Goal: Communication & Community: Answer question/provide support

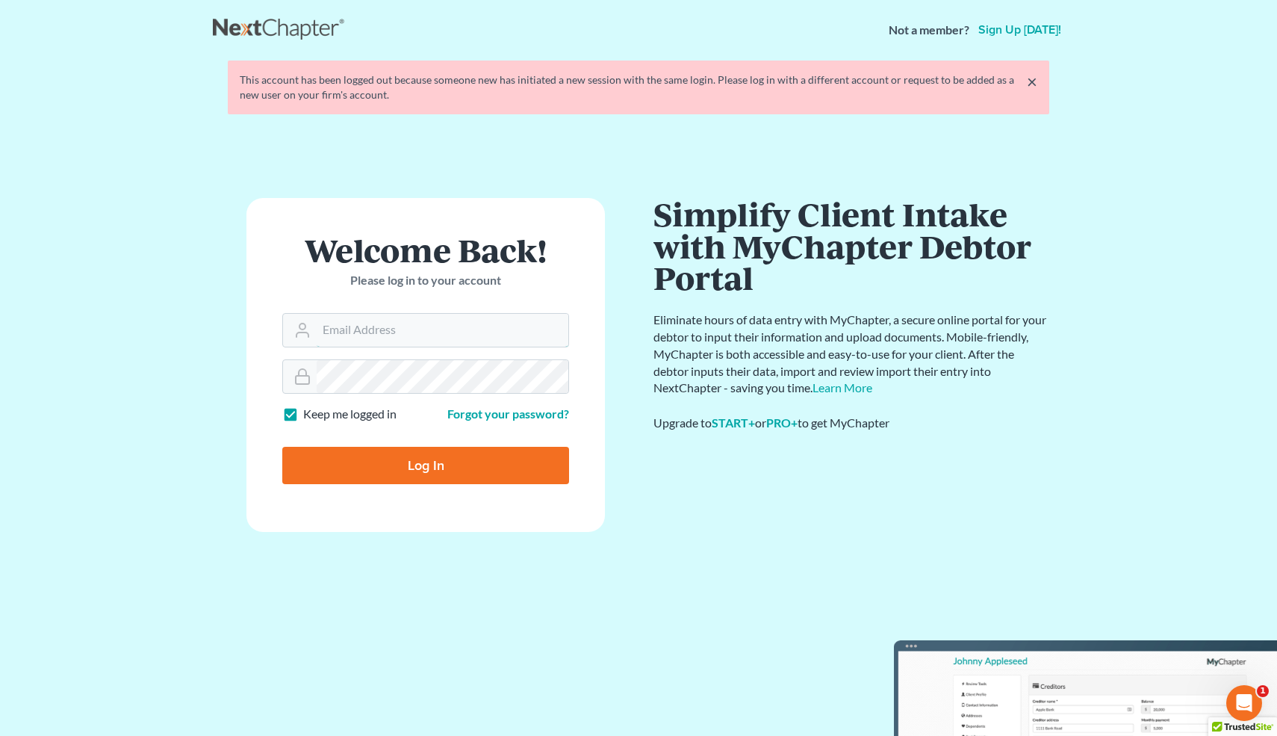
type input "[EMAIL_ADDRESS][DOMAIN_NAME]"
click at [391, 470] on input "Log In" at bounding box center [425, 465] width 287 height 37
type input "Thinking..."
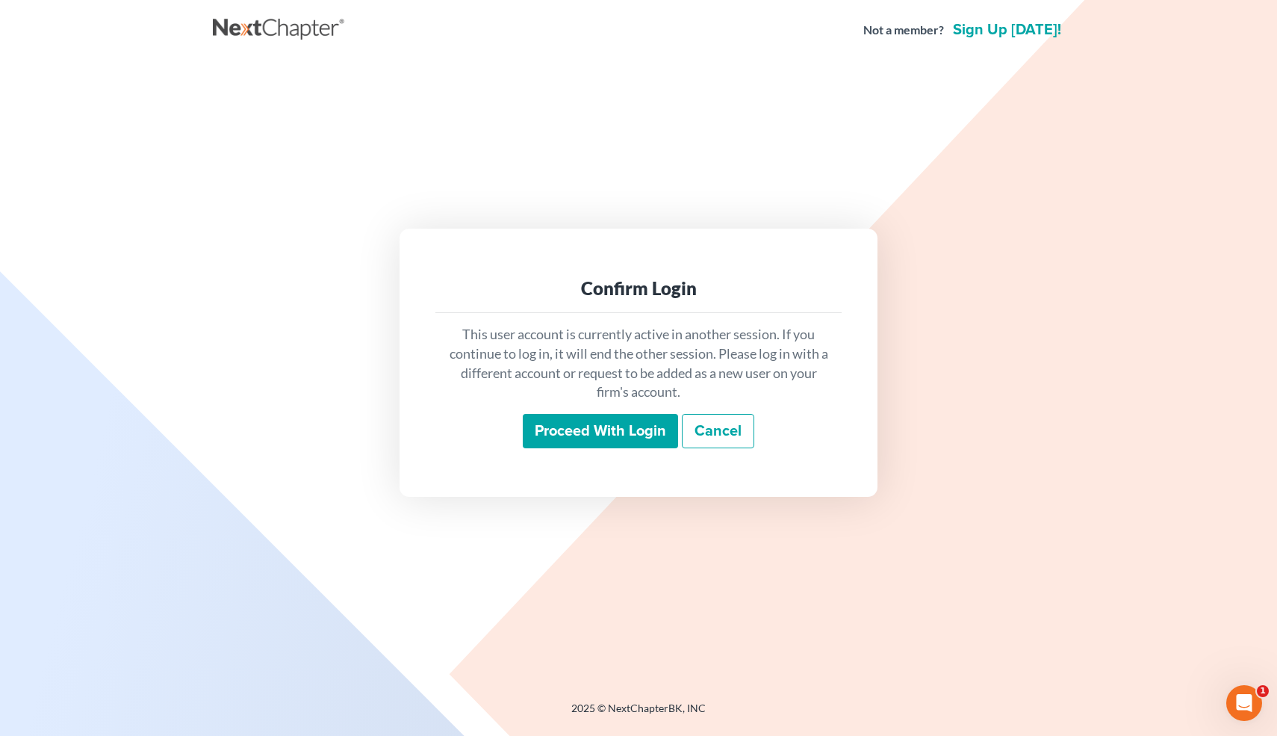
click at [601, 425] on input "Proceed with login" at bounding box center [600, 431] width 155 height 34
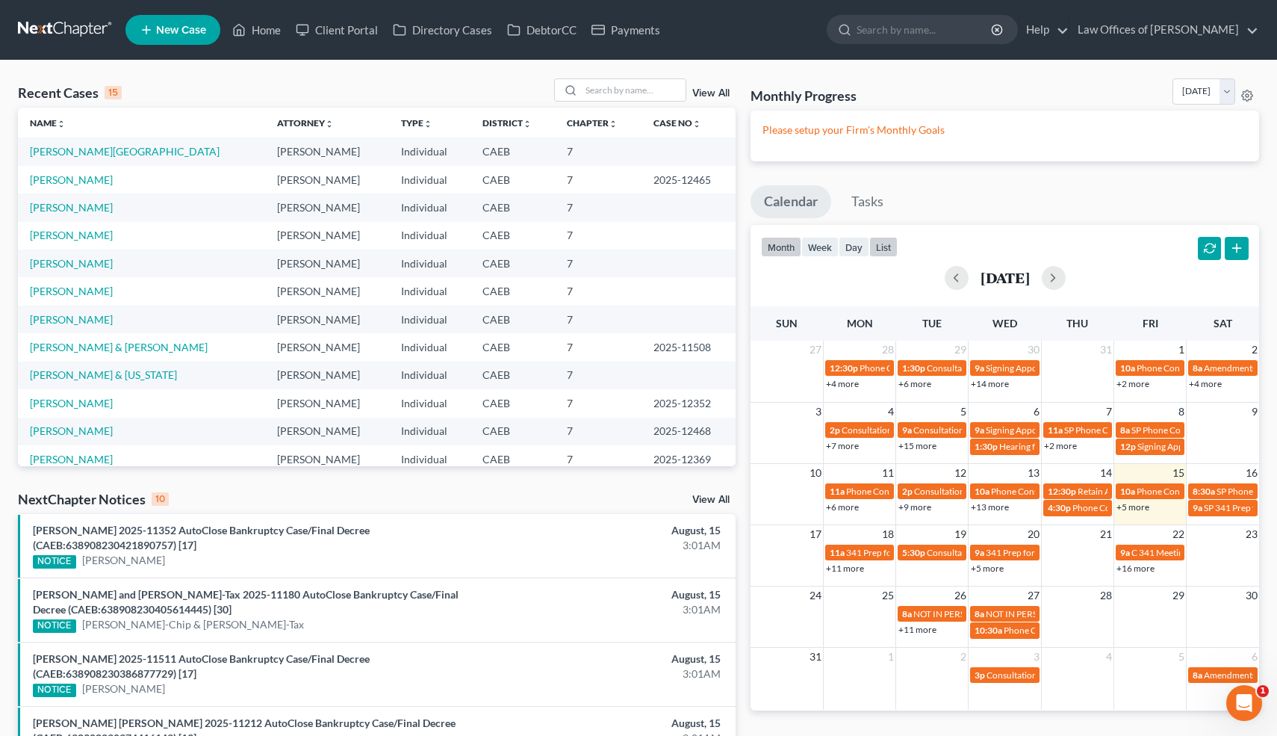
click at [892, 250] on button "list" at bounding box center [883, 247] width 28 height 20
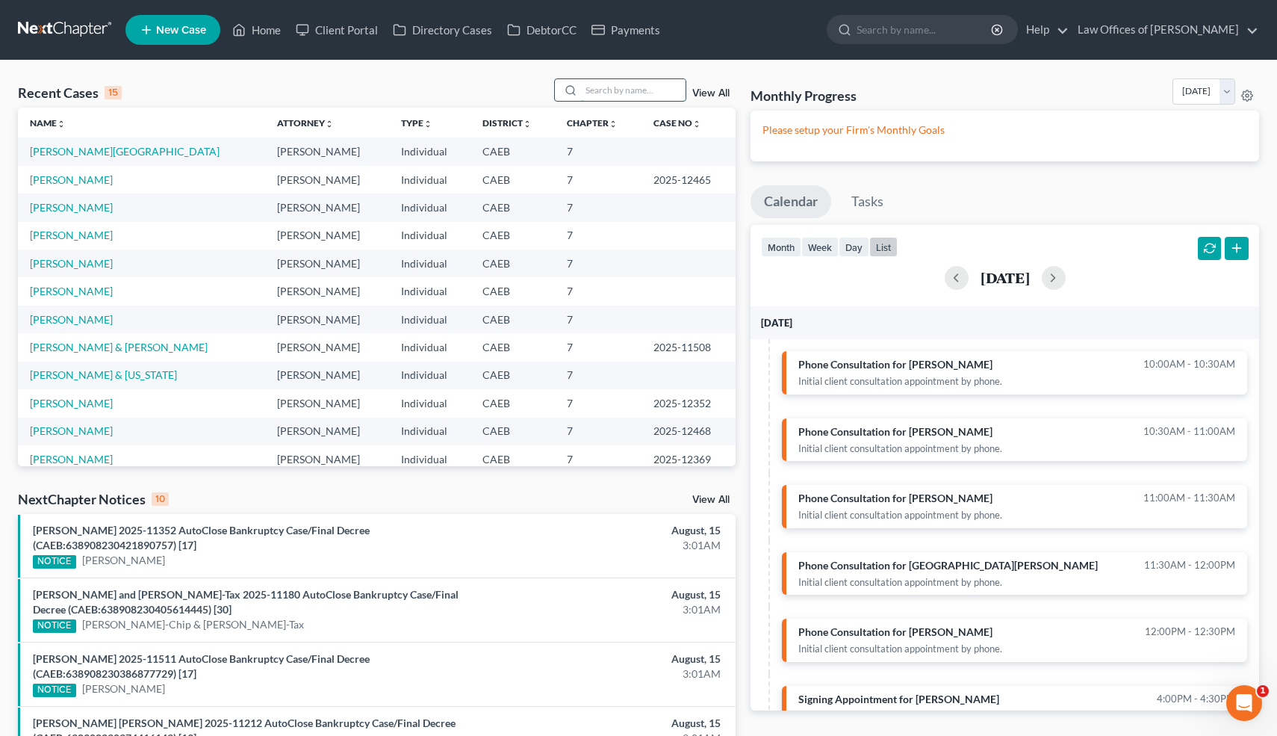
click at [642, 91] on input "search" at bounding box center [633, 90] width 105 height 22
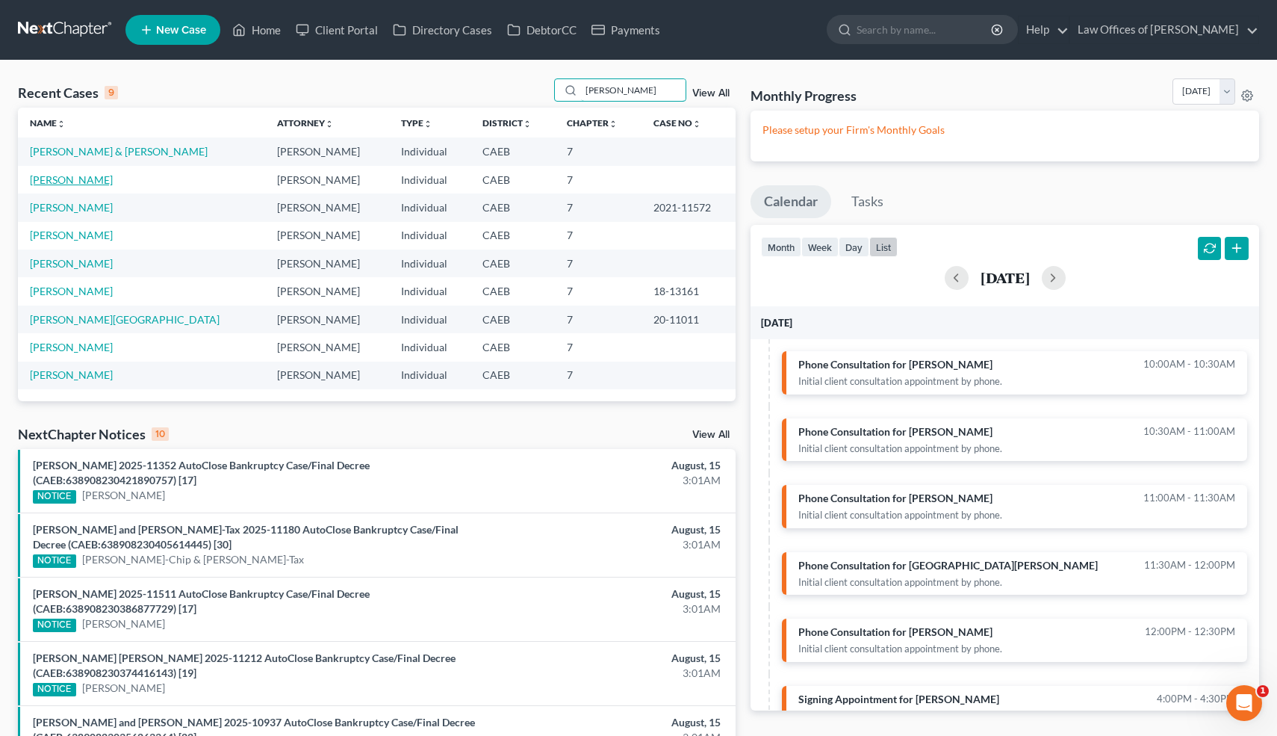
type input "mejia"
click at [69, 179] on link "Mejia, Isaiah" at bounding box center [71, 179] width 83 height 13
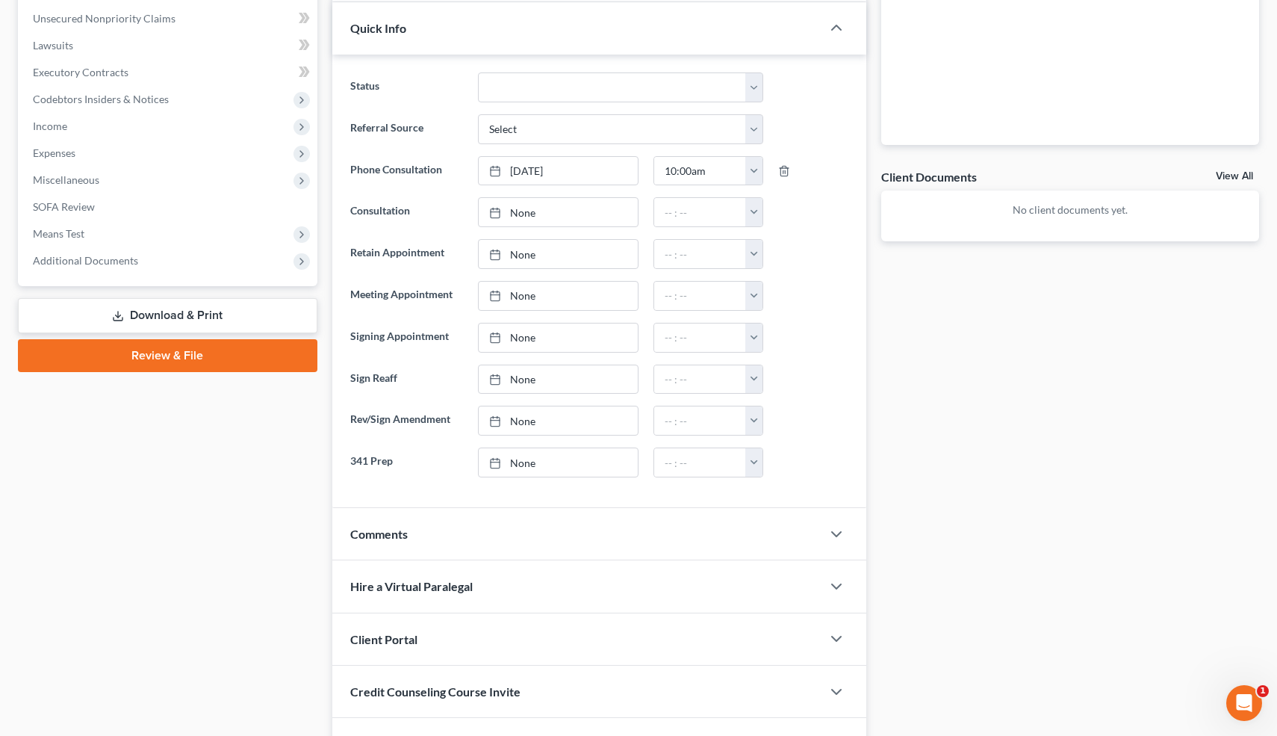
scroll to position [482, 0]
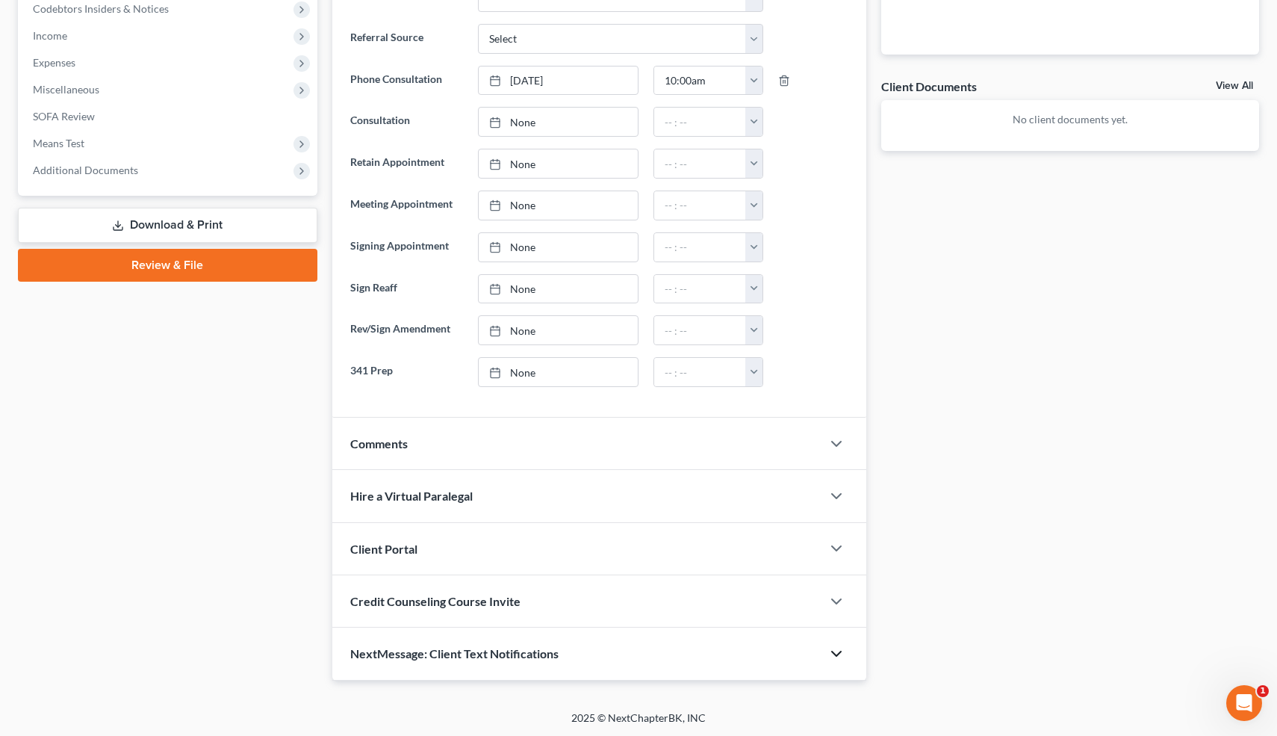
click at [836, 651] on icon "button" at bounding box center [837, 654] width 18 height 18
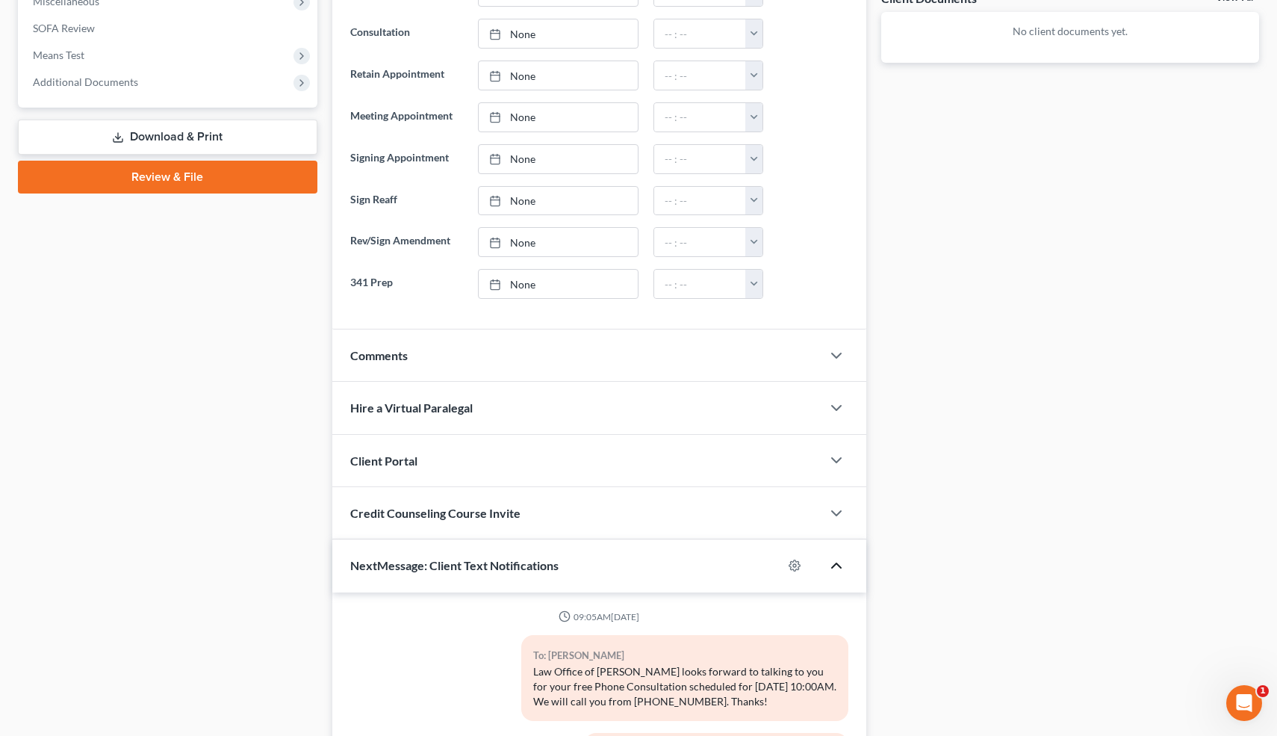
scroll to position [570, 0]
click at [841, 354] on polyline "button" at bounding box center [836, 356] width 9 height 4
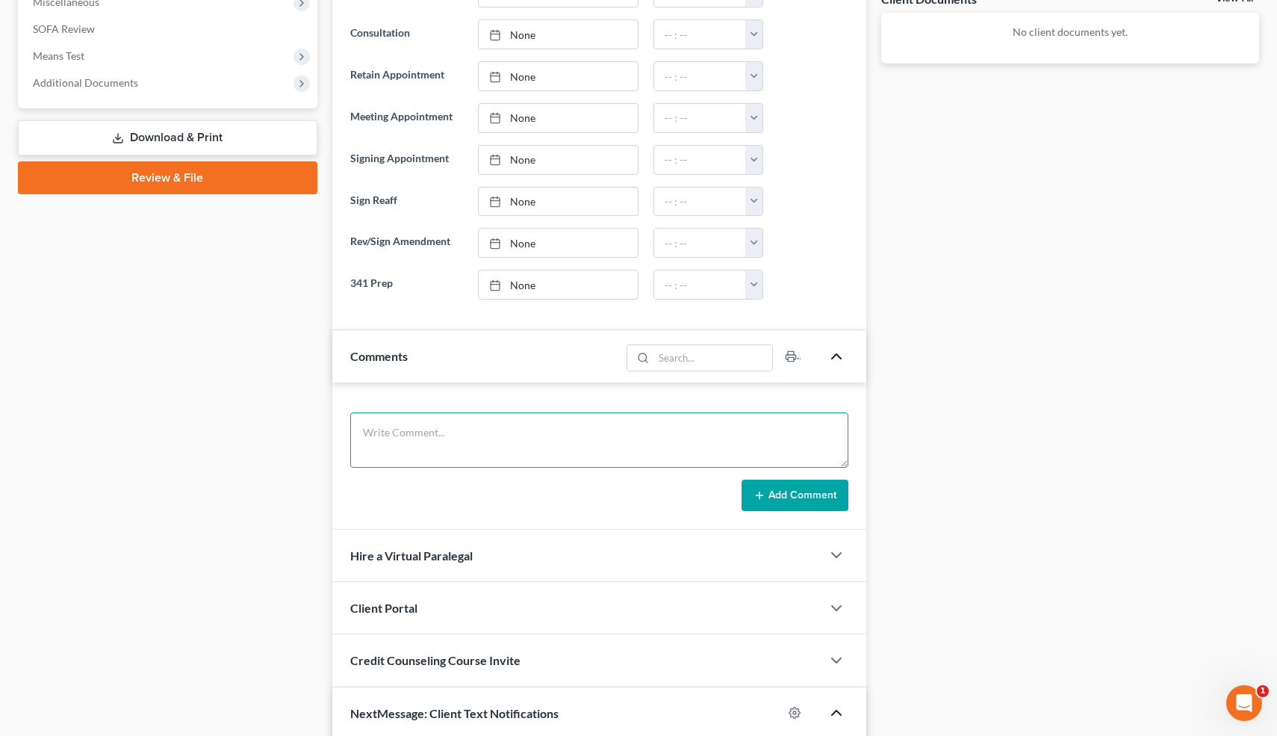
click at [473, 435] on textarea at bounding box center [599, 439] width 499 height 55
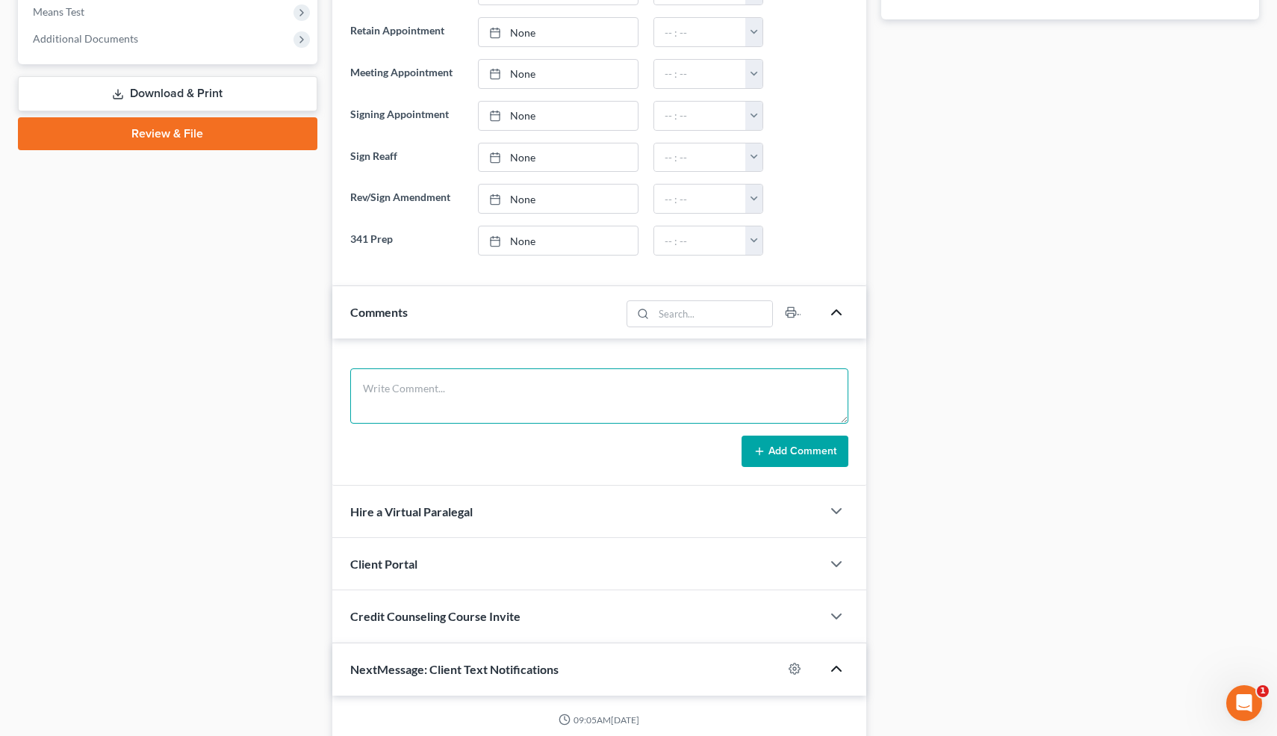
scroll to position [674, 0]
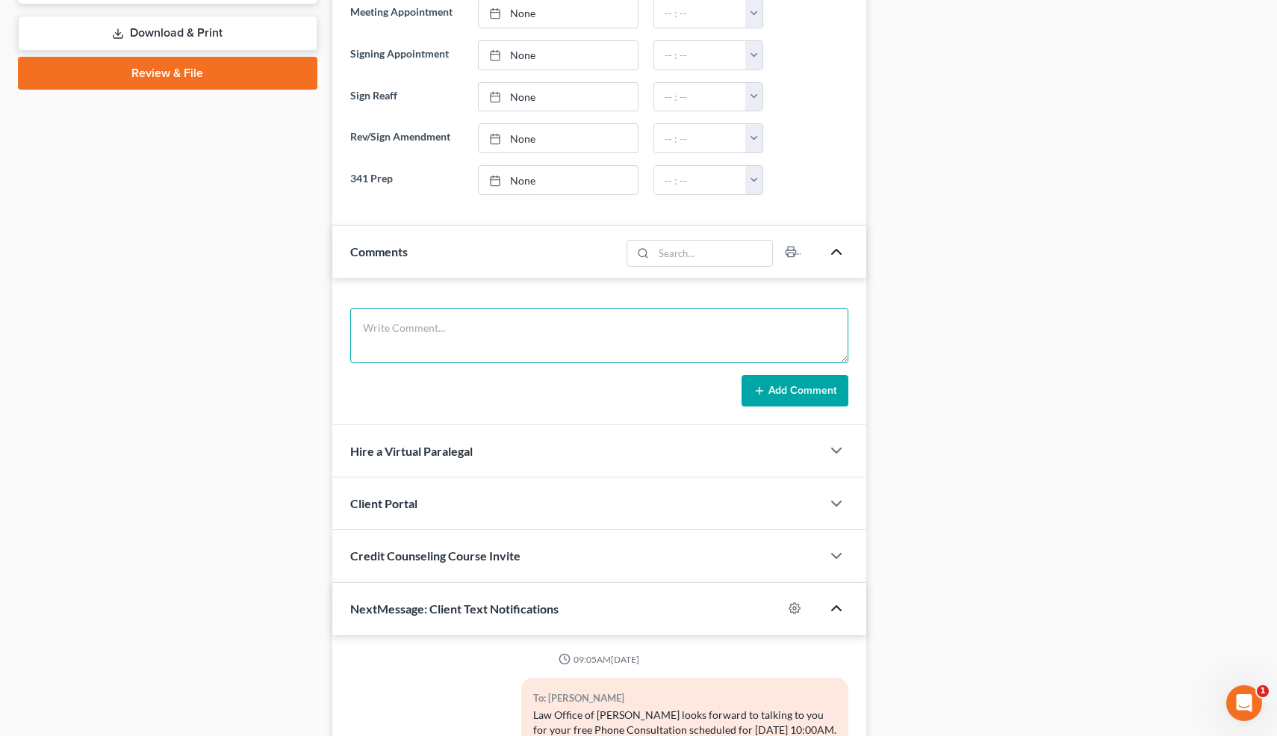
click at [701, 344] on textarea at bounding box center [599, 335] width 499 height 55
click at [702, 329] on textarea "Debts: 20k. Never filed. Married Ind(M). Rent=1875. 2022 Mits Outlander 2013 Ch…" at bounding box center [599, 335] width 499 height 55
click at [737, 327] on textarea "Debts: 20k. Never filed. Married Ind(M). Rent=1875. 2022 Mits Outlander O=26k, …" at bounding box center [599, 335] width 499 height 55
click at [775, 347] on textarea "Debts: 20k. Never filed. Married Ind(M). Rent=1875. 2022 Mits Outlander O=26k, …" at bounding box center [599, 335] width 499 height 55
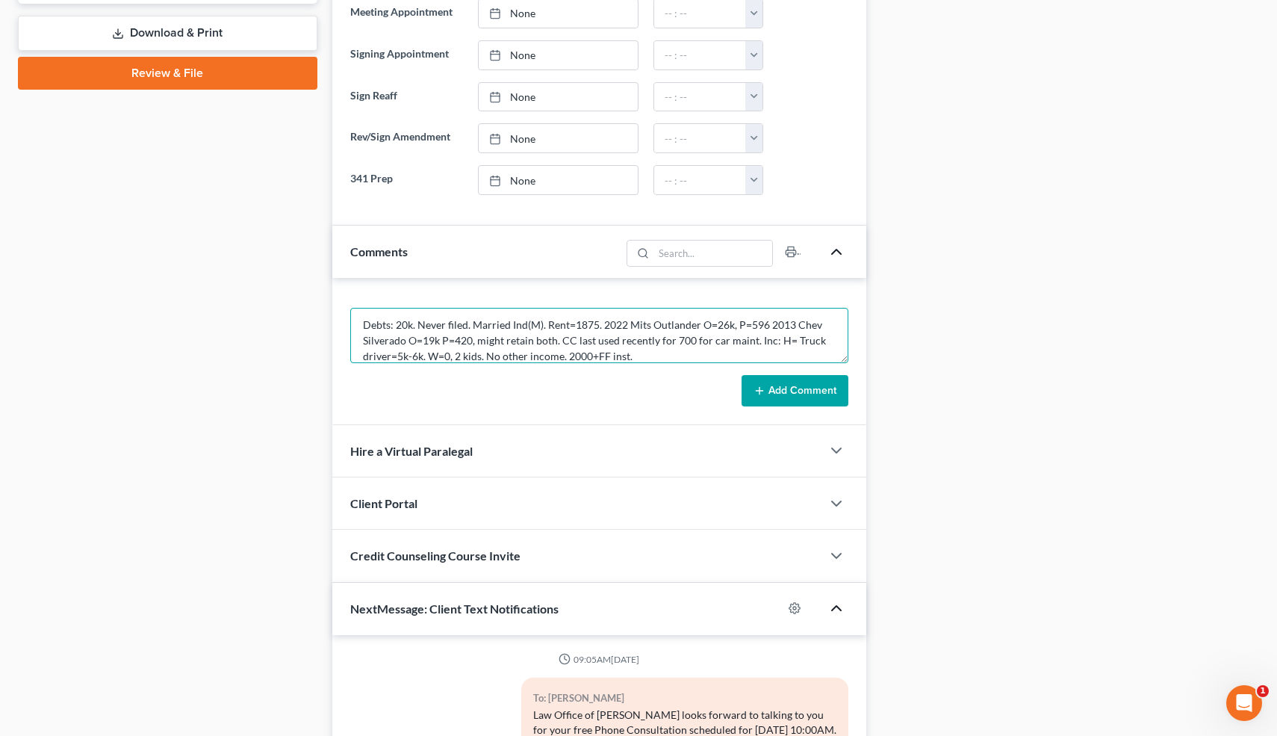
type textarea "Debts: 20k. Never filed. Married Ind(M). Rent=1875. 2022 Mits Outlander O=26k, …"
click at [811, 383] on button "Add Comment" at bounding box center [795, 390] width 107 height 31
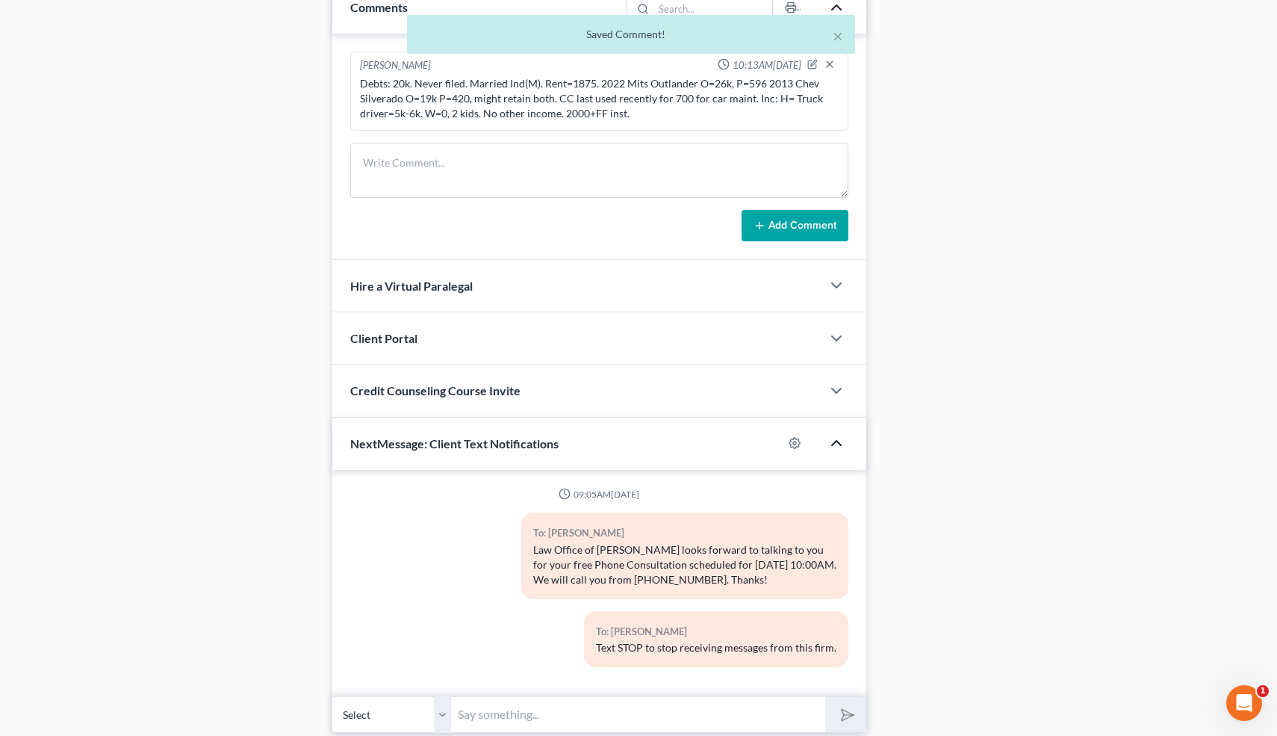
scroll to position [972, 0]
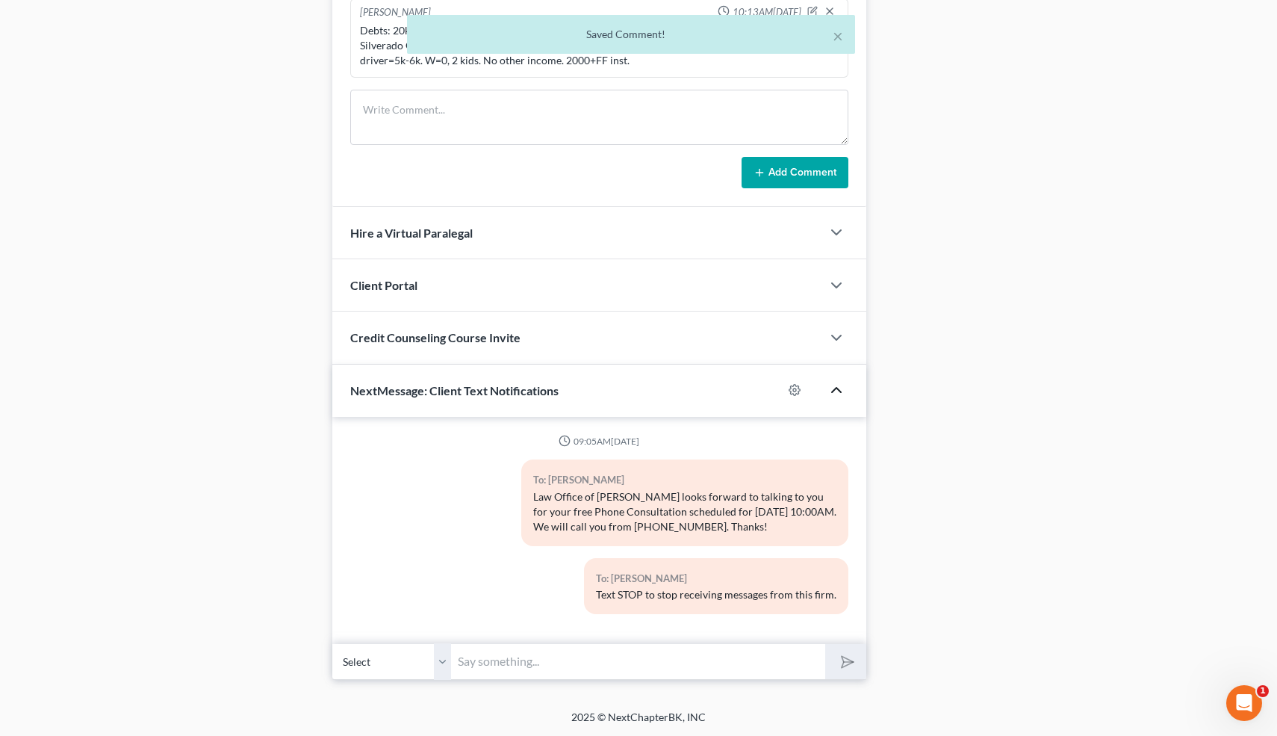
click at [502, 665] on input "text" at bounding box center [639, 661] width 374 height 37
type input "Nice talking to you! Like I said, just reply here if you have any questions or …"
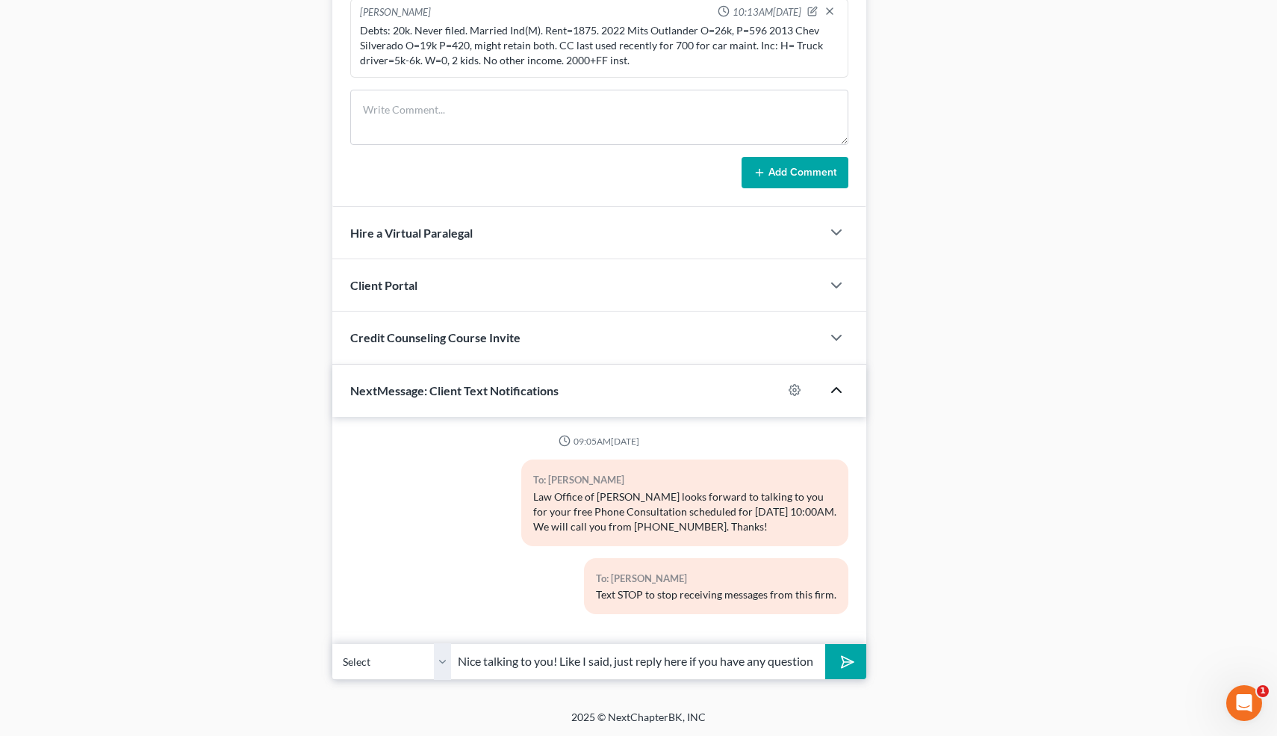
click at [848, 649] on button "submit" at bounding box center [845, 661] width 41 height 35
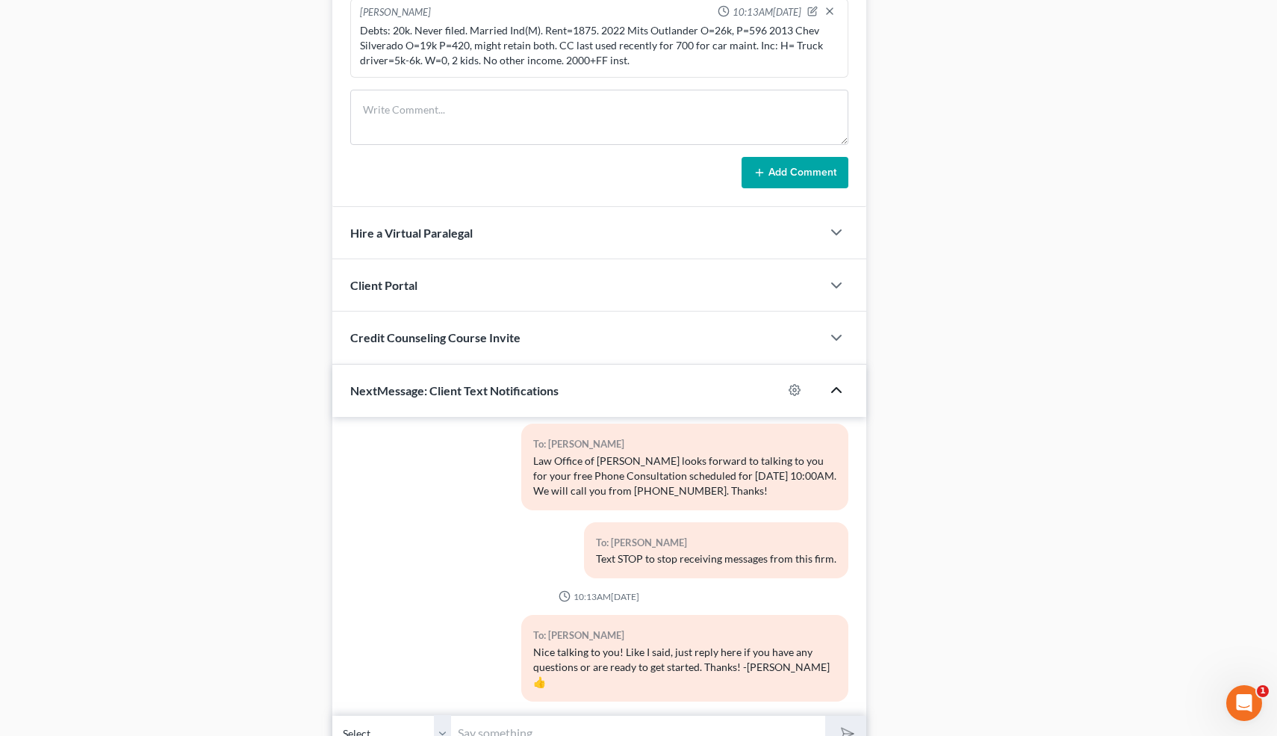
scroll to position [0, 0]
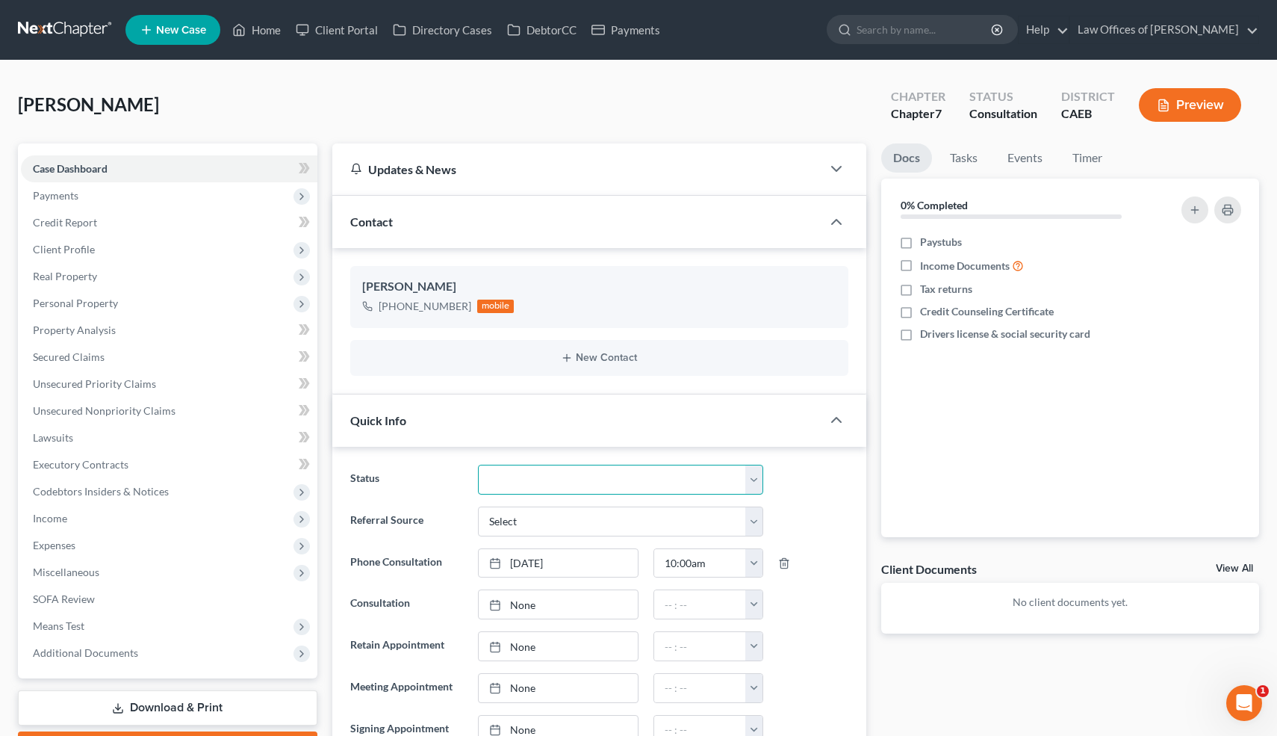
click at [552, 471] on select "Cancelled/Refund Closed Consultation Declined Discharged Filed Income Check In …" at bounding box center [620, 480] width 285 height 30
select select "10"
click at [269, 31] on link "Home" at bounding box center [256, 29] width 63 height 27
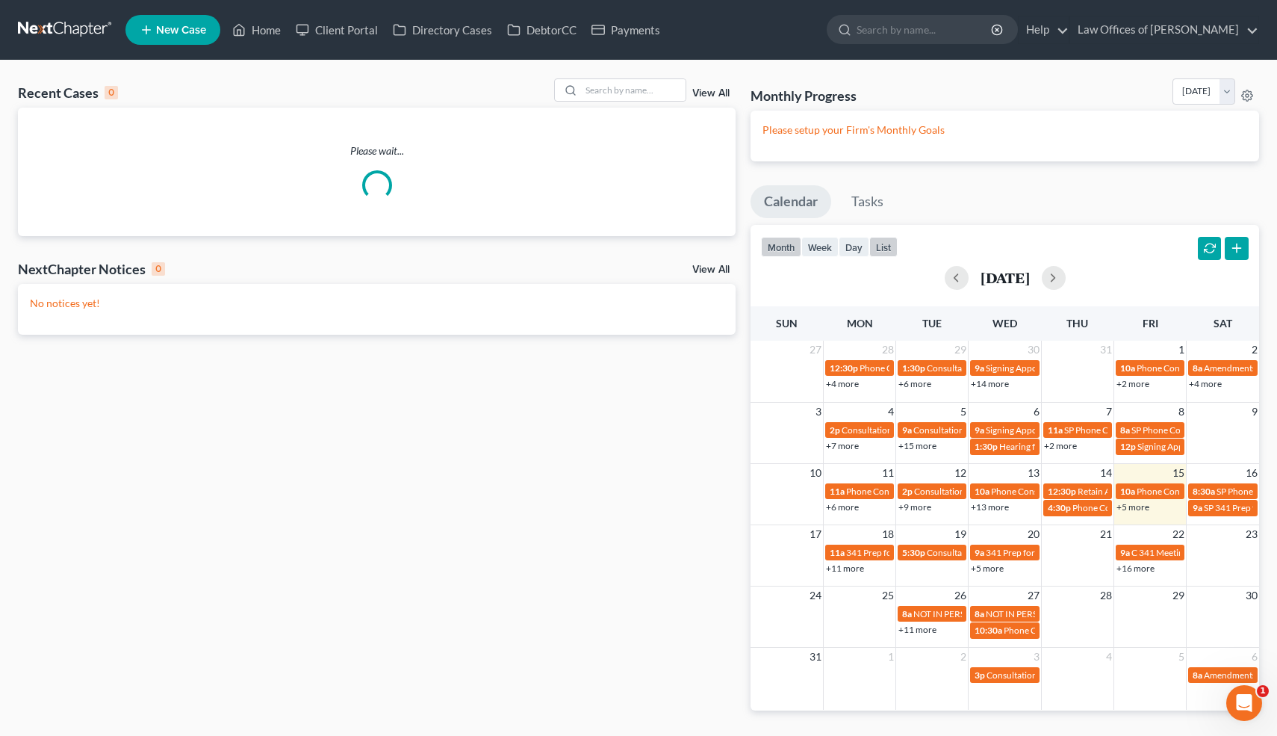
click at [887, 245] on button "list" at bounding box center [883, 247] width 28 height 20
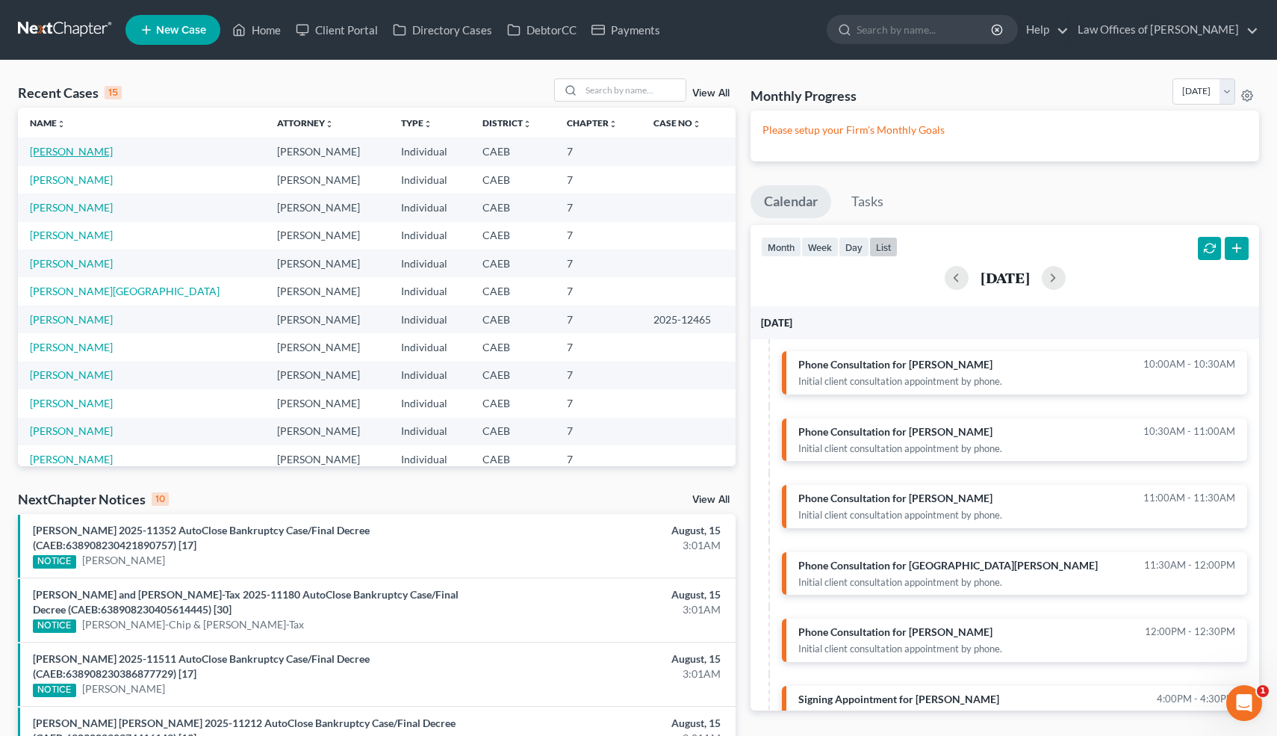
click at [80, 152] on link "[PERSON_NAME]" at bounding box center [71, 151] width 83 height 13
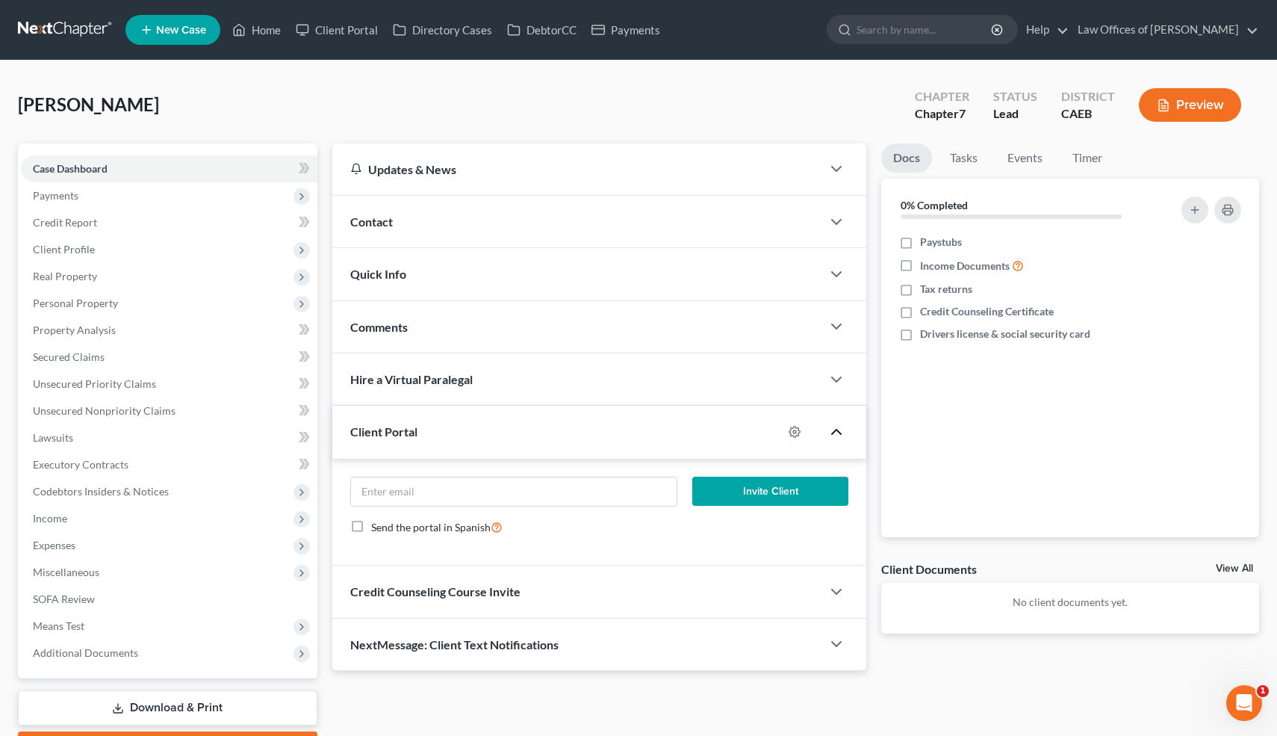
click at [838, 438] on icon "button" at bounding box center [837, 432] width 18 height 18
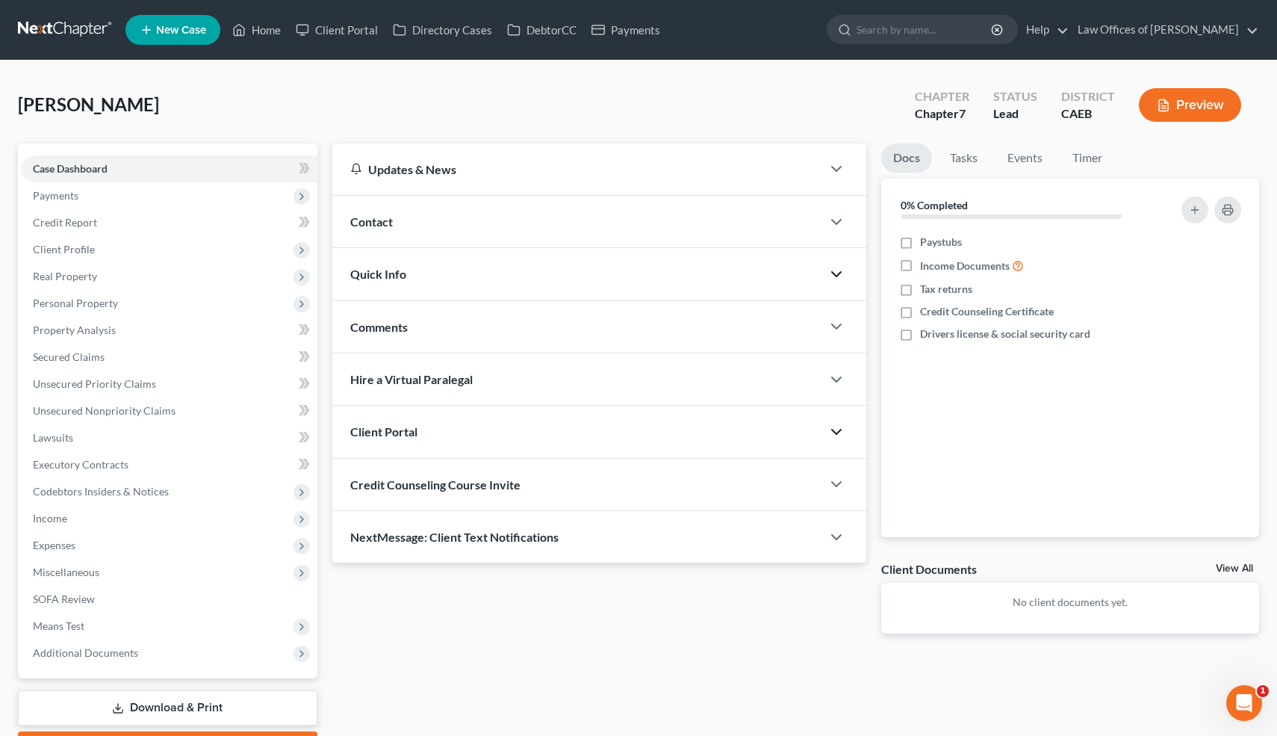
click at [838, 277] on icon "button" at bounding box center [837, 274] width 18 height 18
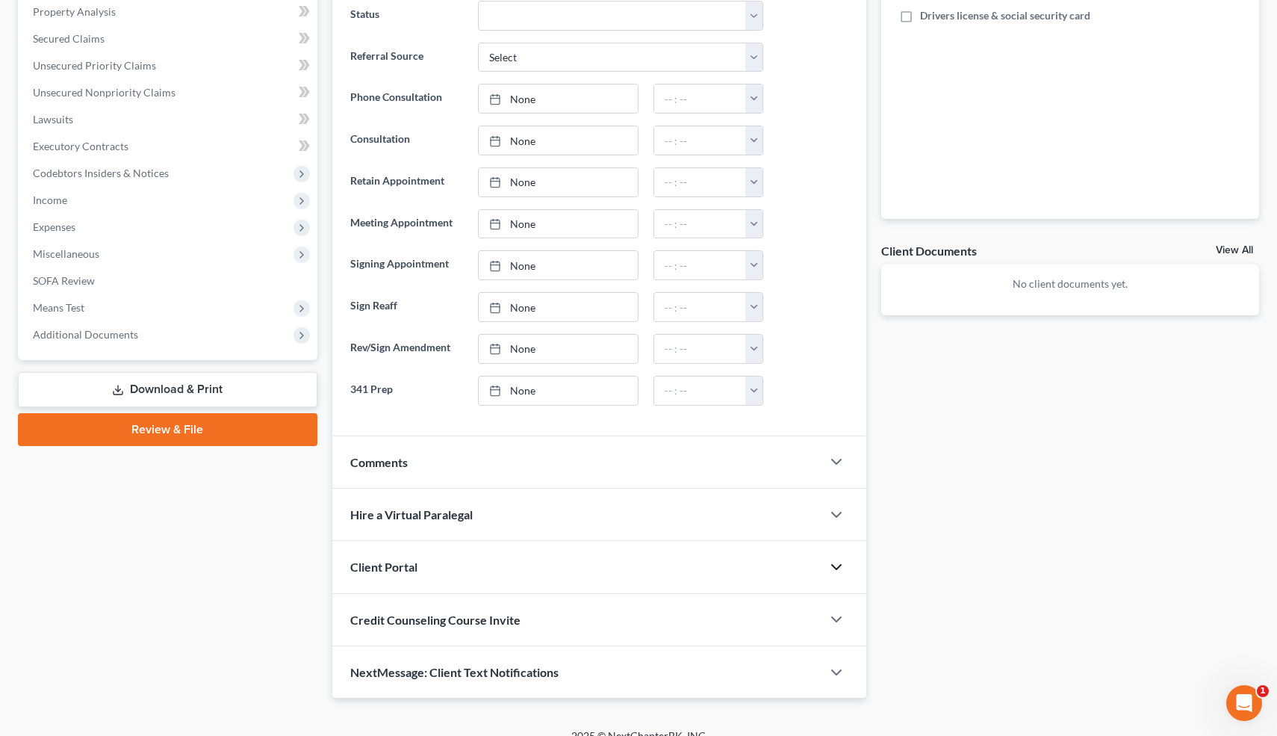
scroll to position [323, 0]
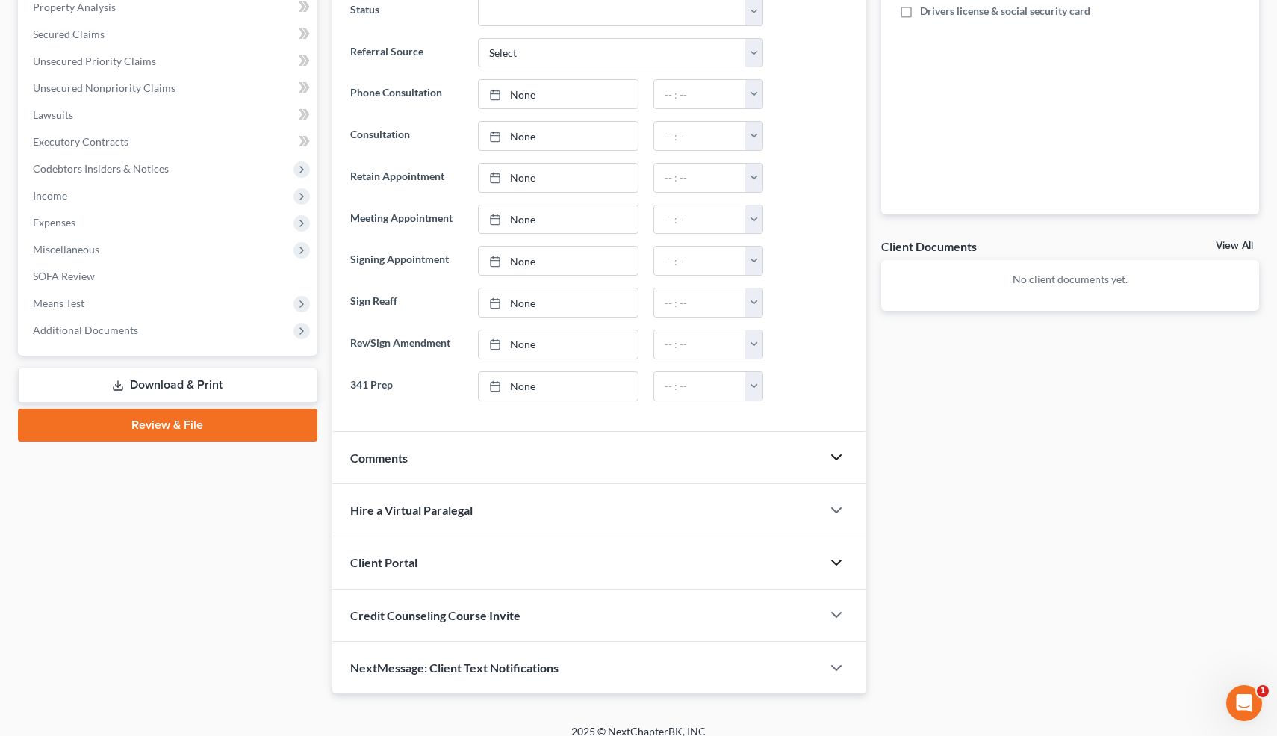
click at [840, 458] on icon "button" at bounding box center [837, 457] width 18 height 18
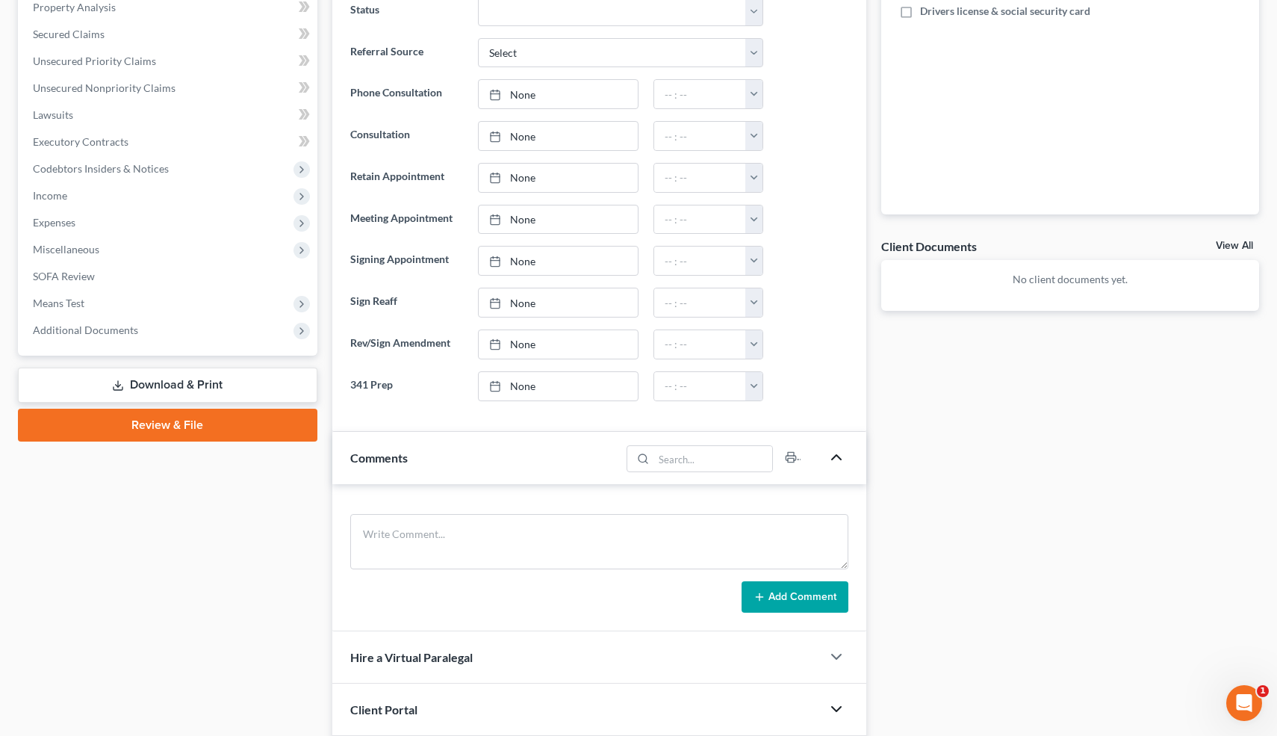
scroll to position [0, 0]
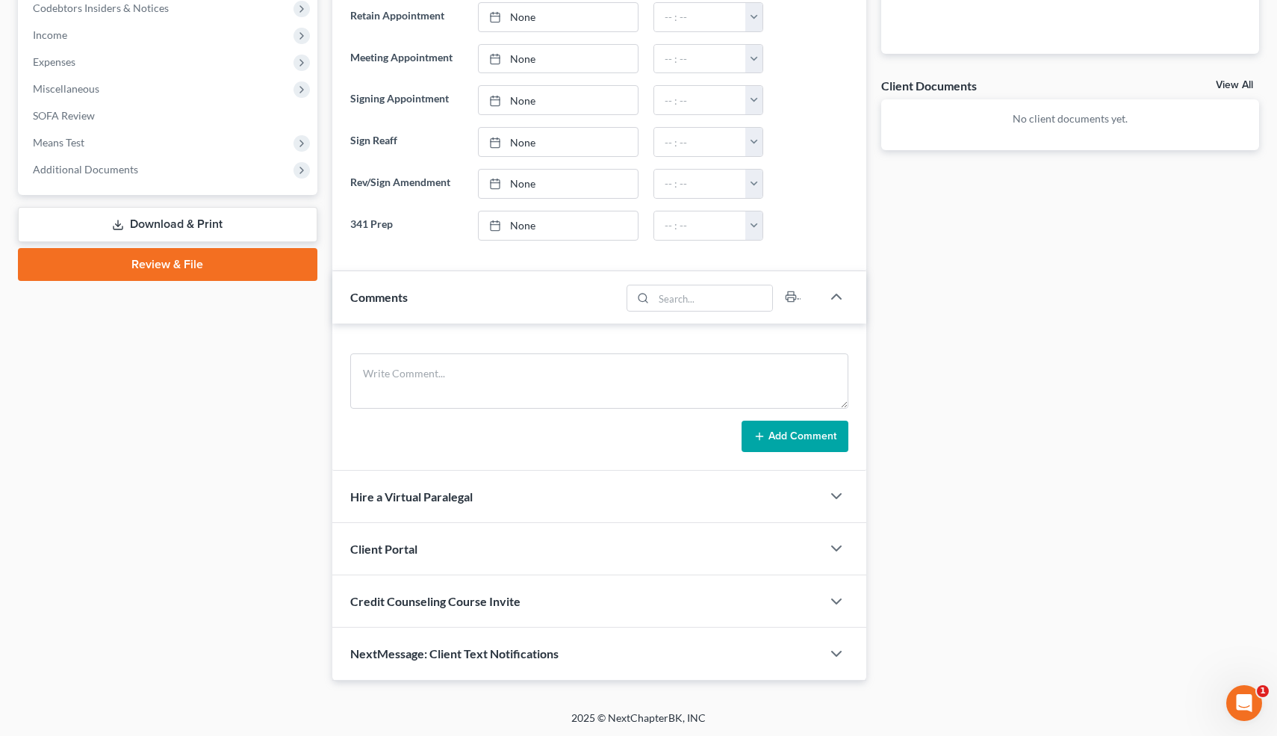
scroll to position [484, 0]
click at [836, 651] on icon "button" at bounding box center [837, 653] width 18 height 18
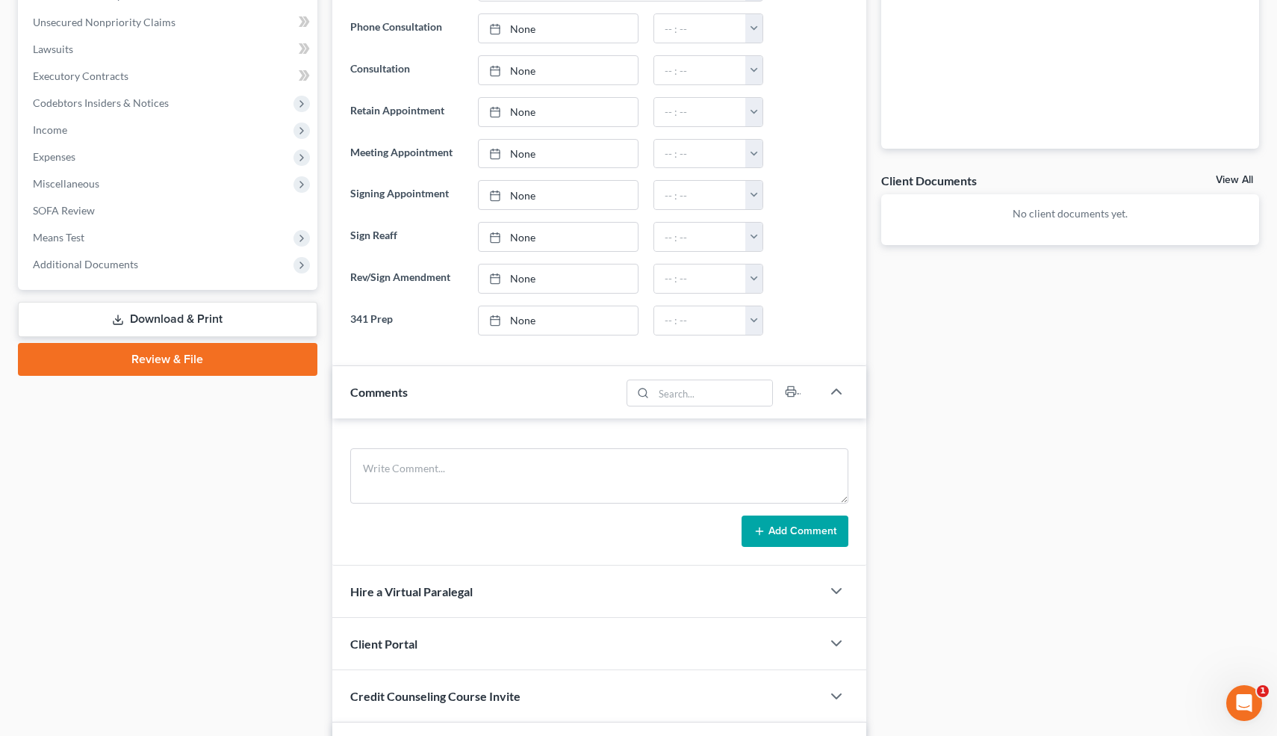
scroll to position [390, 0]
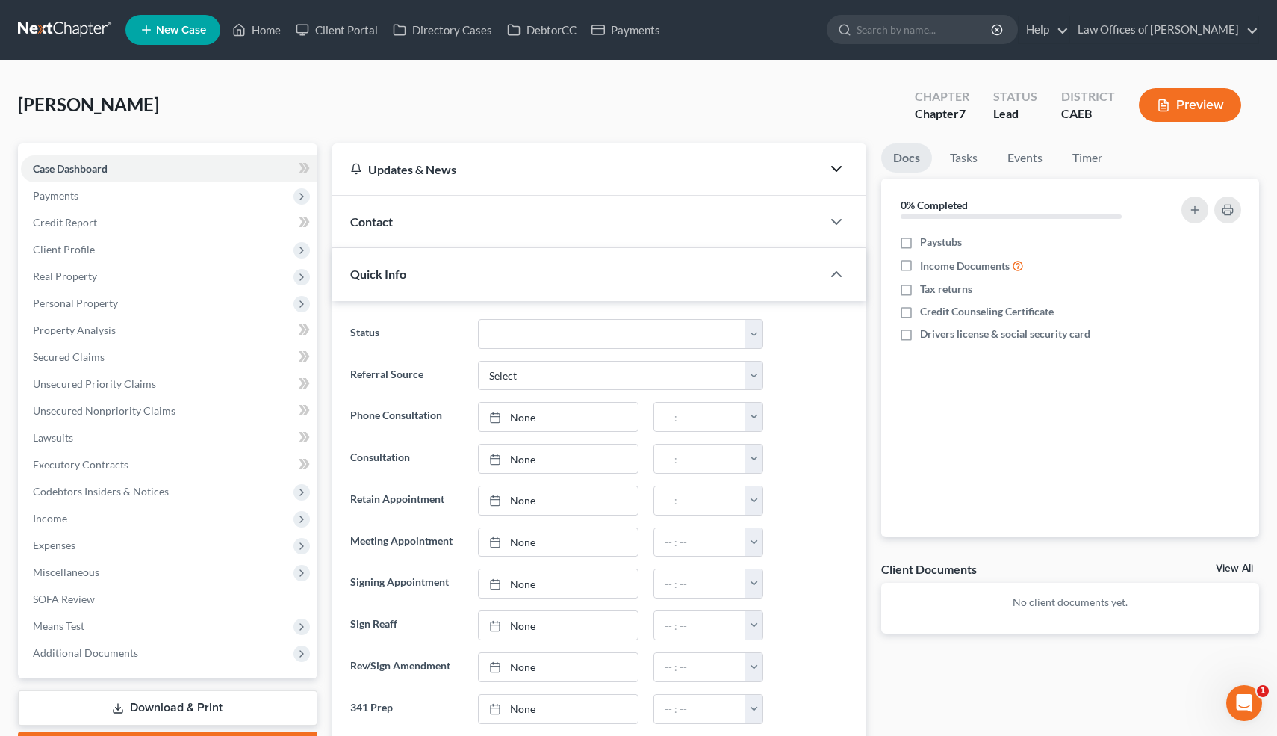
click at [837, 169] on polyline "button" at bounding box center [836, 169] width 9 height 4
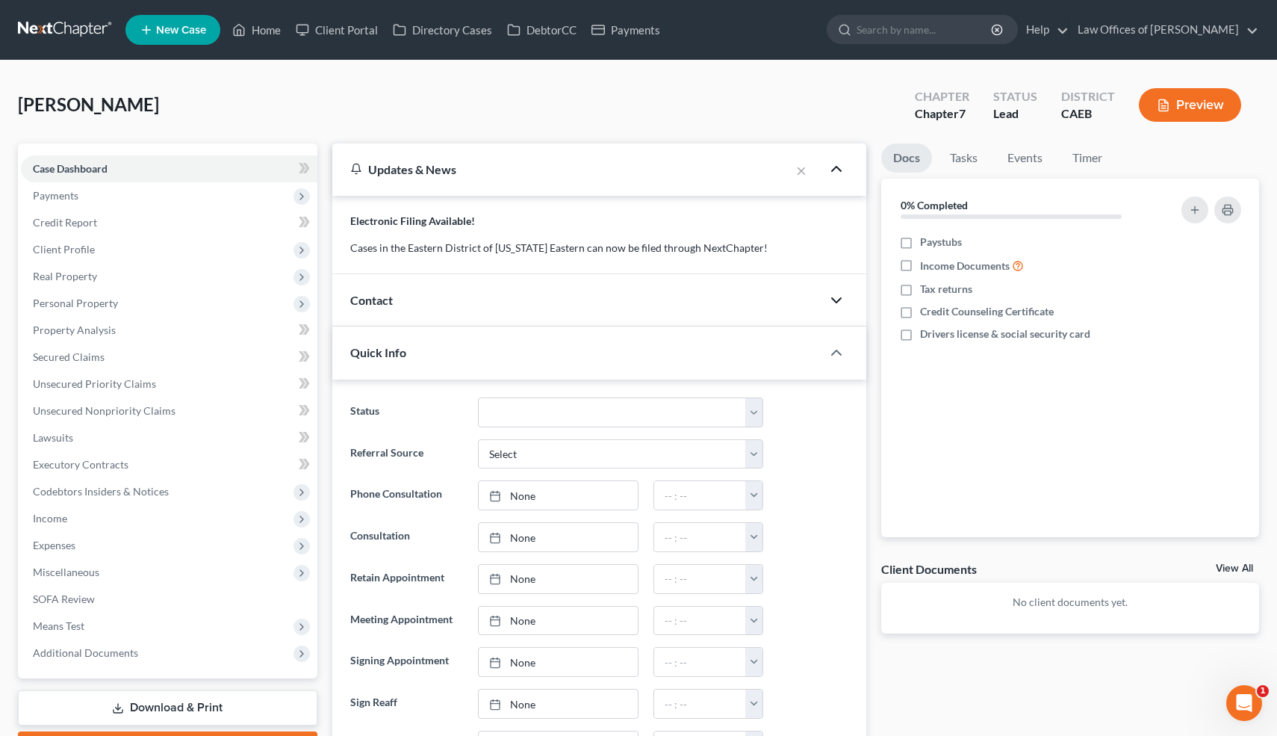
click at [836, 297] on icon "button" at bounding box center [837, 300] width 18 height 18
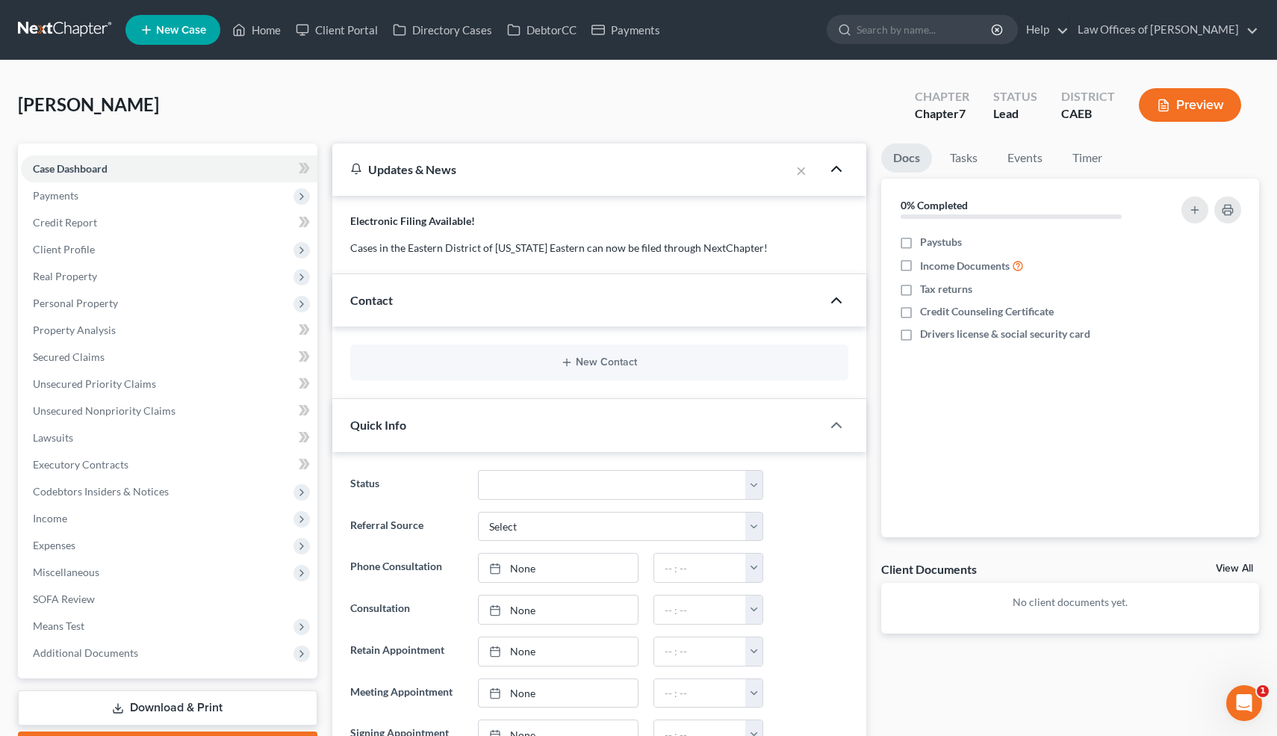
click at [836, 168] on icon "button" at bounding box center [837, 169] width 18 height 18
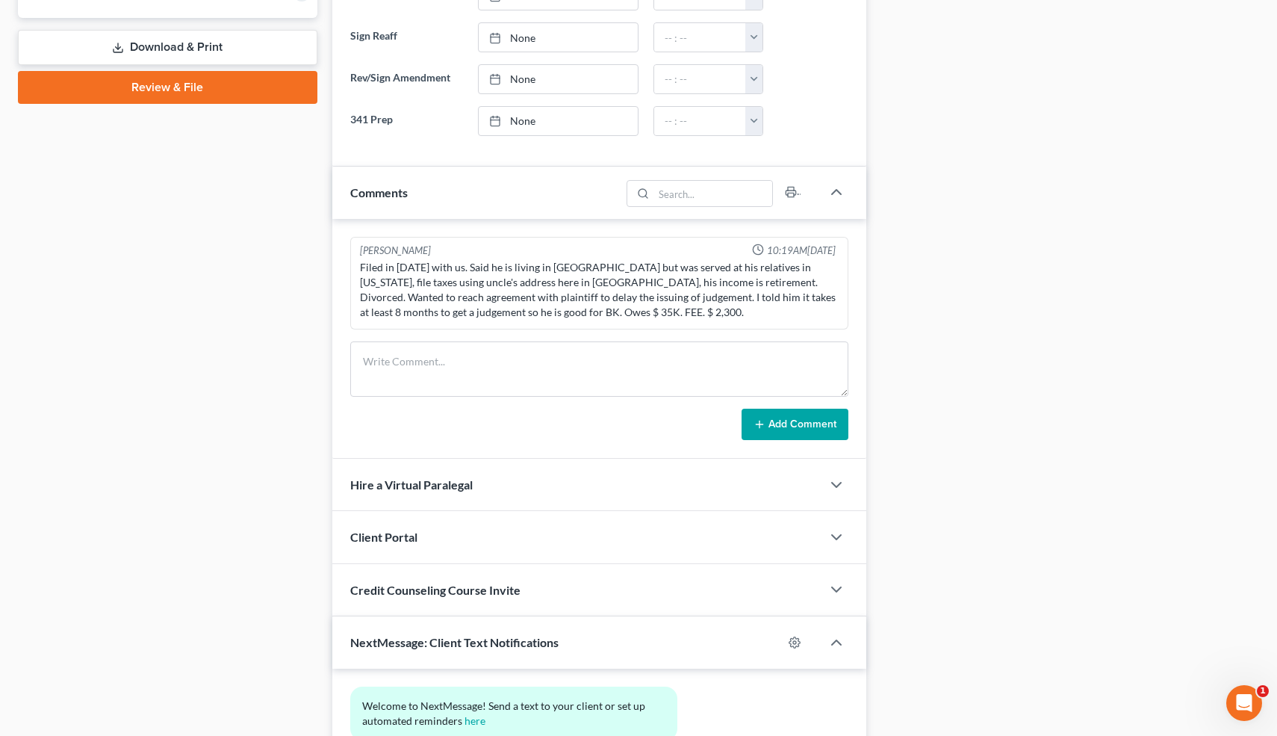
scroll to position [705, 0]
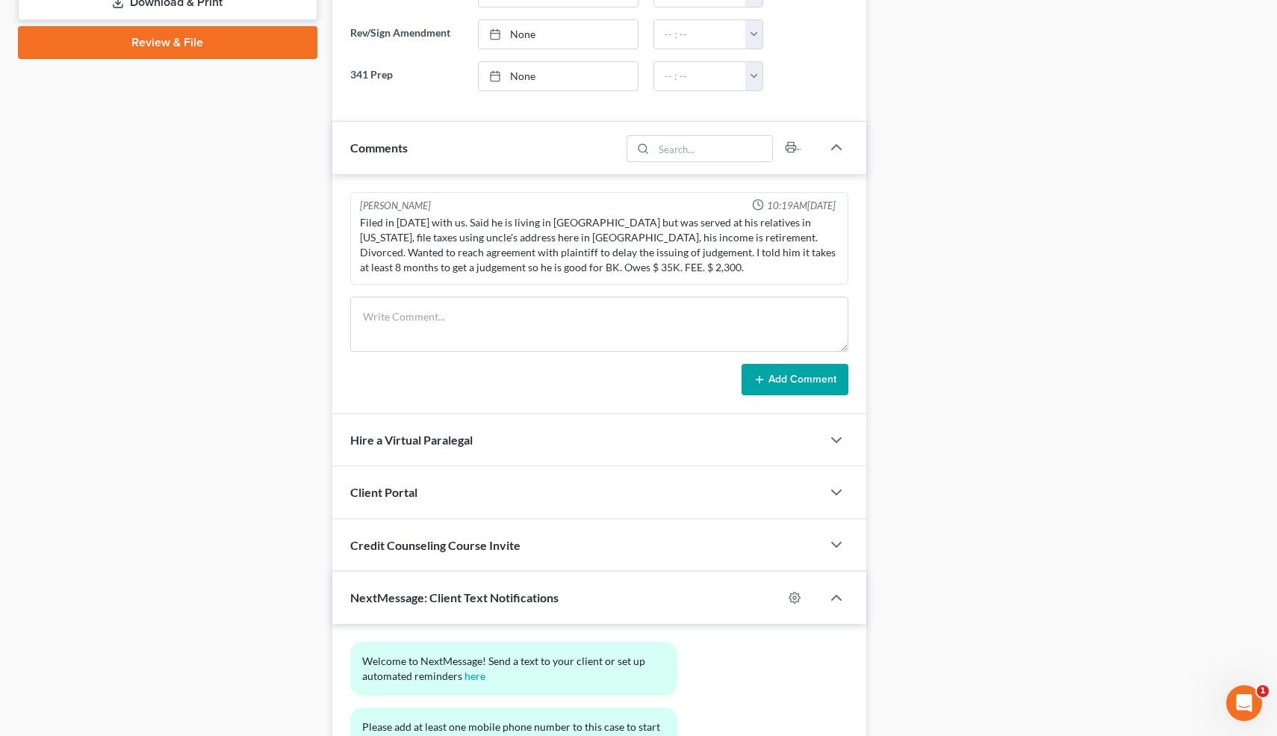
click at [716, 255] on div "Filed in [DATE] with us. Said he is living in [GEOGRAPHIC_DATA] but was served …" at bounding box center [599, 245] width 479 height 60
click at [492, 312] on textarea at bounding box center [599, 323] width 499 height 55
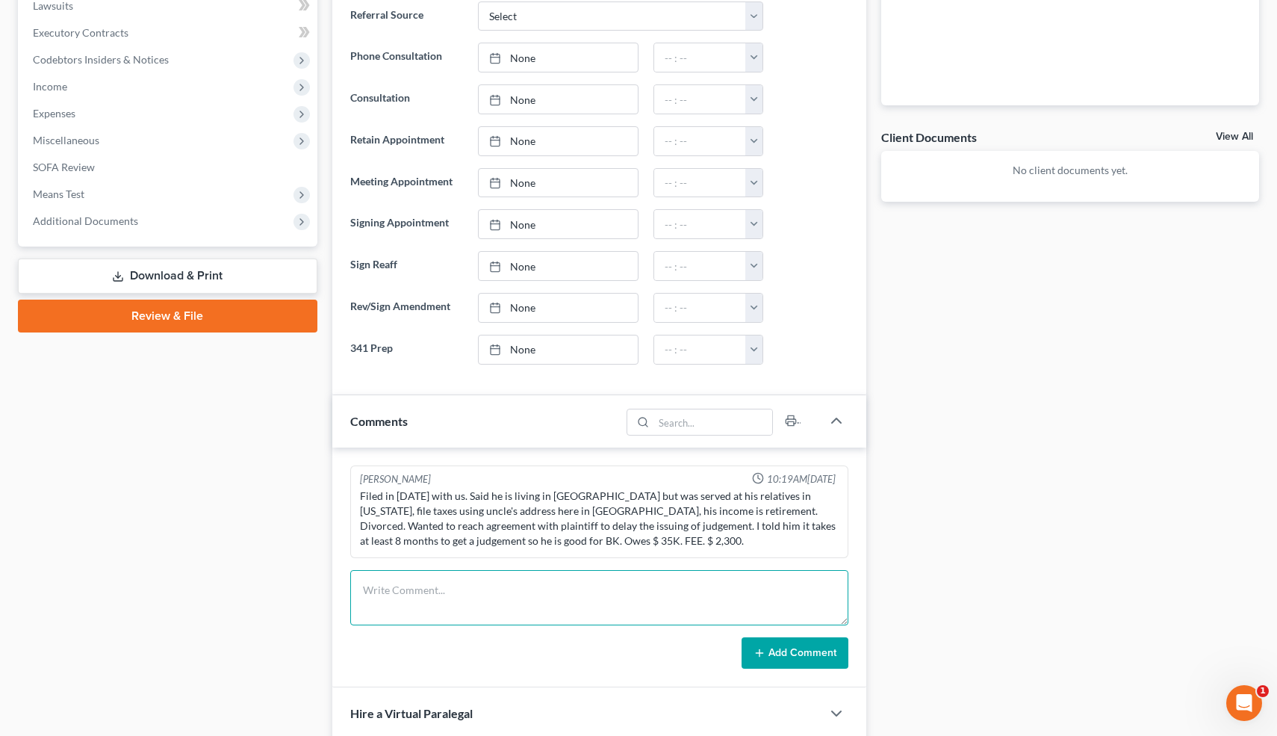
scroll to position [852, 0]
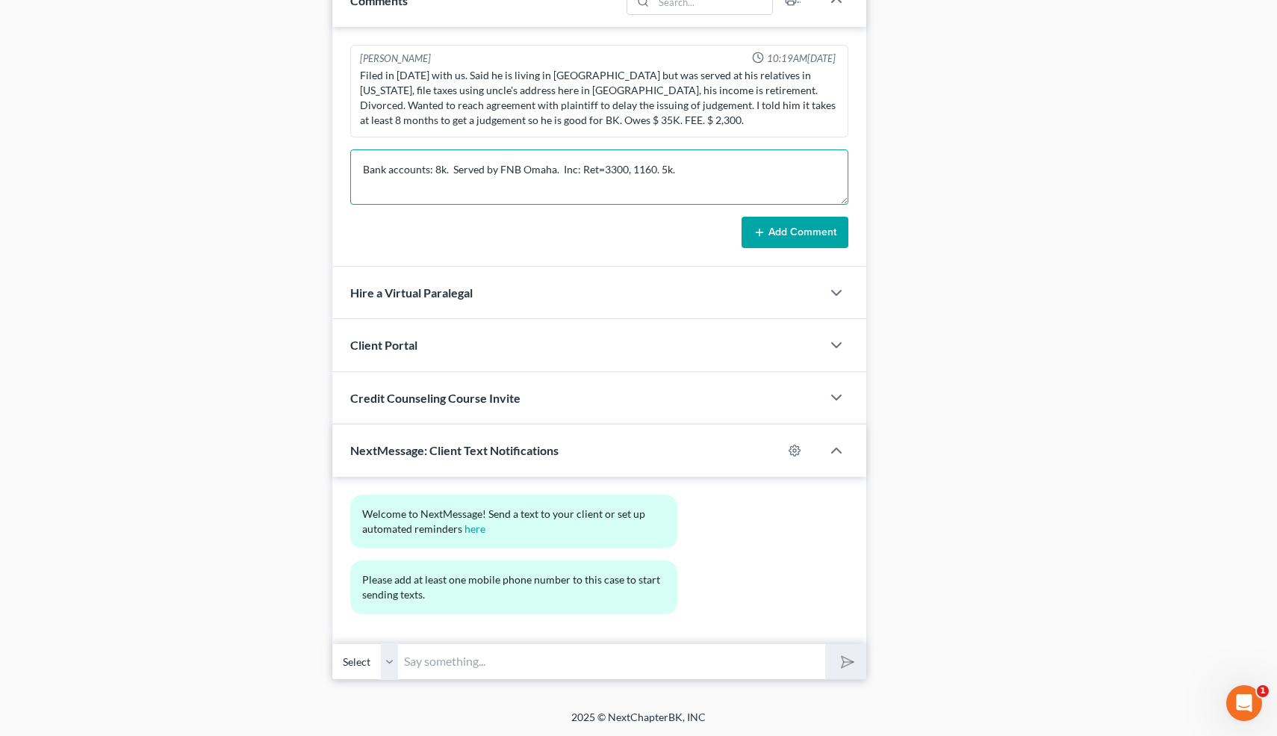
type textarea "Bank accounts: 8k. Served by FNB Omaha. Inc: Ret=3300, 1160. 5k."
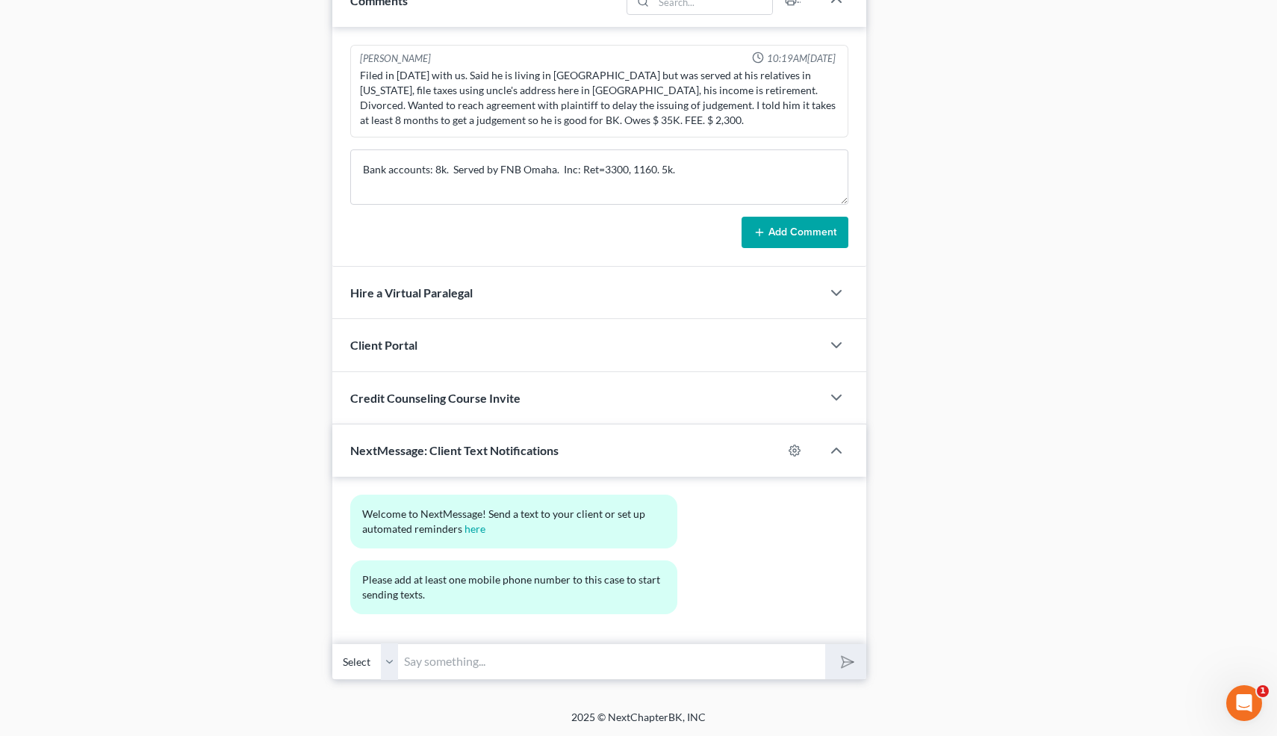
click at [806, 226] on button "Add Comment" at bounding box center [795, 232] width 107 height 31
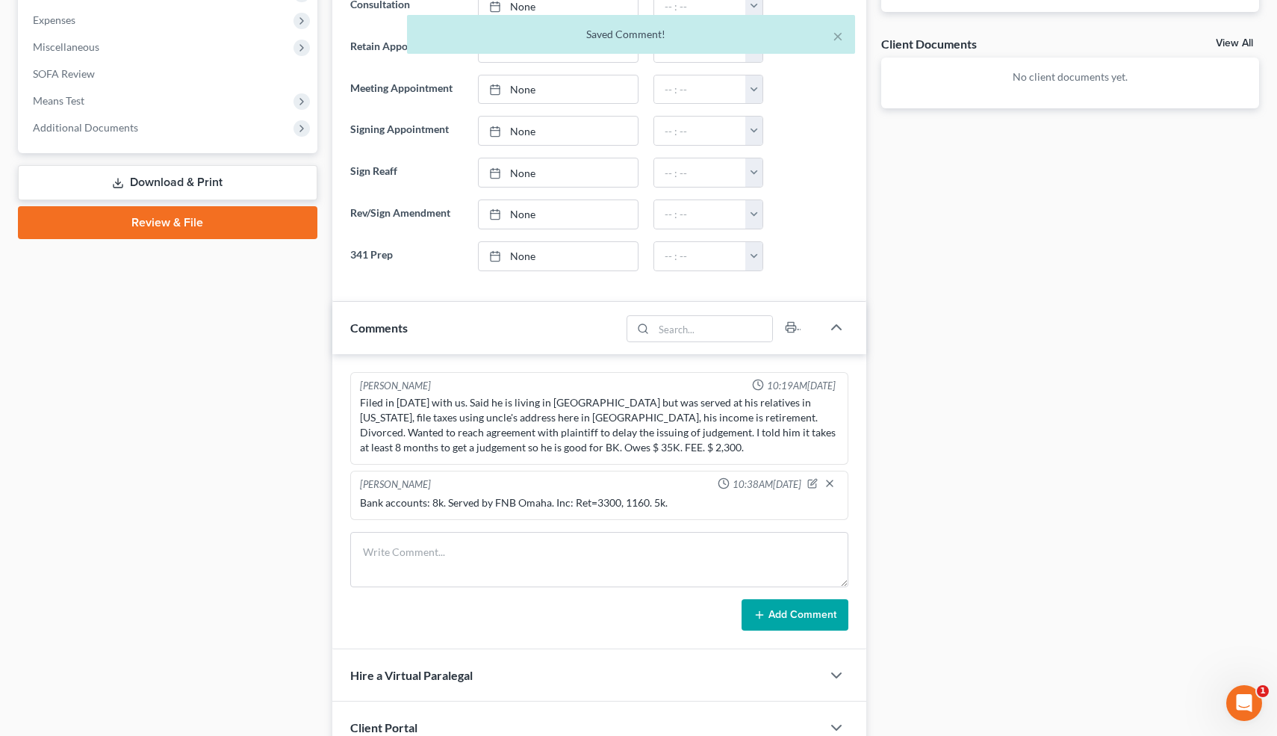
scroll to position [0, 0]
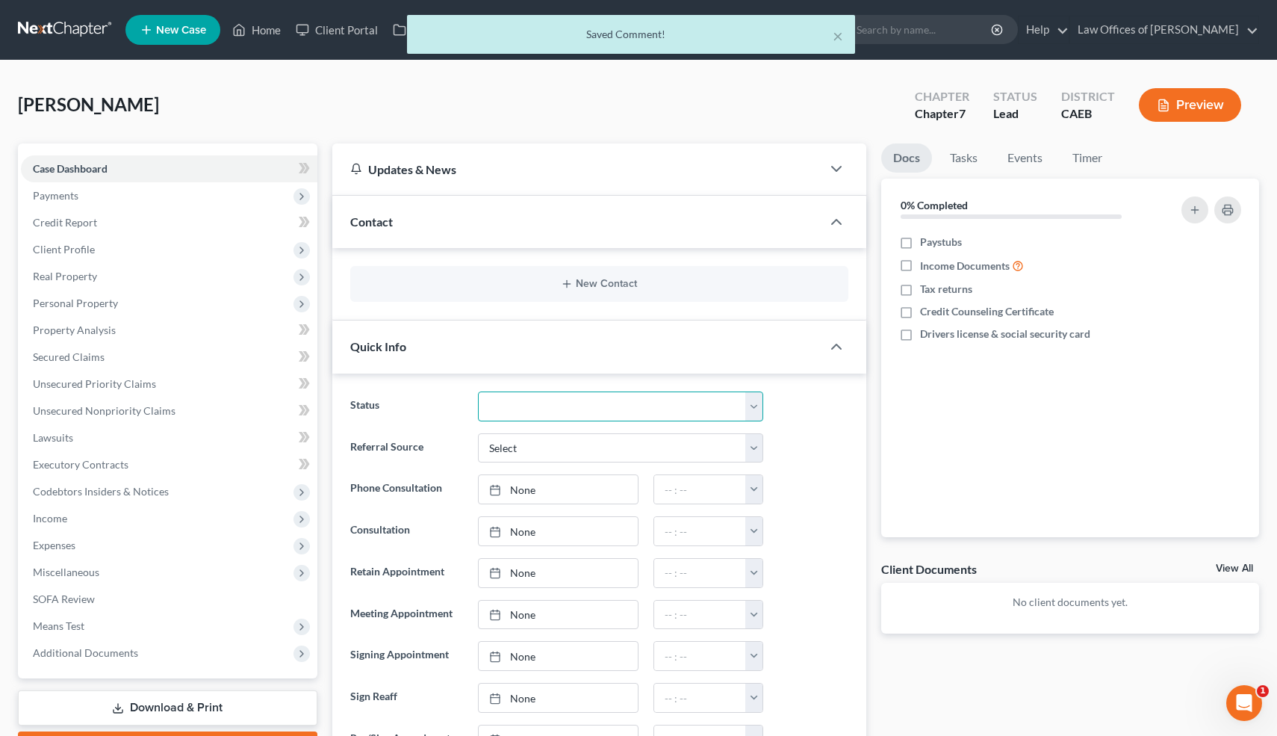
click at [517, 406] on select "Cancelled/Refund Closed Consultation Declined Discharged Filed Income Check In …" at bounding box center [620, 406] width 285 height 30
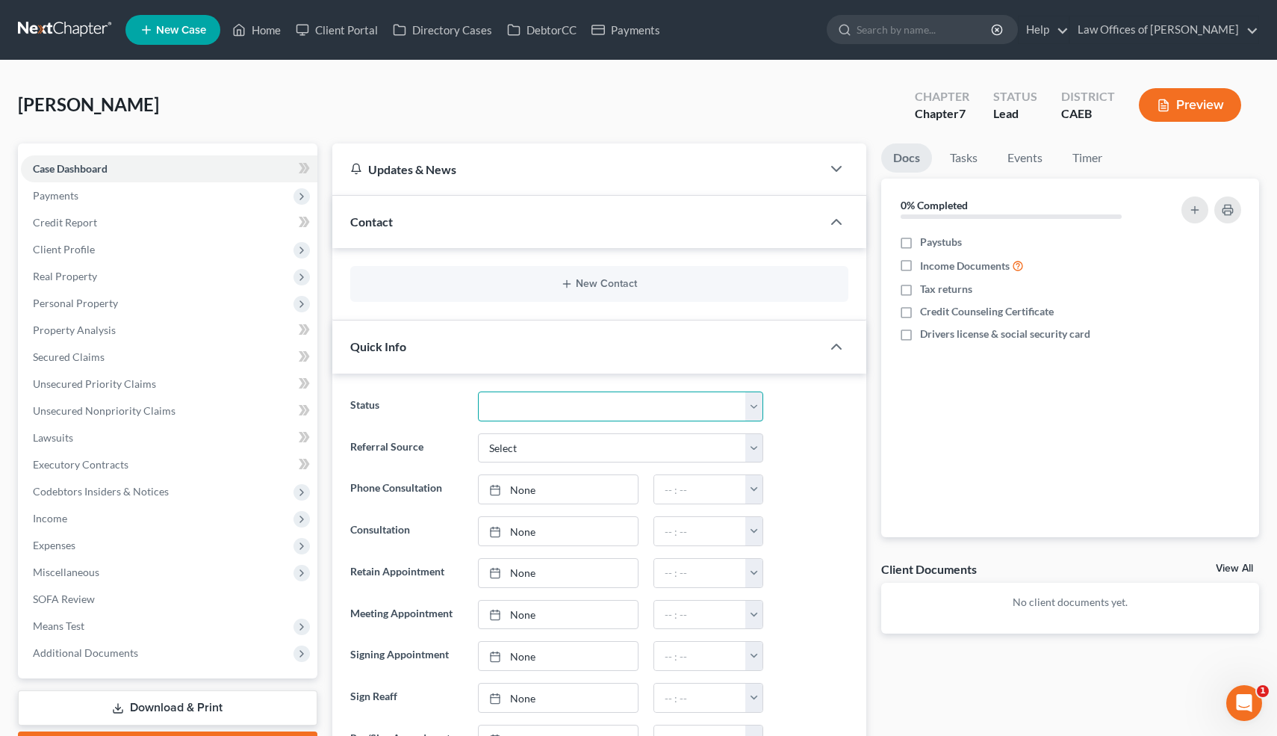
select select "3"
click at [265, 31] on link "Home" at bounding box center [256, 29] width 63 height 27
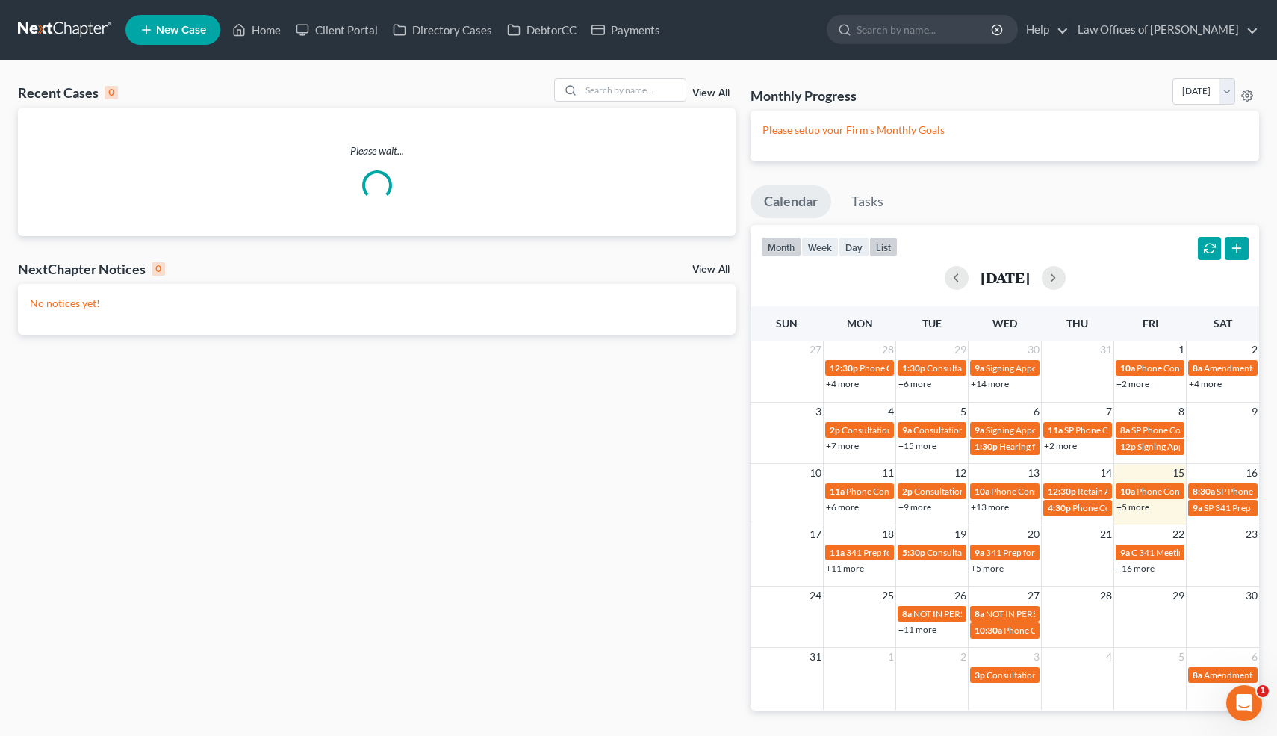
click at [884, 248] on button "list" at bounding box center [883, 247] width 28 height 20
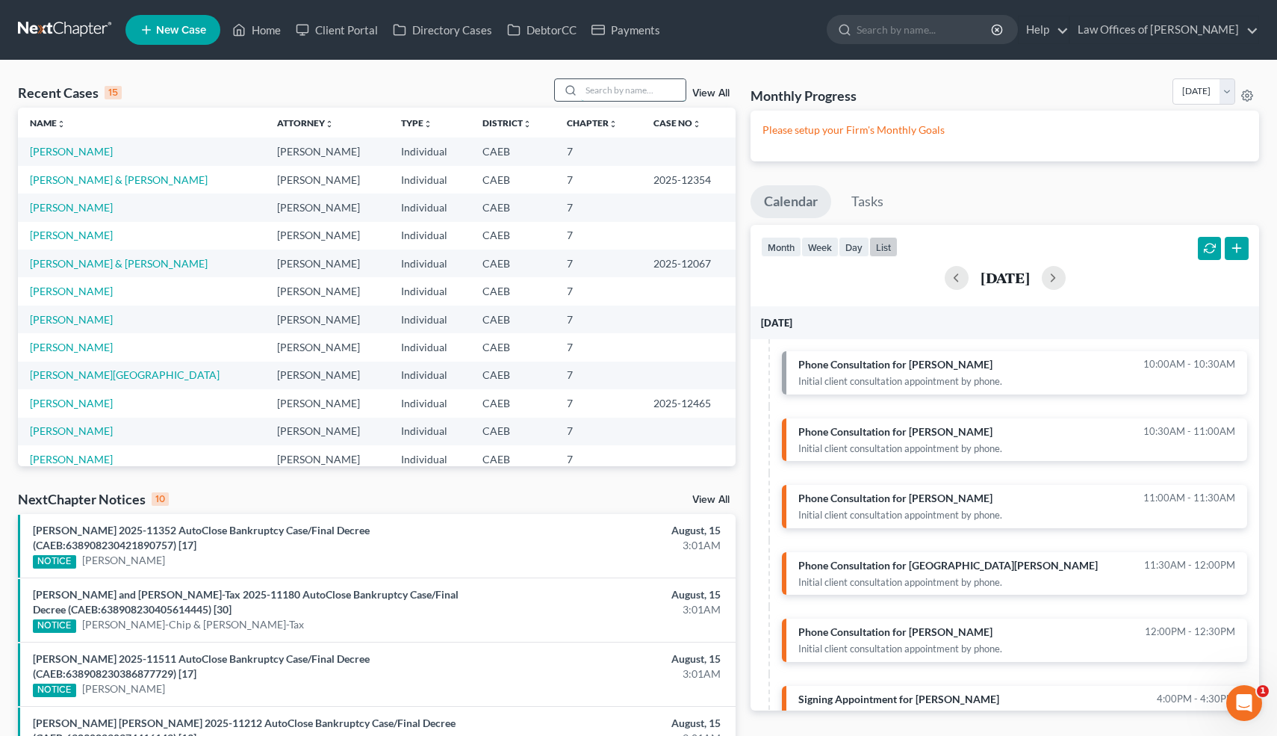
click at [618, 87] on input "search" at bounding box center [633, 90] width 105 height 22
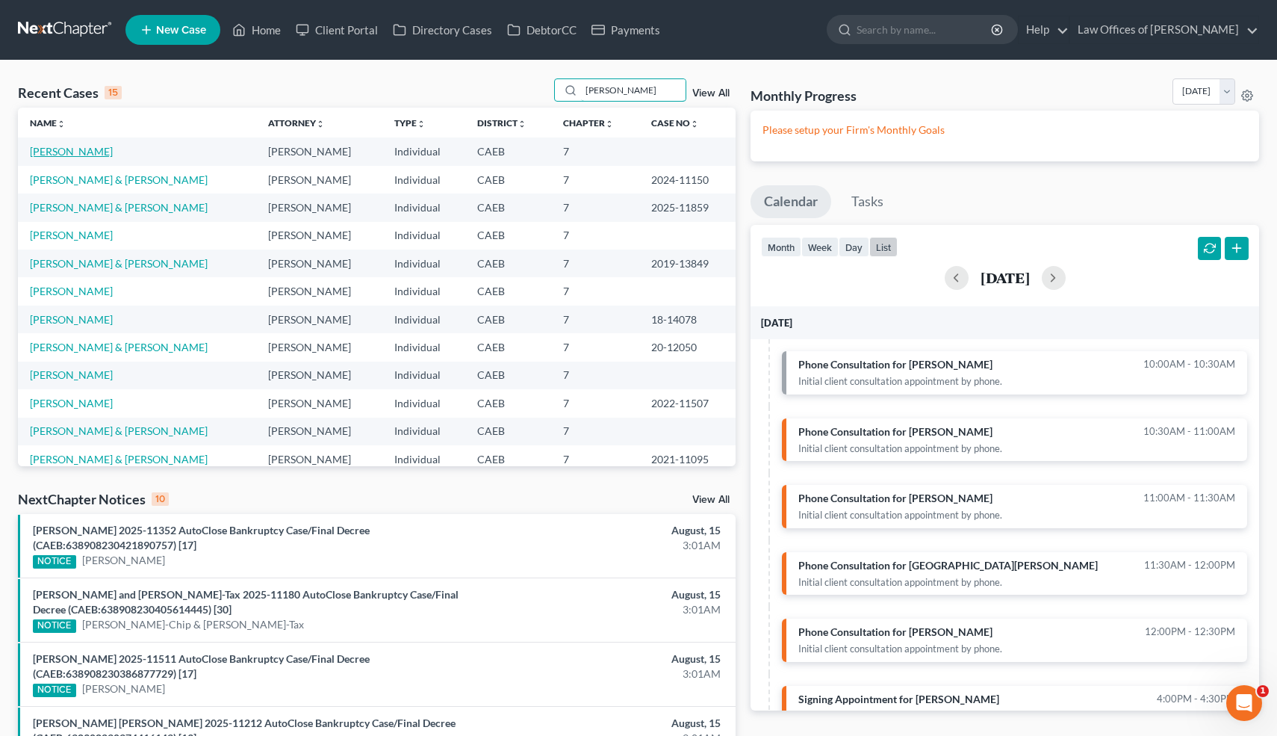
type input "erika"
click at [91, 149] on link "[PERSON_NAME]" at bounding box center [71, 151] width 83 height 13
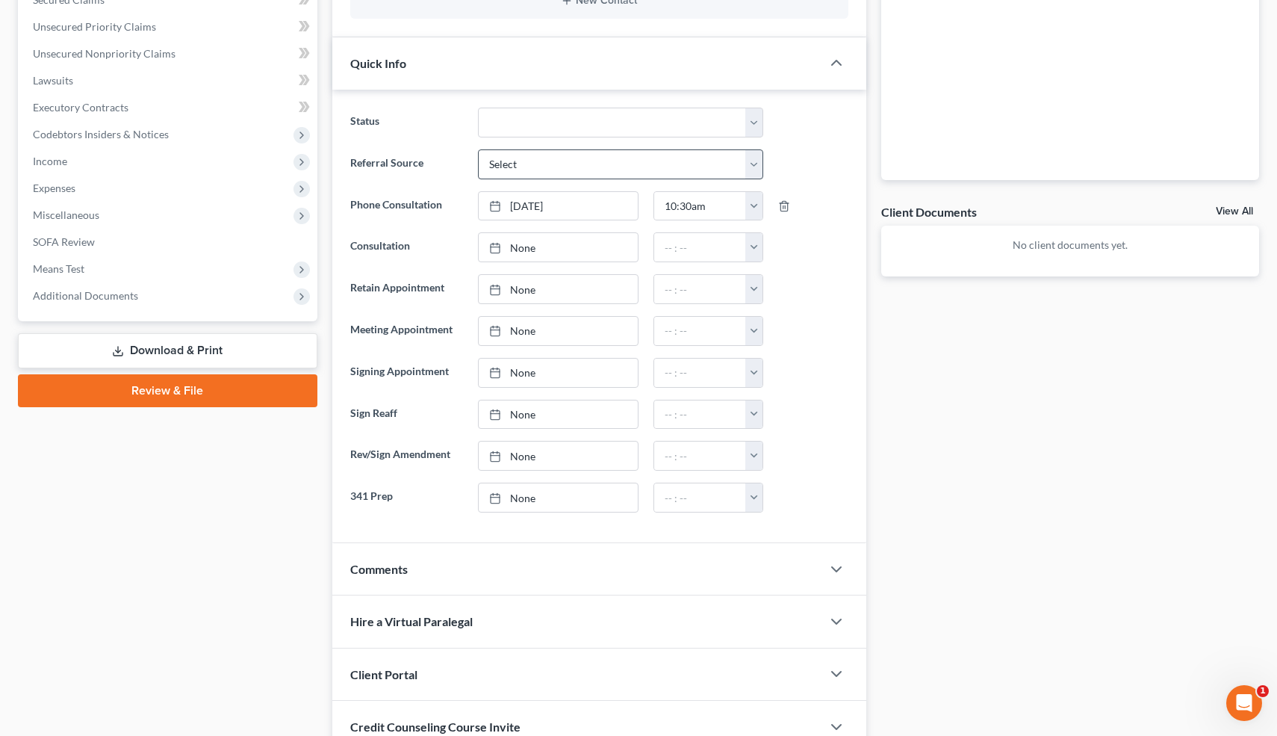
scroll to position [482, 0]
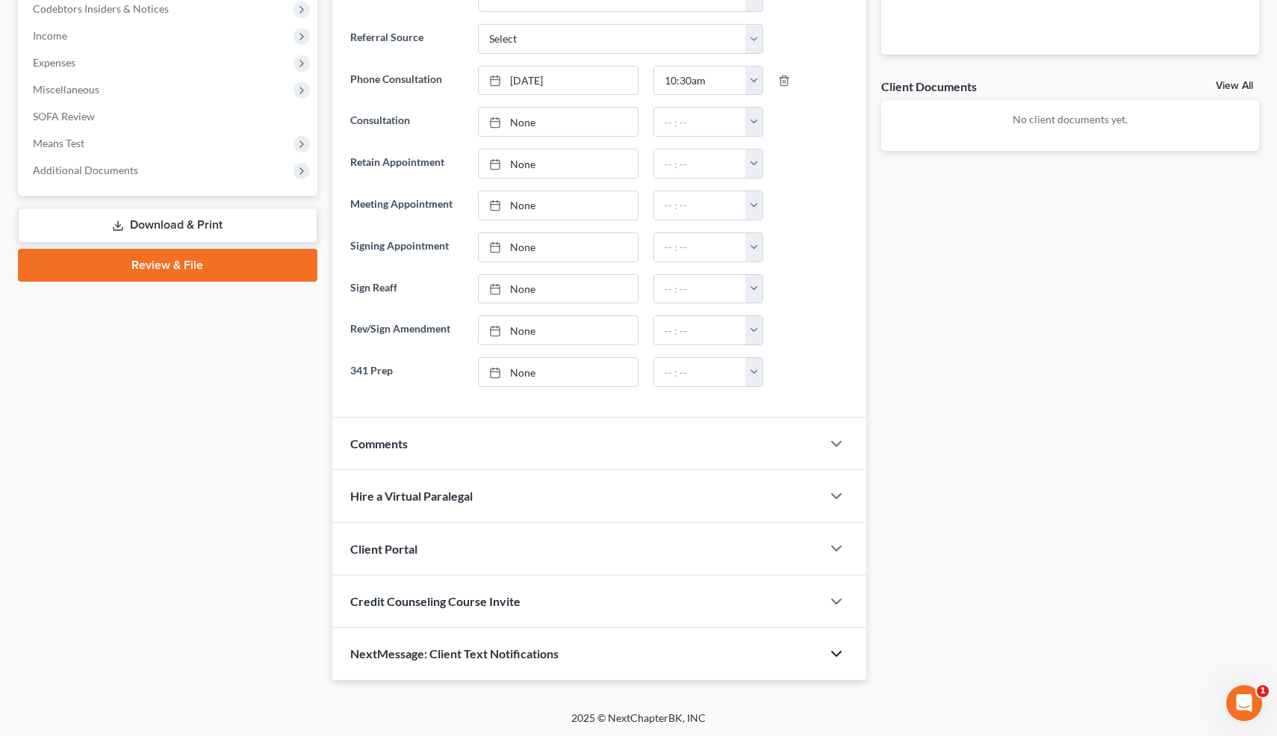
click at [840, 646] on icon "button" at bounding box center [837, 654] width 18 height 18
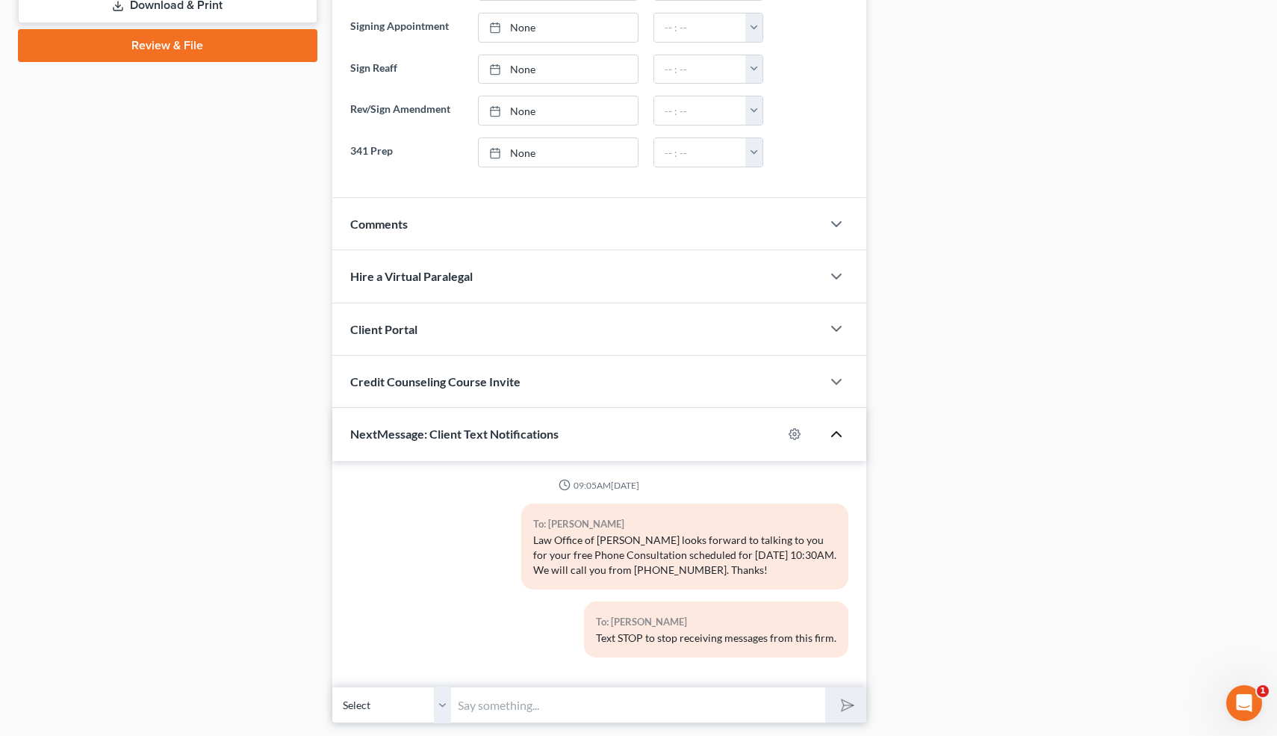
scroll to position [745, 0]
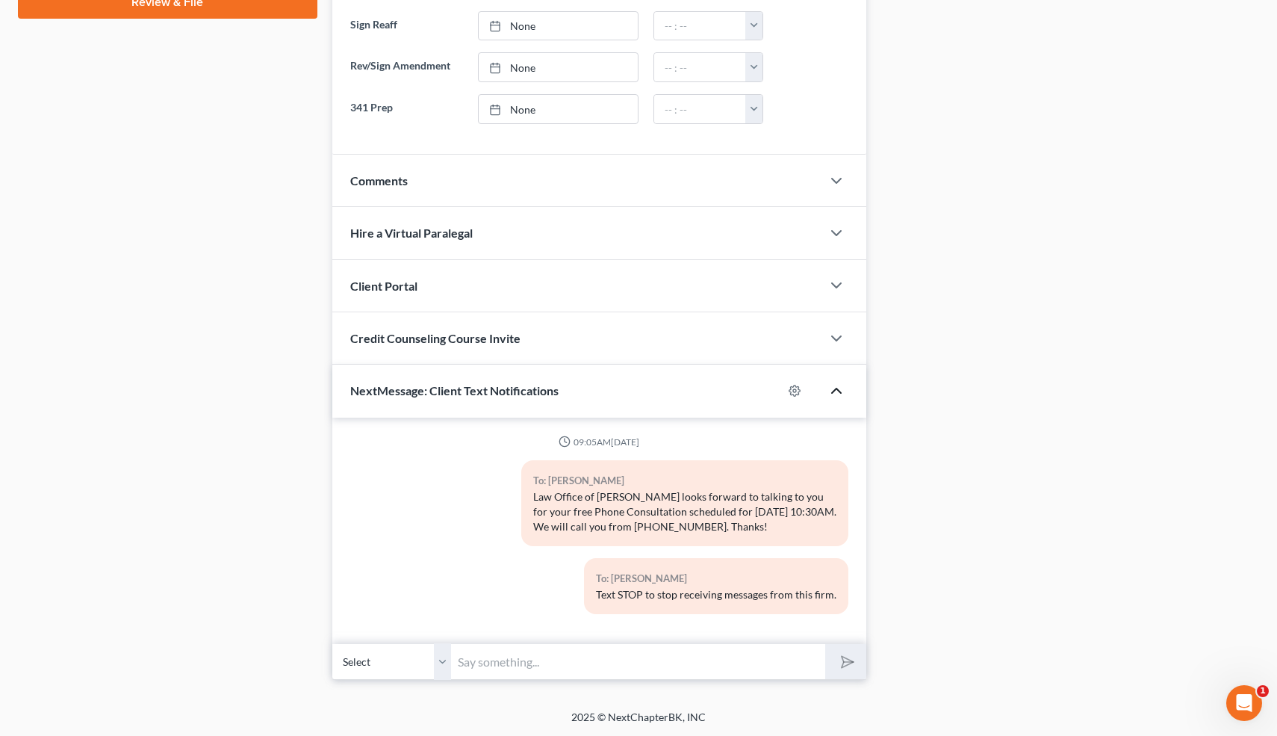
click at [594, 643] on input "text" at bounding box center [639, 661] width 374 height 37
type input "Sorry-I'm running a few minutes late -Scott Bell"
click at [825, 644] on button "submit" at bounding box center [845, 661] width 41 height 35
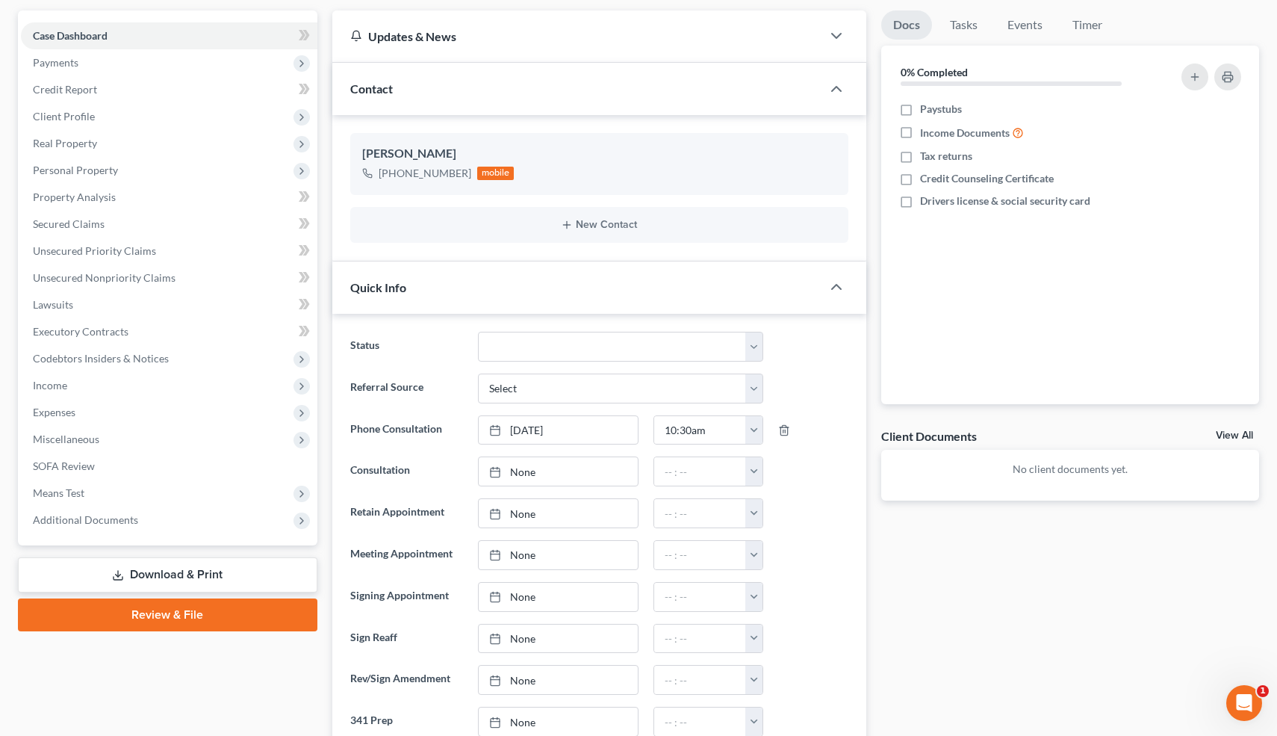
scroll to position [0, 0]
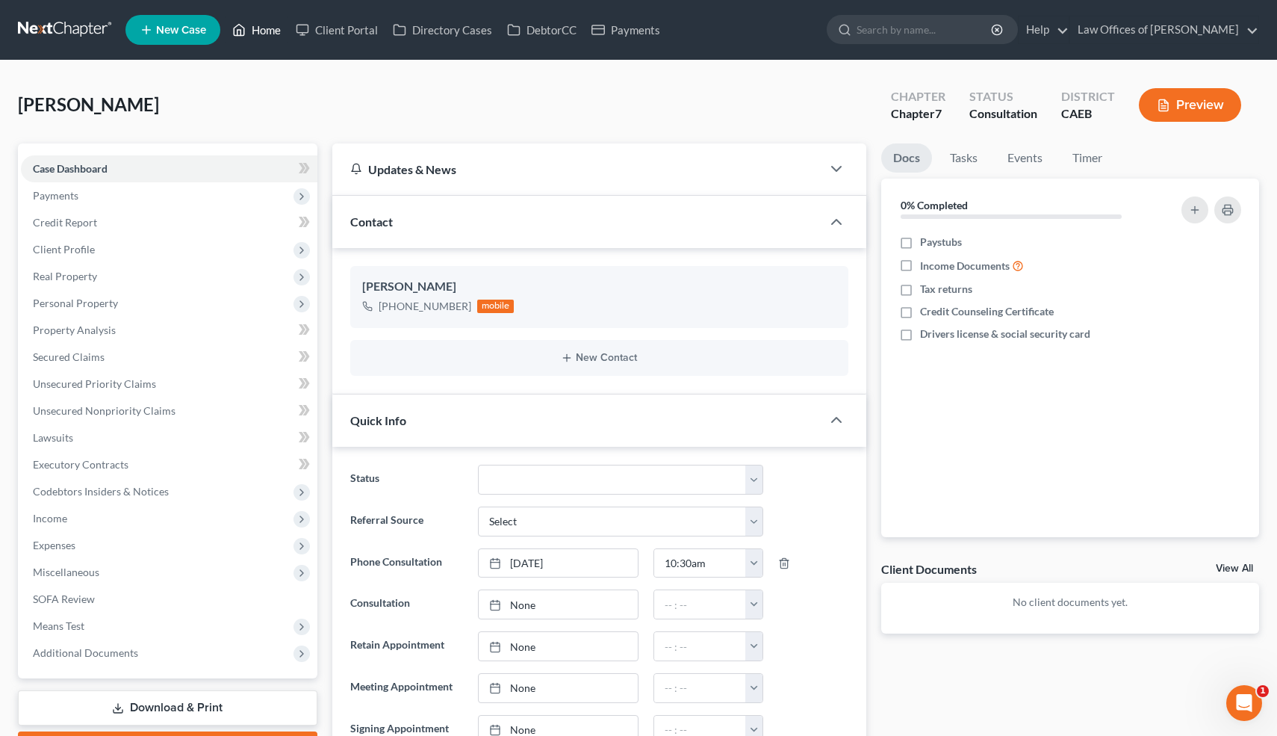
click at [258, 31] on link "Home" at bounding box center [256, 29] width 63 height 27
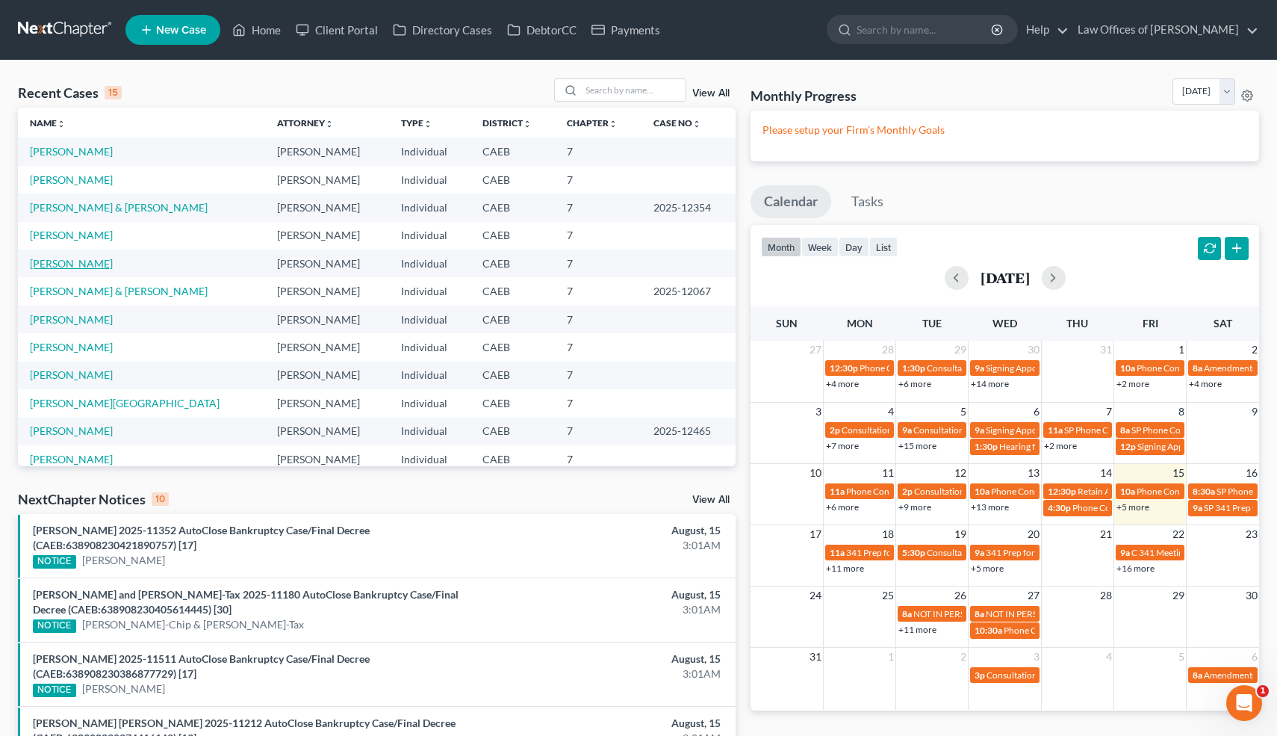
click at [76, 266] on link "[PERSON_NAME]" at bounding box center [71, 263] width 83 height 13
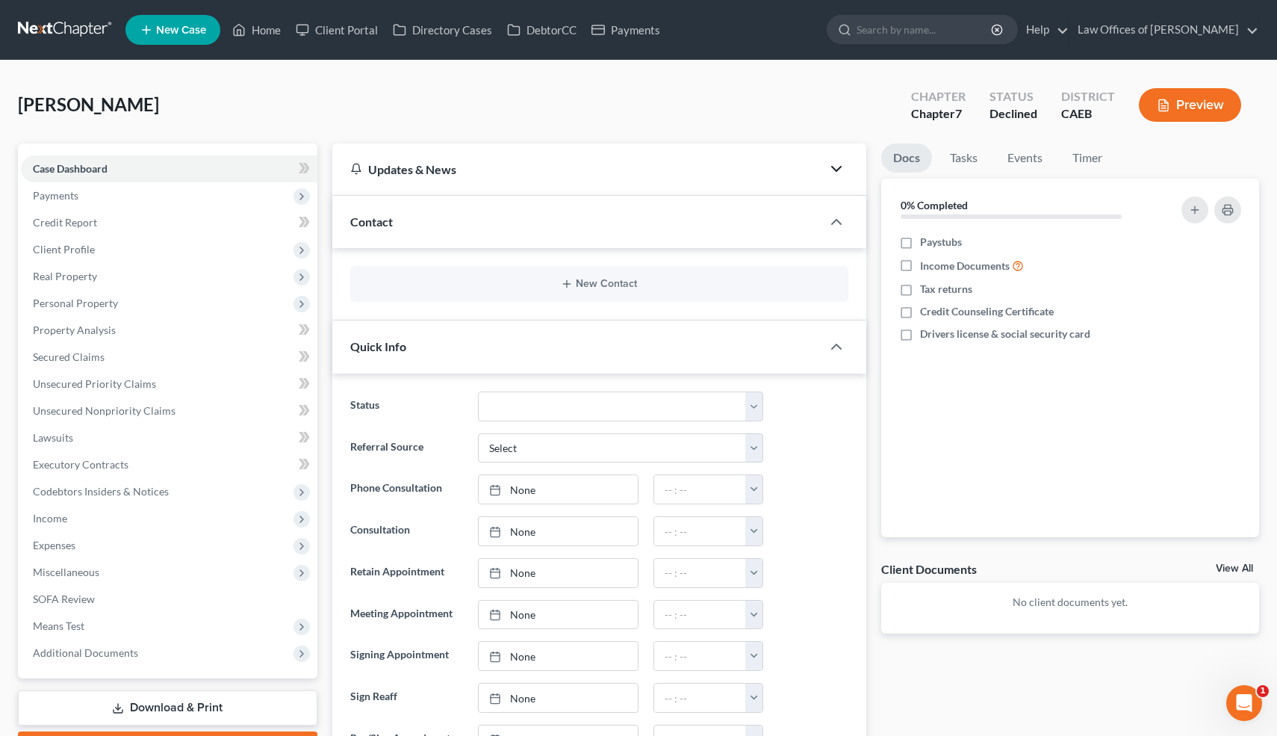
click at [835, 169] on polyline "button" at bounding box center [836, 169] width 9 height 4
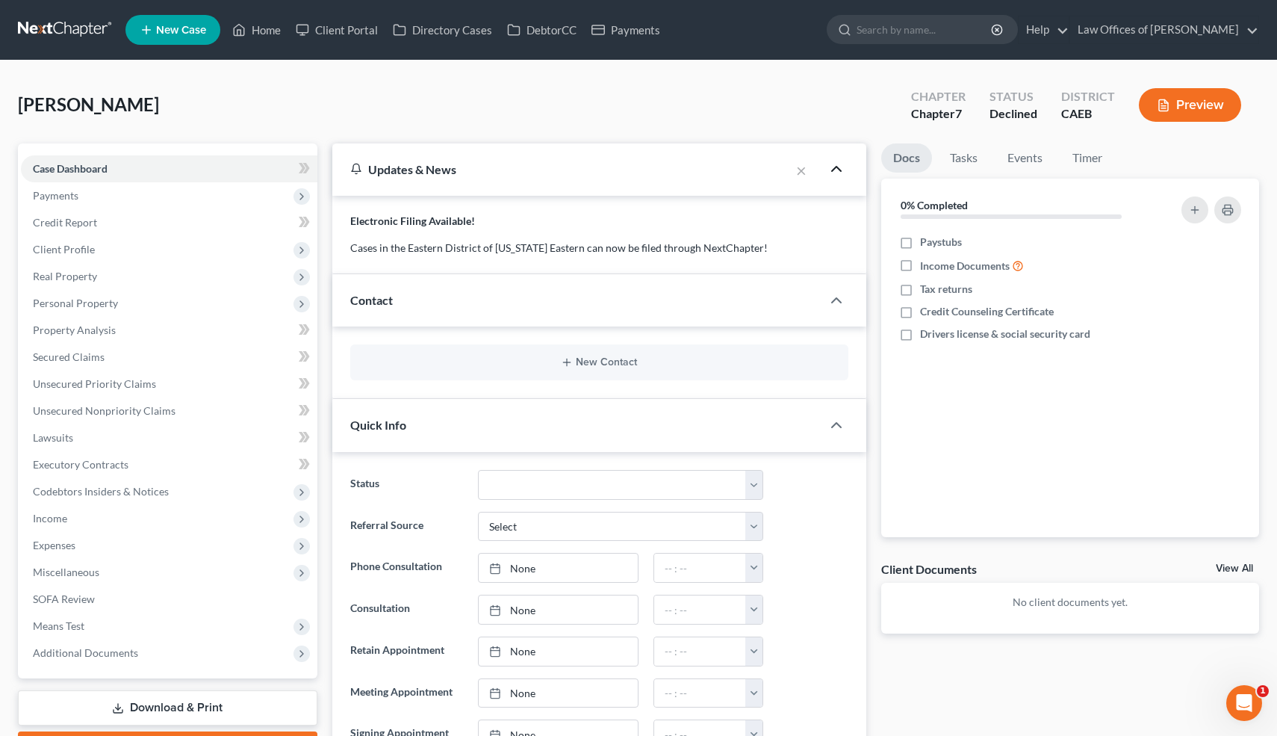
click at [835, 169] on icon "button" at bounding box center [837, 169] width 18 height 18
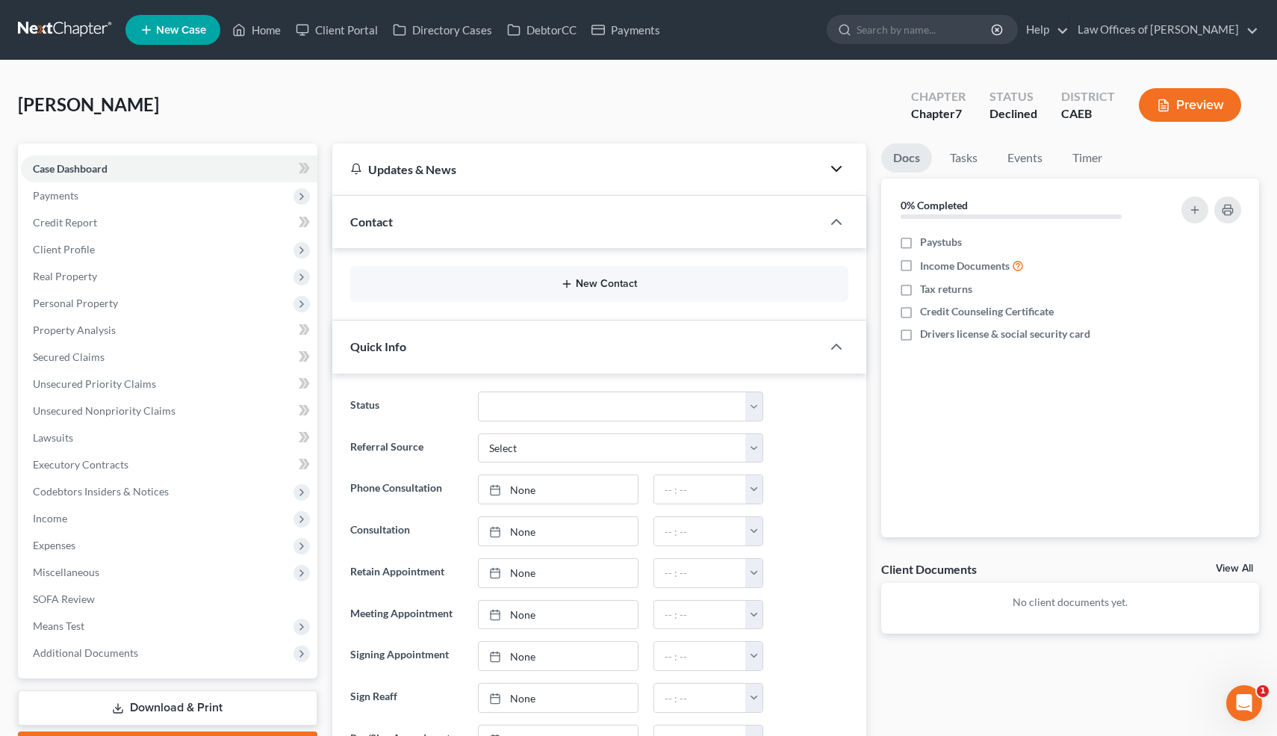
click at [593, 283] on button "New Contact" at bounding box center [599, 284] width 475 height 12
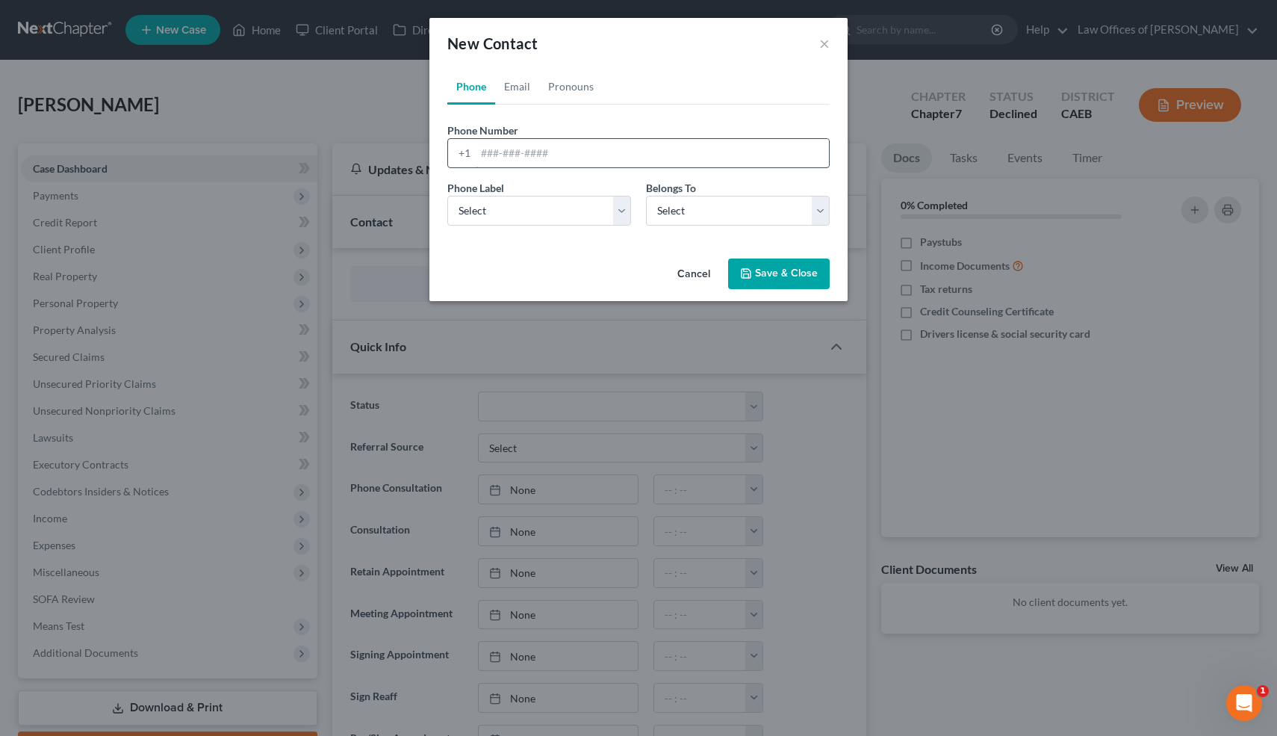
click at [523, 153] on input "tel" at bounding box center [652, 153] width 353 height 28
type input "7"
type input "6617473541"
click at [518, 212] on select "Select Mobile Home Work Other" at bounding box center [539, 211] width 184 height 30
select select "0"
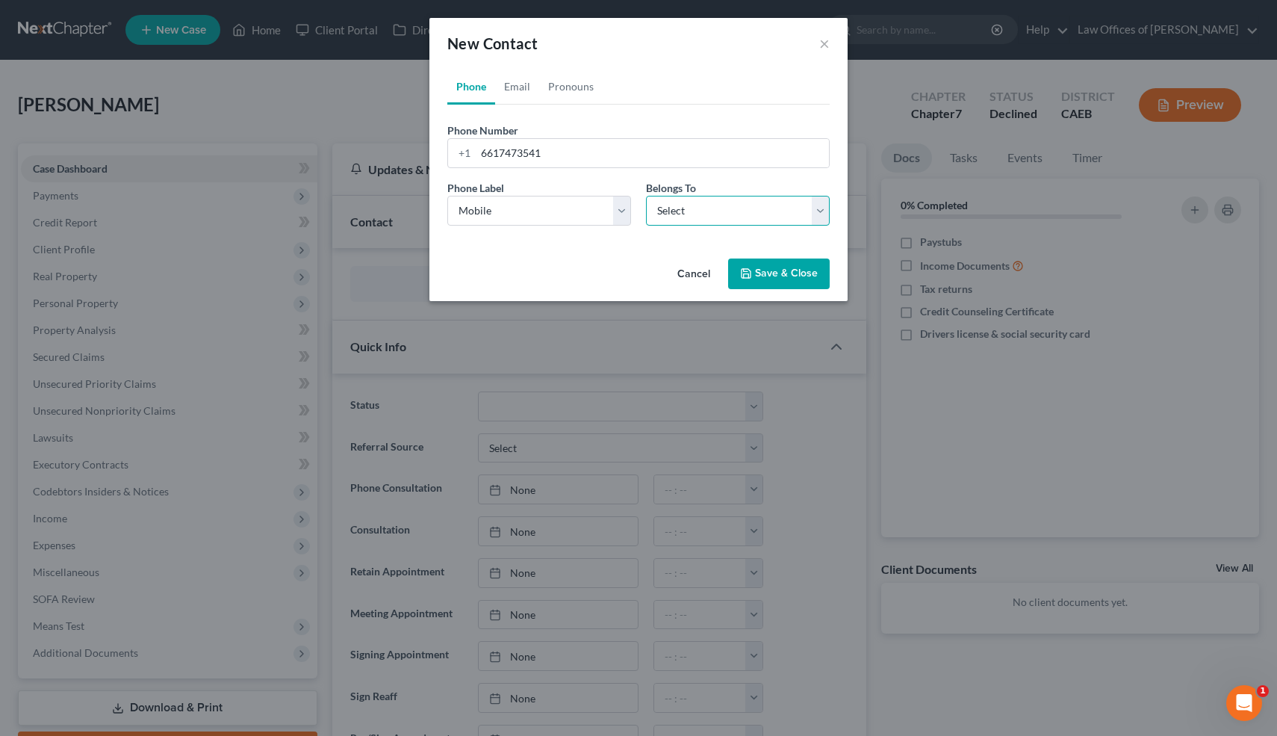
click at [715, 205] on select "Select Client Other" at bounding box center [738, 211] width 184 height 30
select select "0"
click at [776, 282] on button "Save & Close" at bounding box center [779, 273] width 102 height 31
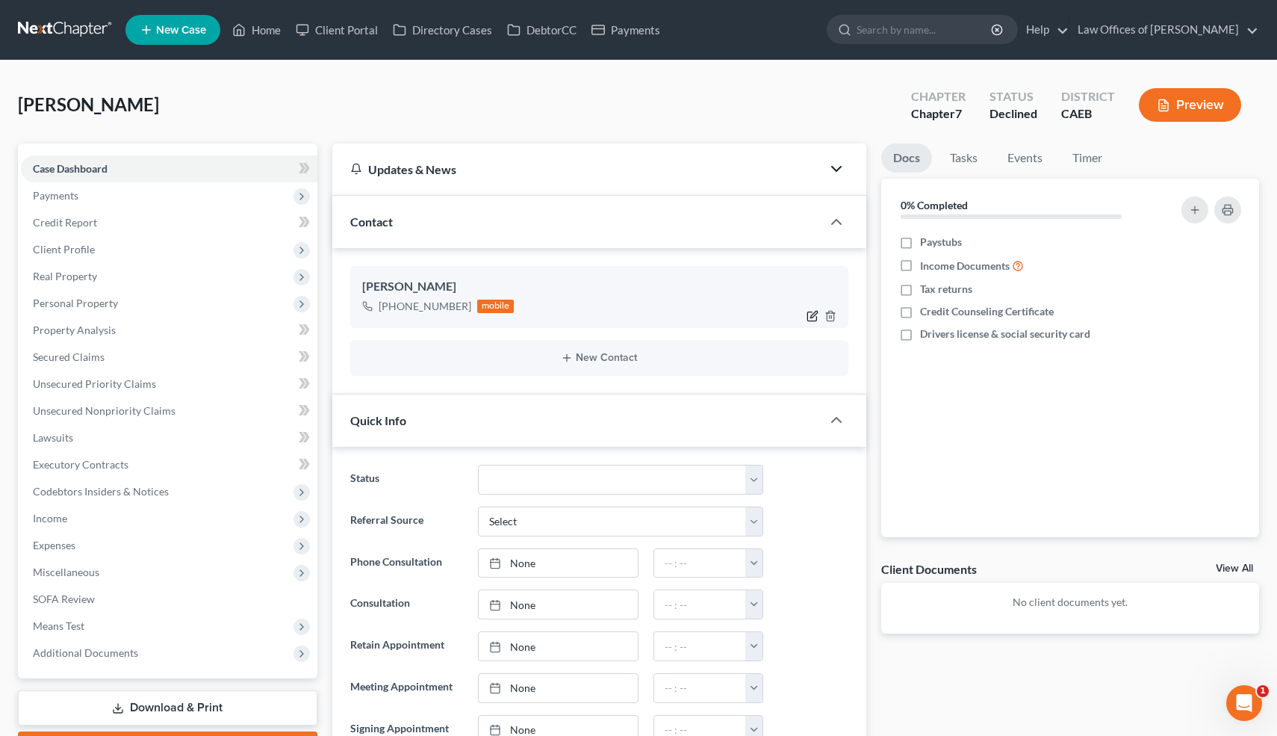
click at [812, 312] on icon "button" at bounding box center [813, 316] width 12 height 12
select select "0"
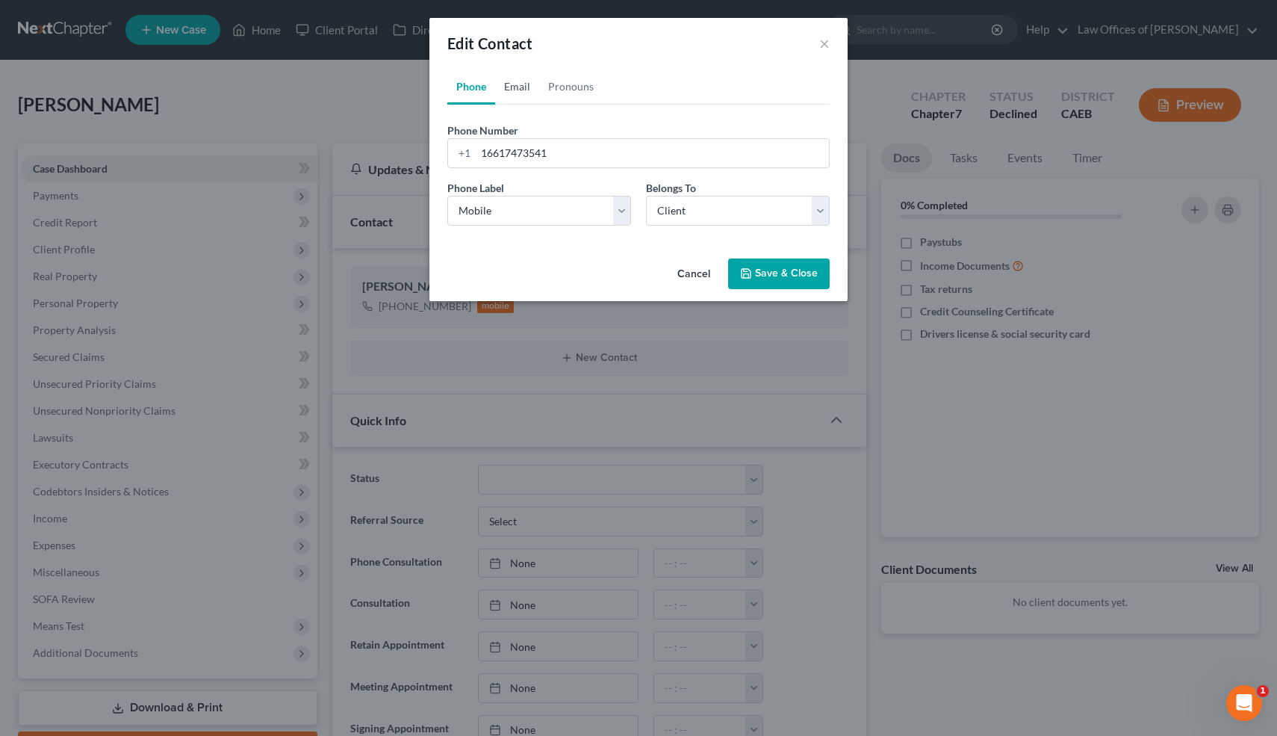
click at [516, 83] on link "Email" at bounding box center [517, 87] width 44 height 36
click at [536, 150] on input "email" at bounding box center [652, 153] width 353 height 28
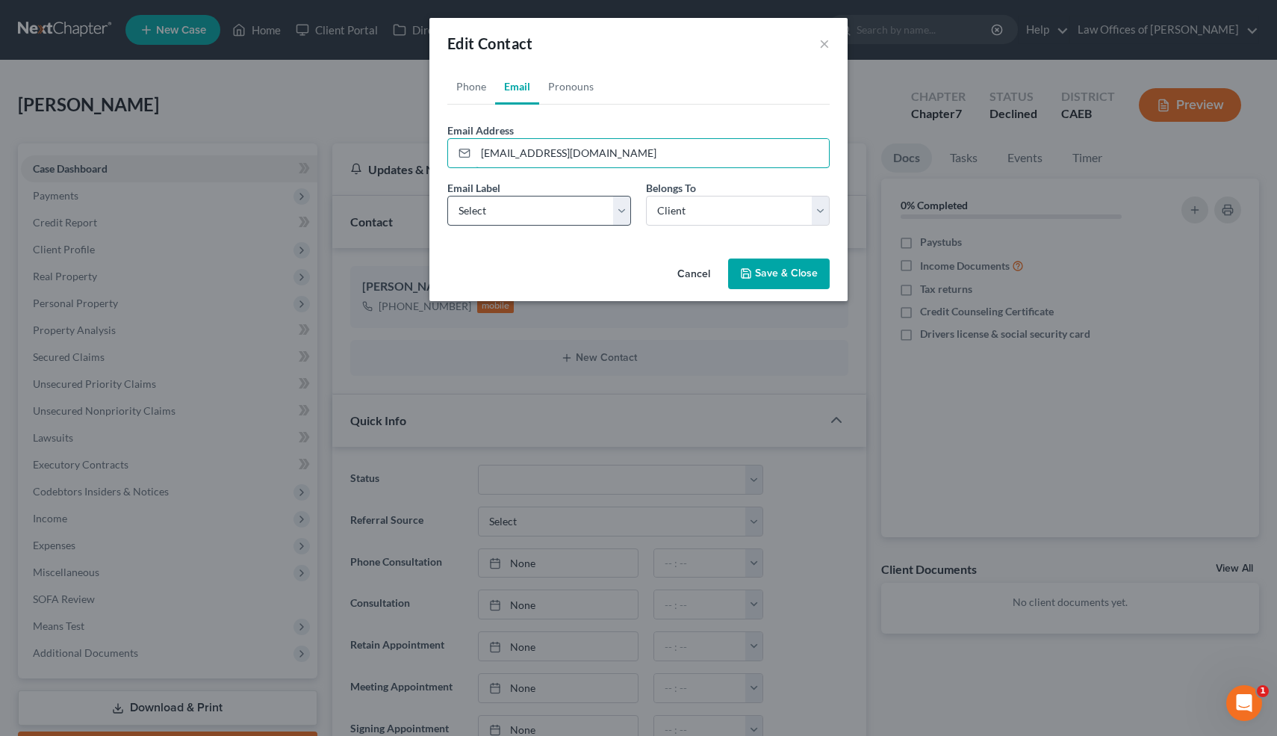
type input "kubakuba2011@gmail.com"
click at [527, 212] on select "Select Home Work Other" at bounding box center [539, 211] width 184 height 30
select select "0"
click at [793, 276] on button "Save & Close" at bounding box center [779, 273] width 102 height 31
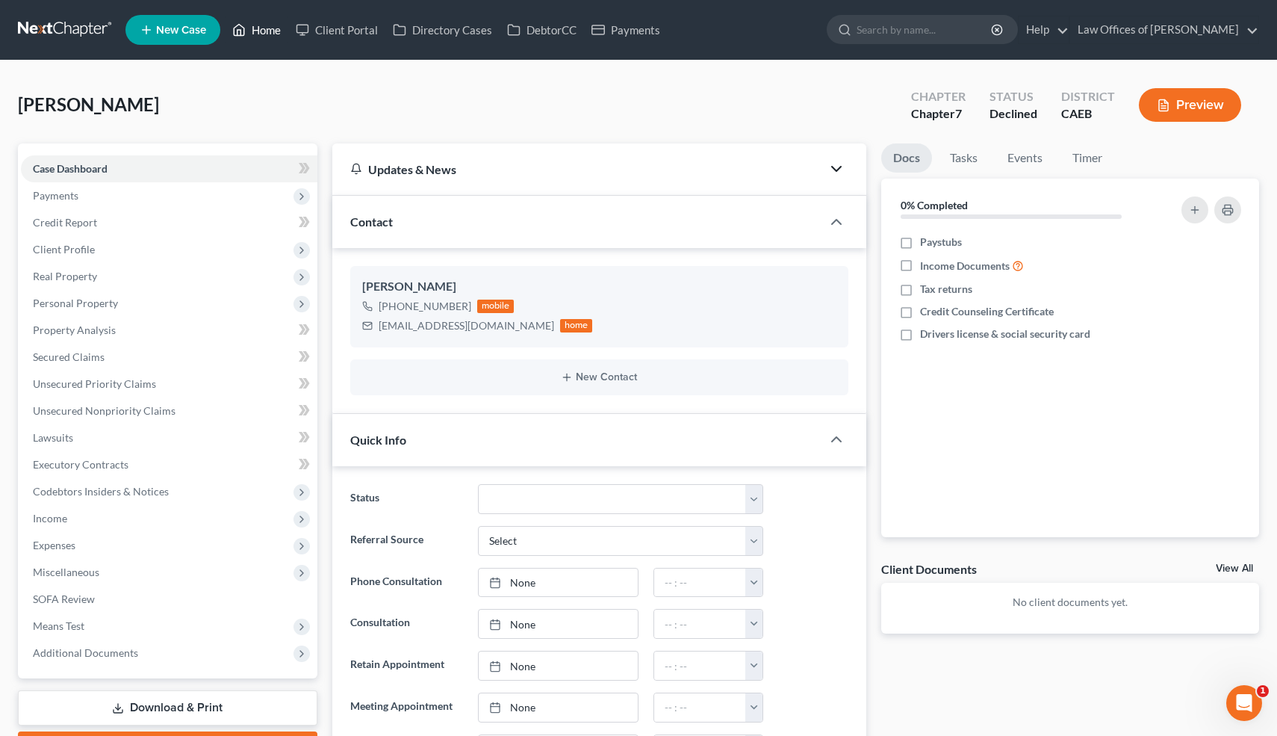
click at [264, 30] on link "Home" at bounding box center [256, 29] width 63 height 27
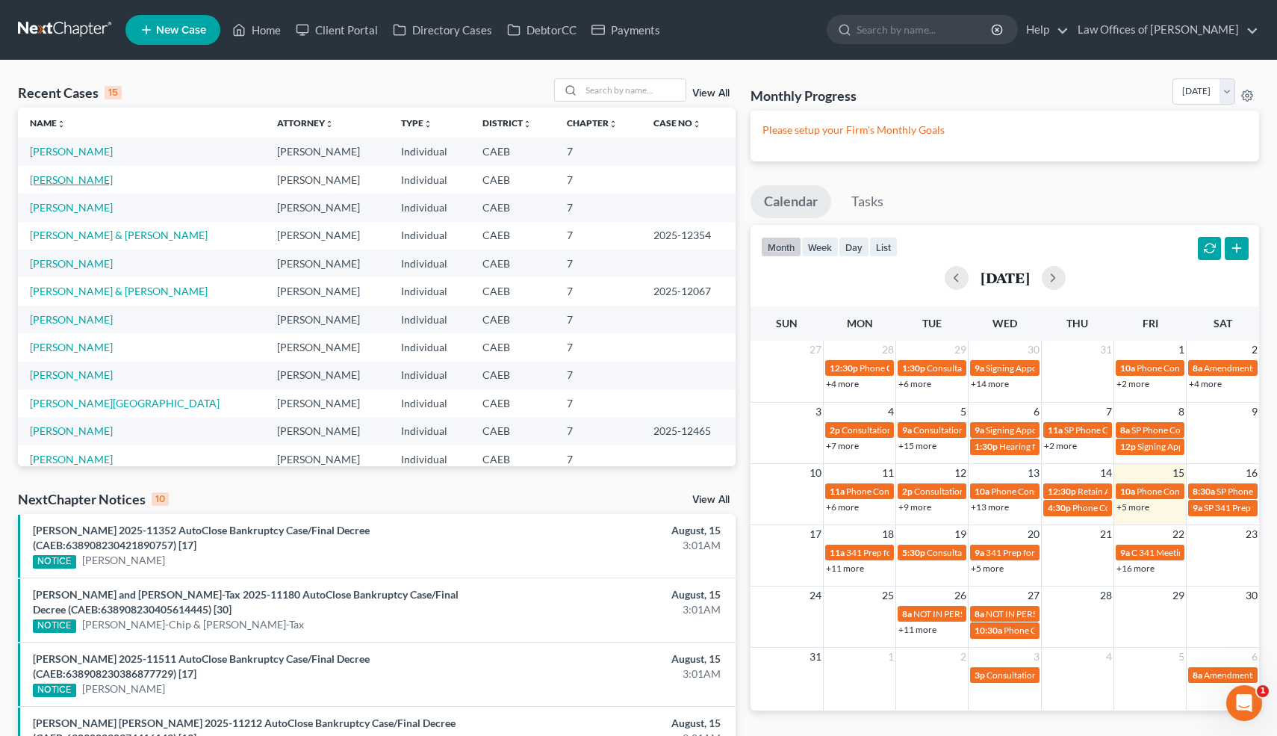
click at [59, 178] on link "[PERSON_NAME]" at bounding box center [71, 179] width 83 height 13
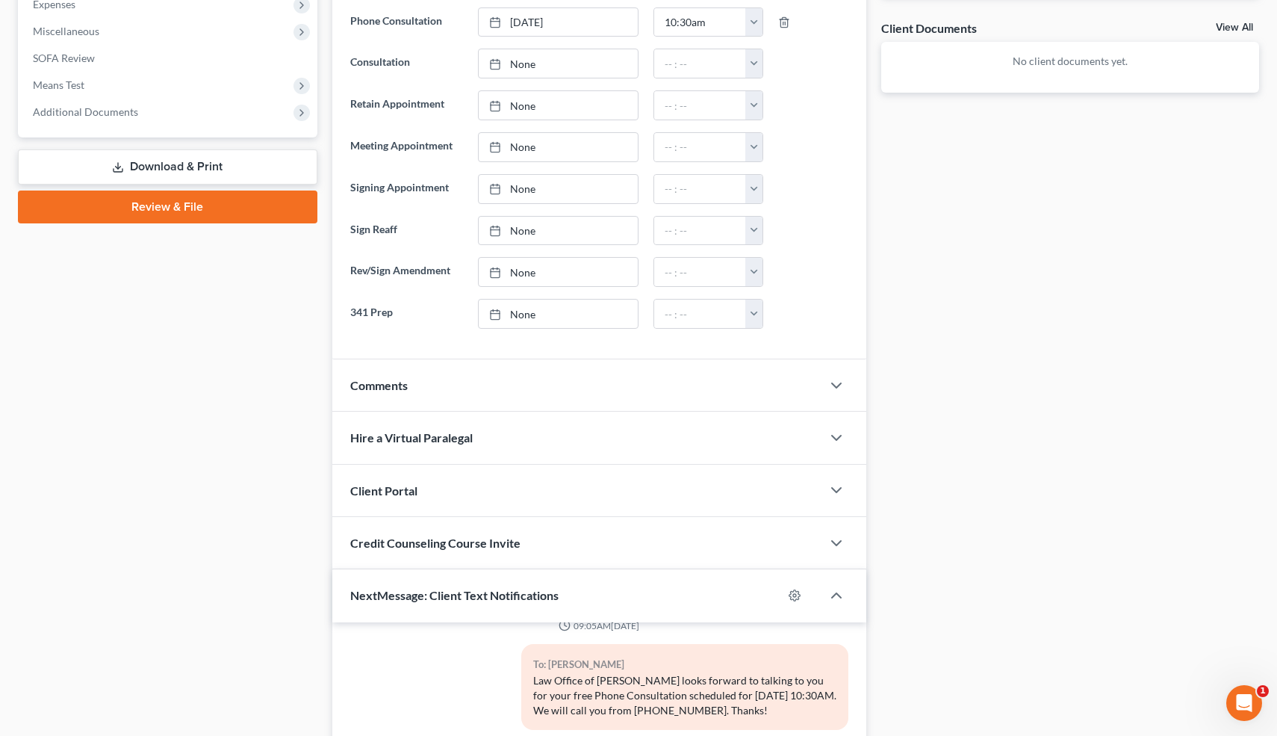
scroll to position [538, 0]
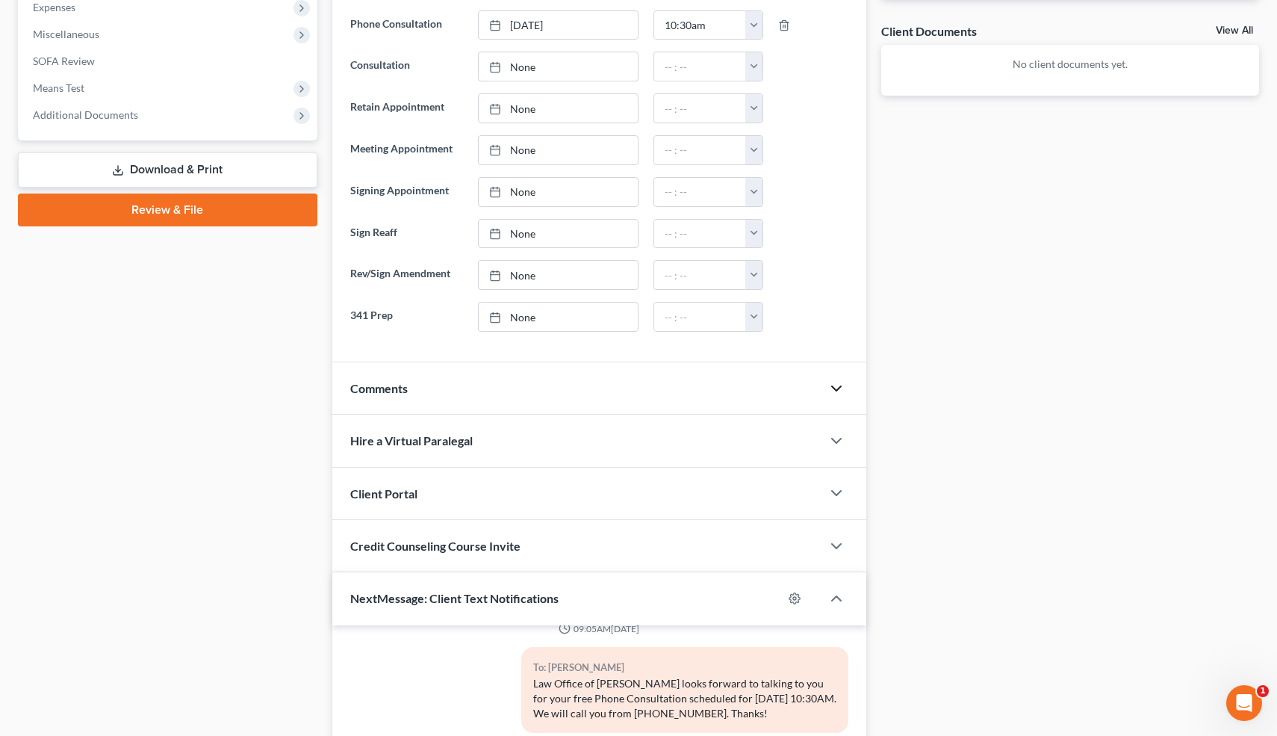
click at [837, 384] on icon "button" at bounding box center [837, 388] width 18 height 18
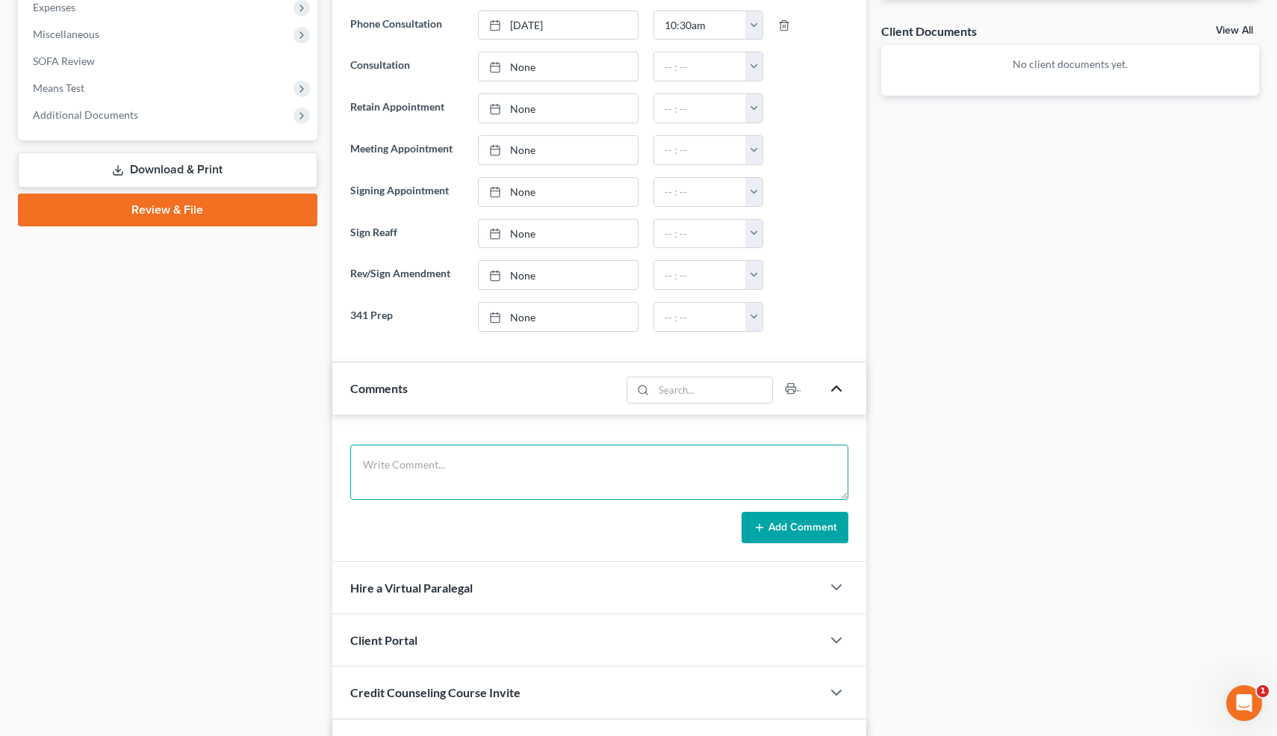
click at [418, 471] on textarea at bounding box center [599, 471] width 499 height 55
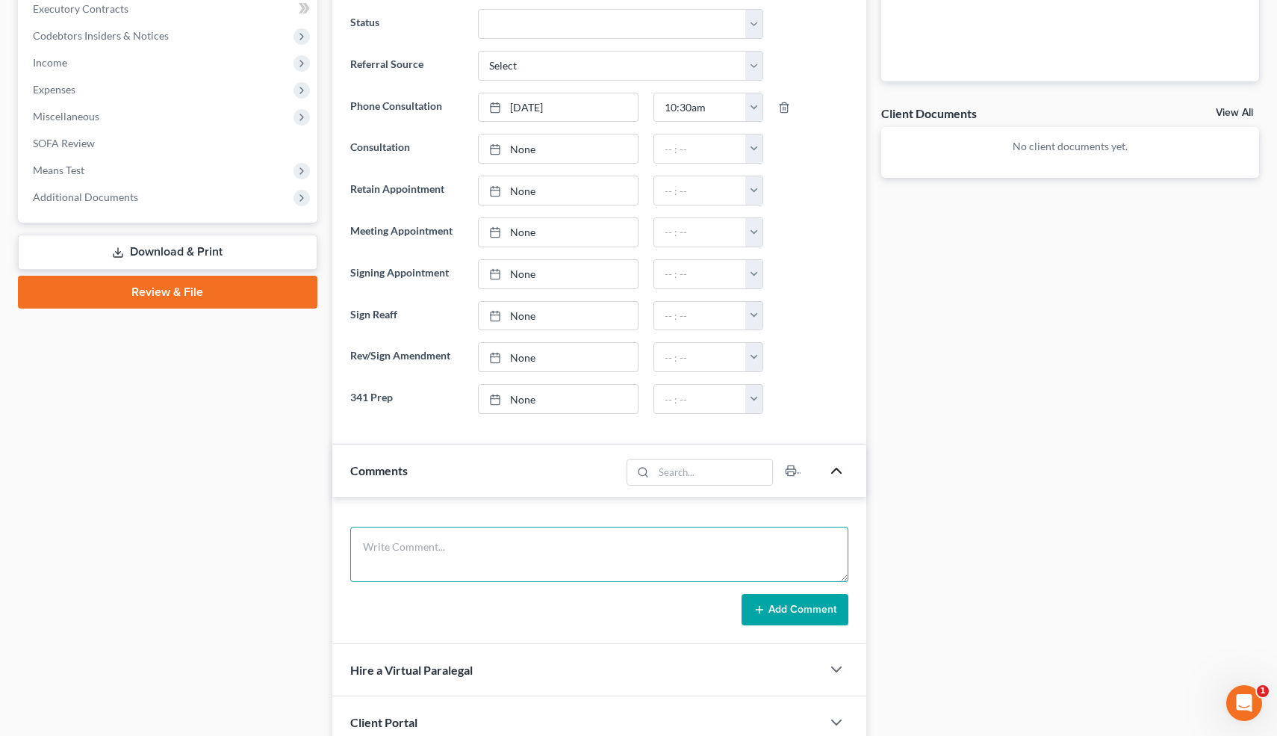
scroll to position [491, 0]
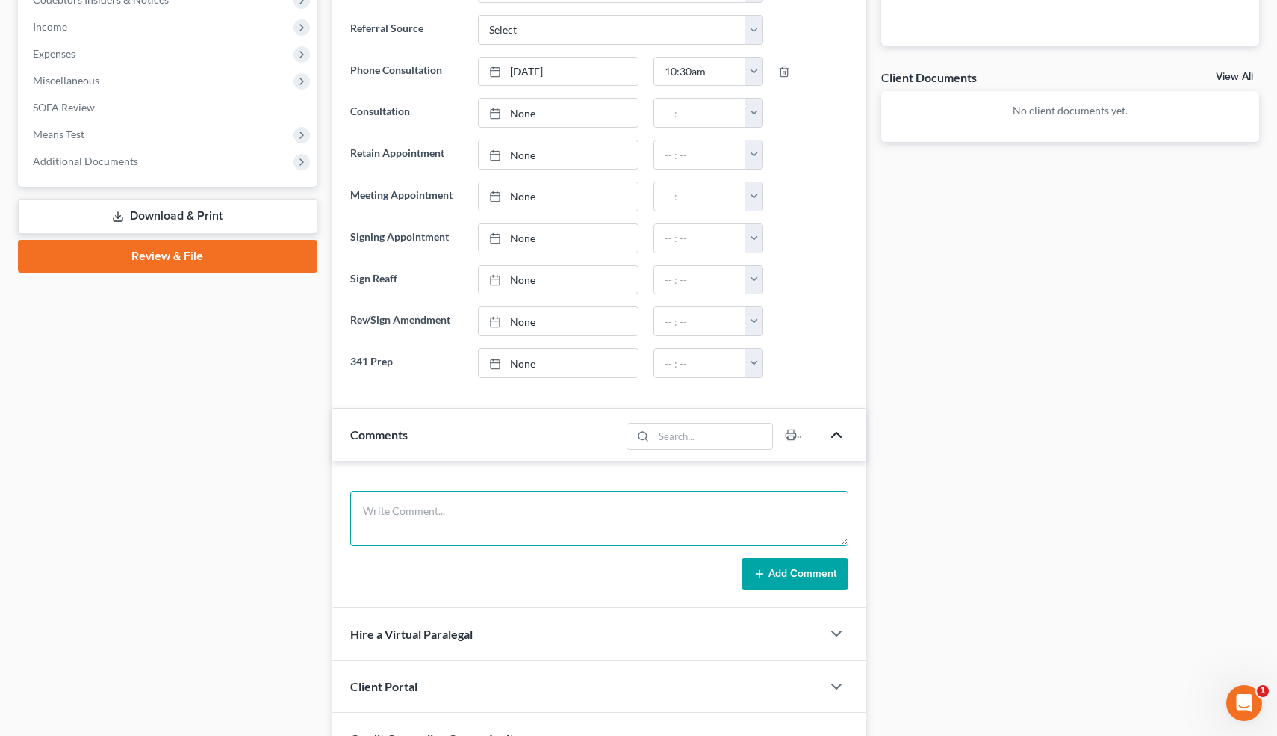
click at [429, 534] on textarea at bounding box center [599, 518] width 499 height 55
click at [400, 512] on textarea "Lost bus after pandemic." at bounding box center [599, 518] width 499 height 55
click at [808, 512] on textarea "Lost bus. after pandemic. SBA loan-350k, personal guarantee-trucking, closed la…" at bounding box center [599, 518] width 499 height 55
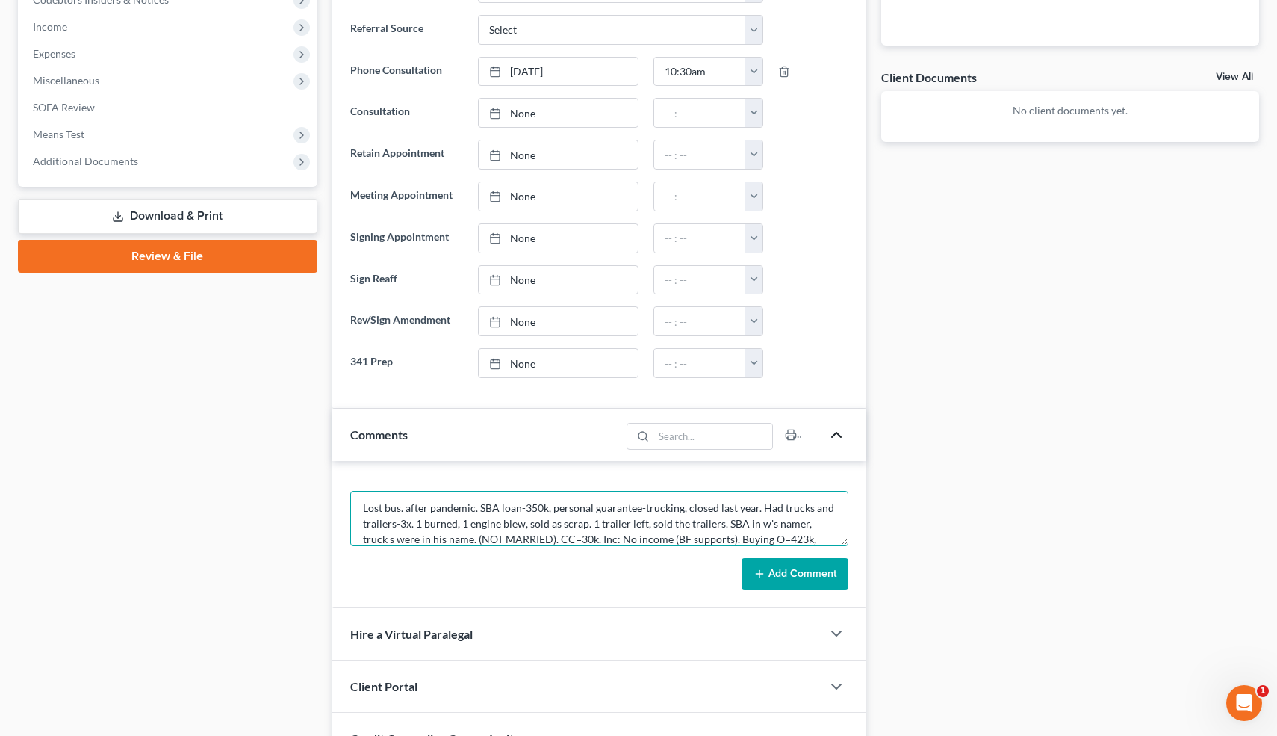
scroll to position [19, 0]
type textarea "Lost bus. after pandemic. SBA loan-350k, personal guarantee-trucking, closed la…"
click at [807, 577] on button "Add Comment" at bounding box center [795, 573] width 107 height 31
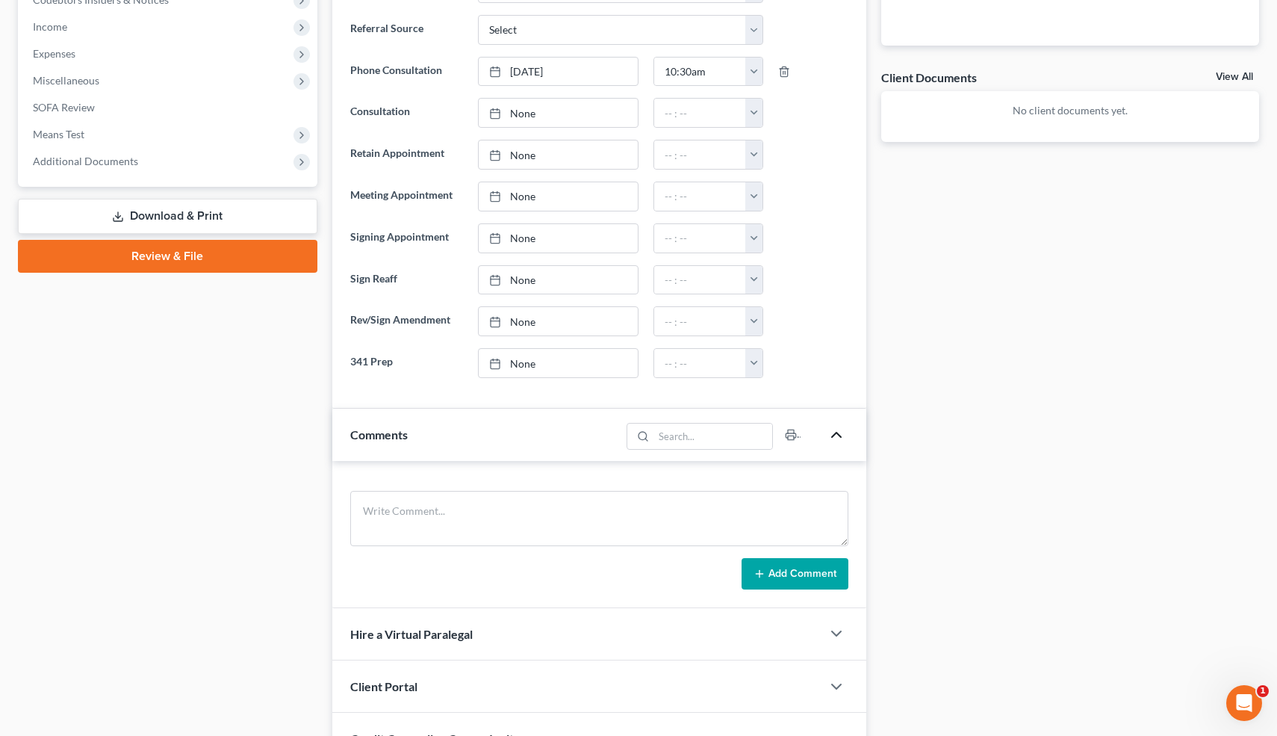
scroll to position [0, 0]
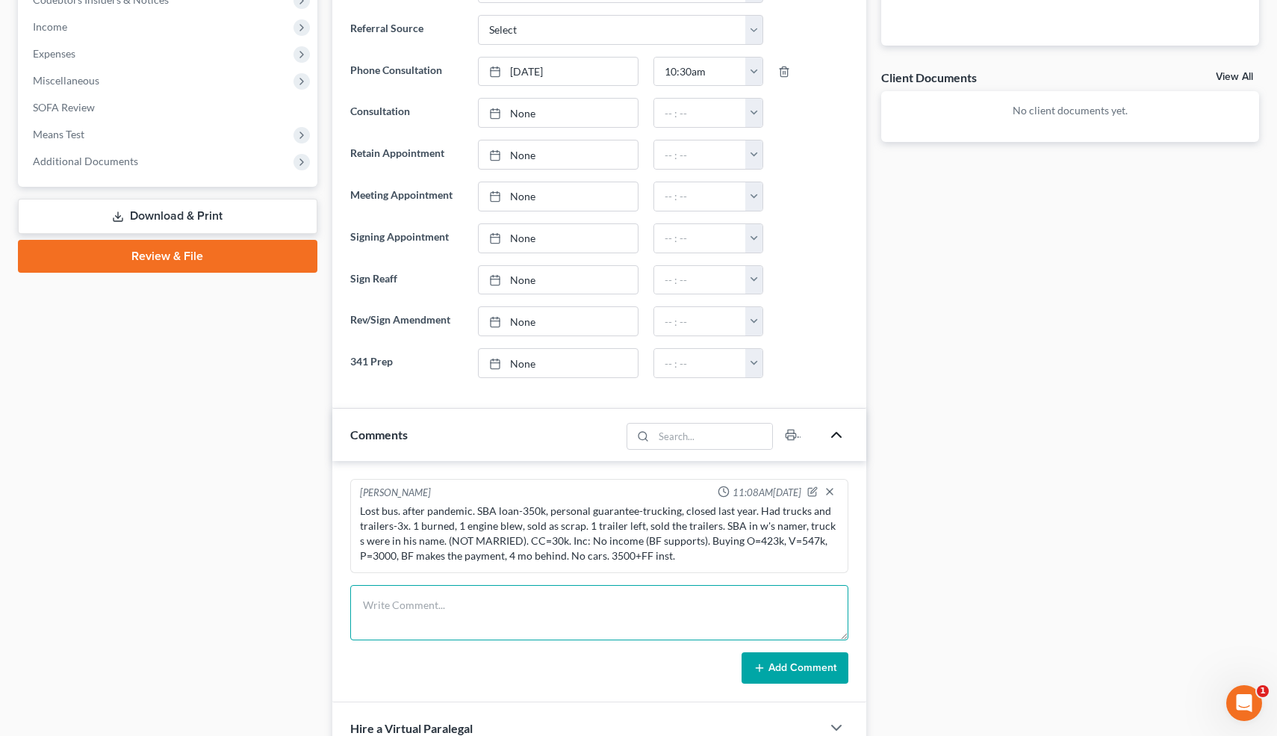
click at [721, 600] on textarea at bounding box center [599, 612] width 499 height 55
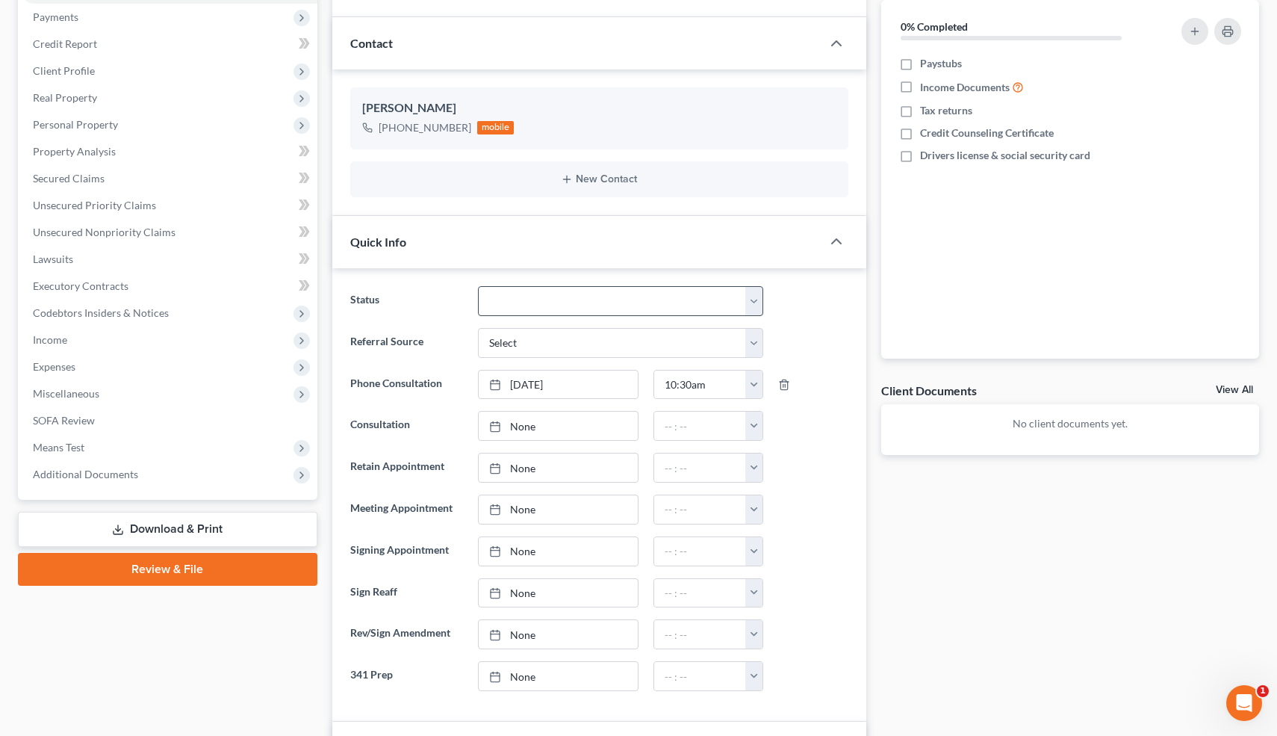
scroll to position [166, 0]
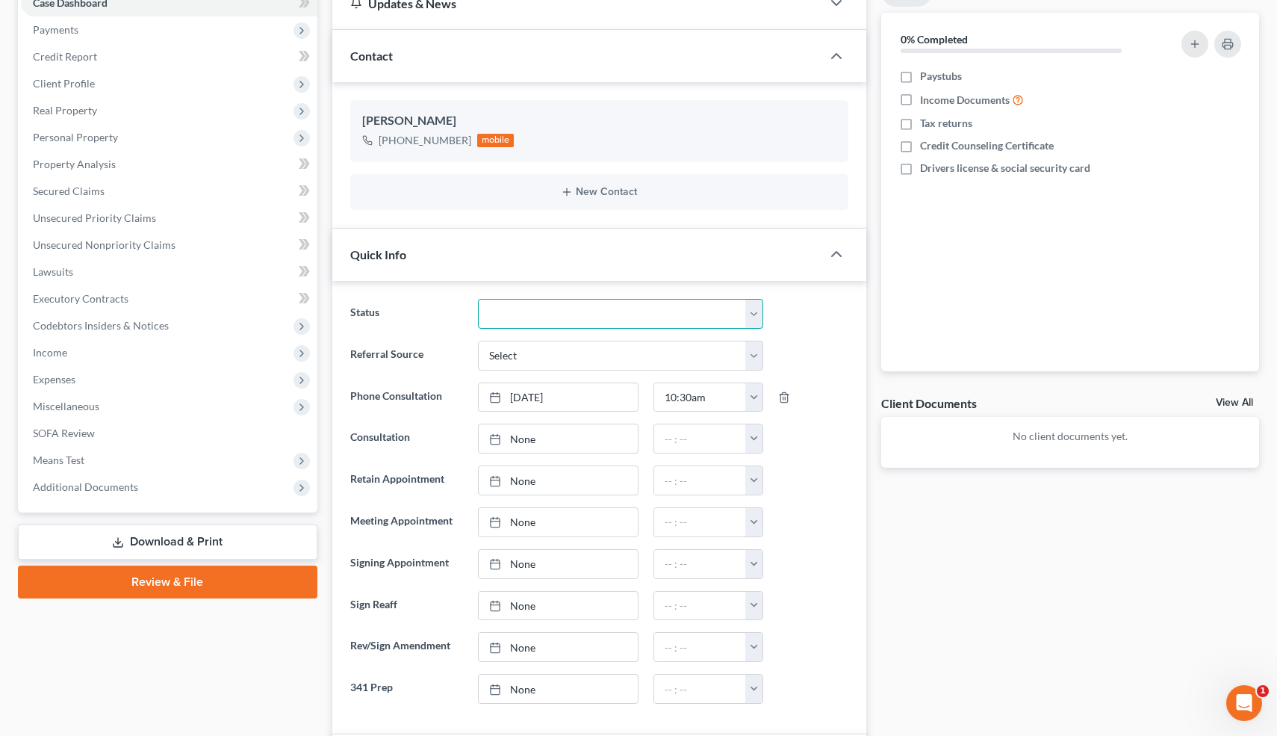
click at [575, 309] on select "Cancelled/Refund Closed Consultation Declined Discharged Filed Income Check In …" at bounding box center [620, 314] width 285 height 30
select select "10"
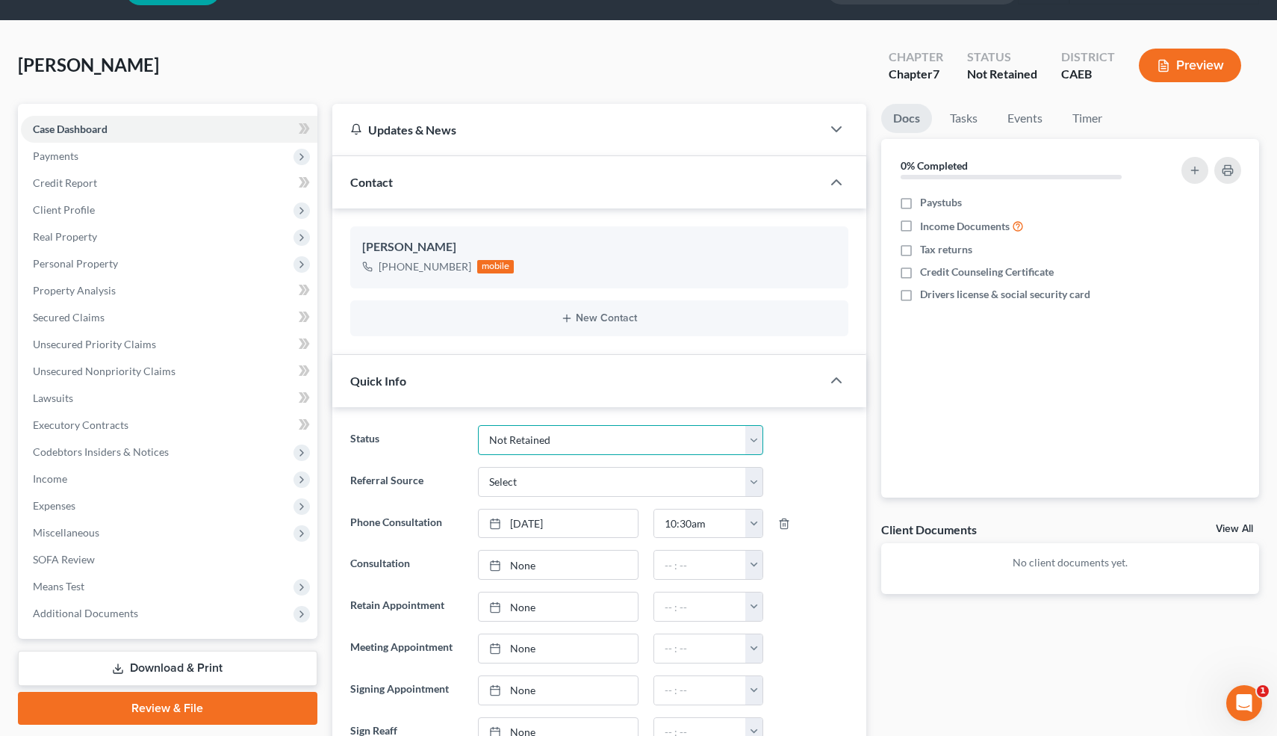
scroll to position [0, 0]
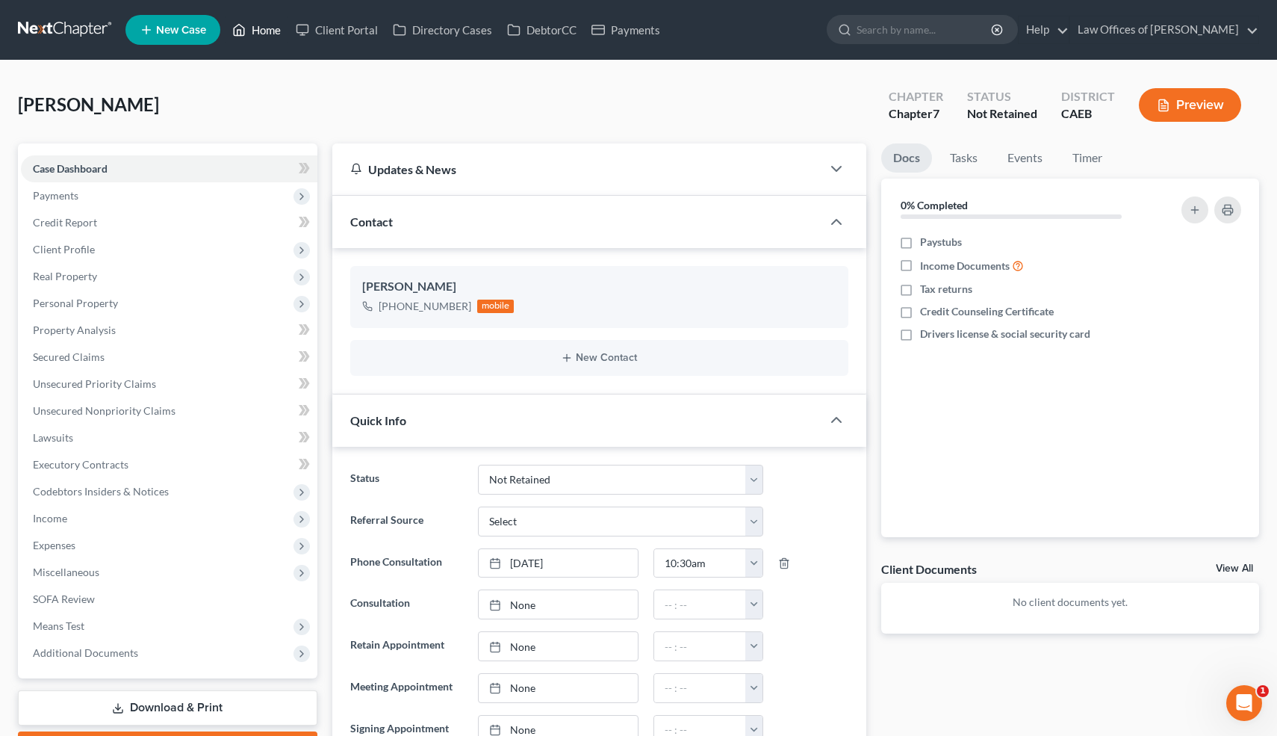
click at [264, 25] on link "Home" at bounding box center [256, 29] width 63 height 27
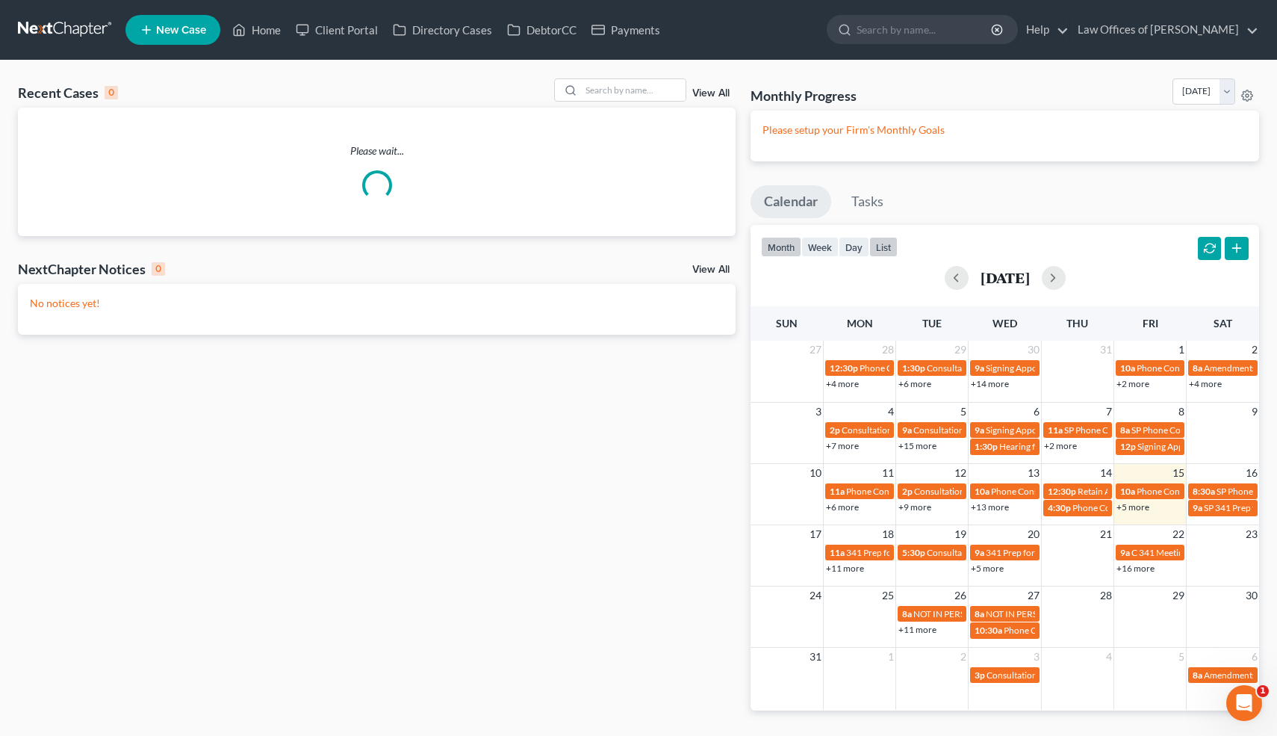
click at [891, 249] on button "list" at bounding box center [883, 247] width 28 height 20
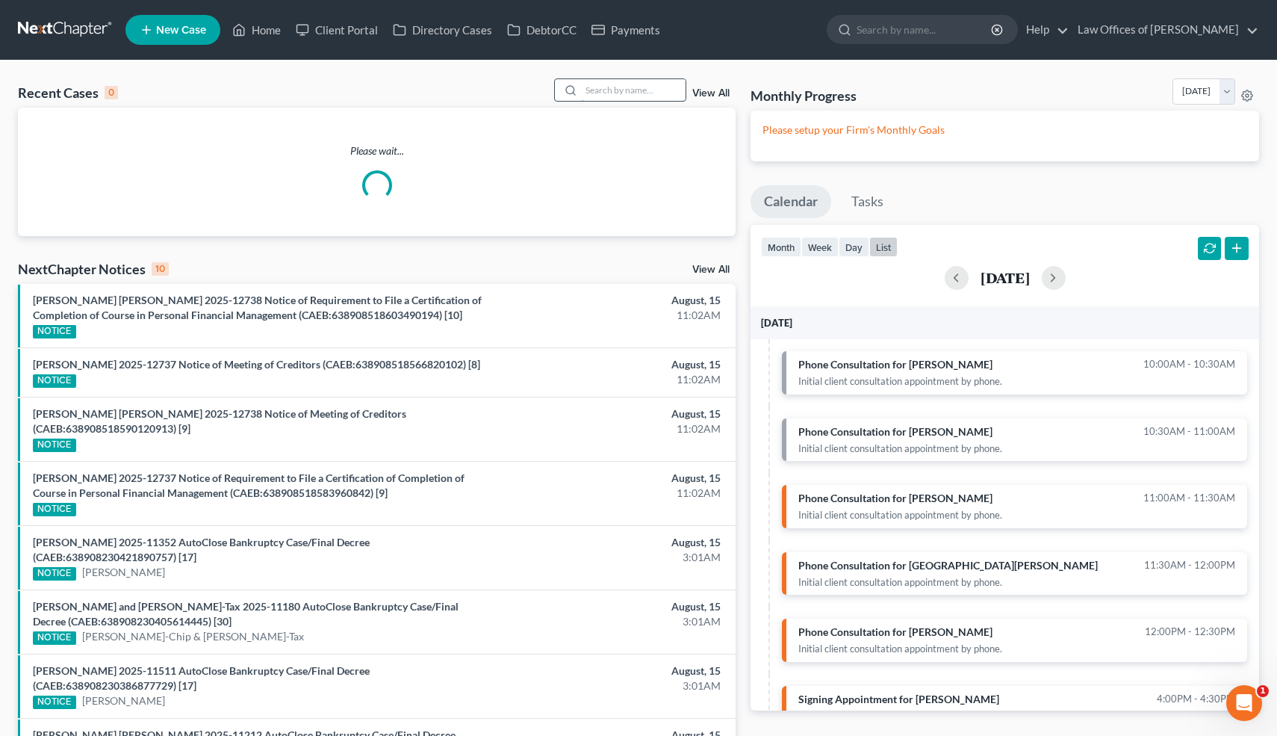
click at [620, 90] on input "search" at bounding box center [633, 90] width 105 height 22
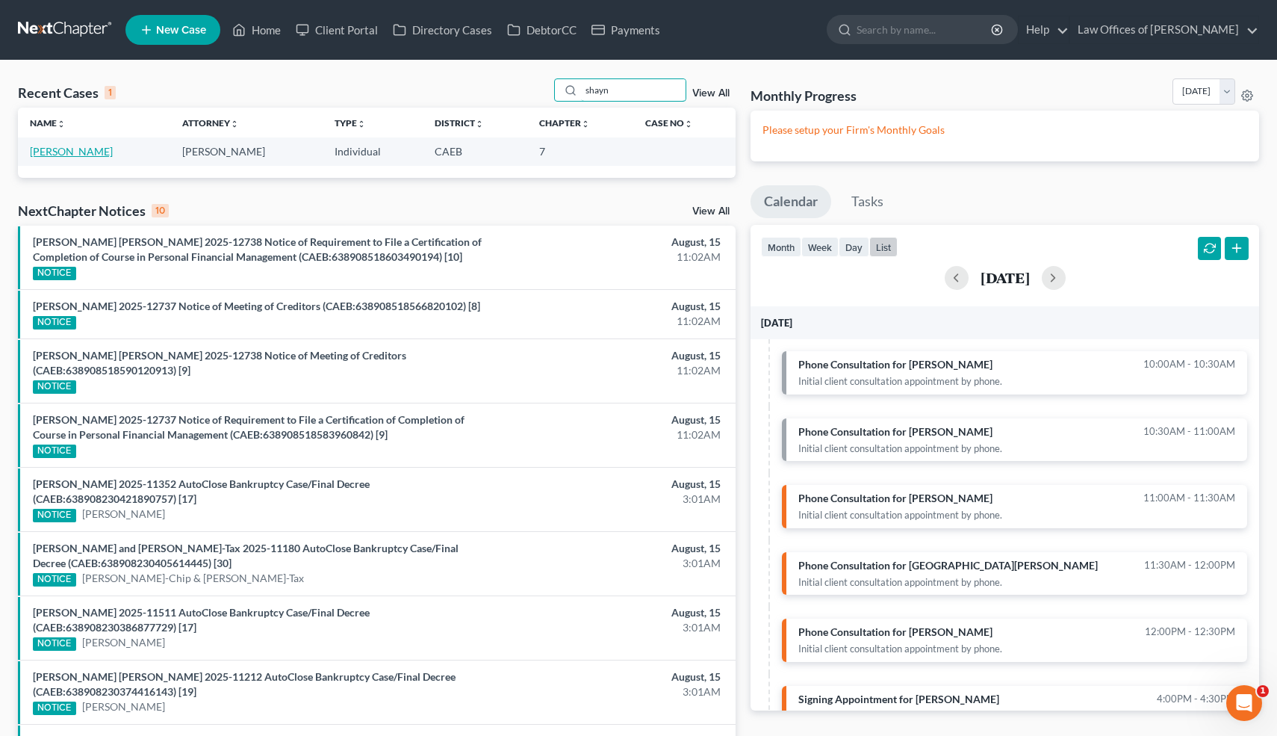
type input "shayn"
click at [75, 151] on link "[PERSON_NAME]" at bounding box center [71, 151] width 83 height 13
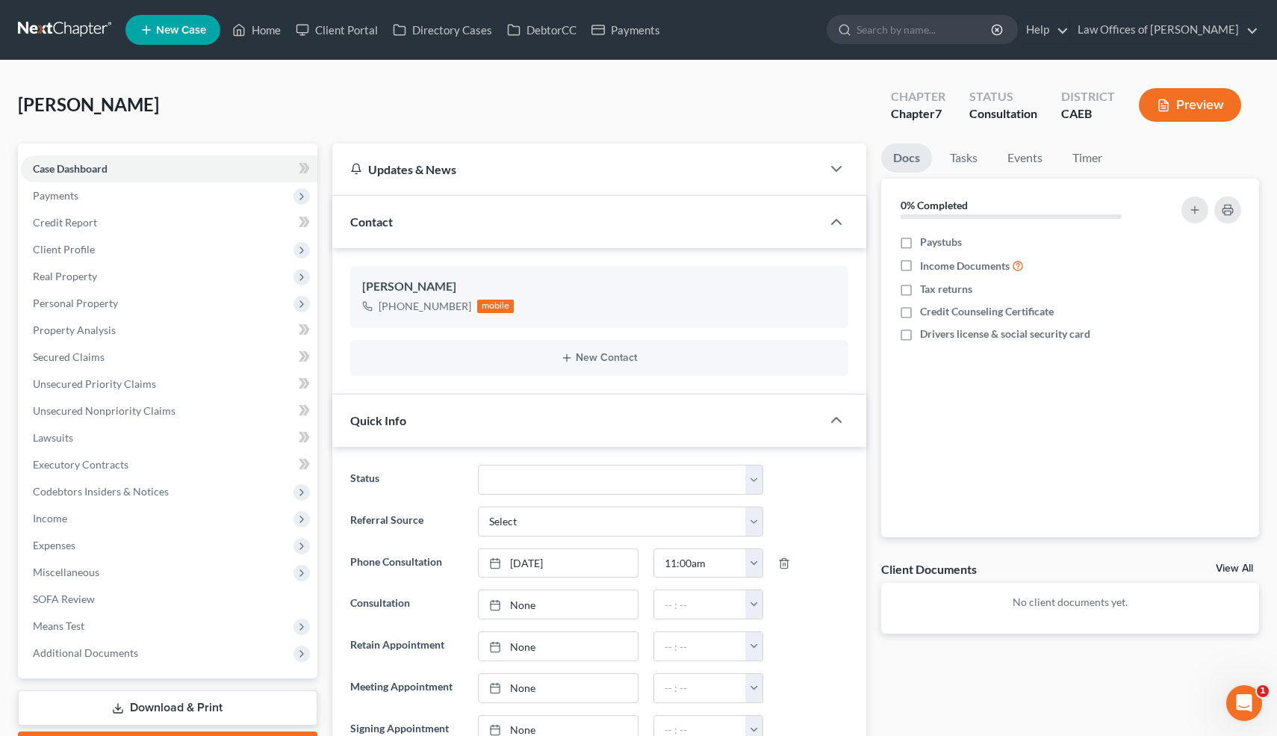
scroll to position [482, 0]
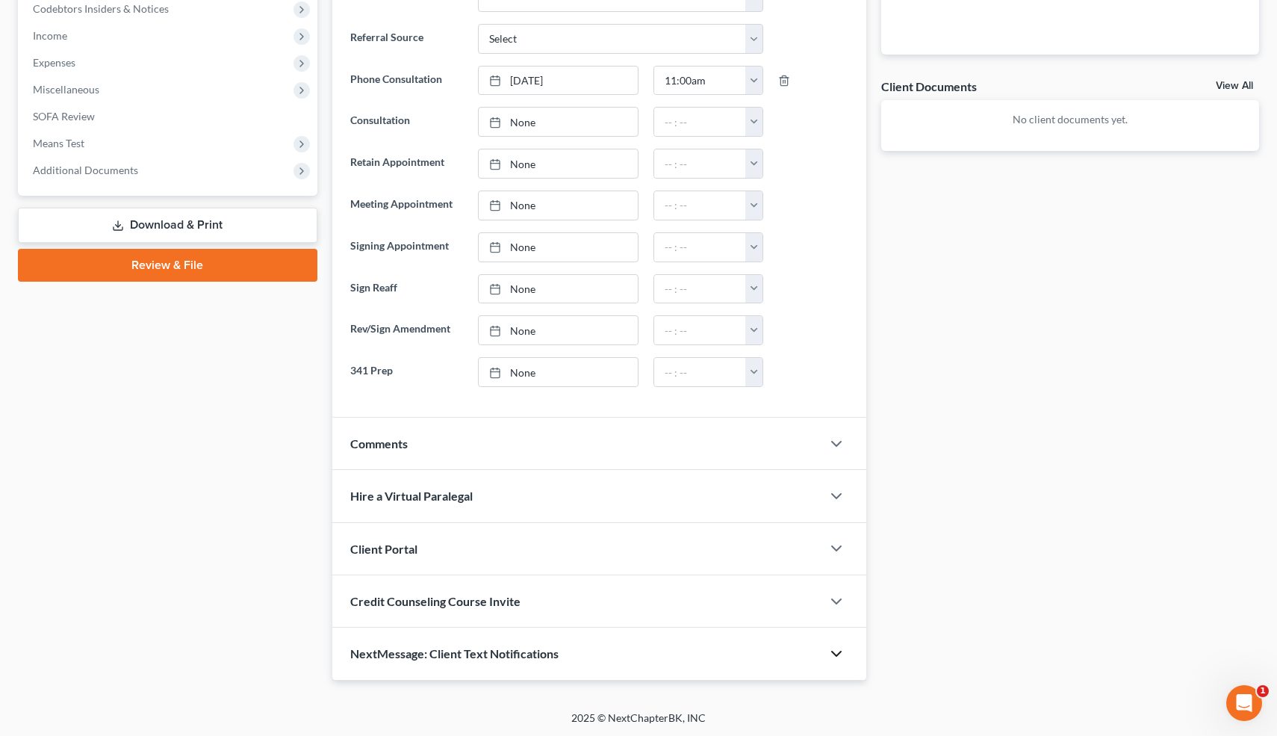
click at [836, 648] on icon "button" at bounding box center [837, 654] width 18 height 18
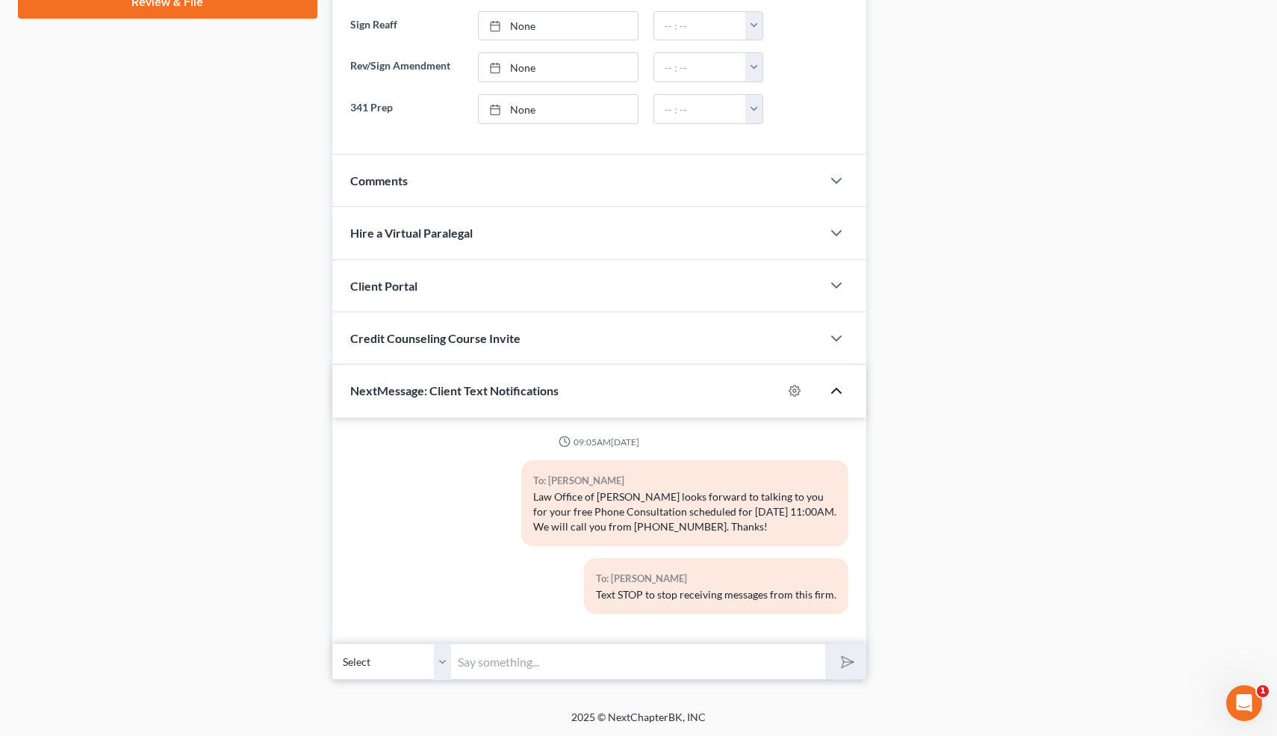
click at [674, 658] on input "text" at bounding box center [639, 661] width 374 height 37
type input "Hi-just letting you know I'm running a few minutes late. I'll call you in just …"
click at [825, 644] on button "submit" at bounding box center [845, 661] width 41 height 35
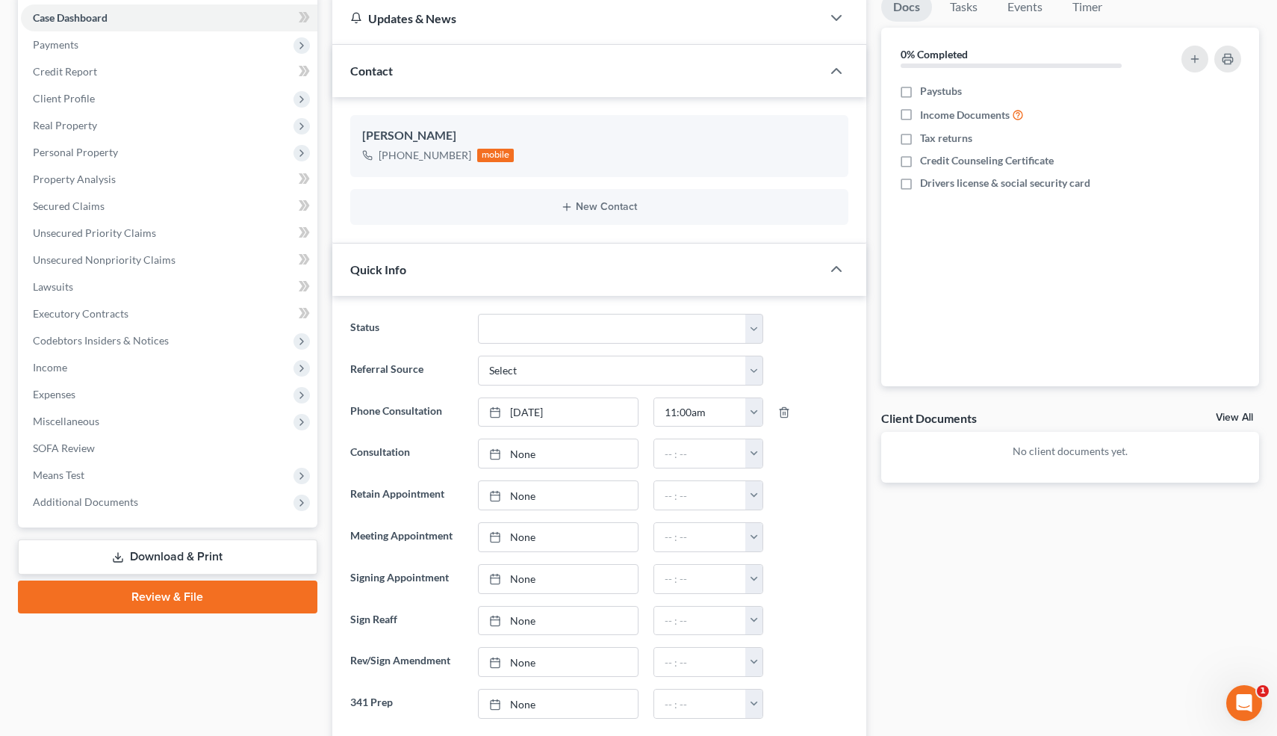
scroll to position [0, 0]
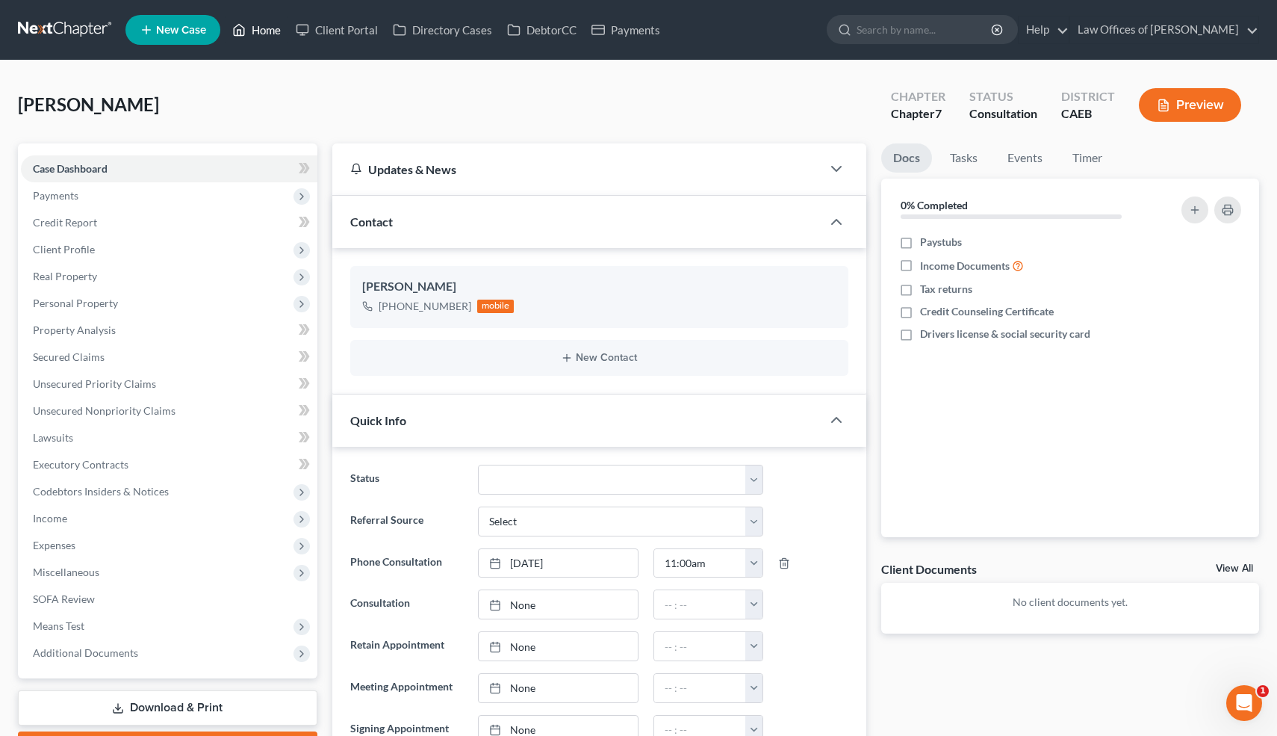
click at [267, 25] on link "Home" at bounding box center [256, 29] width 63 height 27
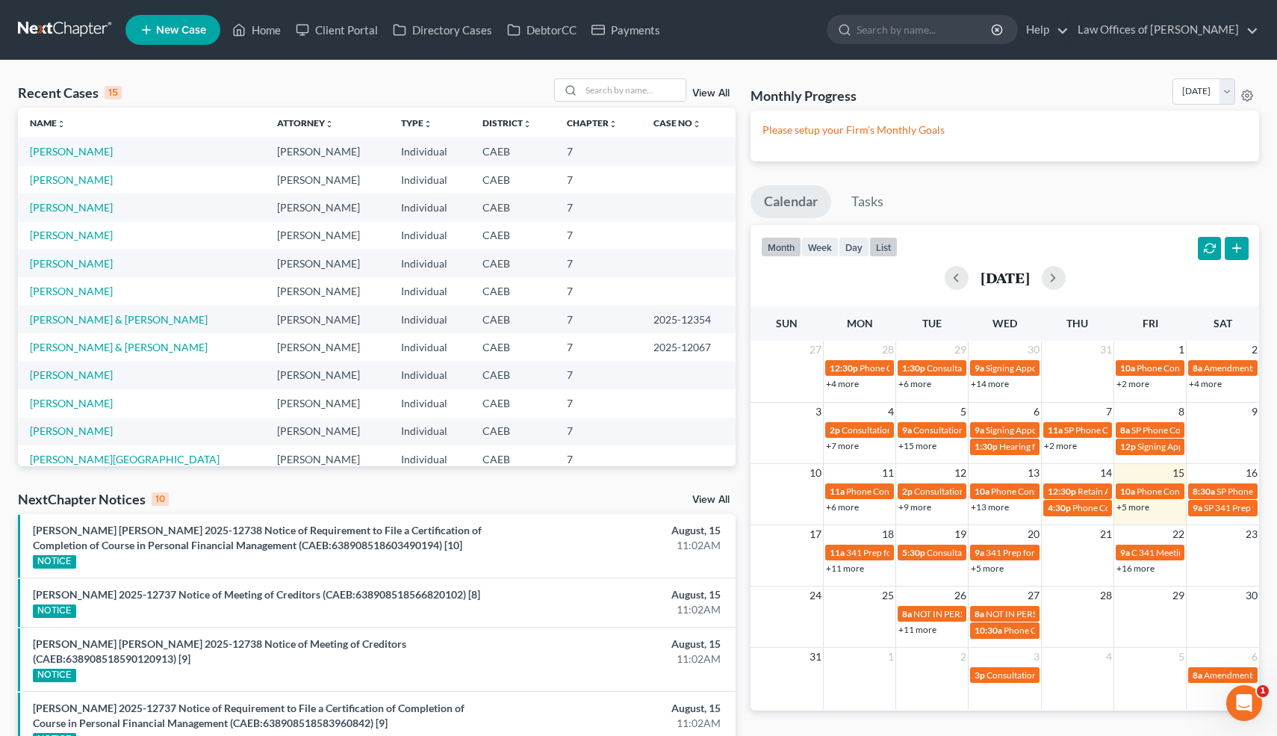
click at [889, 246] on button "list" at bounding box center [883, 247] width 28 height 20
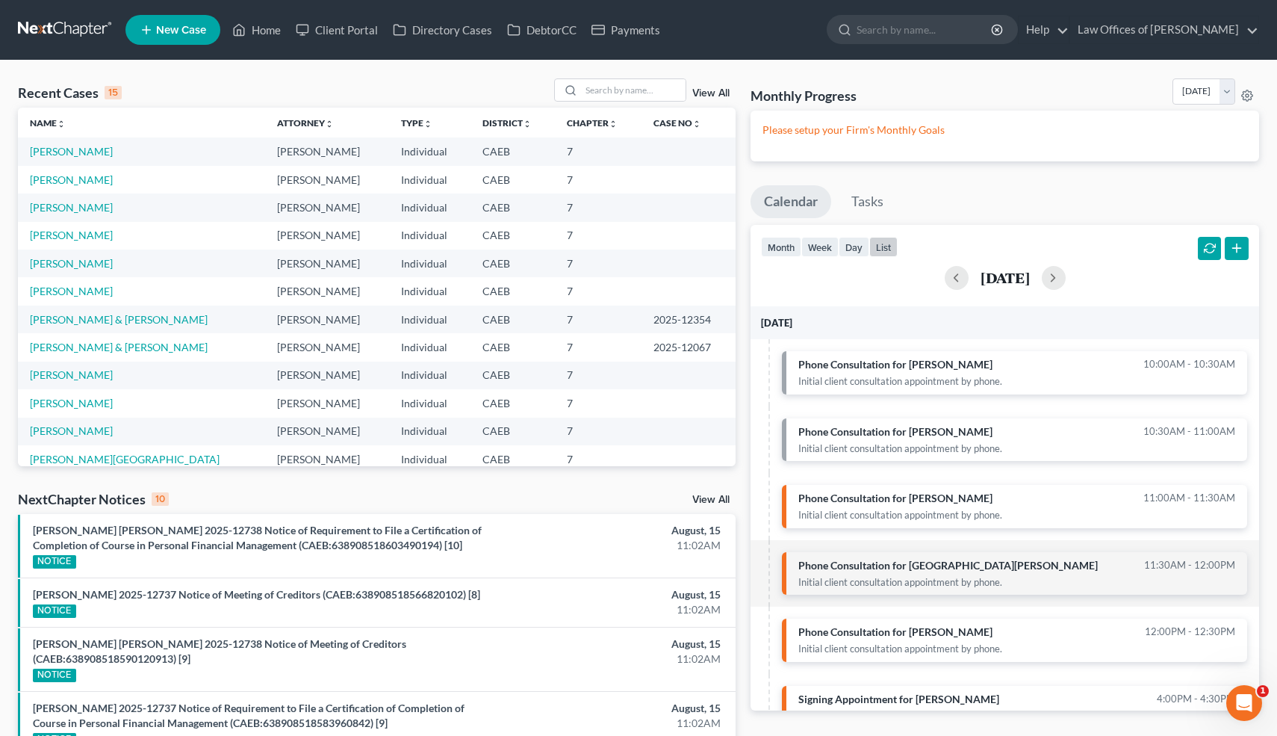
scroll to position [31, 0]
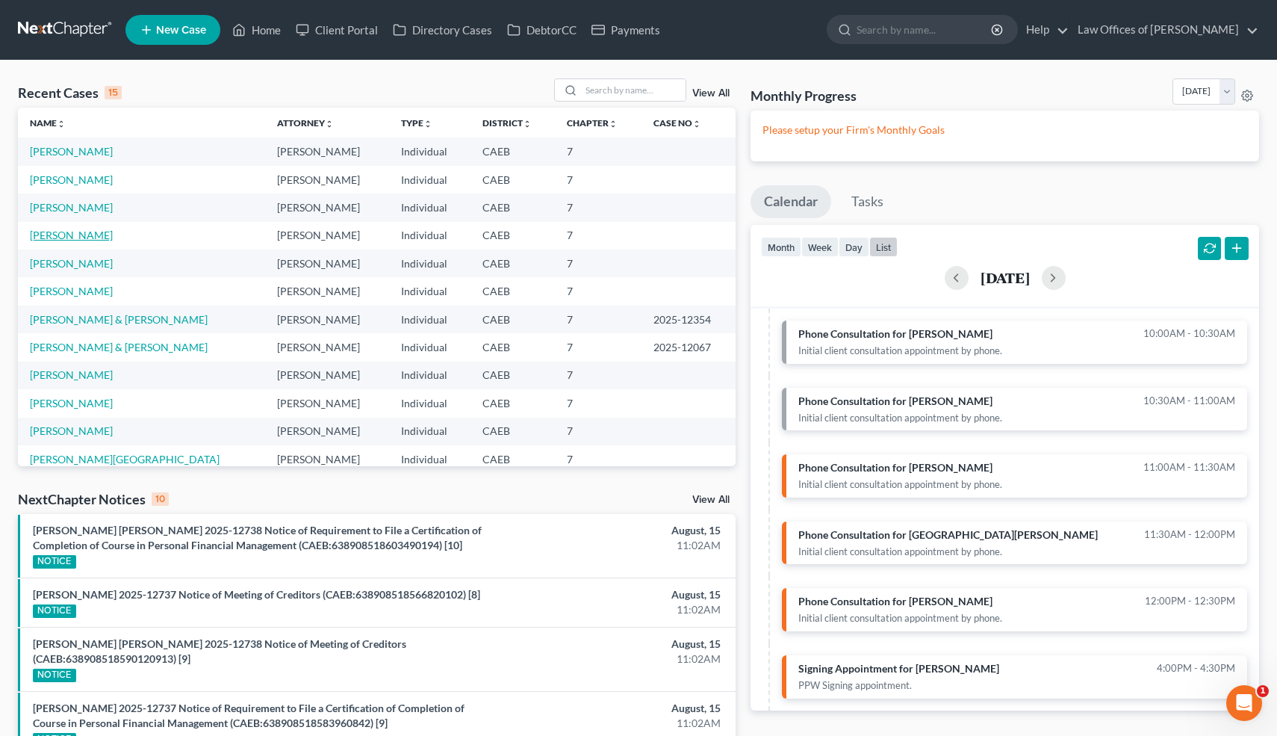
click at [66, 236] on link "[PERSON_NAME]" at bounding box center [71, 235] width 83 height 13
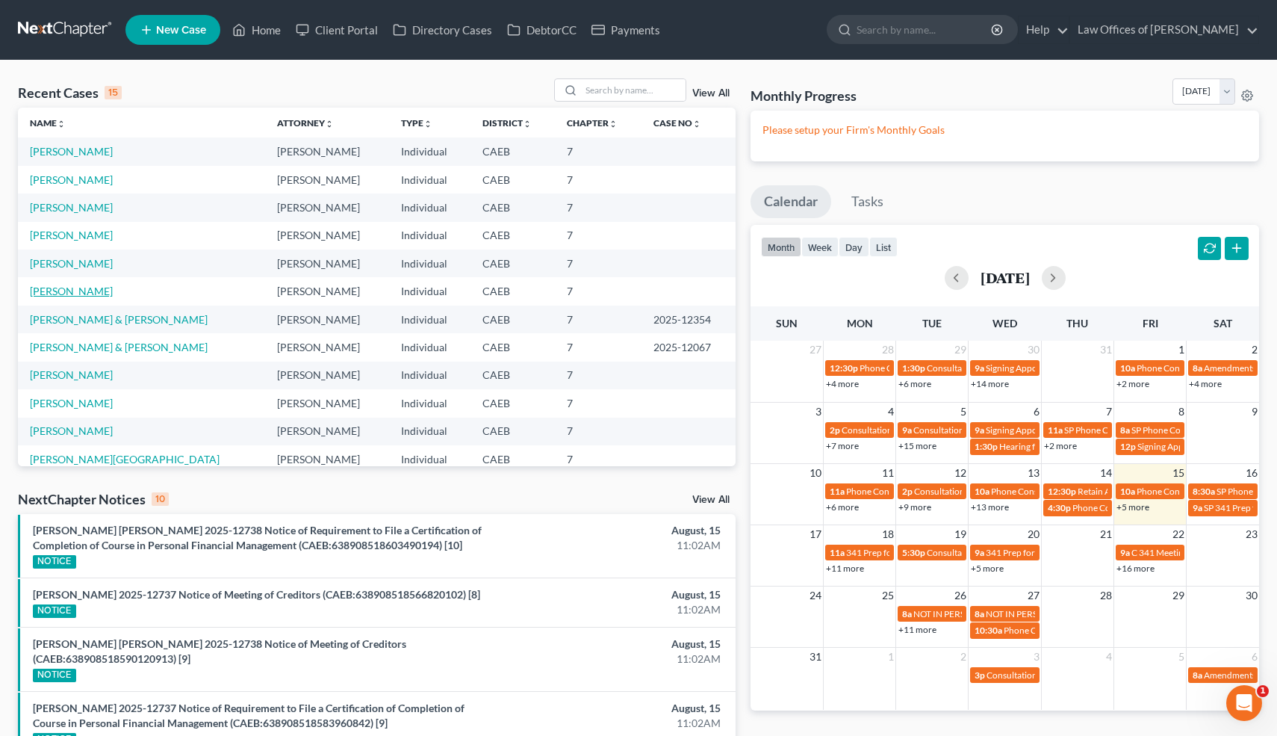
click at [85, 292] on link "[PERSON_NAME]" at bounding box center [71, 291] width 83 height 13
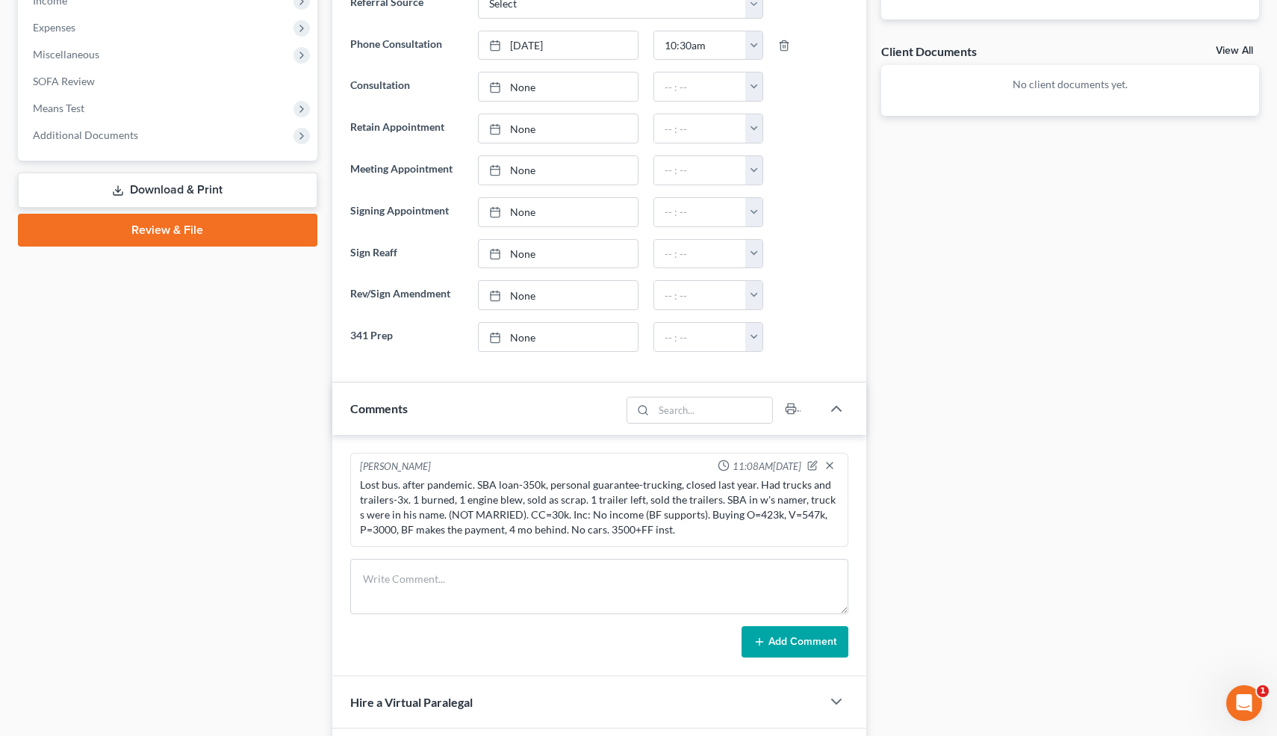
scroll to position [518, 0]
click at [813, 465] on icon "button" at bounding box center [814, 463] width 6 height 6
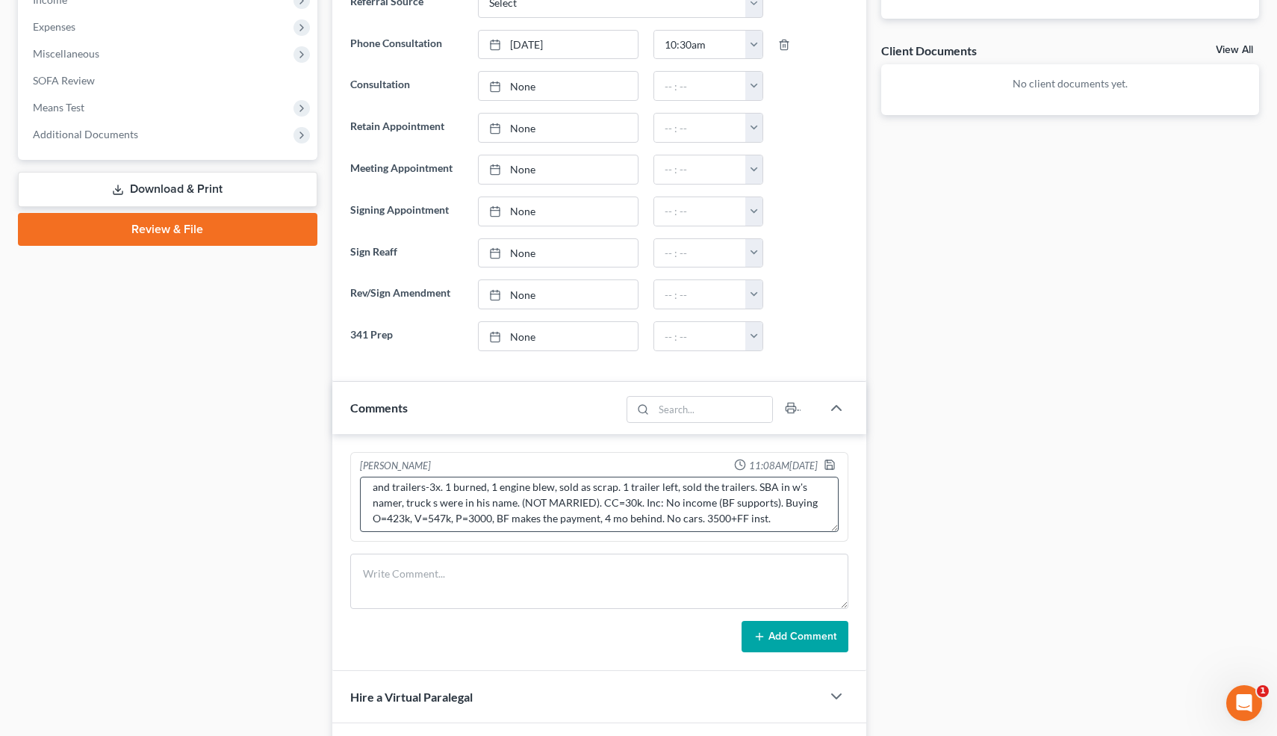
scroll to position [10, 0]
click at [792, 503] on textarea "Lost bus. after pandemic. SBA loan-350k, personal guarantee-trucking, closed la…" at bounding box center [599, 503] width 479 height 55
click at [786, 512] on textarea "Lost bus. after pandemic. SBA loan-350k, personal guarantee-trucking, closed la…" at bounding box center [599, 503] width 479 height 55
type textarea "Lost bus. after pandemic. SBA loan-350k, personal guarantee-trucking, closed la…"
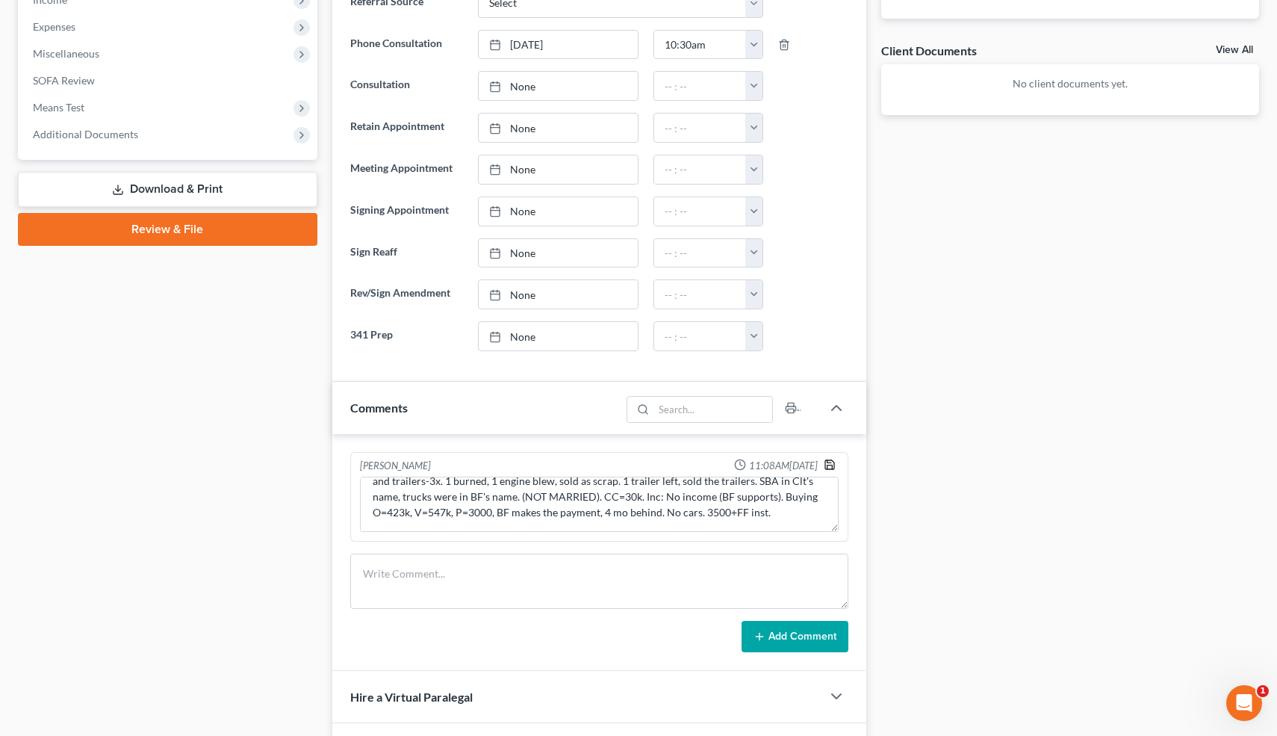
click at [830, 465] on polyline "button" at bounding box center [830, 467] width 5 height 4
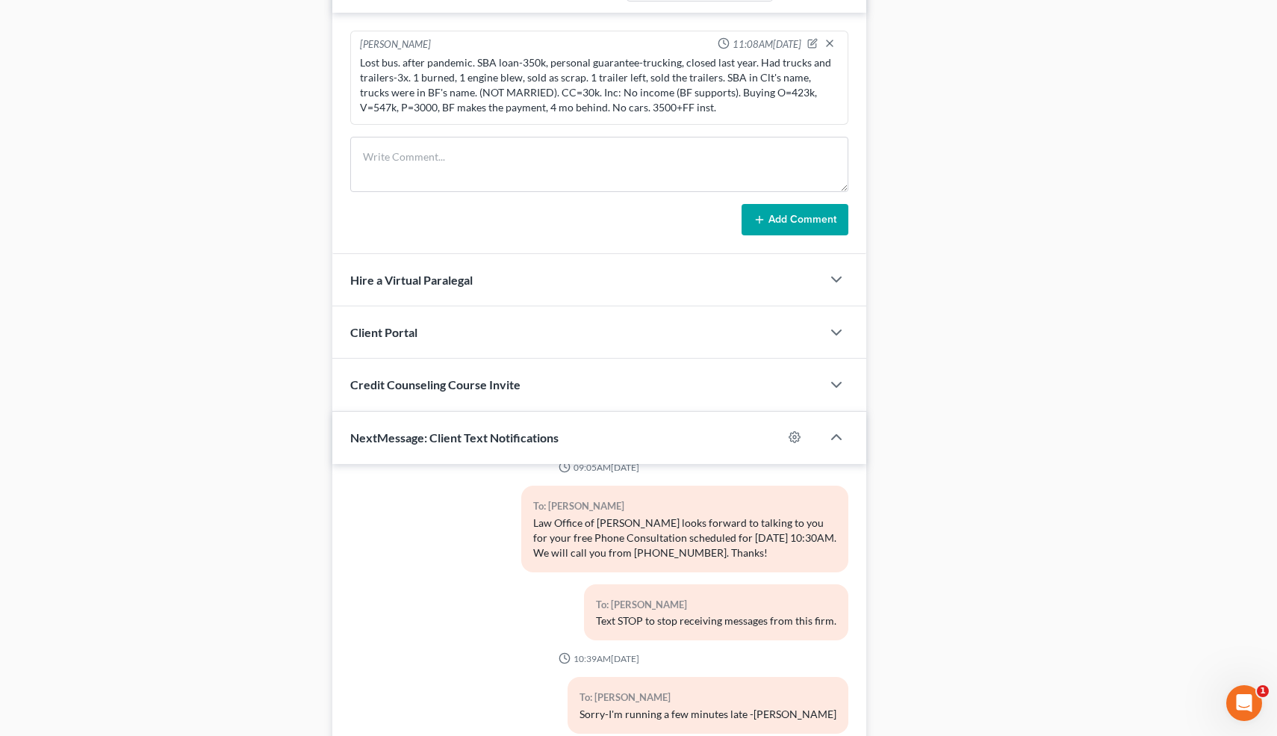
scroll to position [1058, 0]
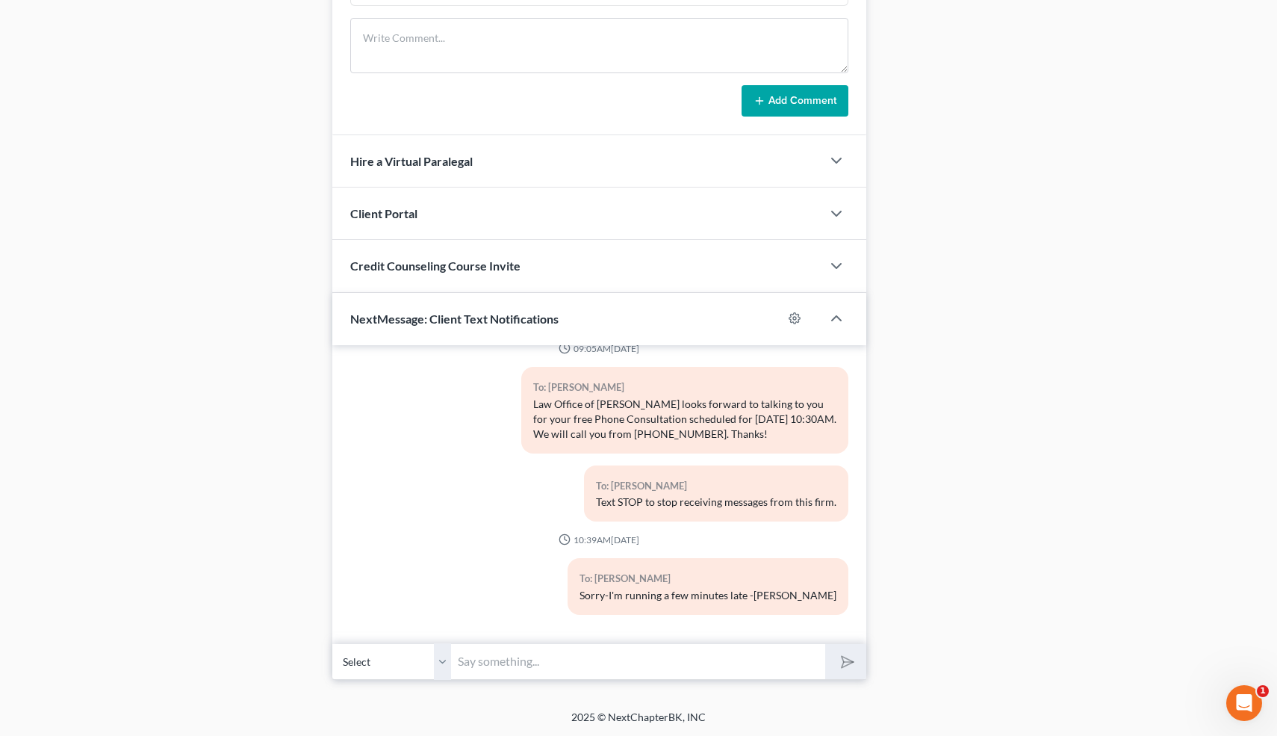
click at [577, 663] on input "text" at bounding box center [639, 661] width 374 height 37
type input "Nice talking to you! Like I said, just reply here if you have any questions or …"
click at [843, 659] on polygon "submit" at bounding box center [845, 662] width 18 height 18
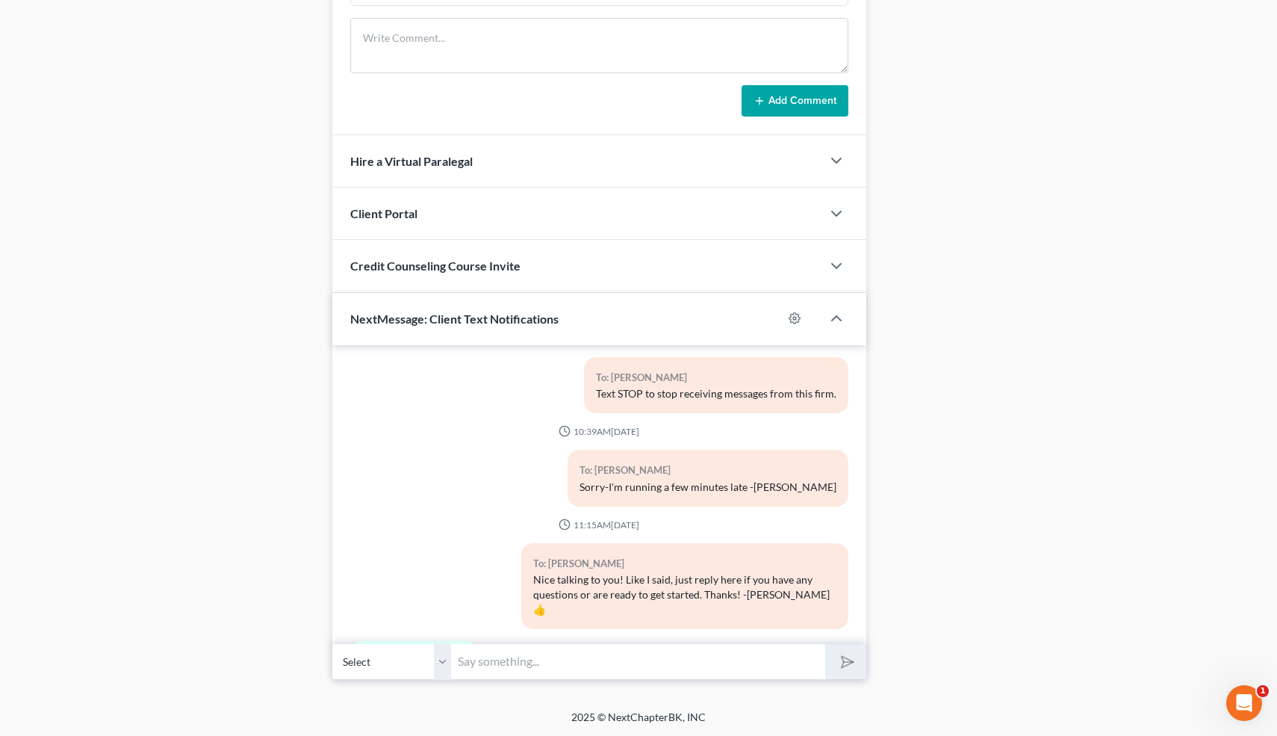
scroll to position [197, 0]
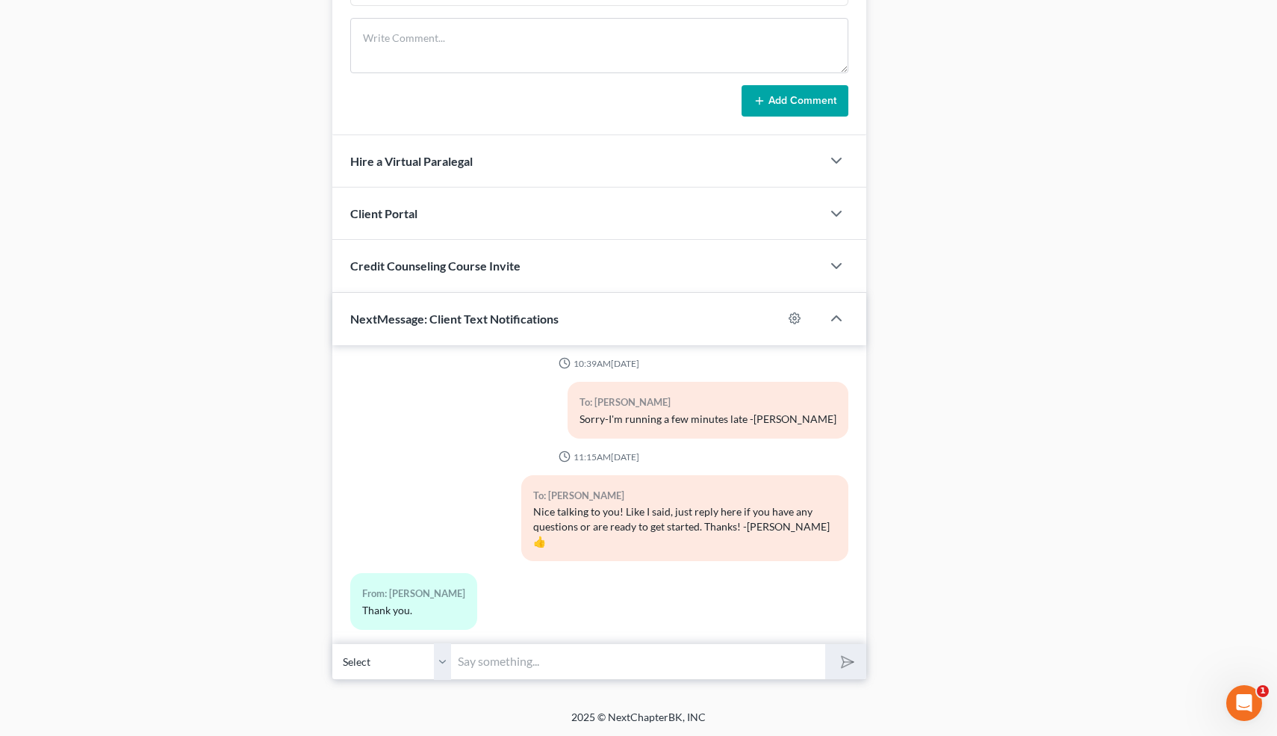
drag, startPoint x: 311, startPoint y: 424, endPoint x: 312, endPoint y: 615, distance: 191.2
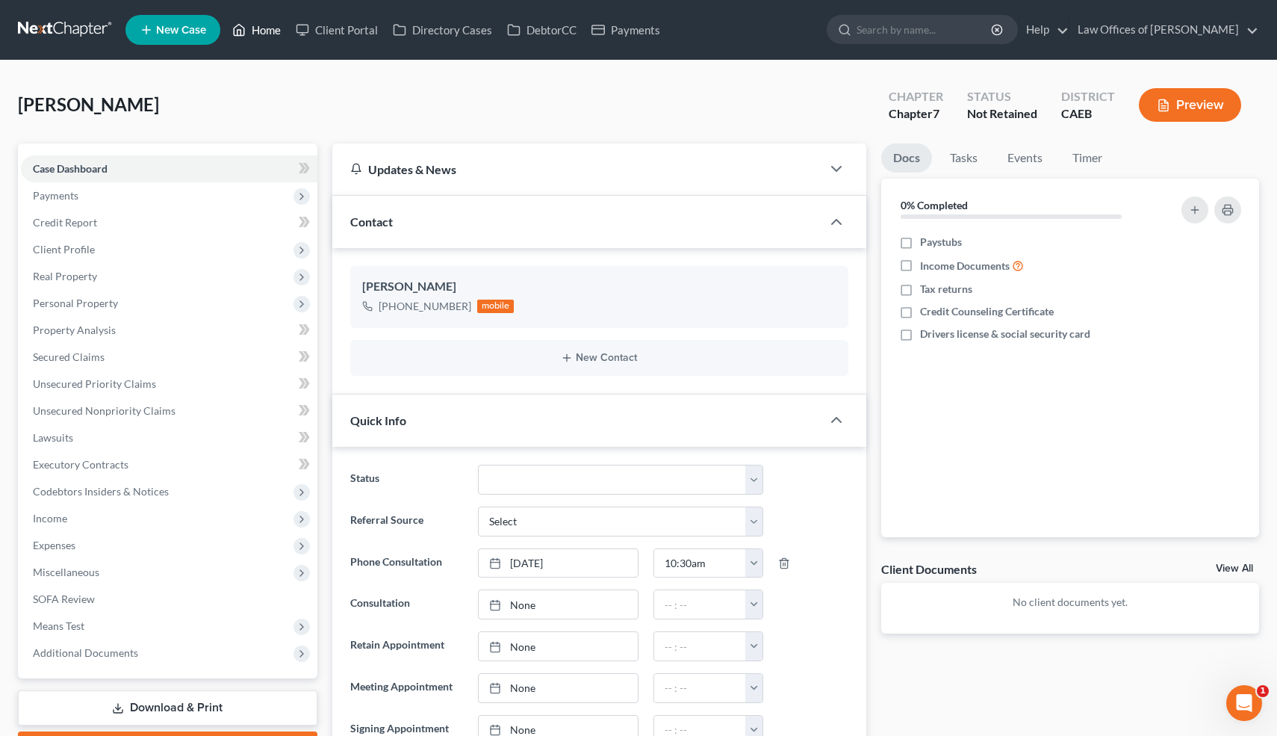
click at [273, 27] on link "Home" at bounding box center [256, 29] width 63 height 27
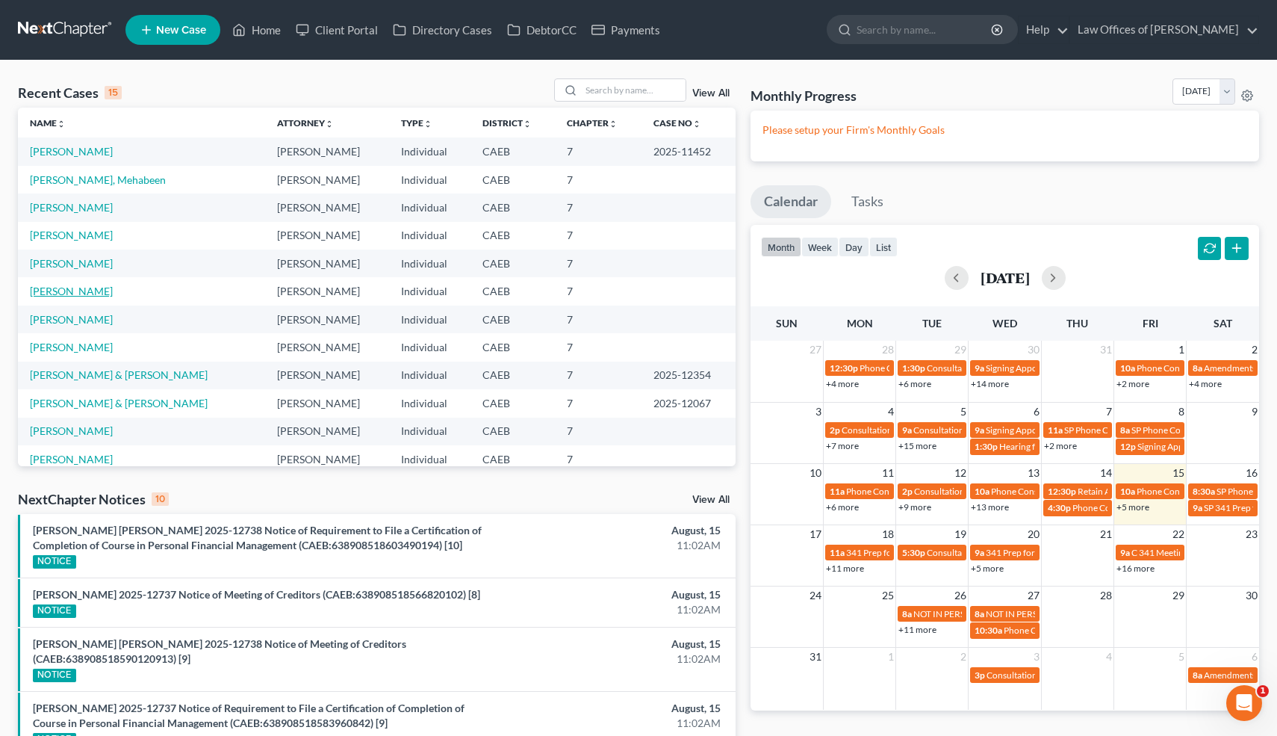
click at [76, 291] on link "[PERSON_NAME]" at bounding box center [71, 291] width 83 height 13
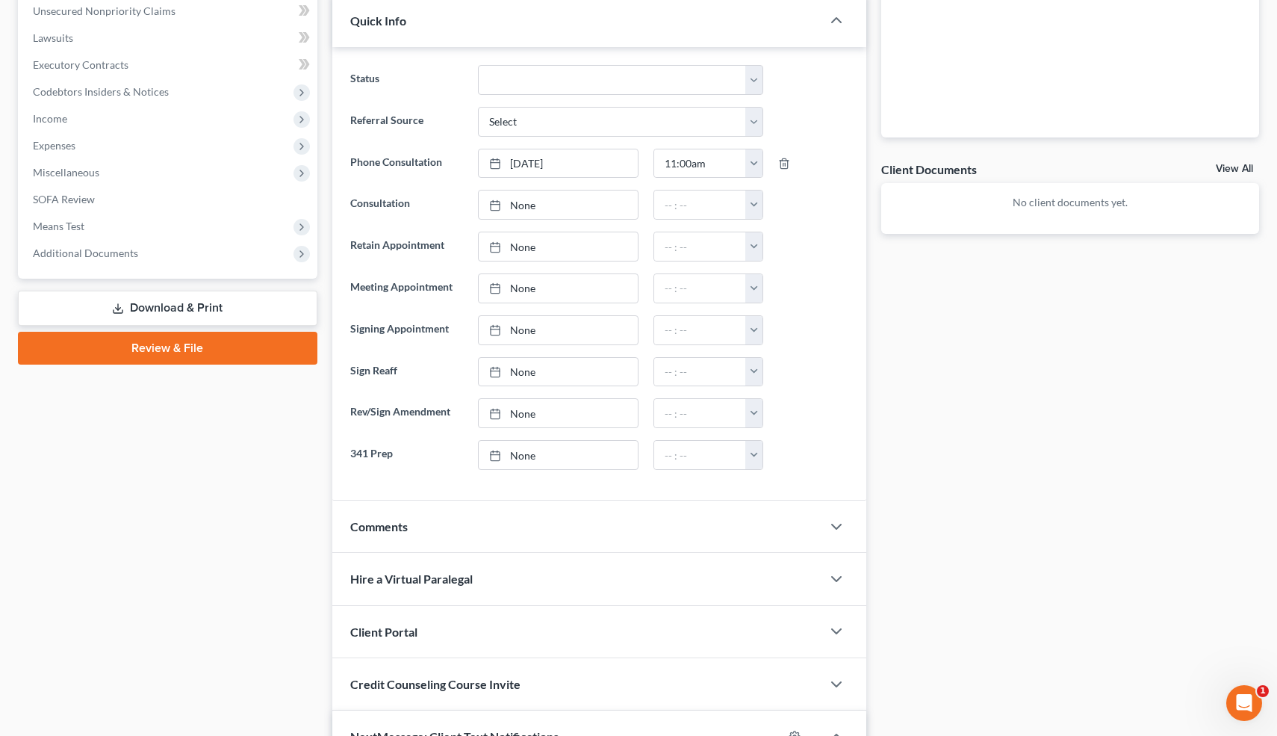
scroll to position [403, 0]
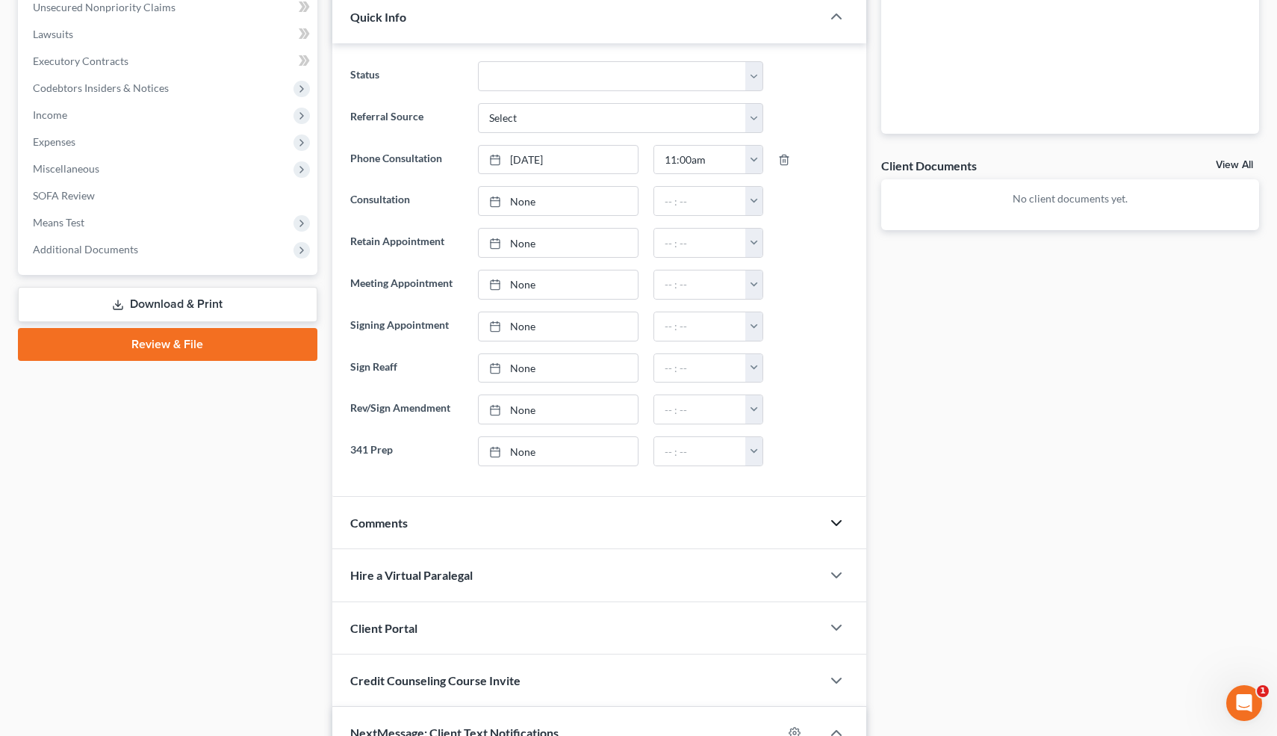
click at [836, 526] on icon "button" at bounding box center [837, 523] width 18 height 18
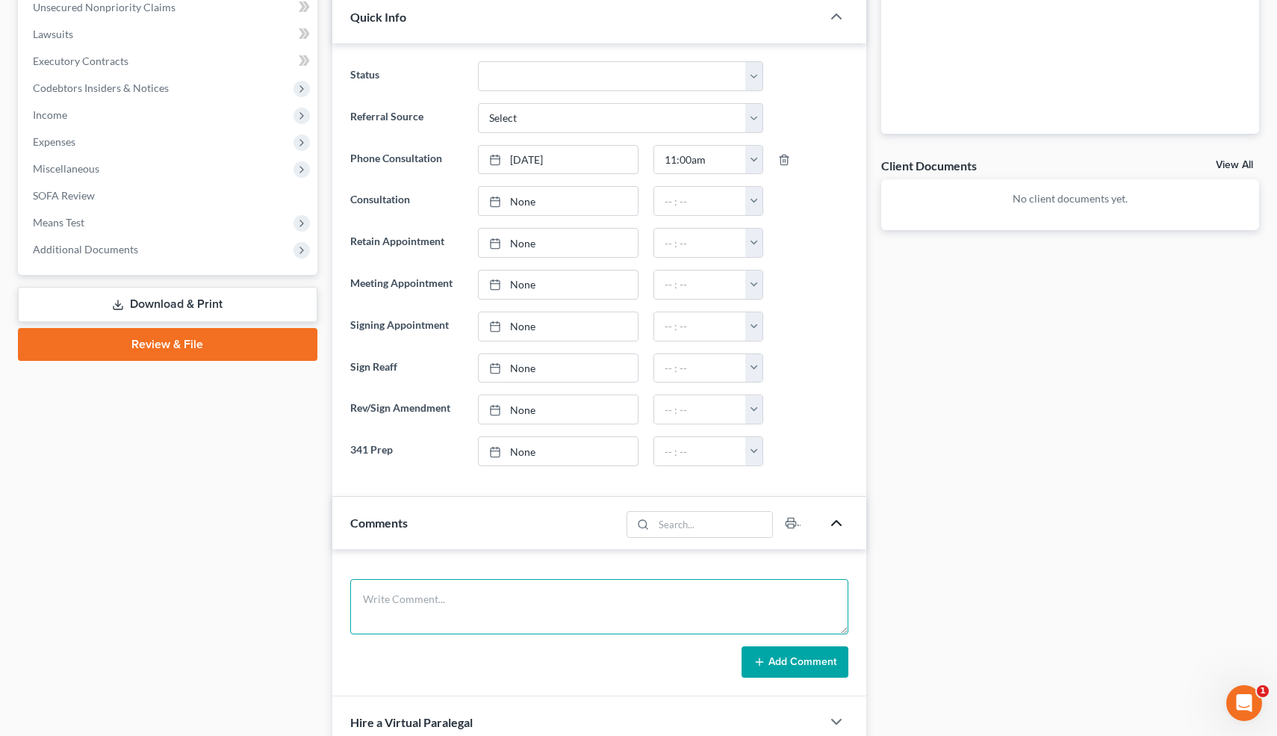
click at [616, 597] on textarea at bounding box center [599, 606] width 499 height 55
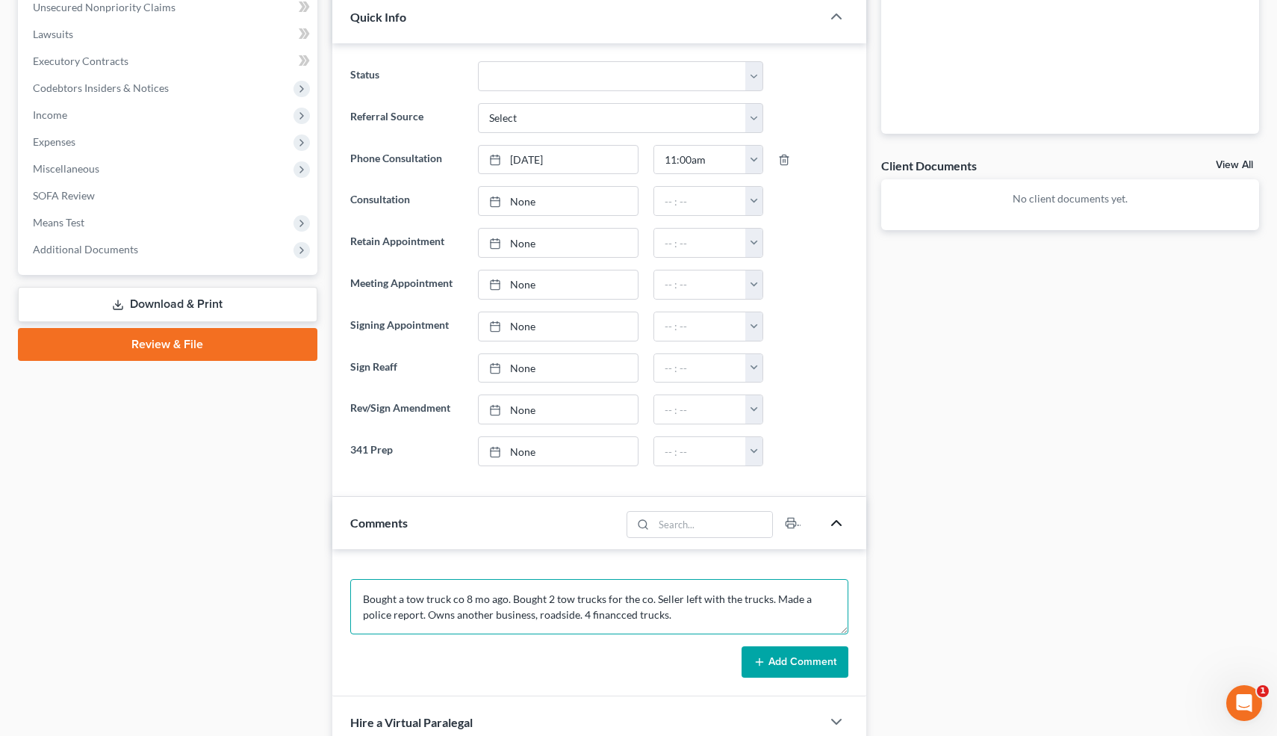
click at [589, 618] on textarea "Bought a tow truck co 8 mo ago. Bought 2 tow trucks for the co. Seller left wit…" at bounding box center [599, 606] width 499 height 55
click at [657, 612] on textarea "Bought a tow truck co 8 mo ago. Bought 2 tow trucks for the co. Seller left wit…" at bounding box center [599, 606] width 499 height 55
type textarea "Bought a tow truck co 8 mo ago. Bought 2 tow trucks for the co. Seller left wit…"
click at [767, 655] on button "Add Comment" at bounding box center [795, 661] width 107 height 31
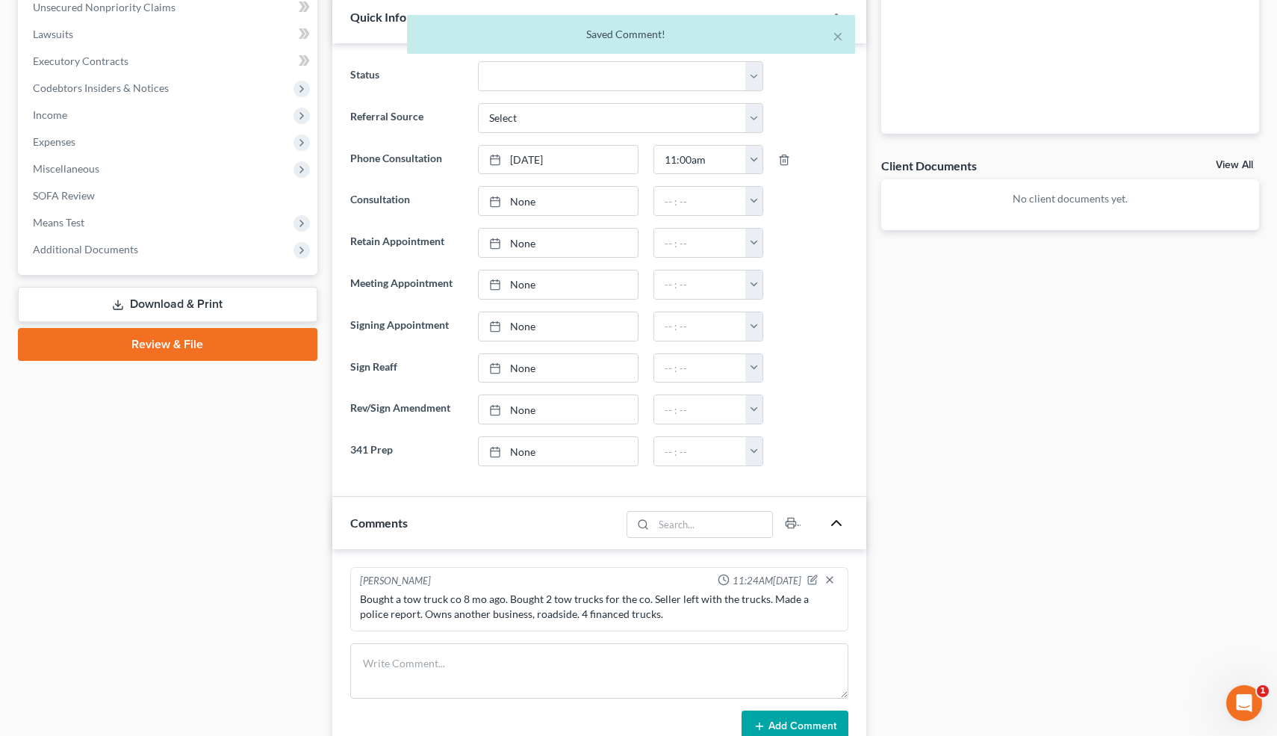
scroll to position [1028, 0]
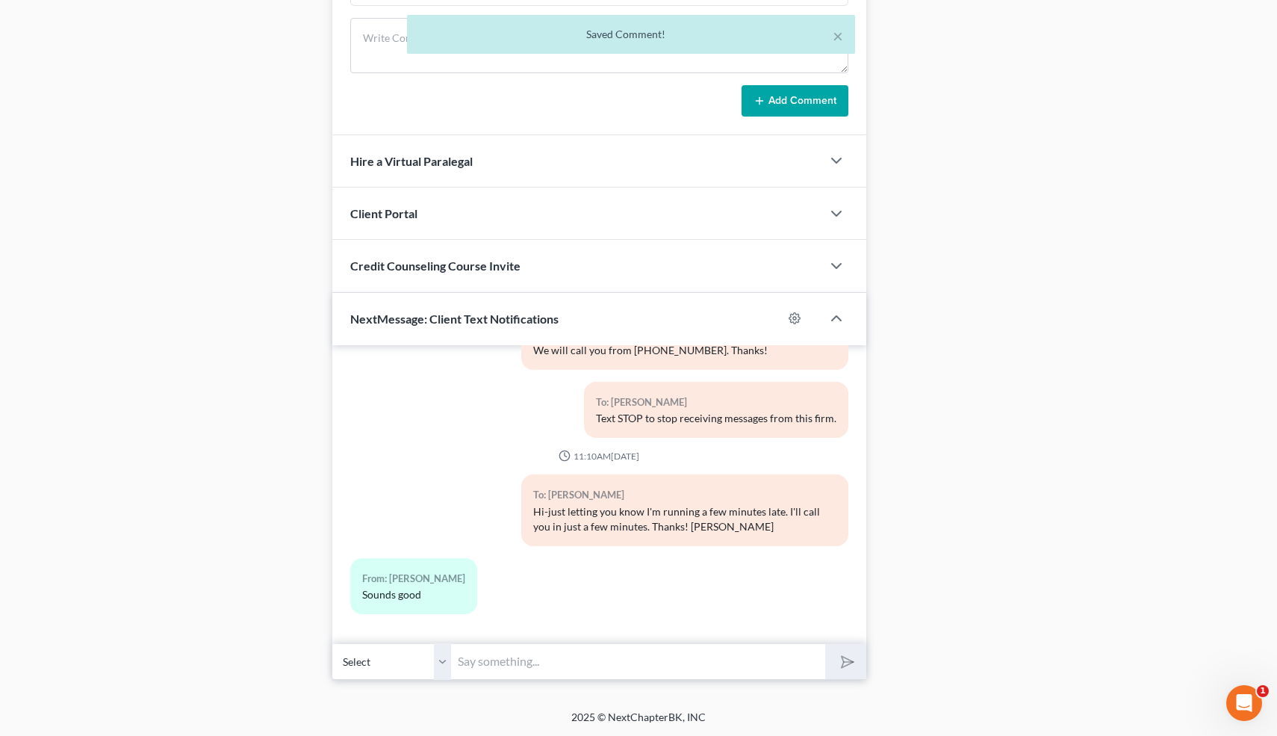
click at [645, 659] on input "text" at bounding box center [639, 661] width 374 height 37
type input "Peter Fear"
click at [825, 644] on button "submit" at bounding box center [845, 661] width 41 height 35
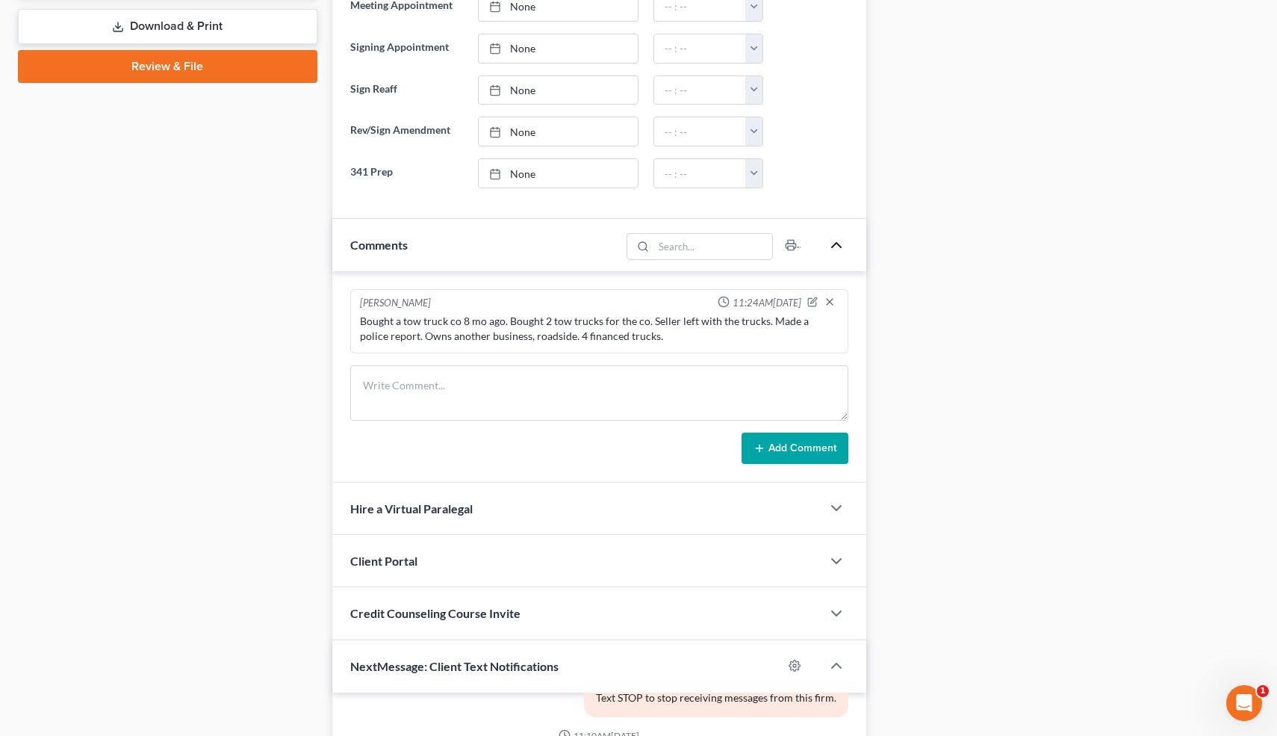
scroll to position [679, 0]
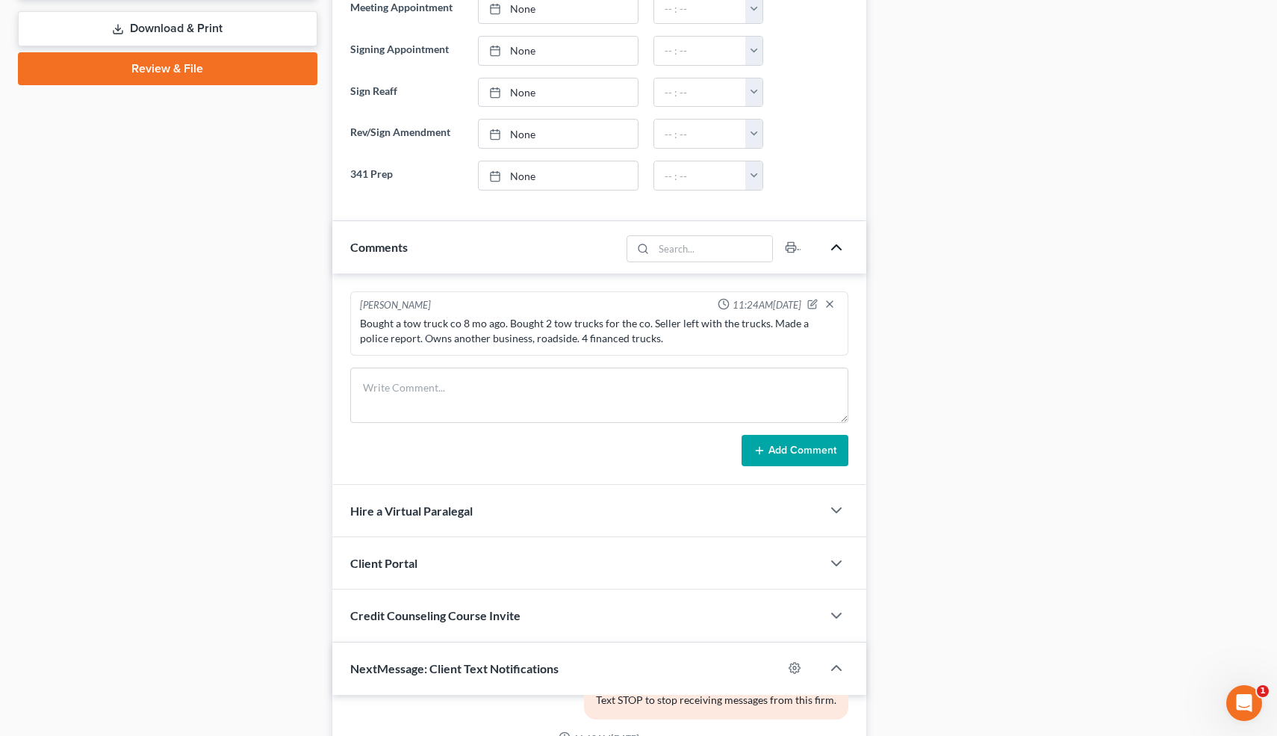
click at [649, 339] on div "Bought a tow truck co 8 mo ago. Bought 2 tow trucks for the co. Seller left wit…" at bounding box center [599, 331] width 479 height 30
click at [813, 305] on icon "button" at bounding box center [812, 304] width 10 height 10
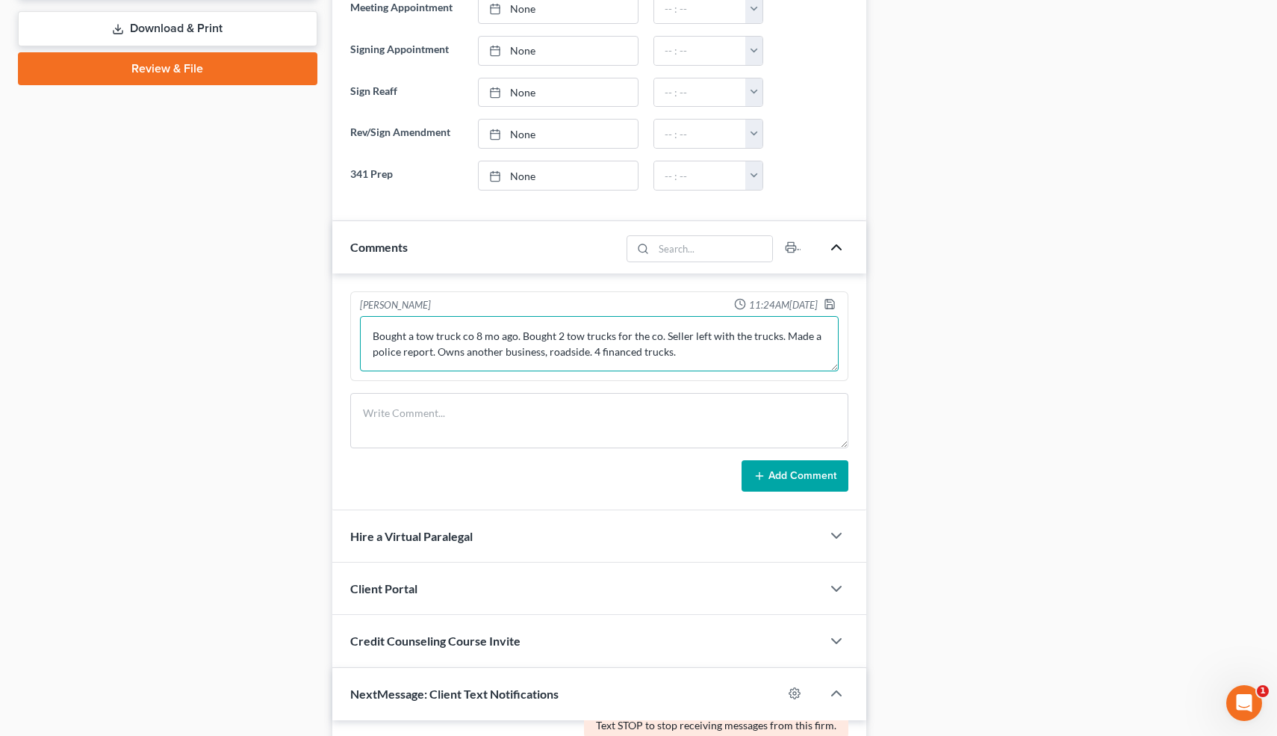
click at [701, 356] on textarea "Bought a tow truck co 8 mo ago. Bought 2 tow trucks for the co. Seller left wit…" at bounding box center [599, 343] width 479 height 55
type textarea "Bought a tow truck co 8 mo ago. Bought 2 tow trucks for the co. Seller left wit…"
click at [833, 302] on icon "button" at bounding box center [830, 304] width 12 height 12
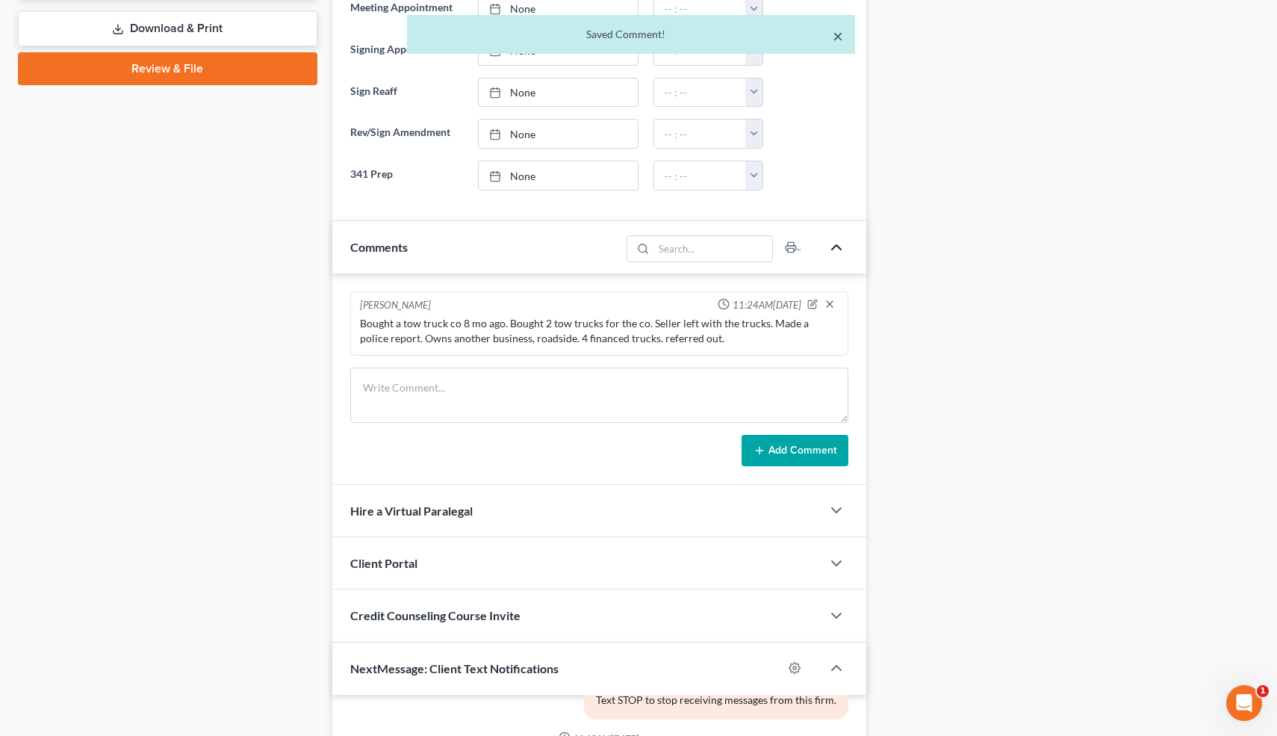
click at [838, 33] on button "×" at bounding box center [838, 36] width 10 height 18
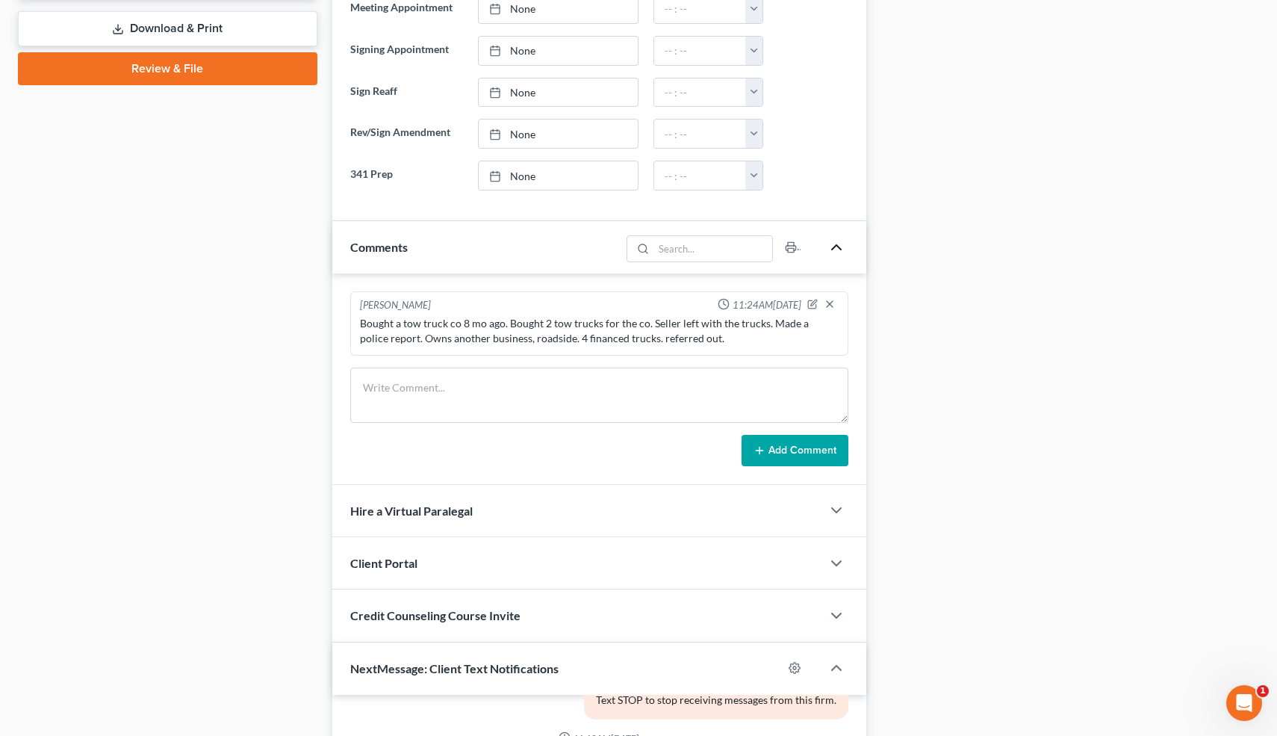
scroll to position [0, 0]
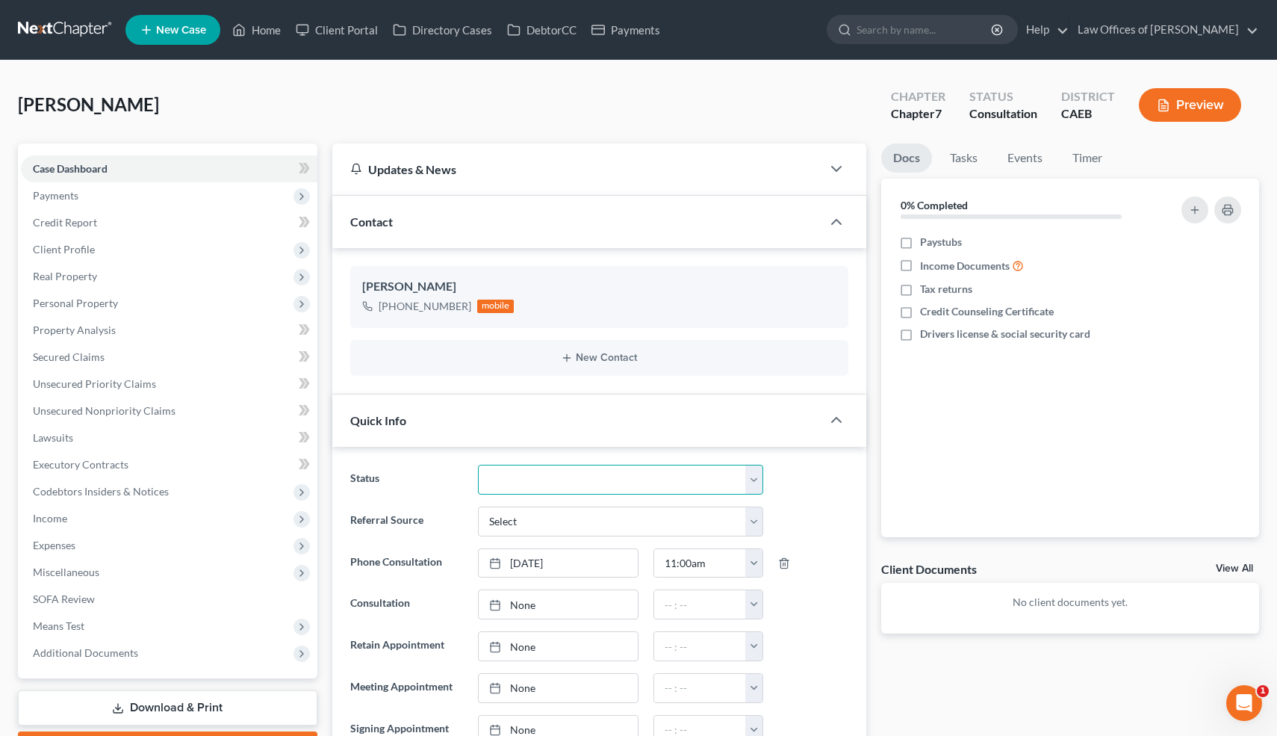
click at [584, 480] on select "Cancelled/Refund Closed Consultation Declined Discharged Filed Income Check In …" at bounding box center [620, 480] width 285 height 30
select select "13"
click at [267, 32] on link "Home" at bounding box center [256, 29] width 63 height 27
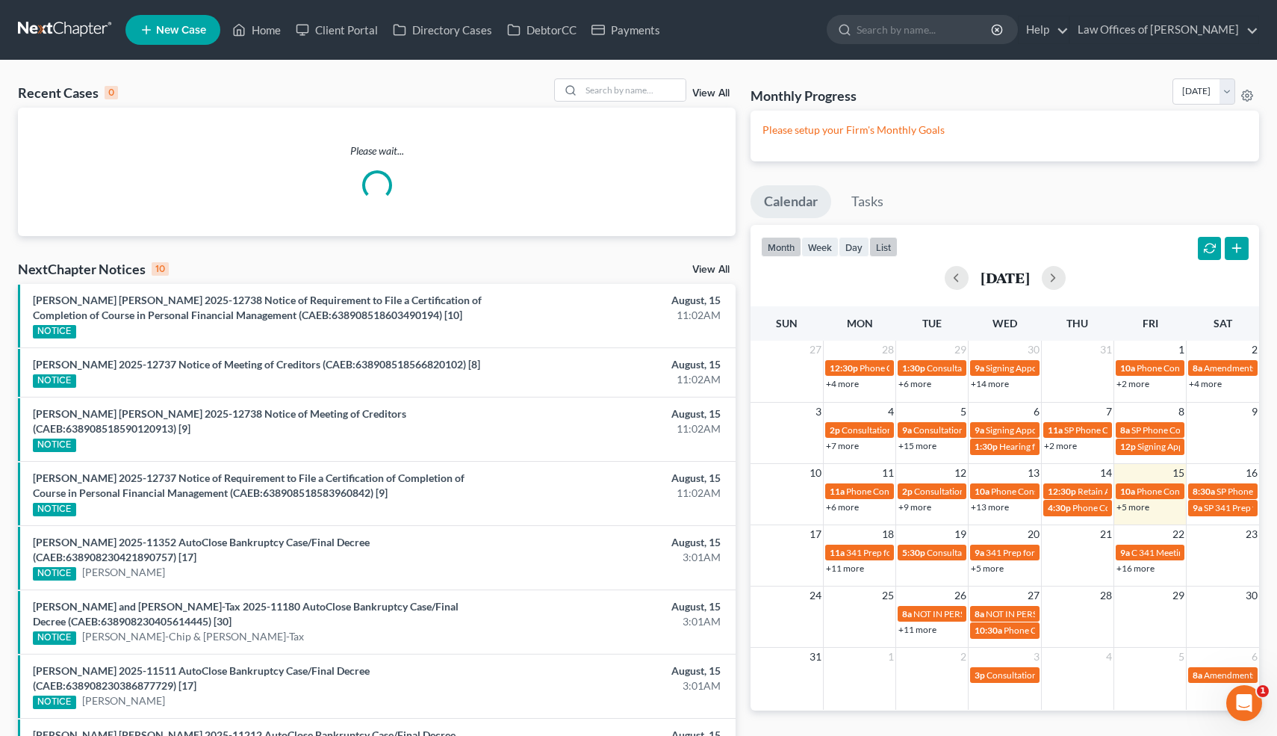
click at [884, 245] on button "list" at bounding box center [883, 247] width 28 height 20
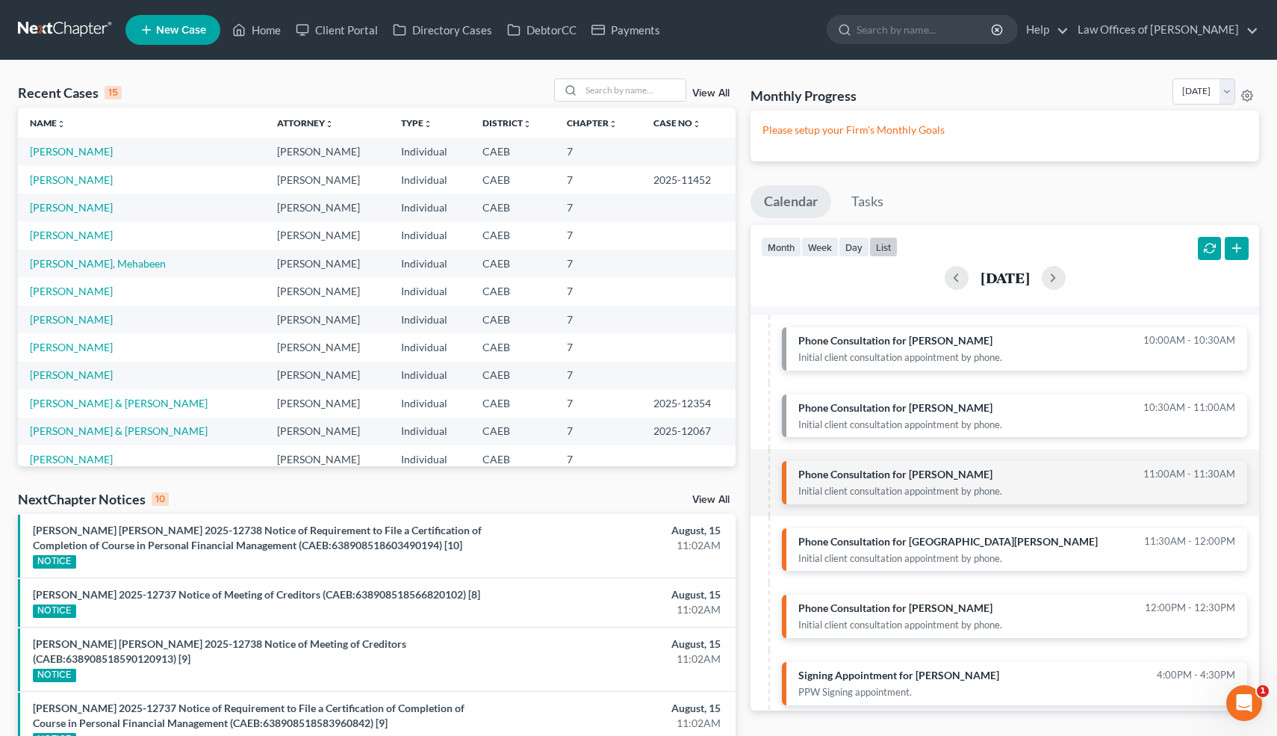
scroll to position [31, 0]
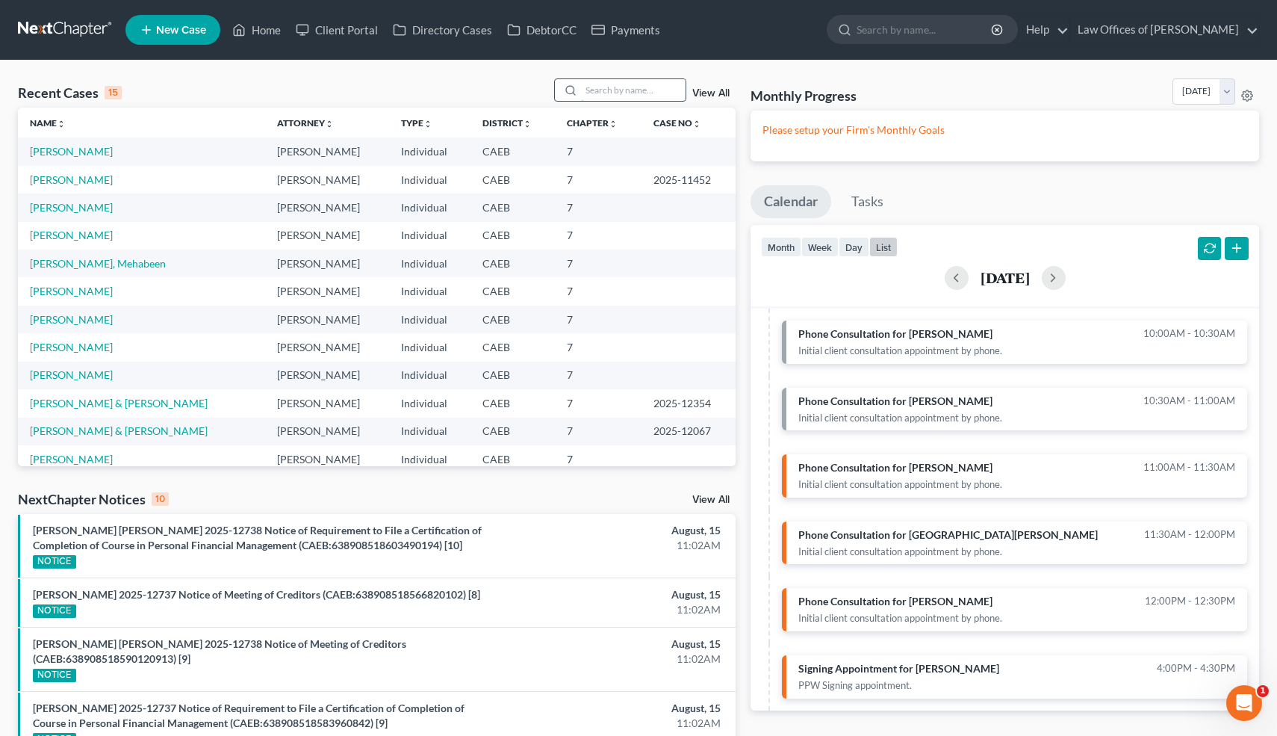
click at [618, 87] on input "search" at bounding box center [633, 90] width 105 height 22
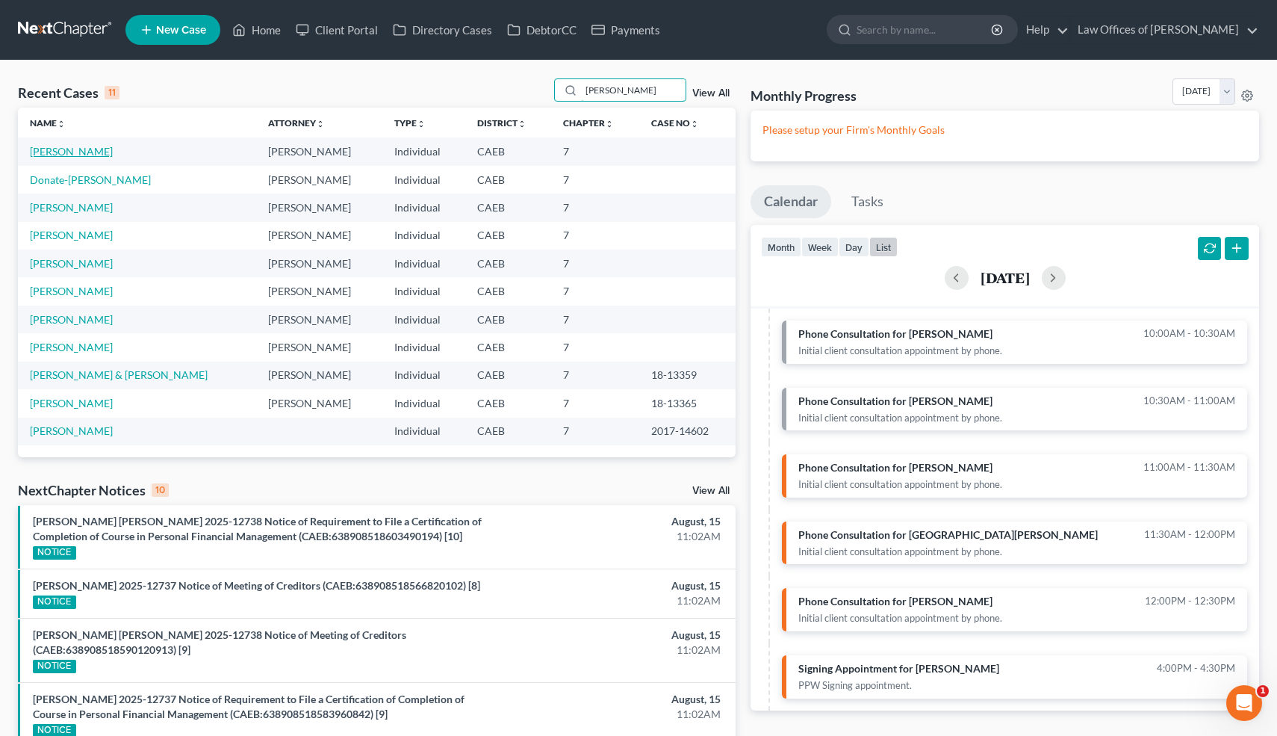
type input "gustavo"
click at [90, 152] on link "[PERSON_NAME]" at bounding box center [71, 151] width 83 height 13
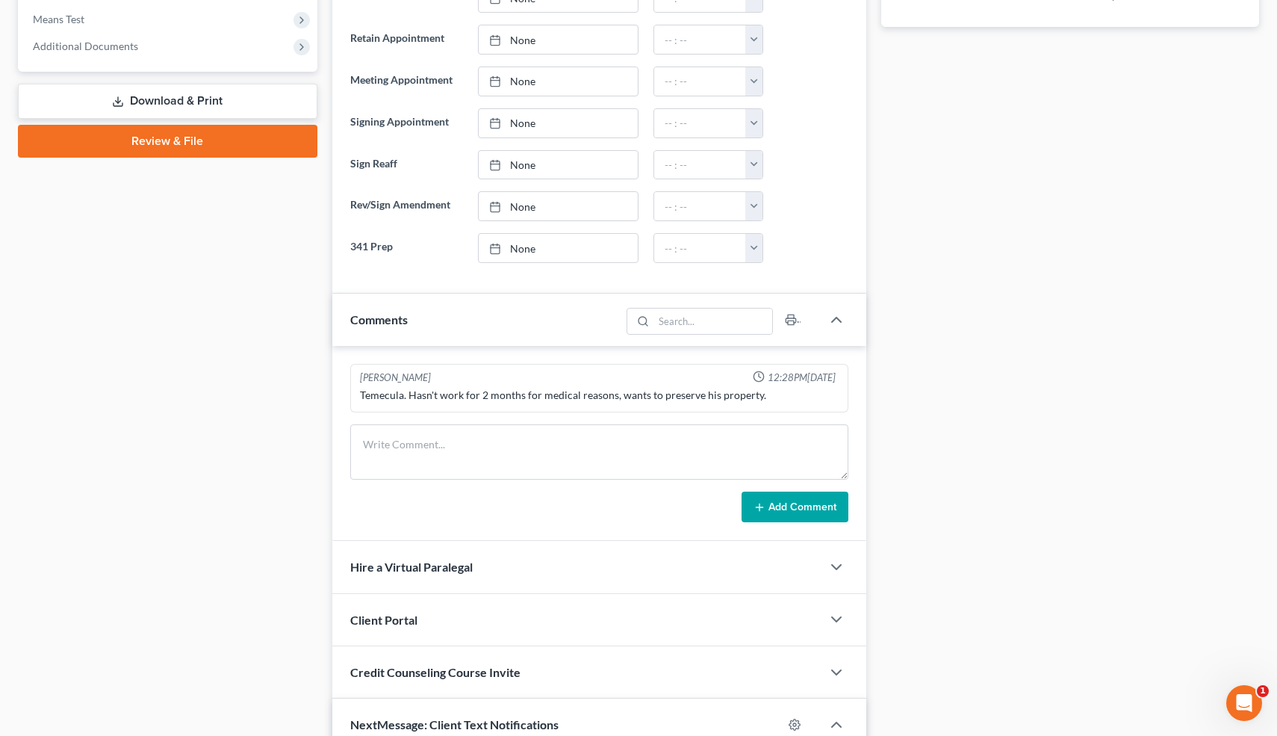
scroll to position [606, 0]
click at [884, 442] on div "Docs Tasks Events Timer 0% Completed Nothing here yet! Paystubs Income Document…" at bounding box center [1070, 310] width 393 height 1545
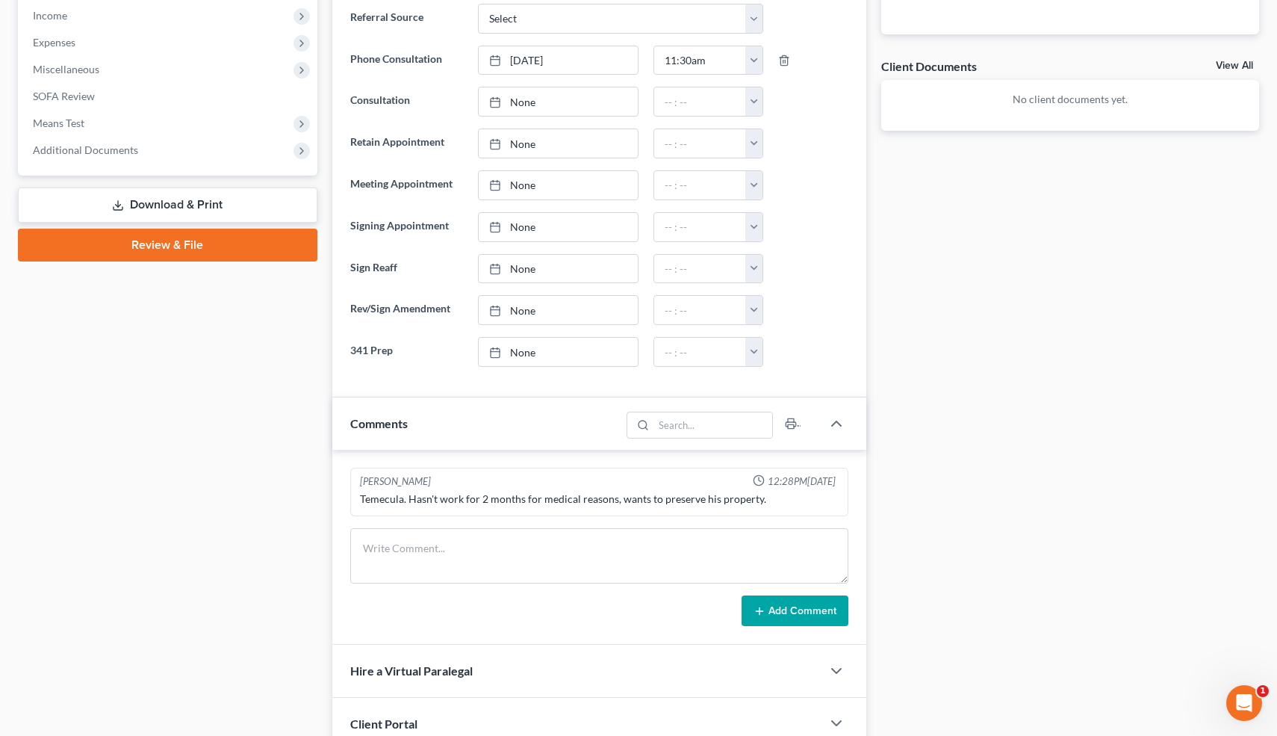
scroll to position [509, 0]
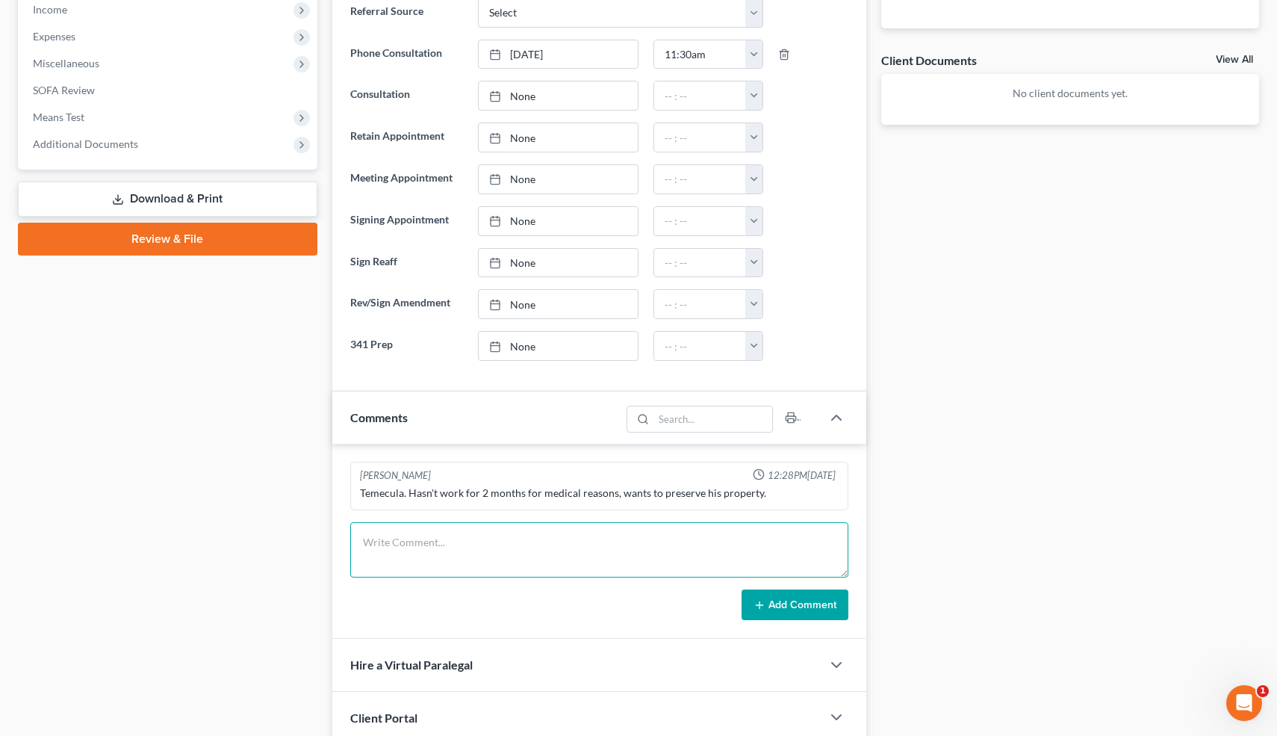
click at [423, 537] on textarea at bounding box center [599, 549] width 499 height 55
click at [422, 540] on textarea at bounding box center [599, 549] width 499 height 55
click at [695, 542] on textarea "Inherited 25k from grandmother, put it down on the land. O=103k, V=135. Has a 5…" at bounding box center [599, 549] width 499 height 55
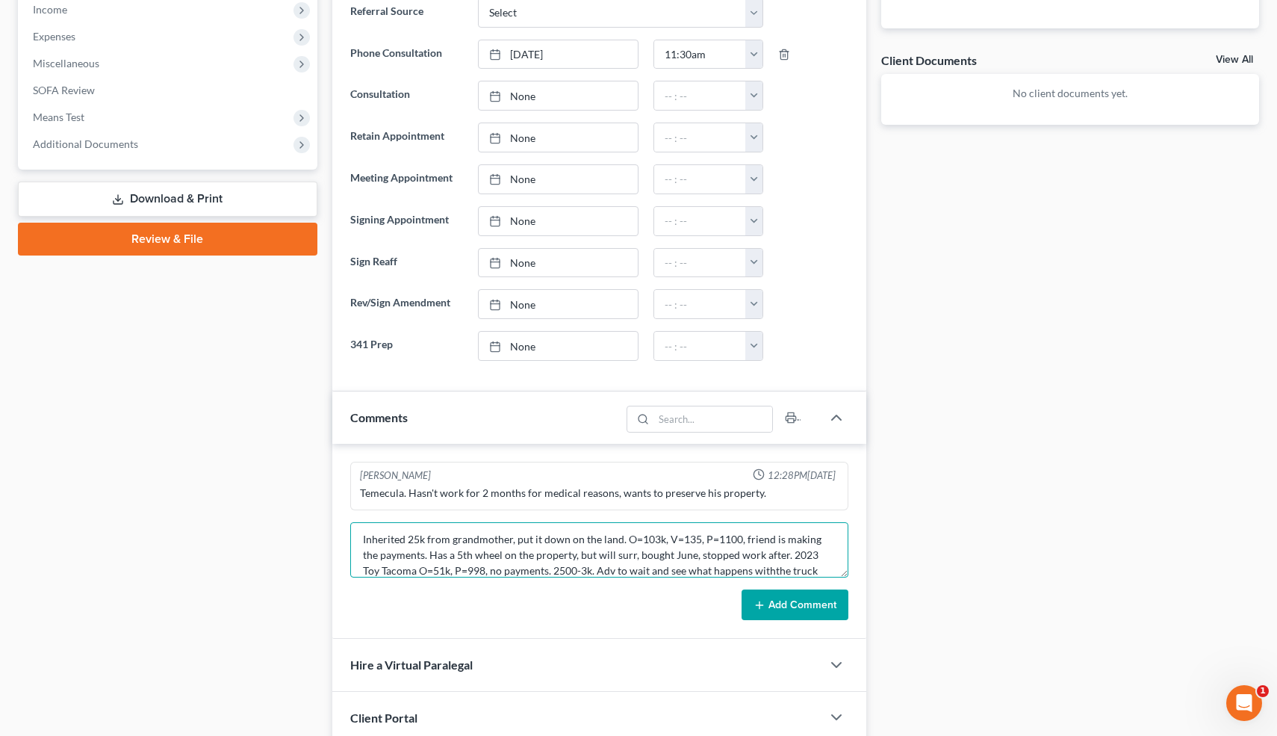
scroll to position [19, 0]
type textarea "Inherited 25k from grandmother, put it down on the land. O=103k, V=135, P=1100,…"
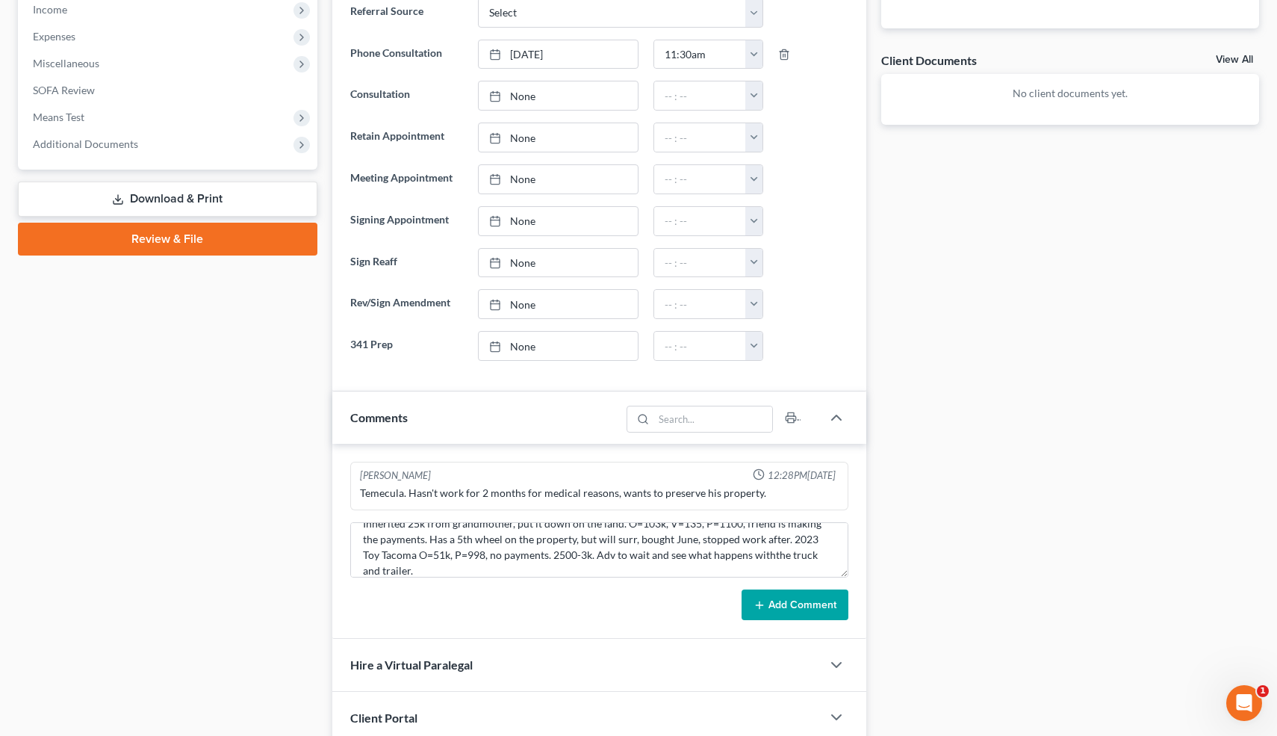
click at [752, 596] on button "Add Comment" at bounding box center [795, 604] width 107 height 31
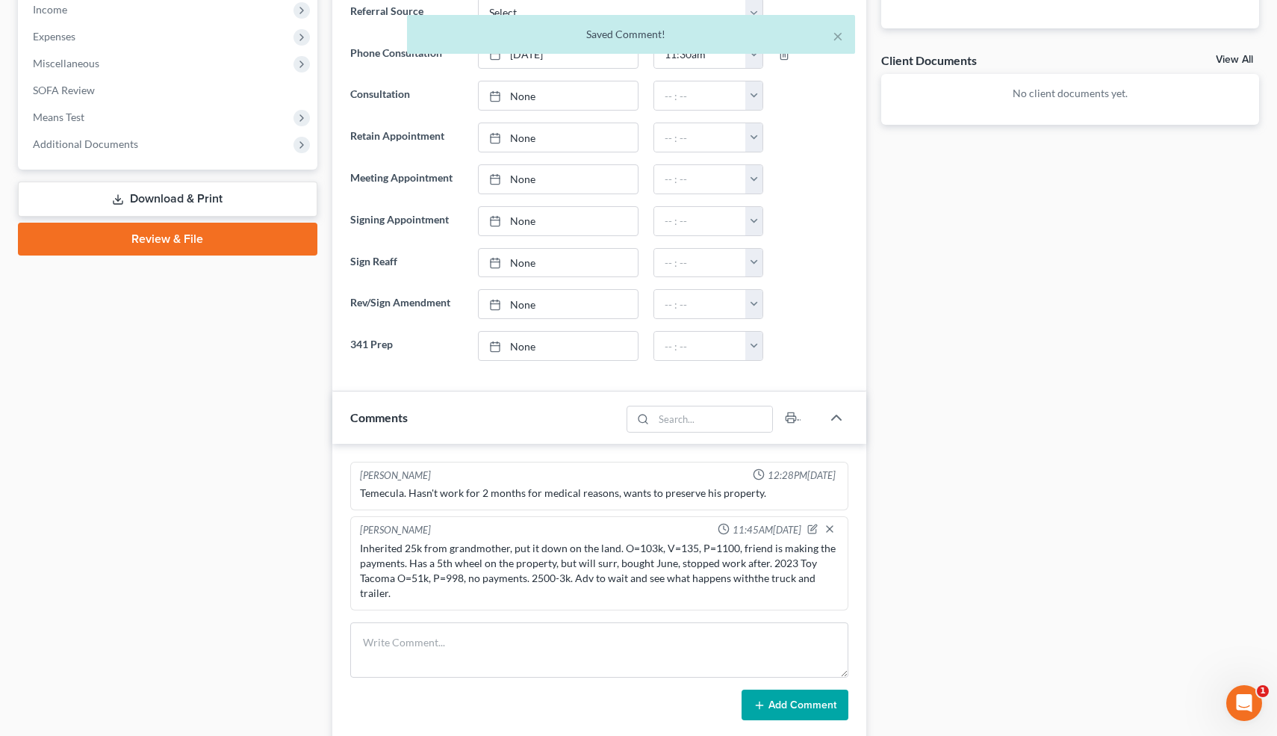
scroll to position [0, 0]
click at [839, 36] on button "×" at bounding box center [838, 36] width 10 height 18
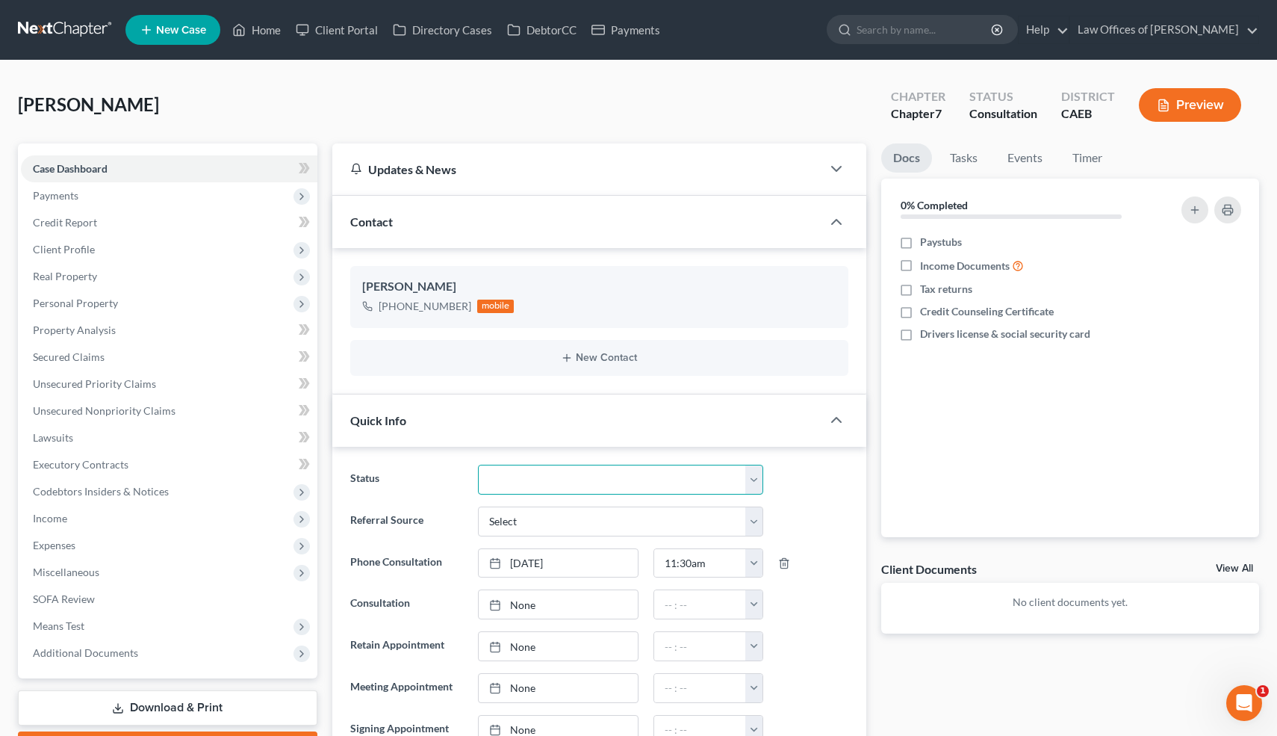
click at [550, 477] on select "Cancelled/Refund Closed Consultation Declined Discharged Filed Income Check In …" at bounding box center [620, 480] width 285 height 30
select select "3"
click at [271, 27] on link "Home" at bounding box center [256, 29] width 63 height 27
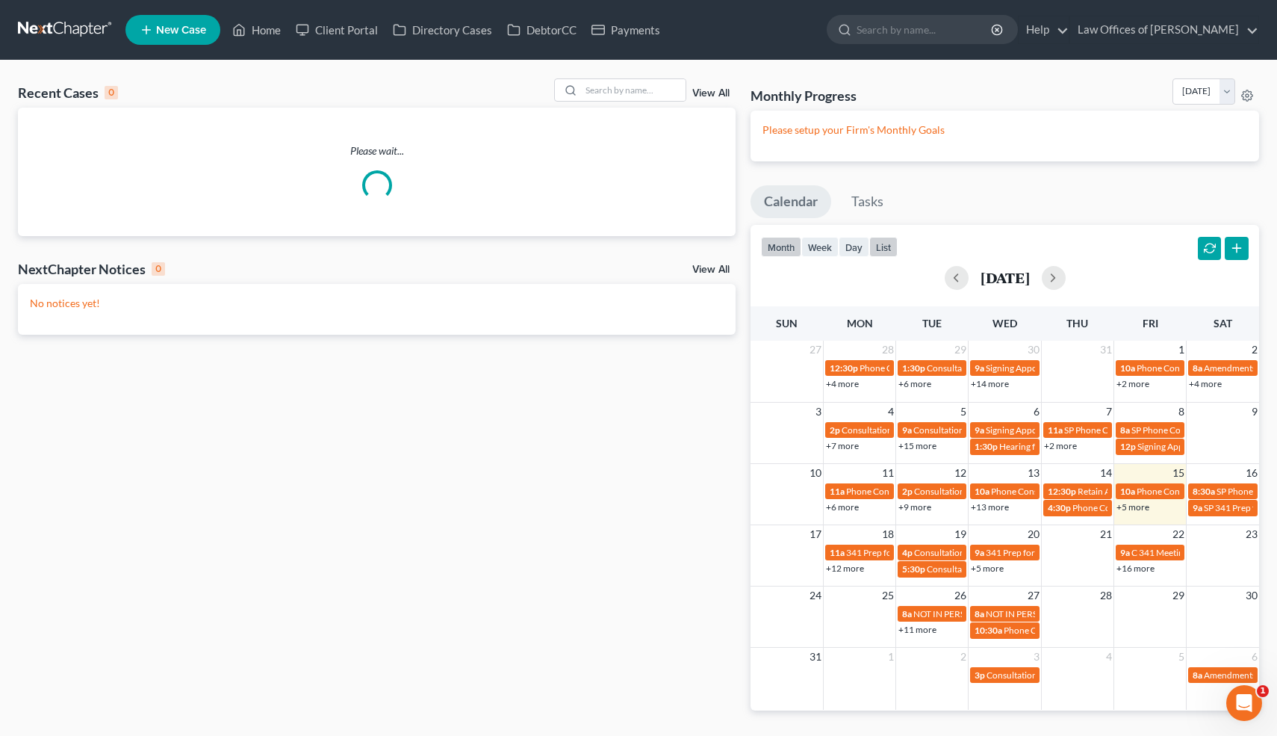
click at [887, 252] on button "list" at bounding box center [883, 247] width 28 height 20
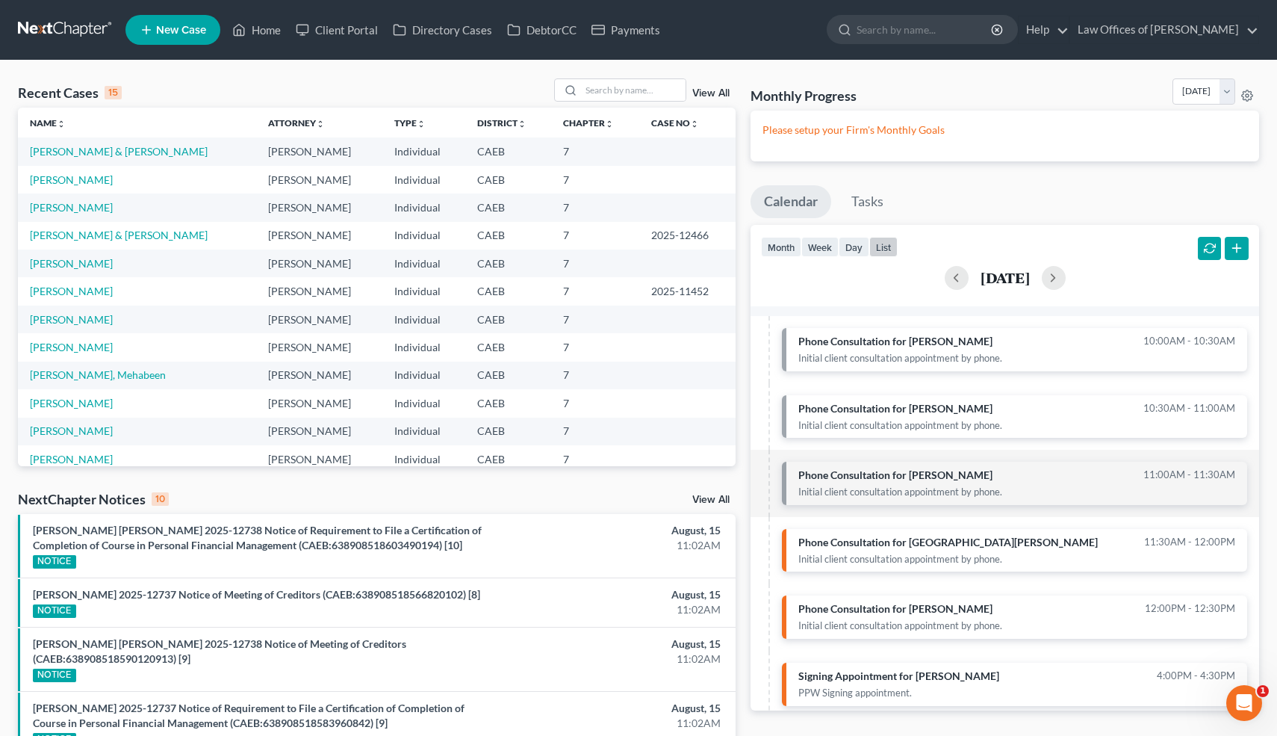
scroll to position [31, 0]
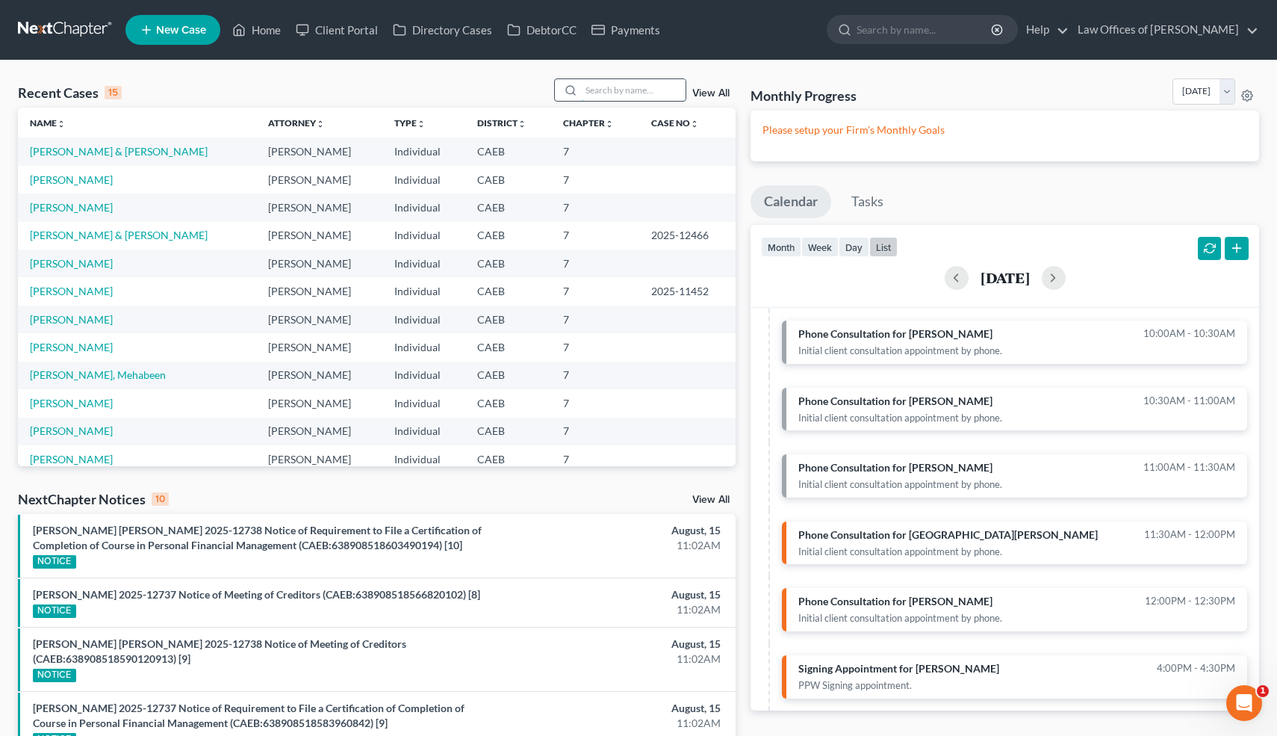
click at [639, 89] on input "search" at bounding box center [633, 90] width 105 height 22
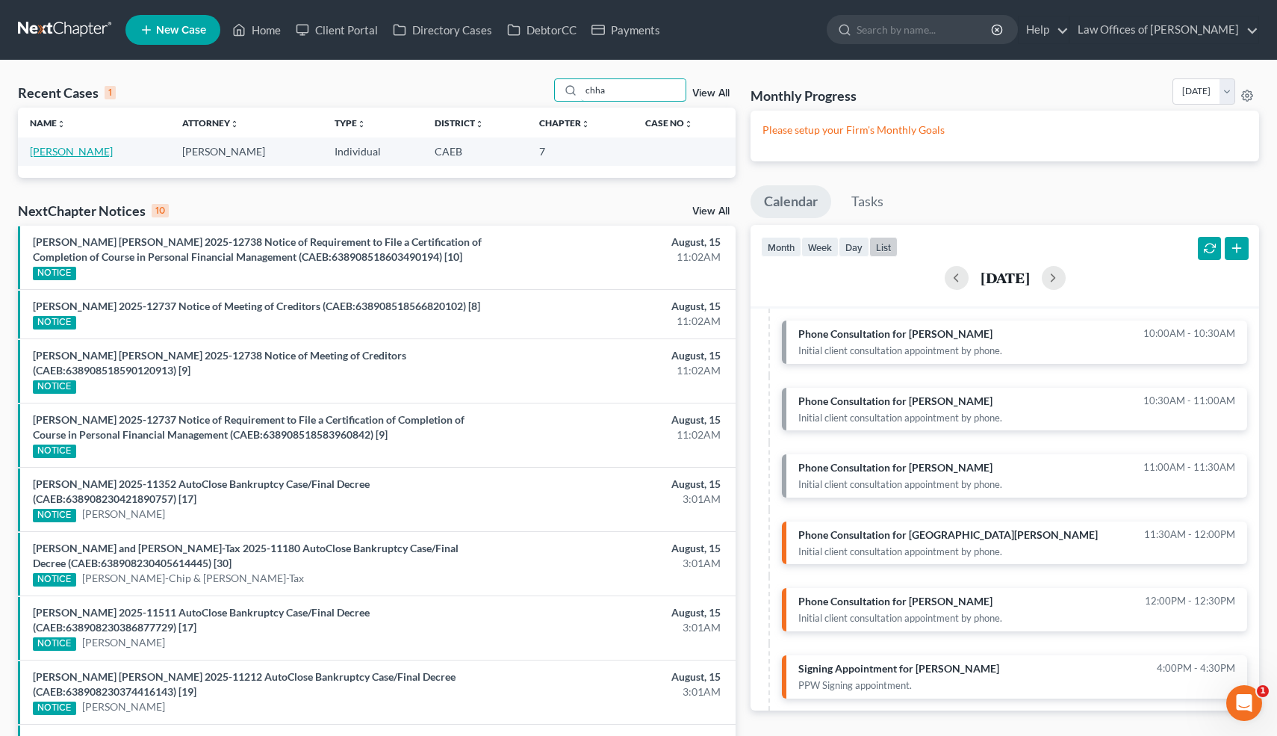
type input "chha"
click at [94, 149] on link "Singh, Chhatarpal" at bounding box center [71, 151] width 83 height 13
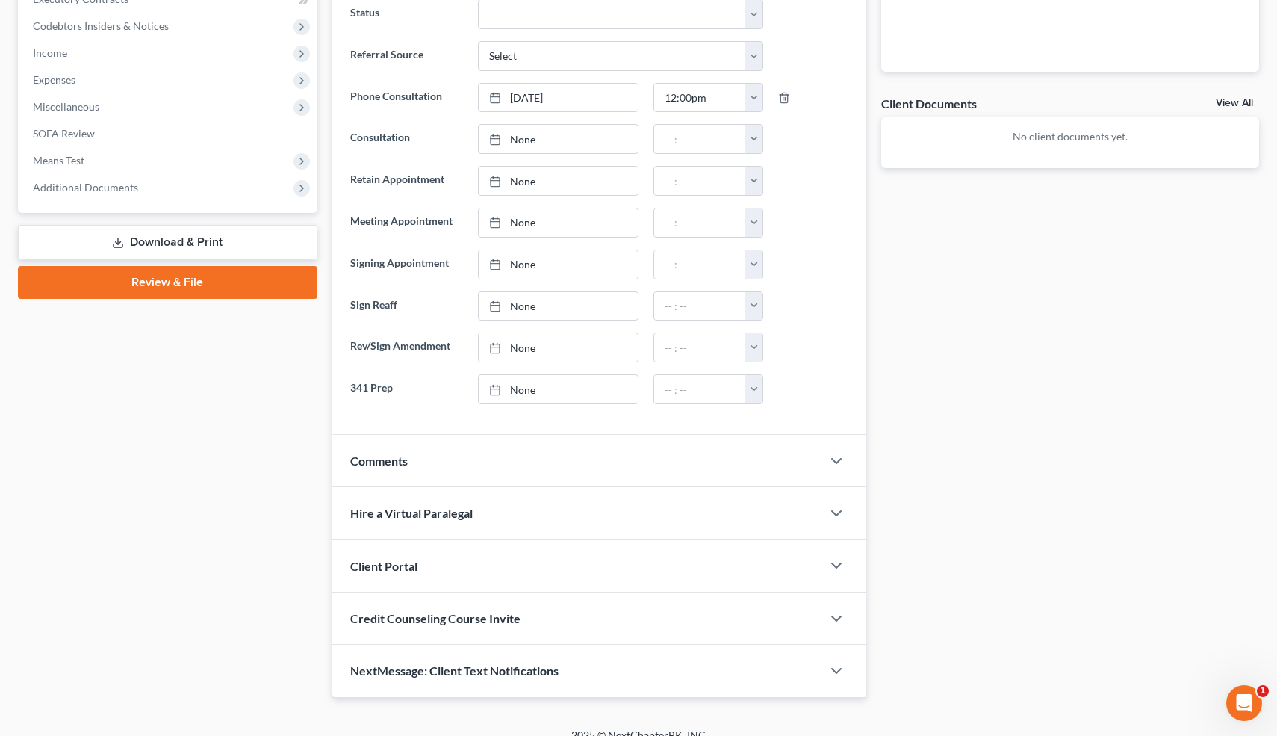
scroll to position [466, 0]
click at [839, 461] on icon "button" at bounding box center [837, 460] width 18 height 18
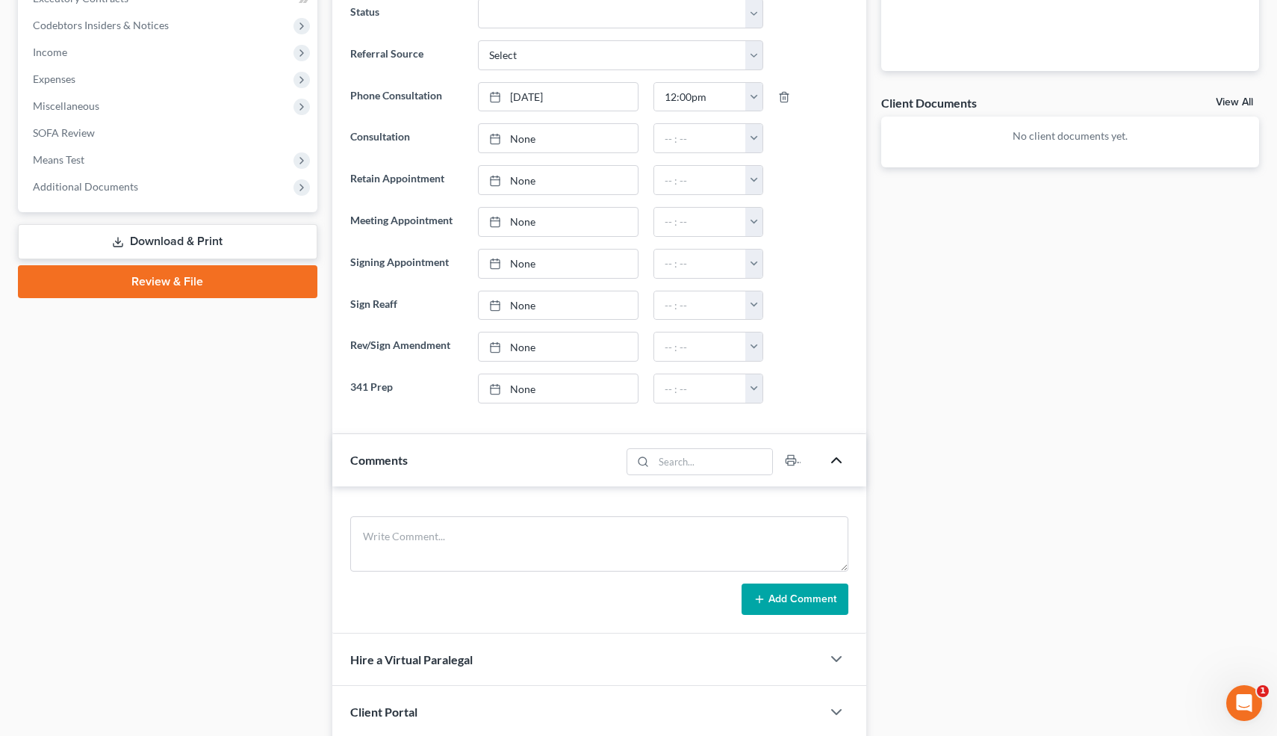
scroll to position [630, 0]
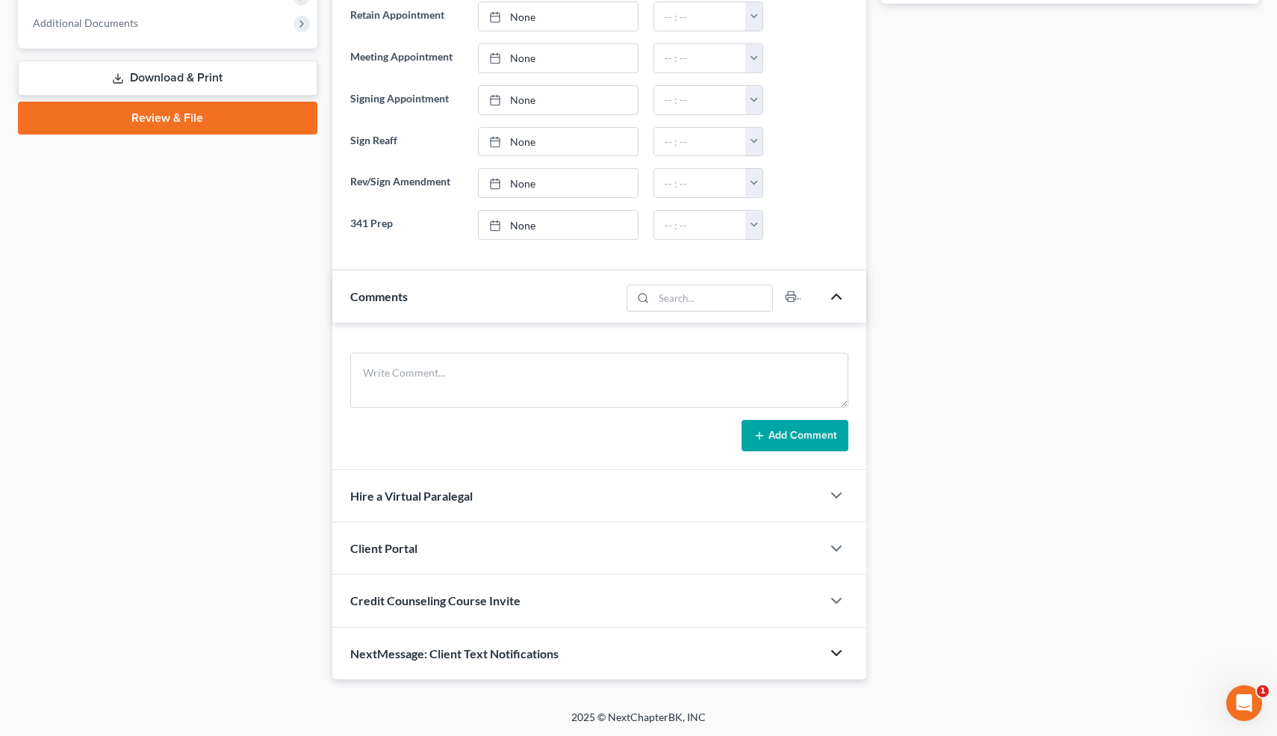
click at [836, 656] on icon "button" at bounding box center [837, 653] width 18 height 18
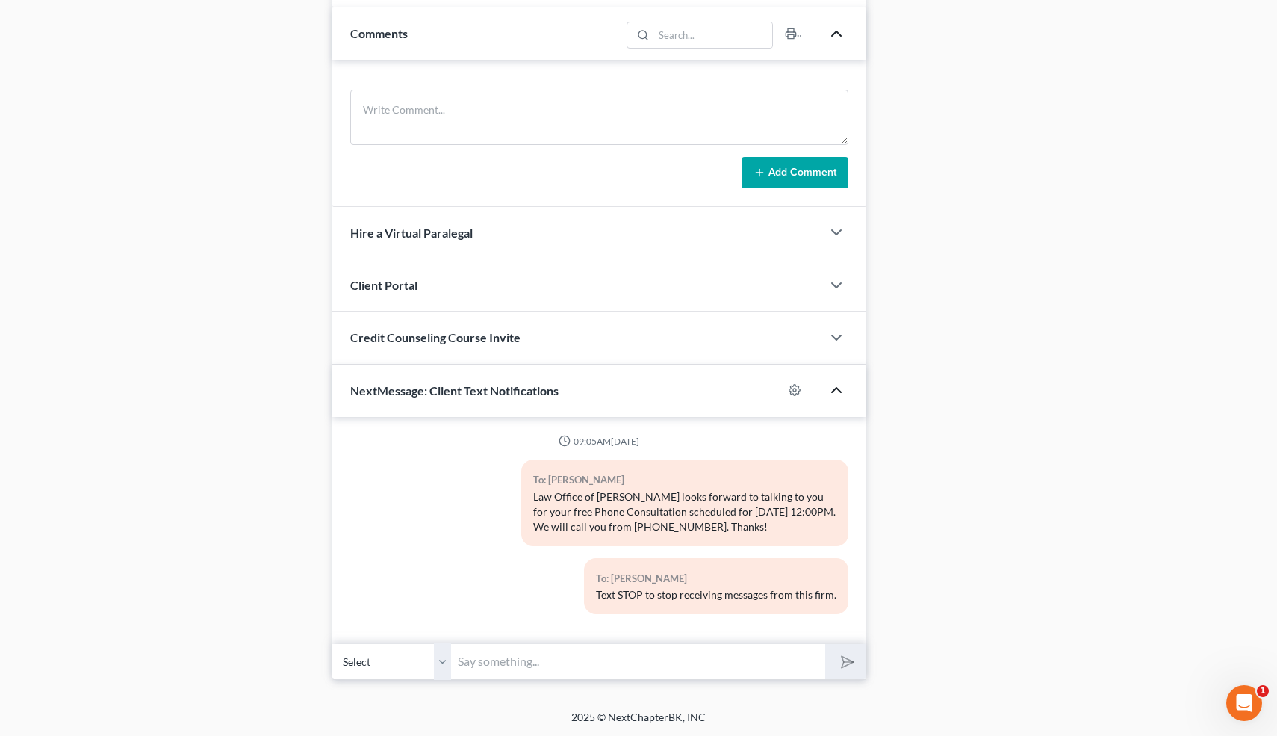
scroll to position [0, 0]
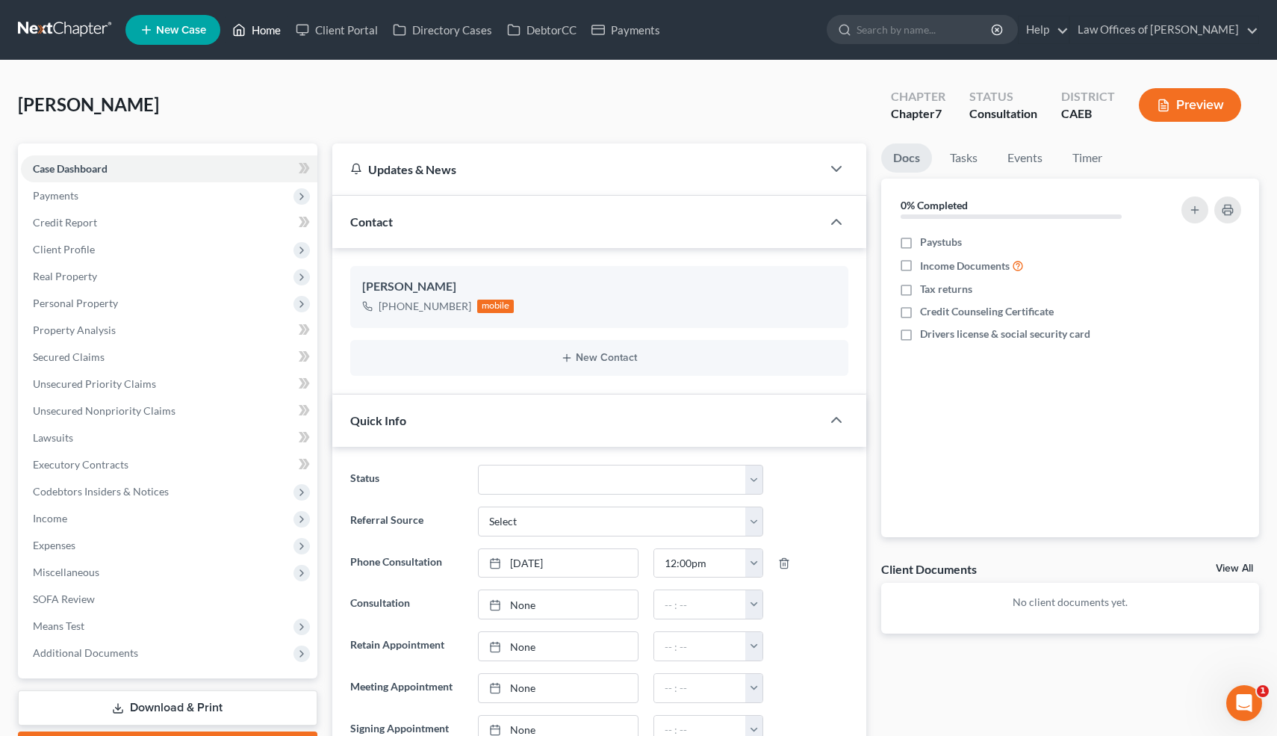
click at [259, 27] on link "Home" at bounding box center [256, 29] width 63 height 27
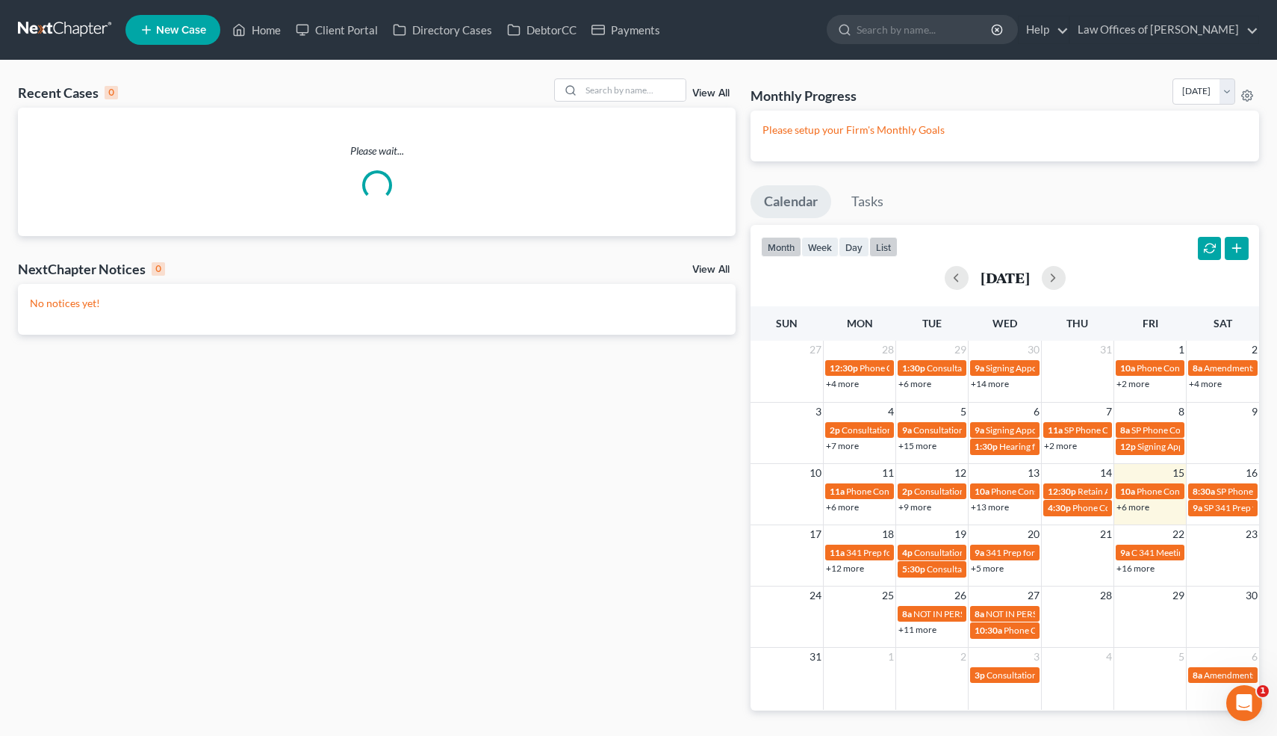
click at [888, 246] on button "list" at bounding box center [883, 247] width 28 height 20
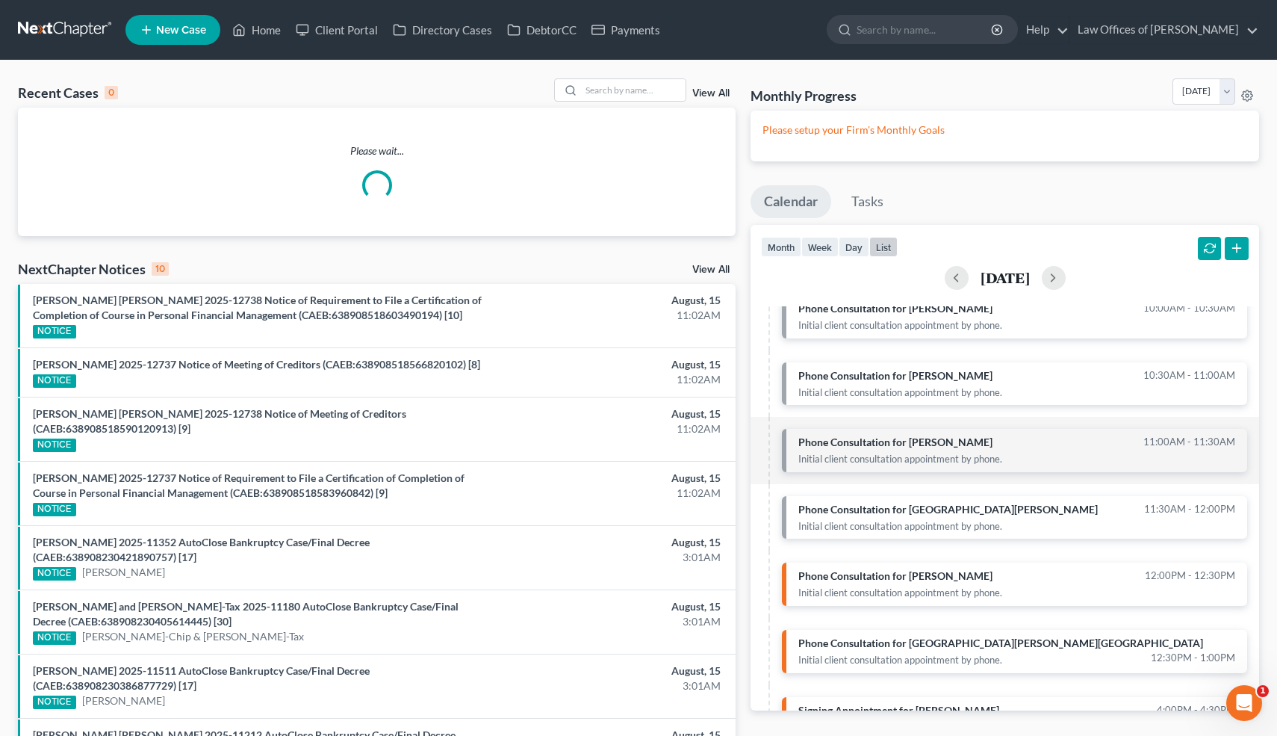
scroll to position [97, 0]
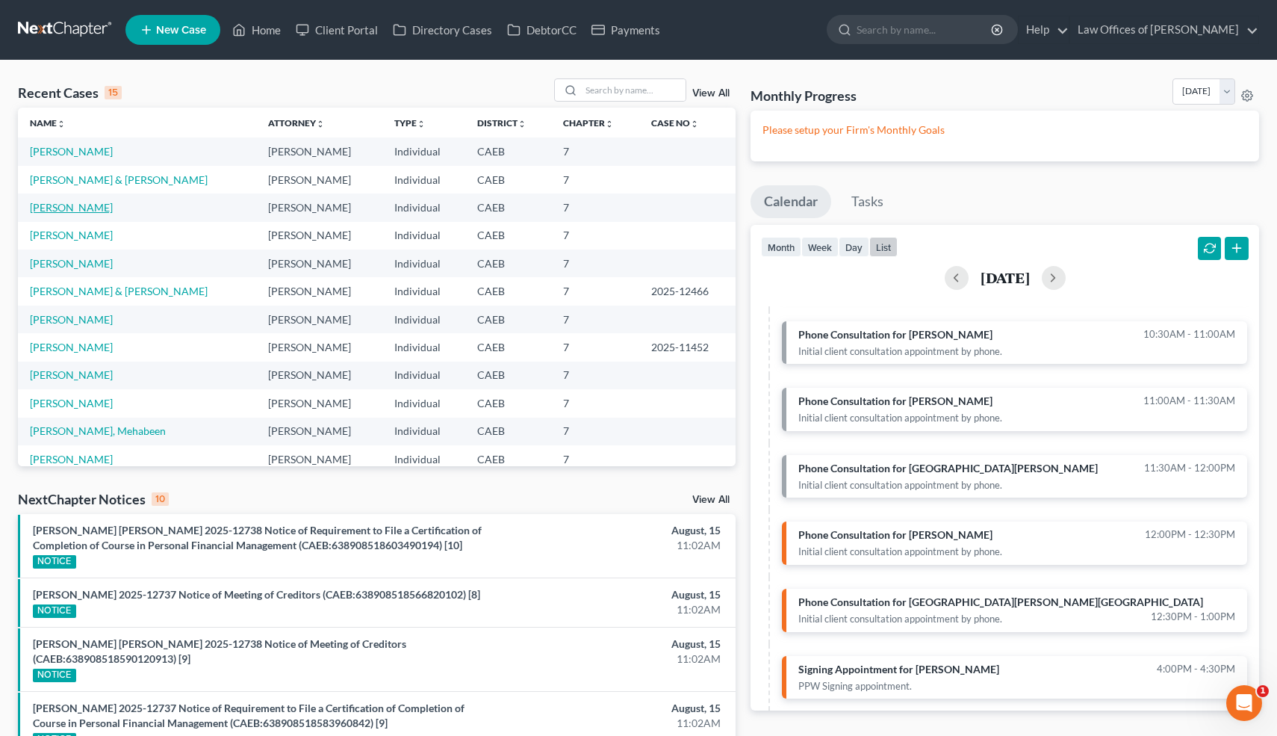
click at [87, 208] on link "[PERSON_NAME]" at bounding box center [71, 207] width 83 height 13
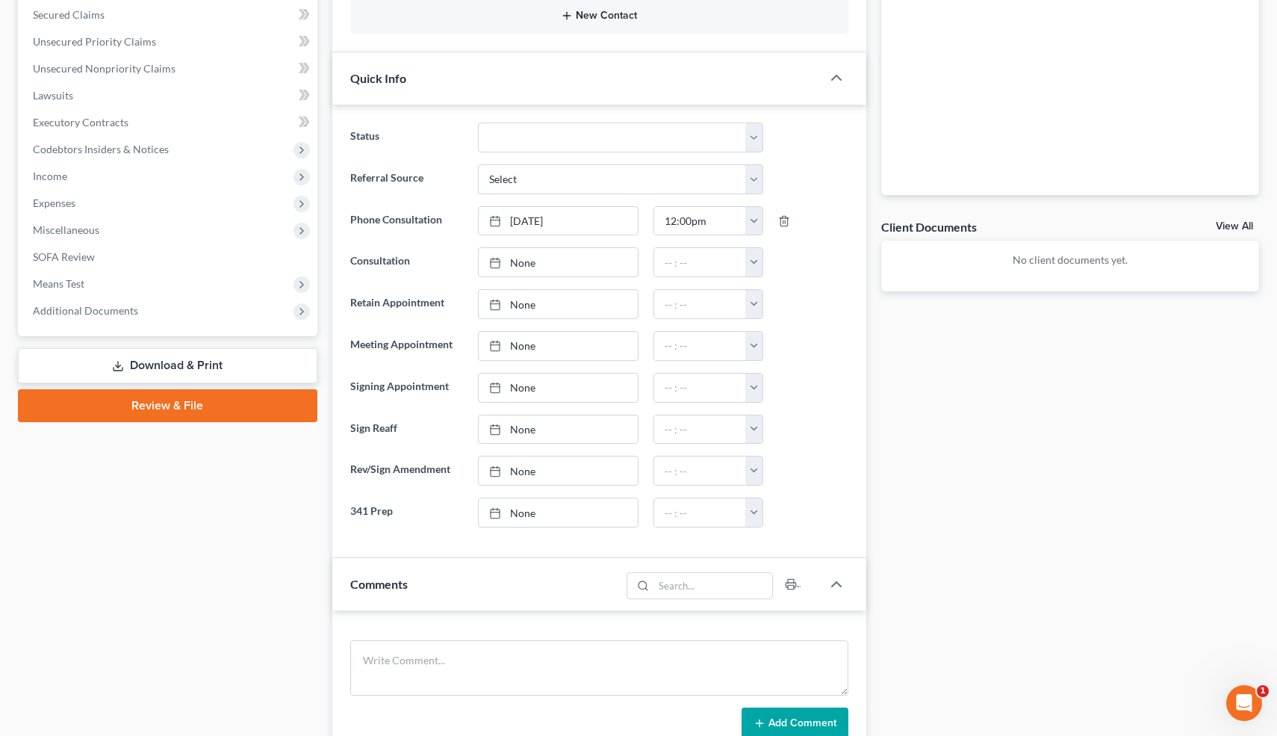
scroll to position [348, 0]
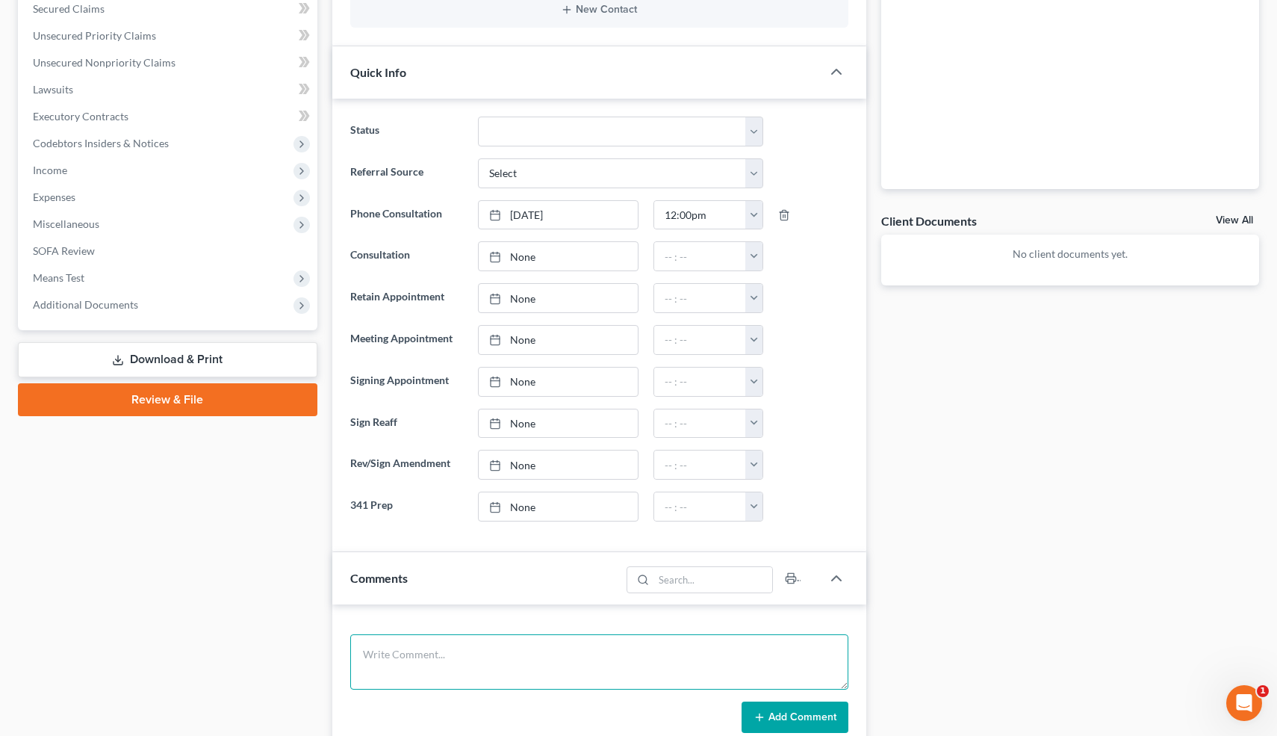
click at [455, 656] on textarea at bounding box center [599, 661] width 499 height 55
type textarea "3 trucks. Declined."
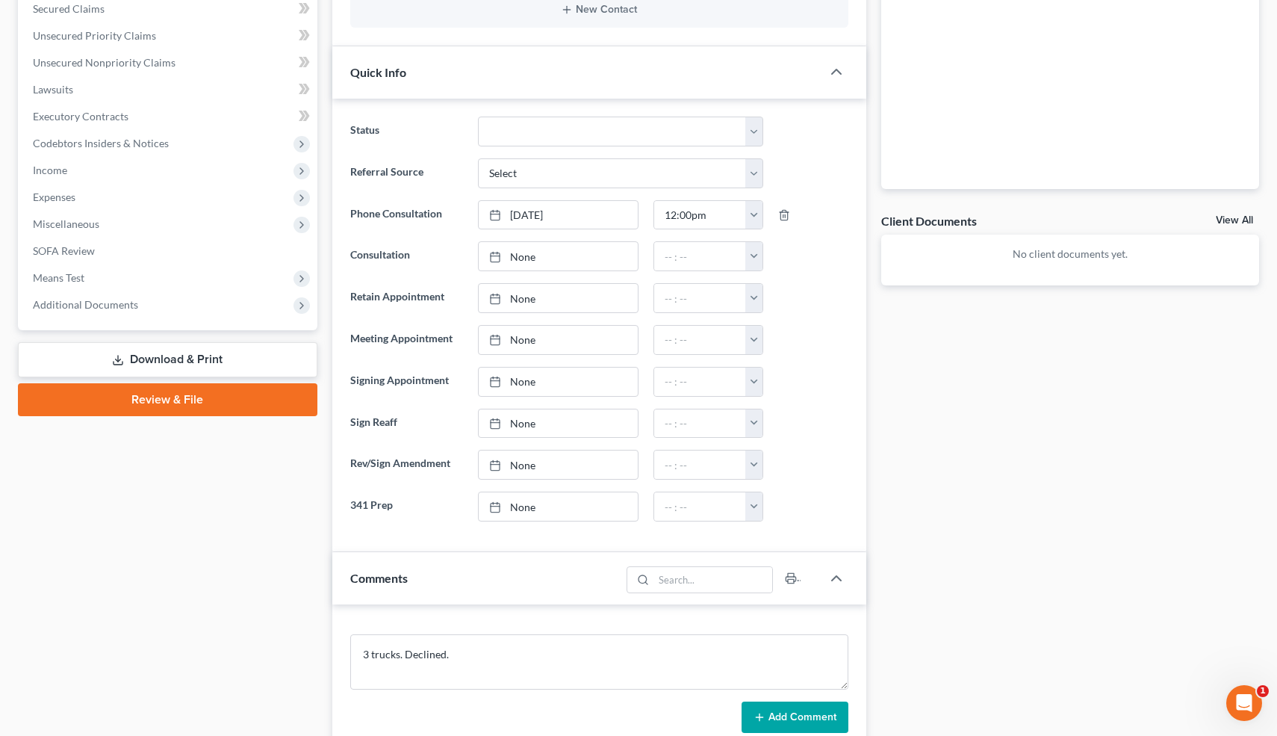
click at [780, 719] on button "Add Comment" at bounding box center [795, 716] width 107 height 31
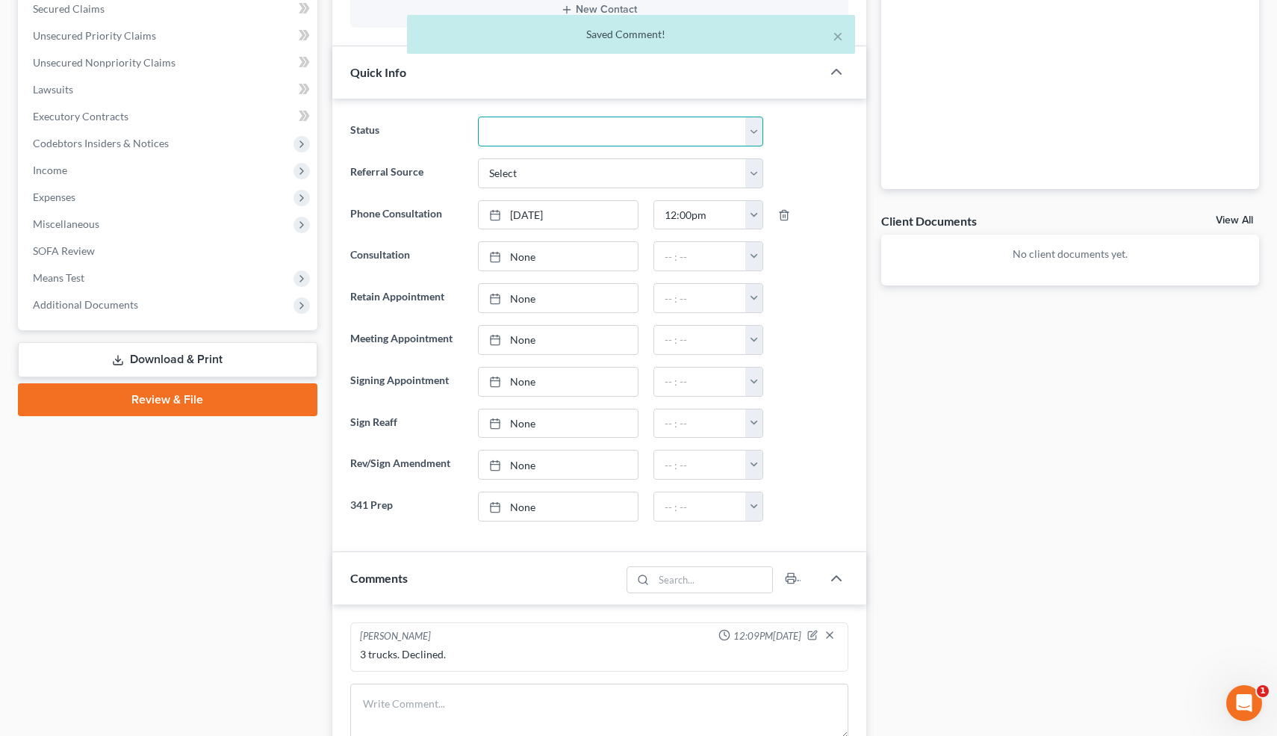
click at [588, 128] on select "Cancelled/Refund Closed Consultation Declined Discharged Filed Income Check In …" at bounding box center [620, 132] width 285 height 30
select select "3"
click at [838, 39] on button "×" at bounding box center [838, 36] width 10 height 18
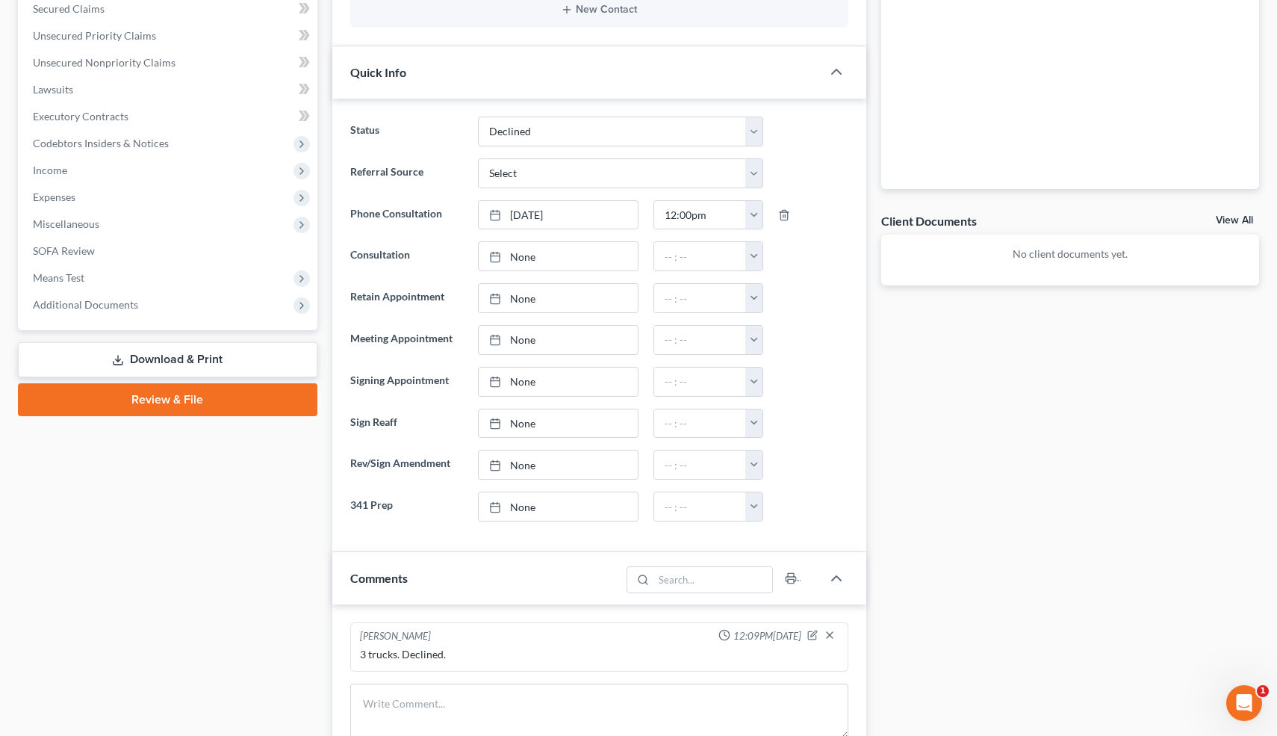
scroll to position [0, 0]
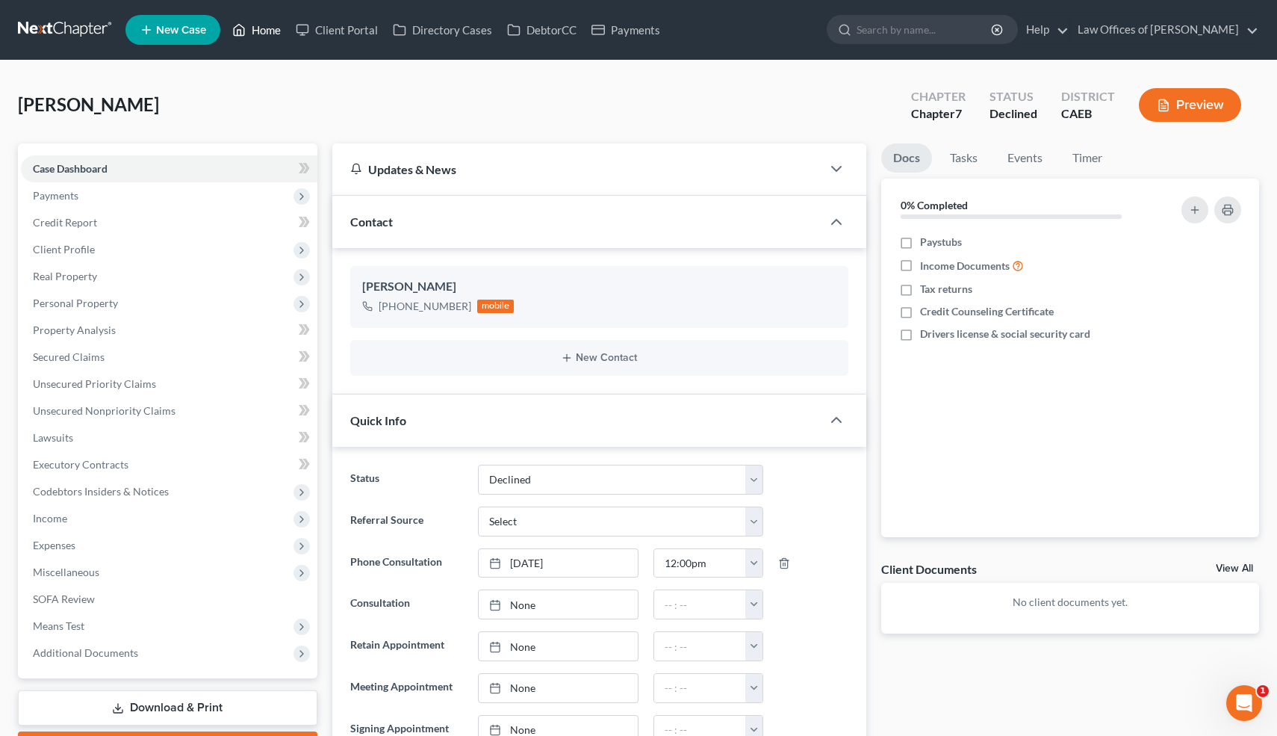
click at [264, 26] on link "Home" at bounding box center [256, 29] width 63 height 27
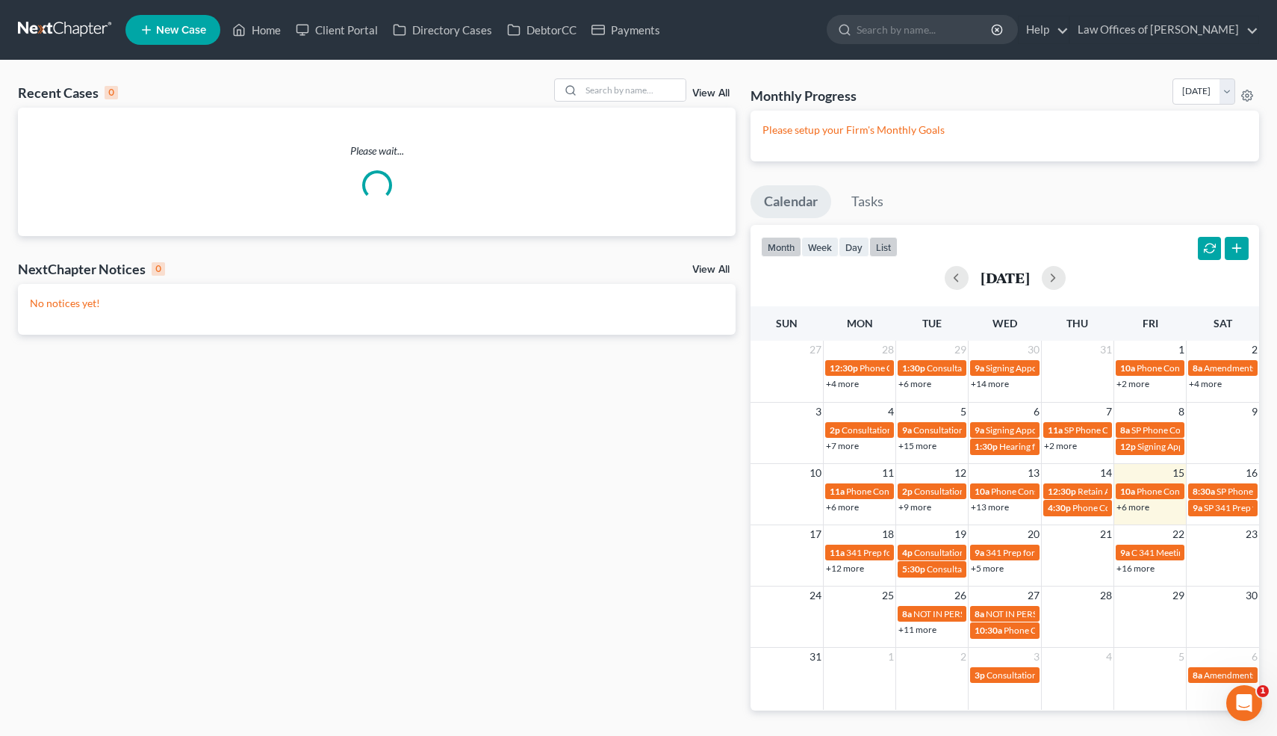
click at [886, 240] on button "list" at bounding box center [883, 247] width 28 height 20
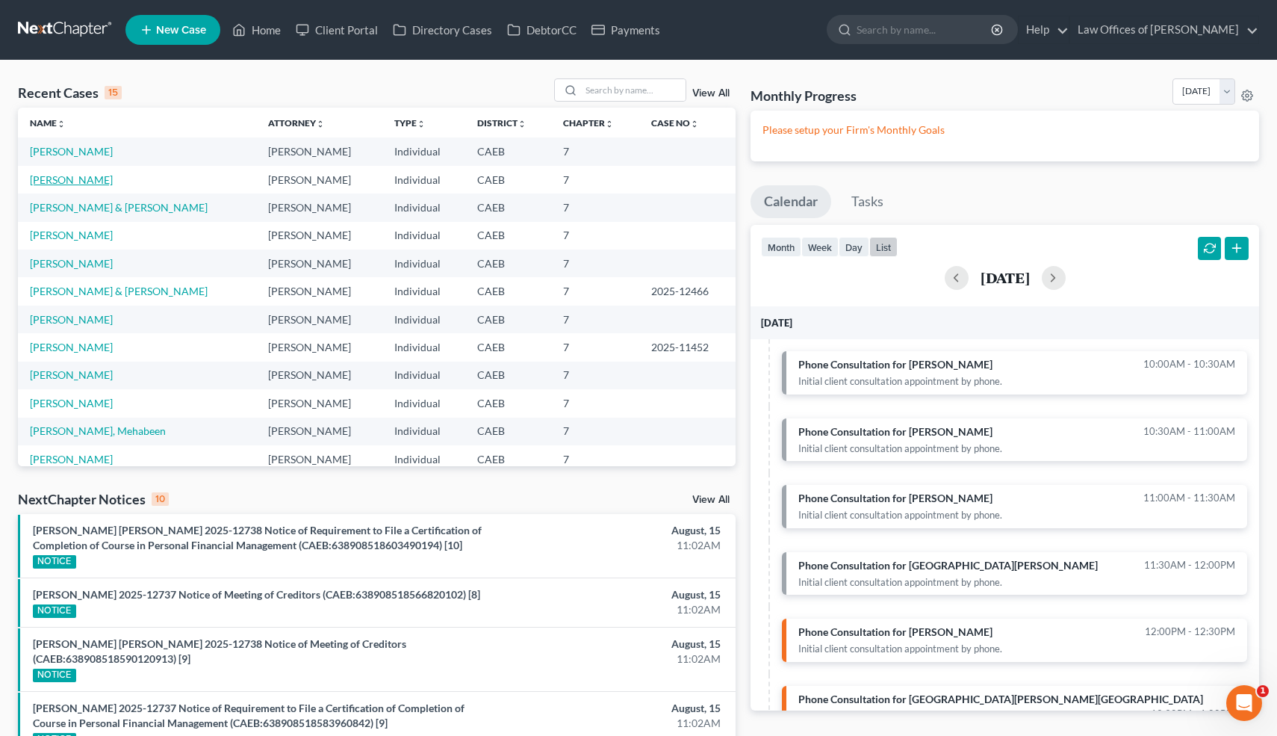
click at [79, 178] on link "[PERSON_NAME]" at bounding box center [71, 179] width 83 height 13
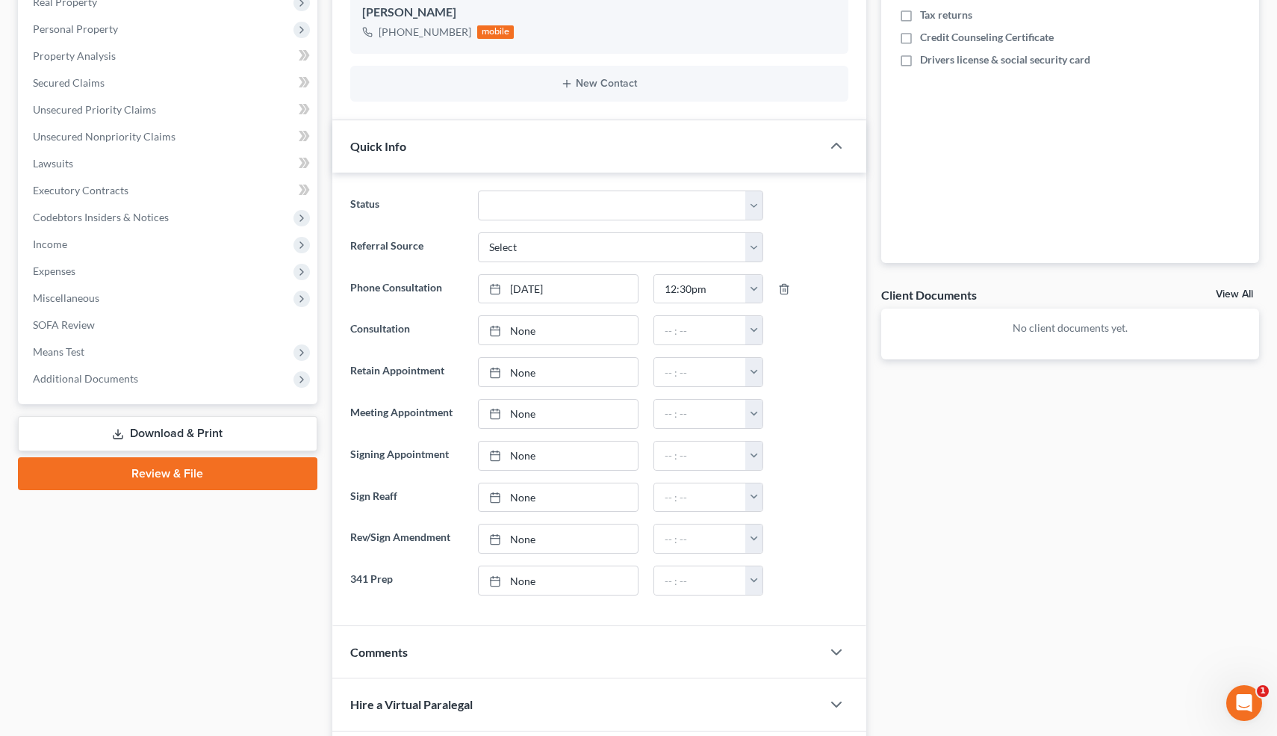
scroll to position [482, 0]
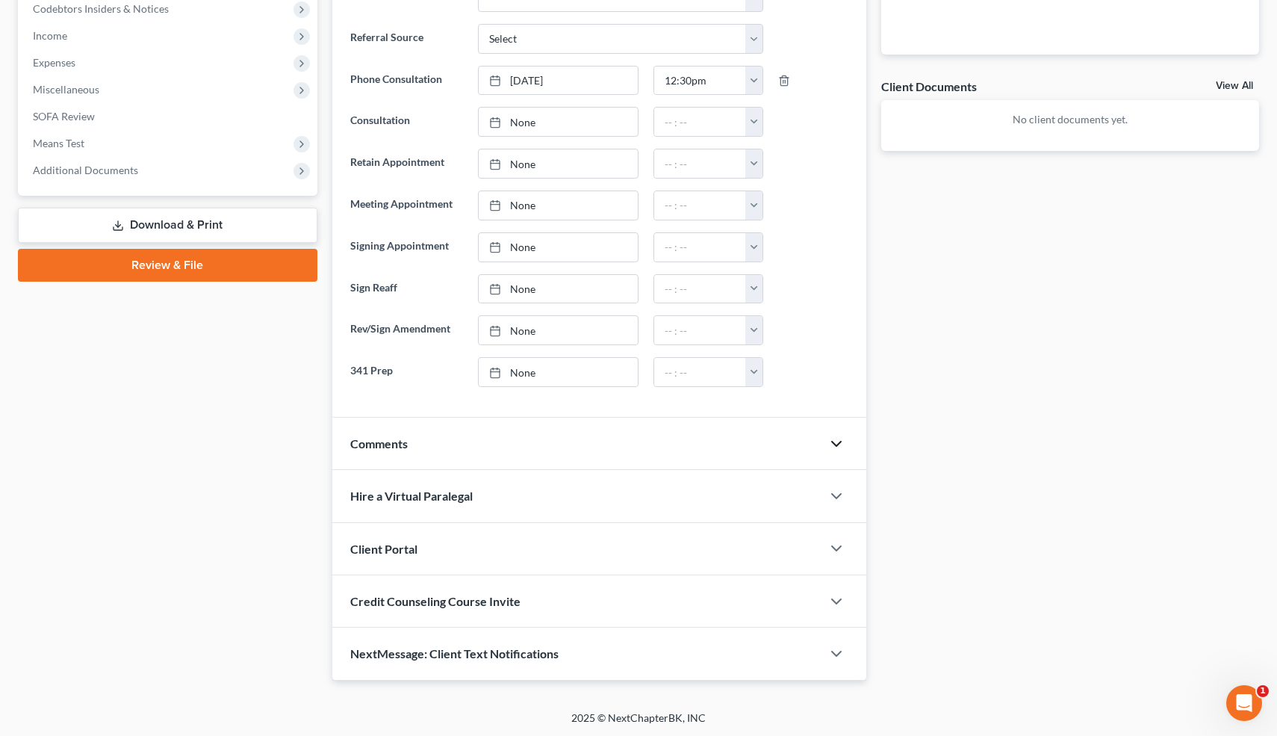
click at [836, 444] on polyline "button" at bounding box center [836, 443] width 9 height 4
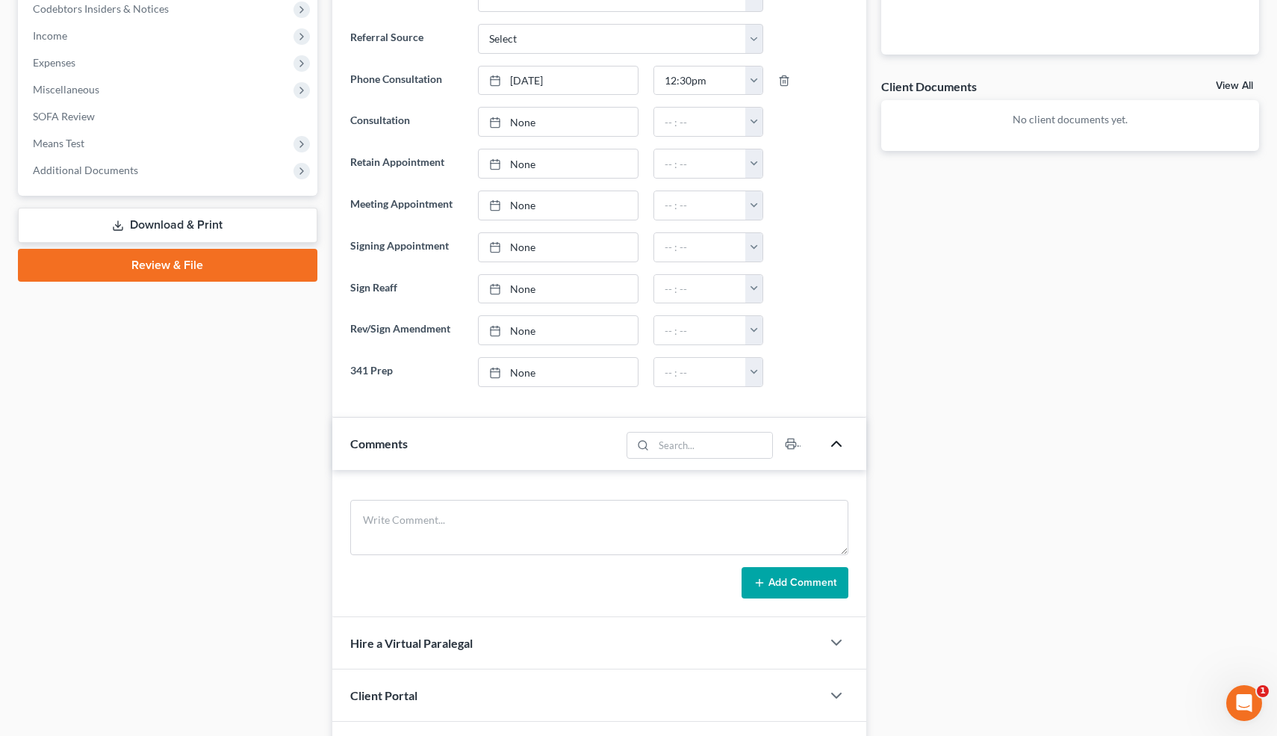
scroll to position [630, 0]
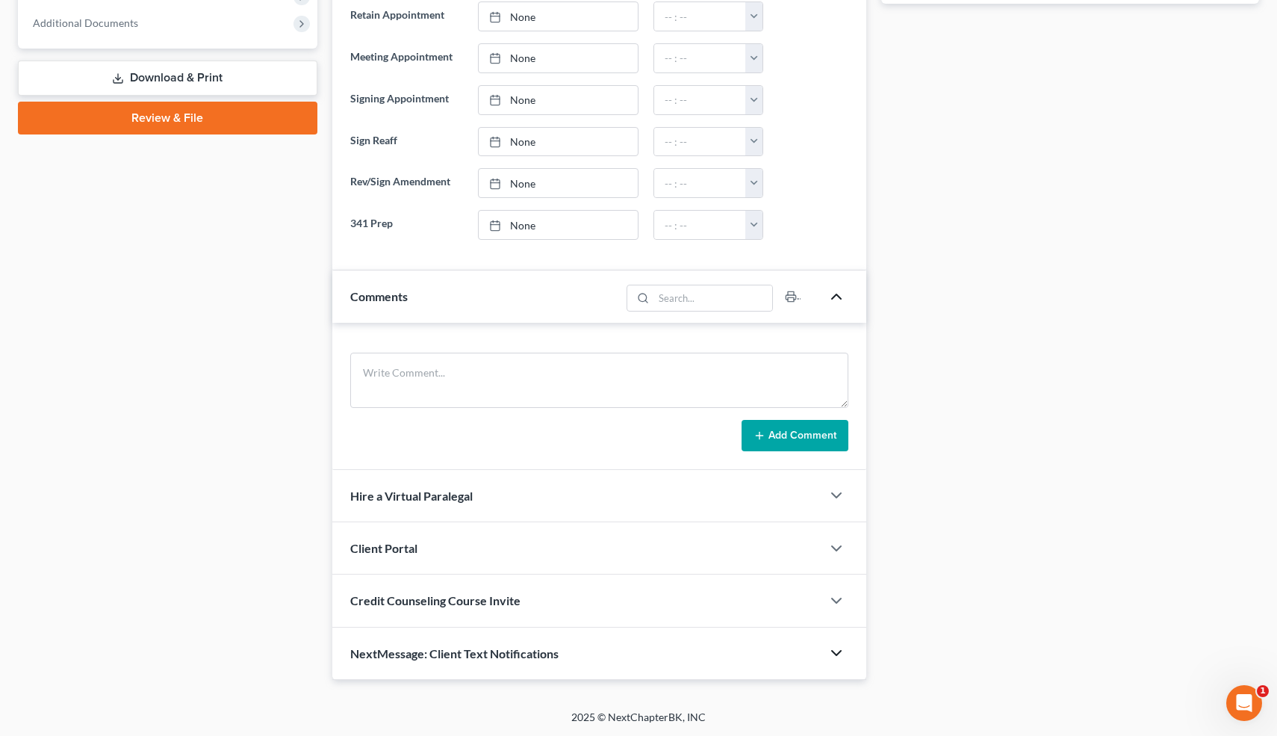
click at [837, 651] on icon "button" at bounding box center [837, 653] width 18 height 18
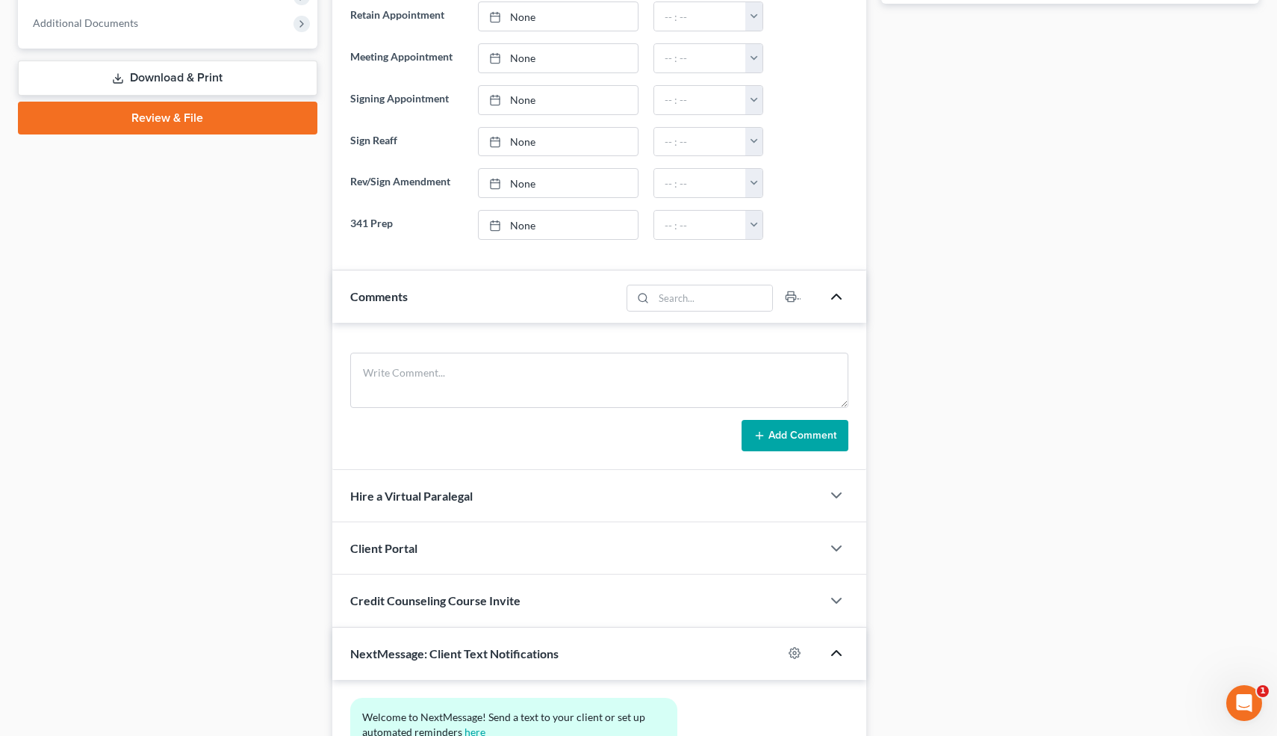
scroll to position [767, 0]
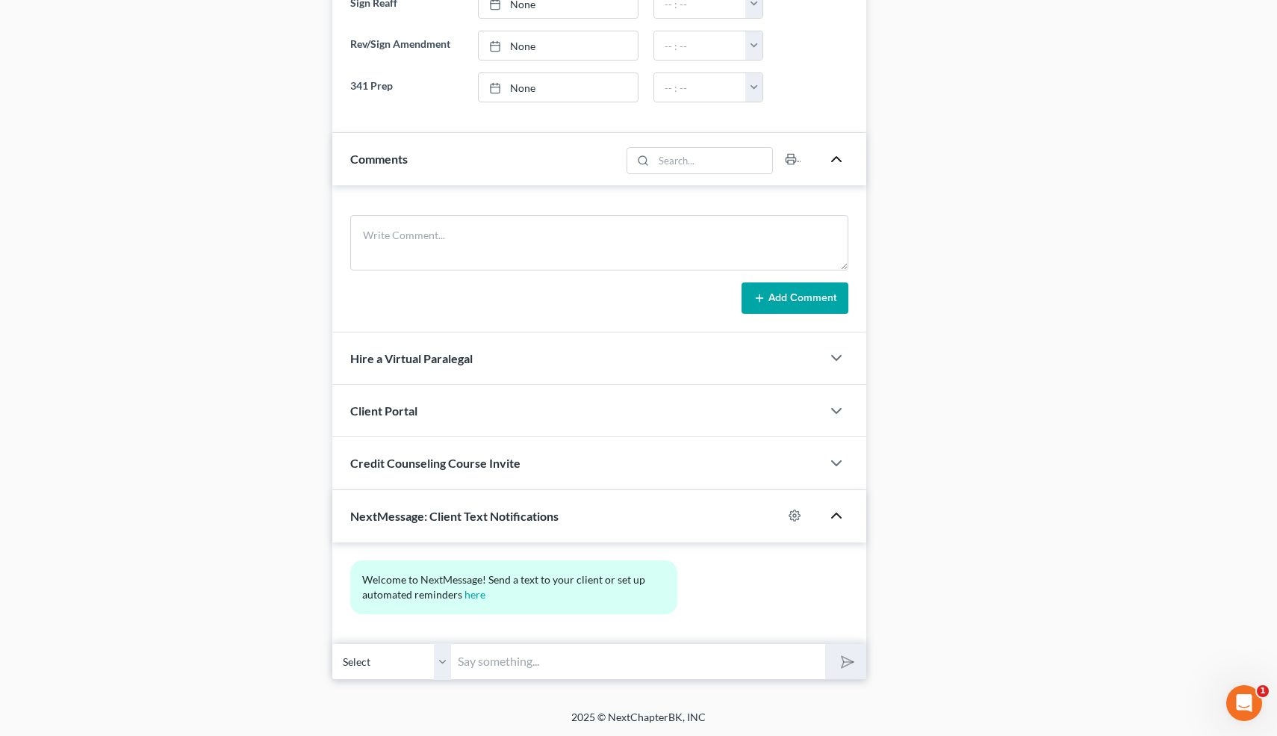
click at [546, 649] on input "text" at bounding box center [639, 661] width 374 height 37
click at [480, 659] on input "text" at bounding box center [639, 661] width 374 height 37
click at [478, 658] on input "text" at bounding box center [639, 661] width 374 height 37
click at [746, 663] on input "Hi! Are you available now for our phone call instead of 3:30? -[PERSON_NAME]" at bounding box center [639, 661] width 374 height 37
type input "Hi! Are you available now for our phone call instead of 12:30? -[PERSON_NAME]"
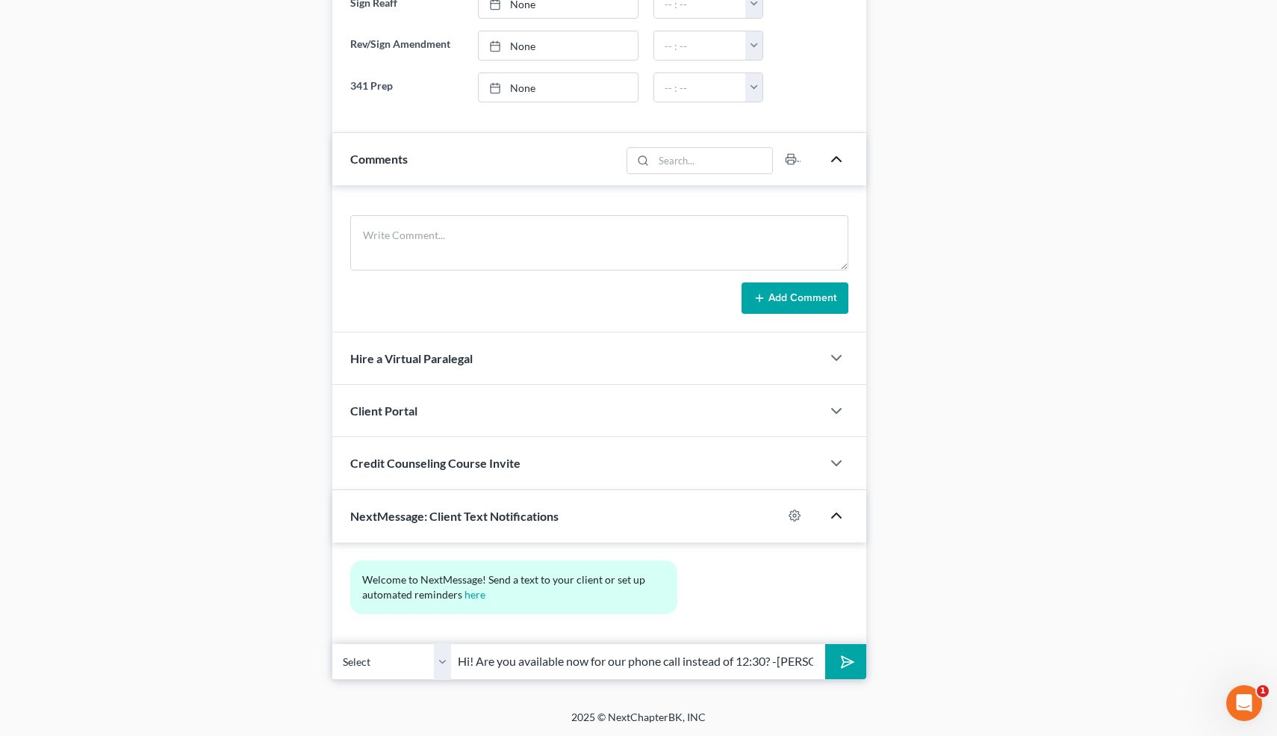
click at [825, 644] on button "submit" at bounding box center [845, 661] width 41 height 35
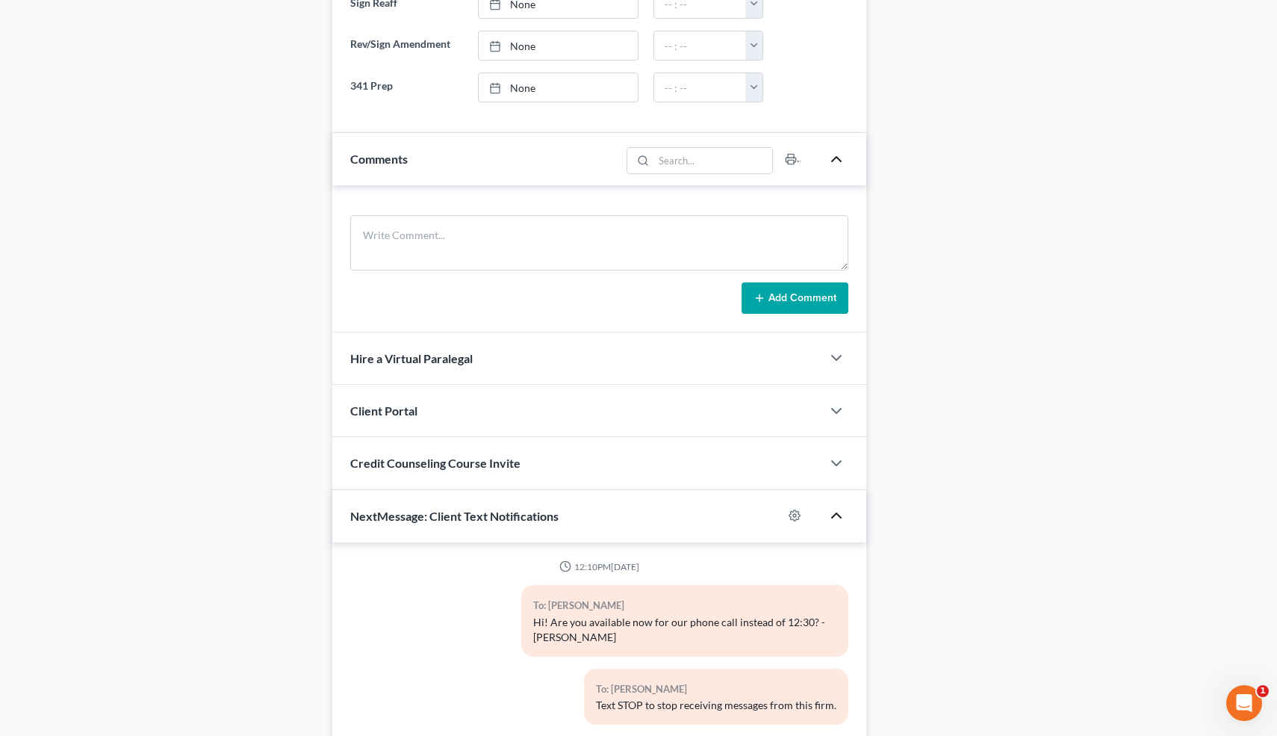
scroll to position [878, 0]
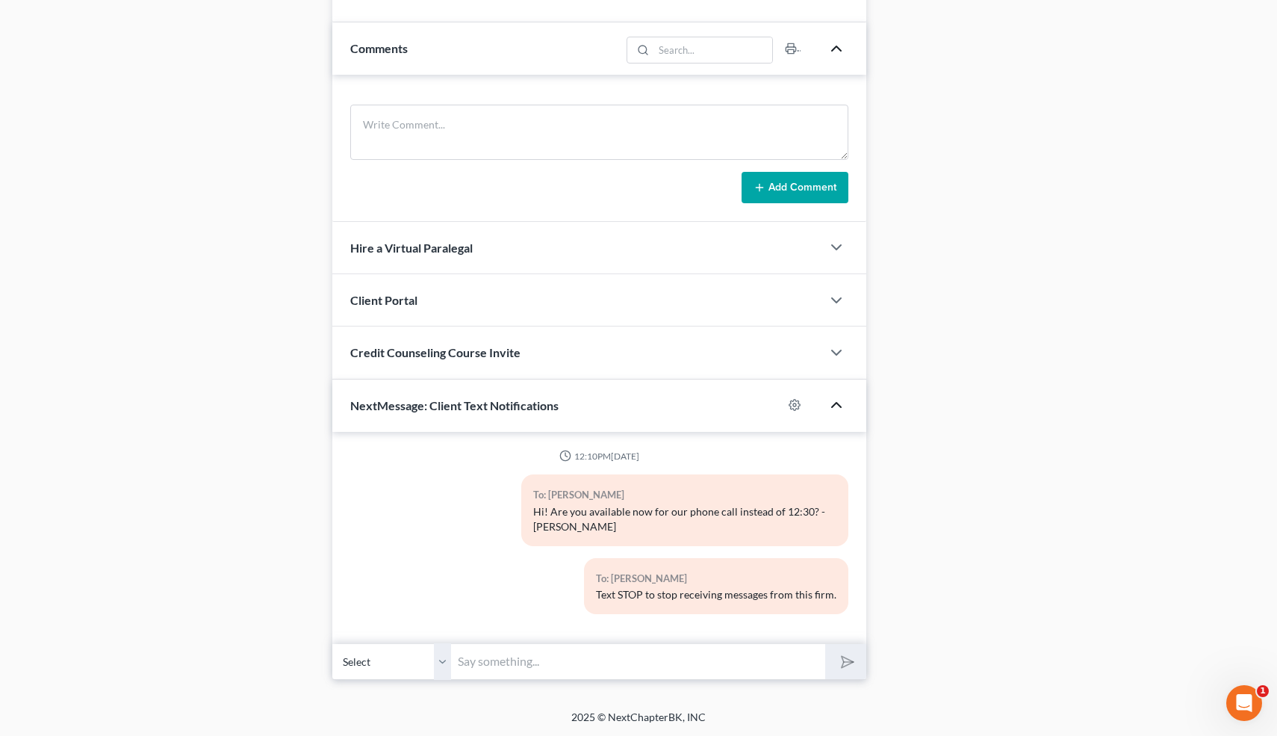
click at [541, 659] on input "text" at bounding box center [639, 661] width 374 height 37
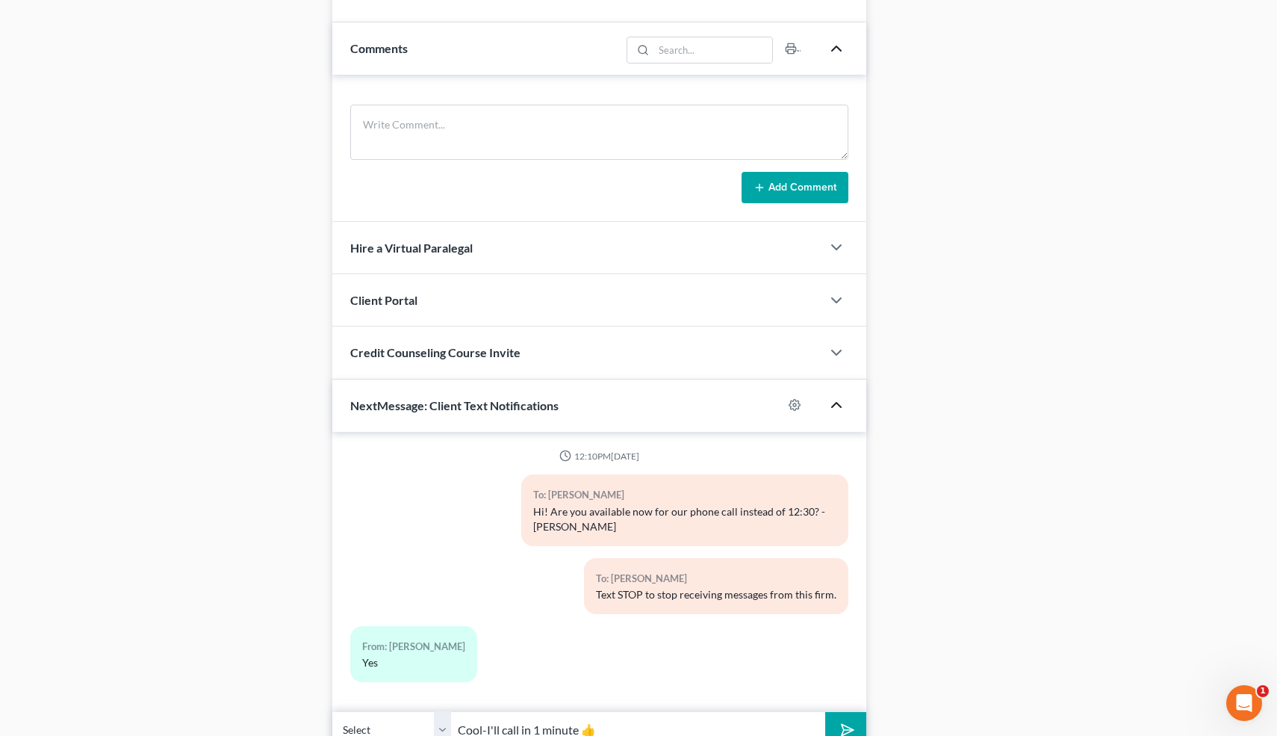
type input "Cool-I'll call in 1 minute 👍"
click at [825, 712] on button "submit" at bounding box center [845, 729] width 41 height 35
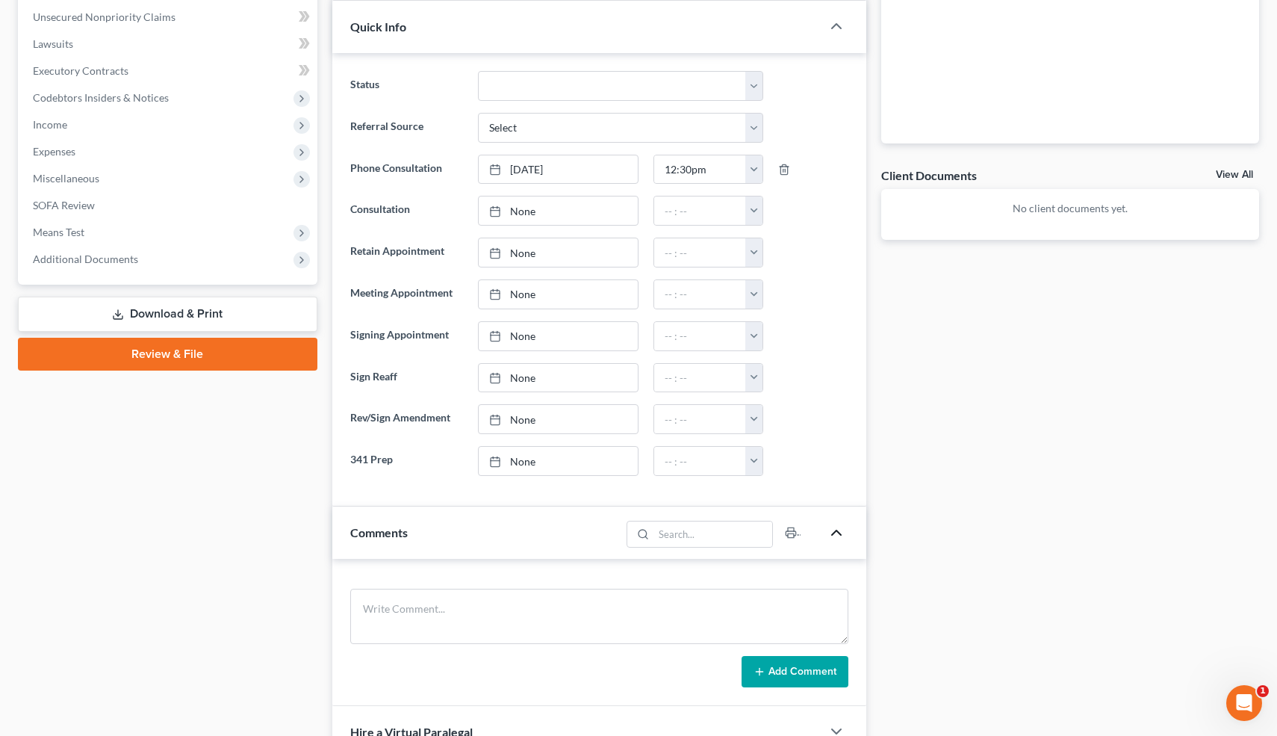
scroll to position [426, 0]
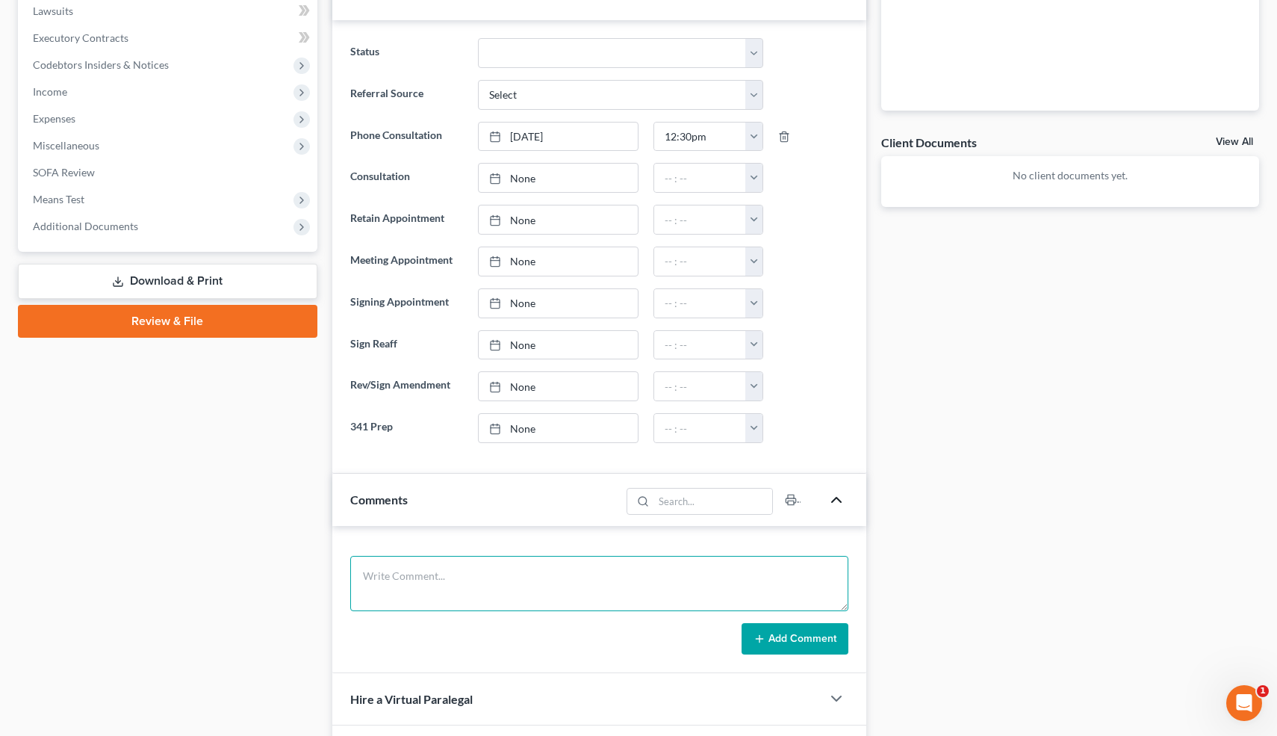
click at [482, 588] on textarea at bounding box center [599, 583] width 499 height 55
click at [509, 574] on textarea "Getting sued, served [DATE]" at bounding box center [599, 583] width 499 height 55
paste textarea "BCL-25-016561"
type textarea "Getting sued, served [DATE] BCL-25-016561. Doesn't want to file bk."
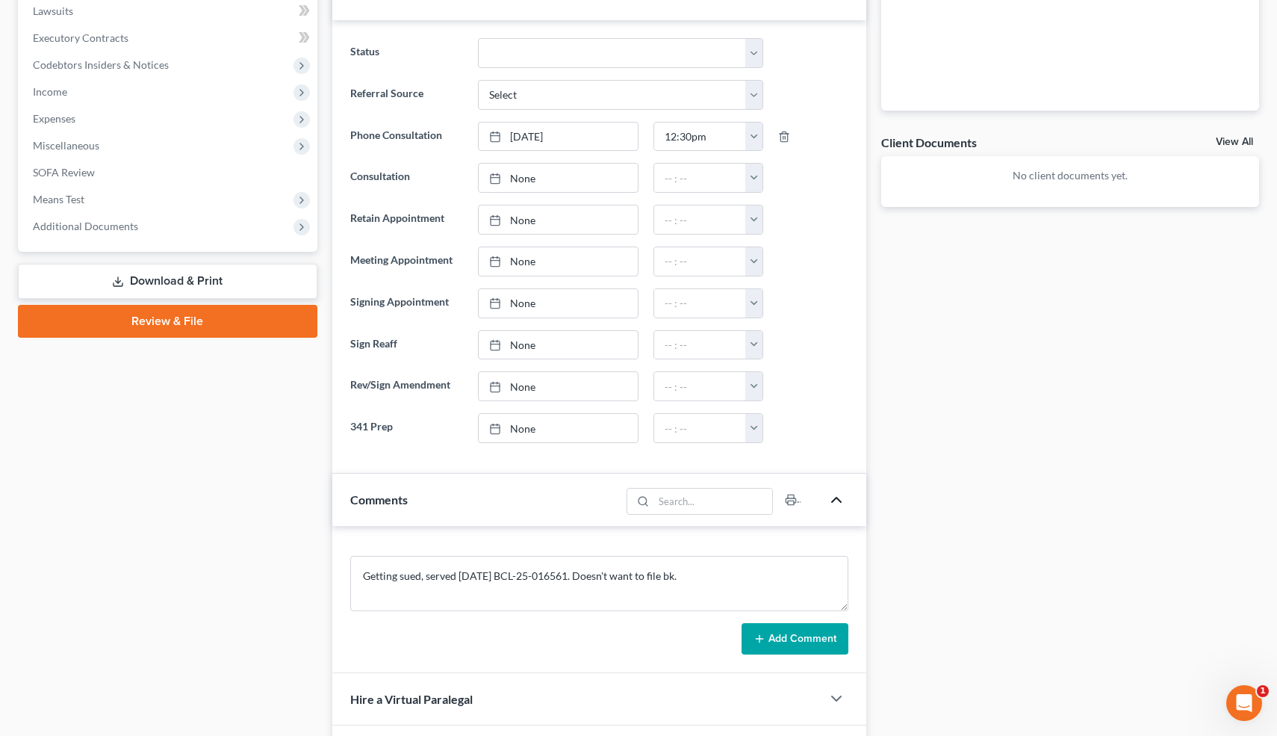
click at [766, 648] on button "Add Comment" at bounding box center [795, 638] width 107 height 31
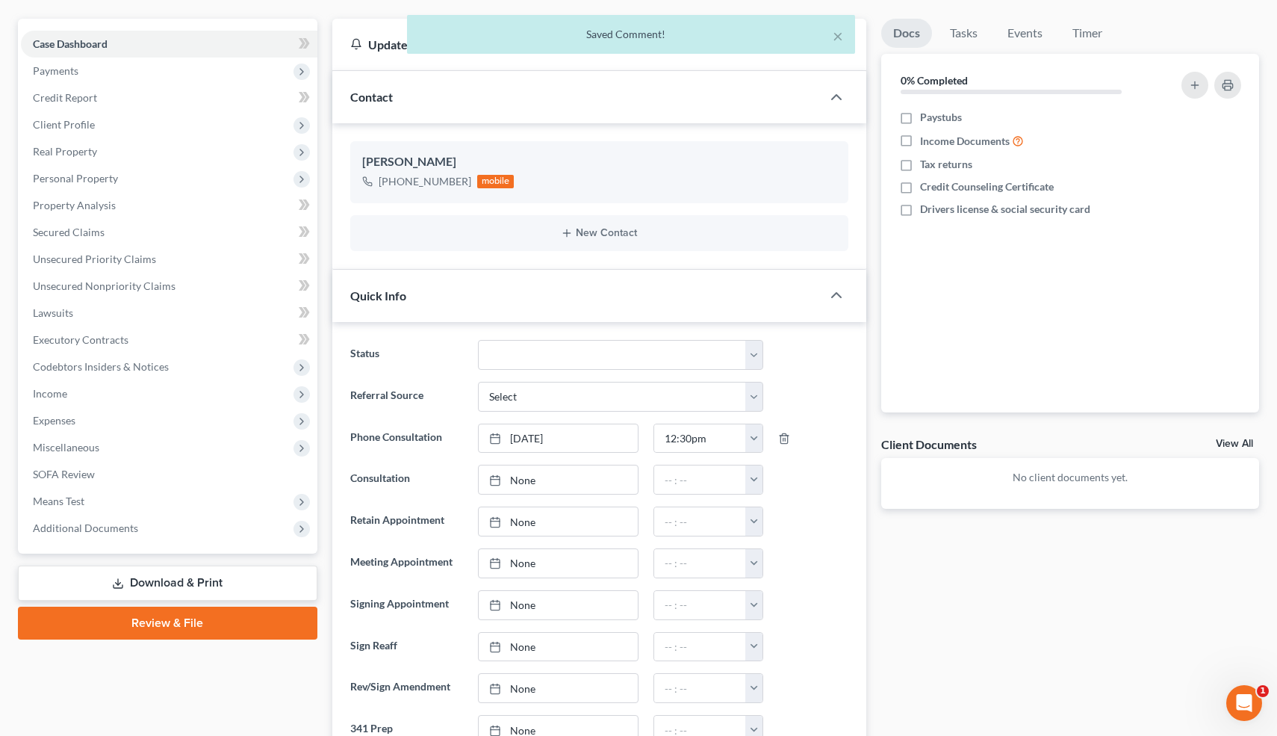
scroll to position [109, 0]
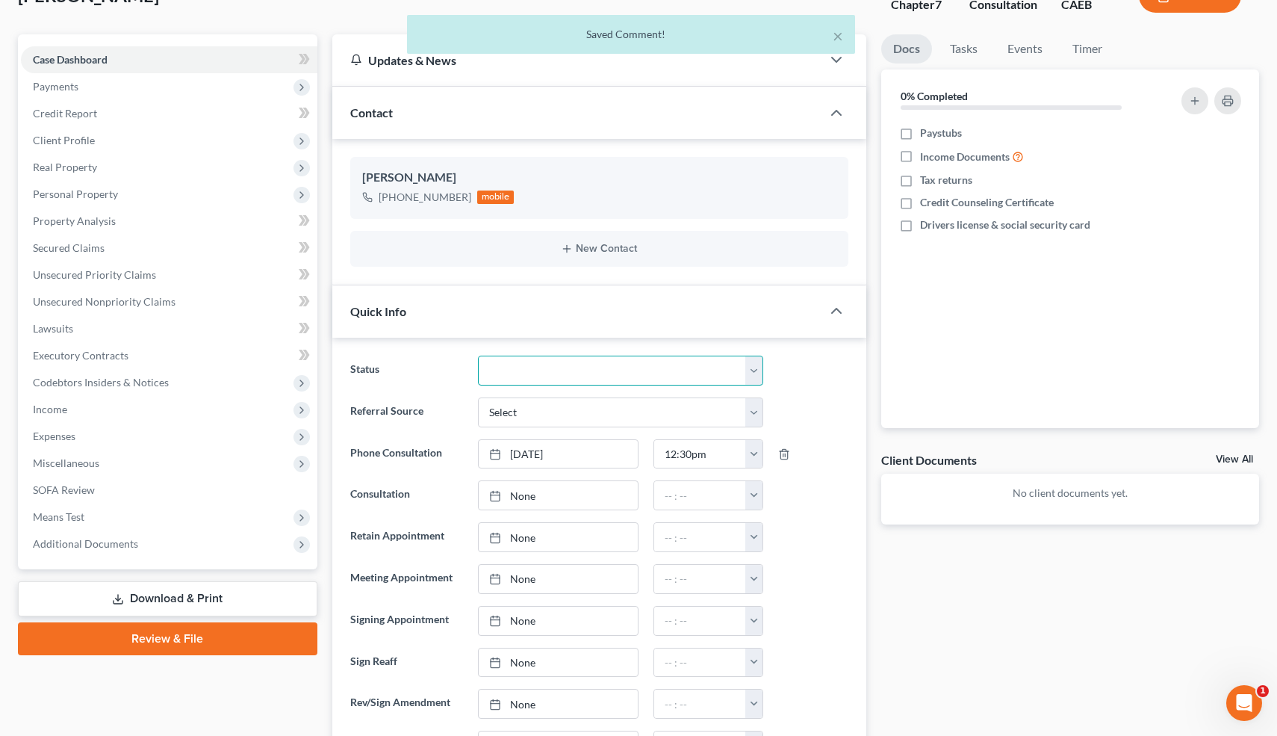
click at [558, 361] on select "Cancelled/Refund Closed Consultation Declined Discharged Filed Income Check In …" at bounding box center [620, 370] width 285 height 30
select select "3"
click at [838, 36] on button "×" at bounding box center [838, 36] width 10 height 18
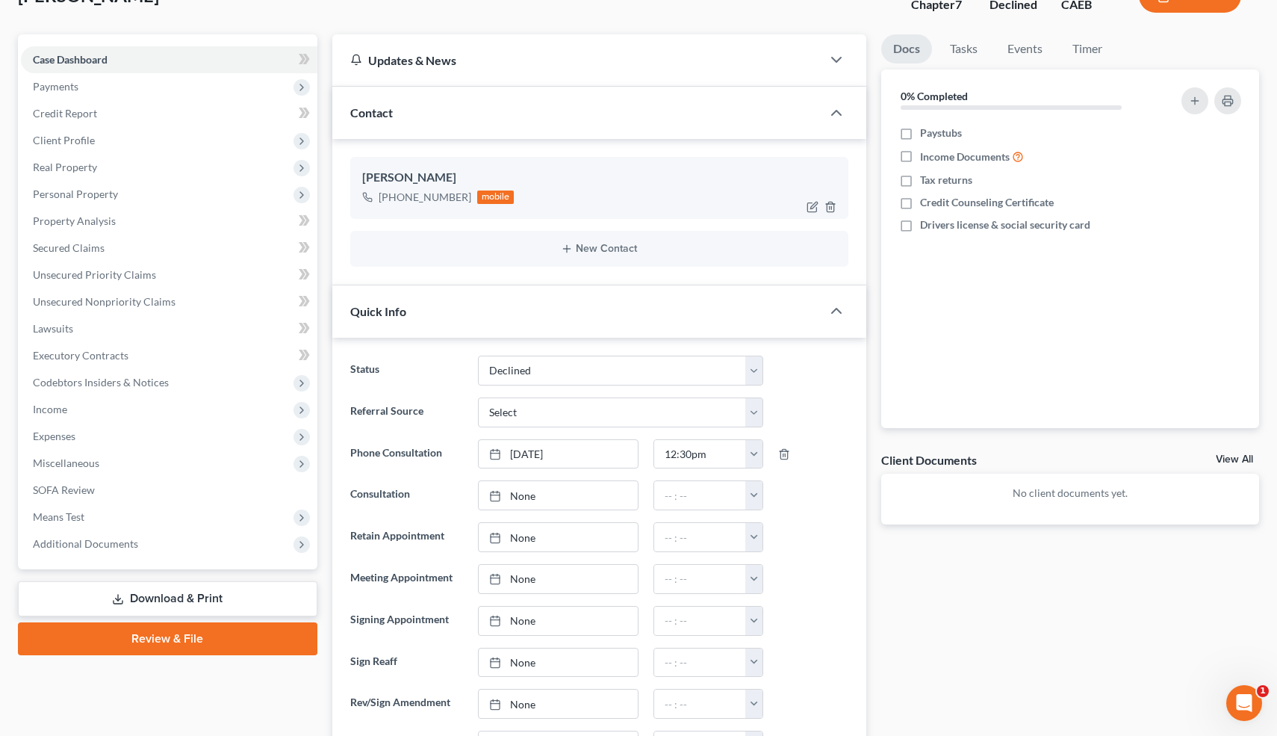
scroll to position [0, 0]
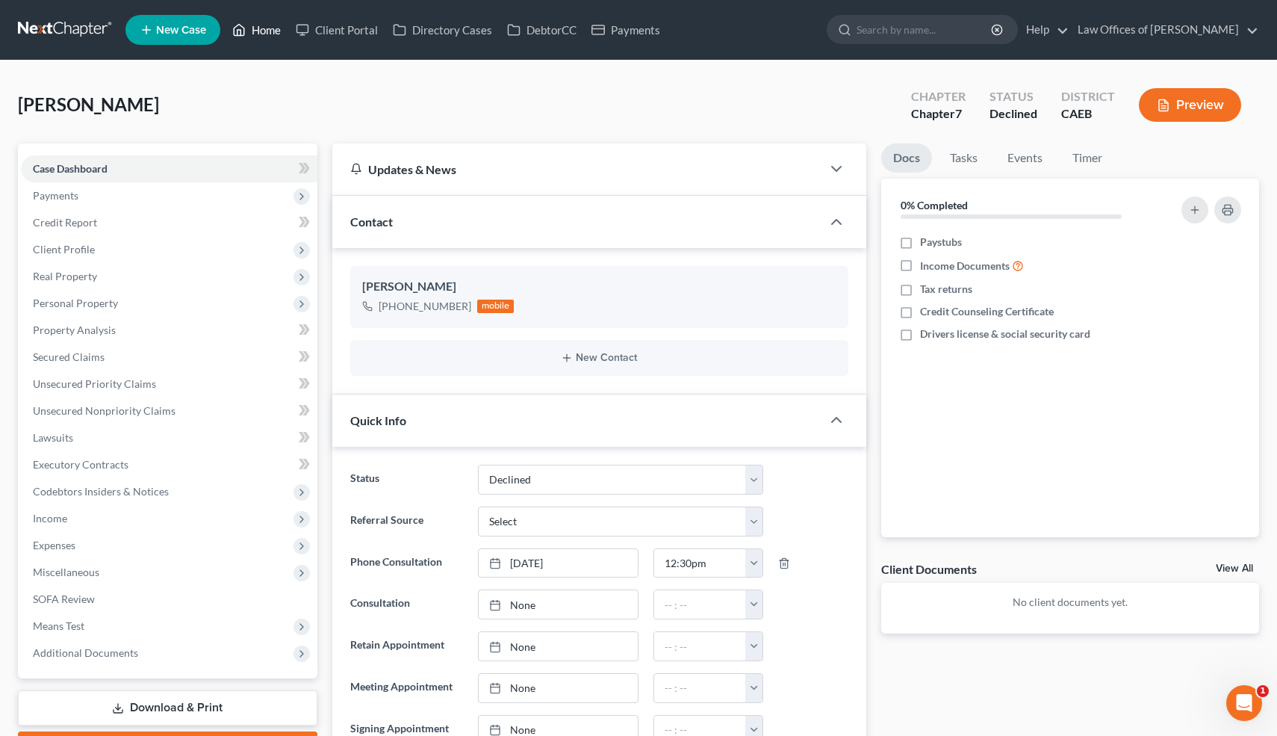
click at [266, 26] on link "Home" at bounding box center [256, 29] width 63 height 27
